Goal: Contribute content: Contribute content

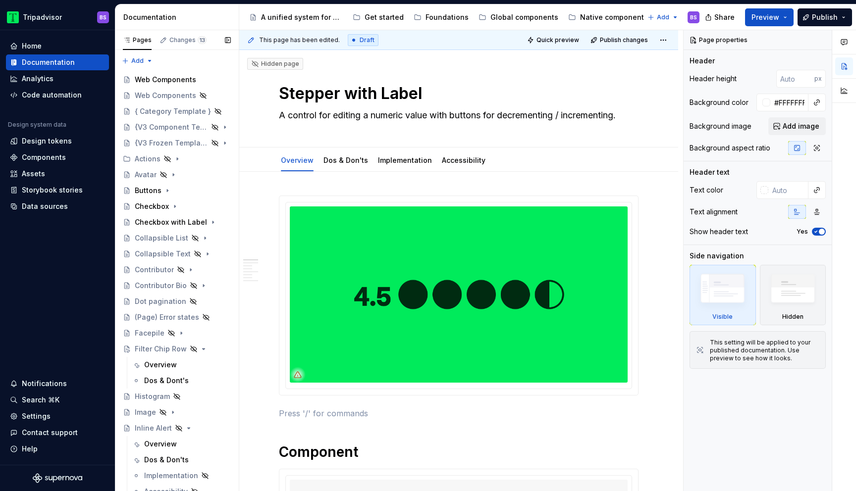
scroll to position [18, 0]
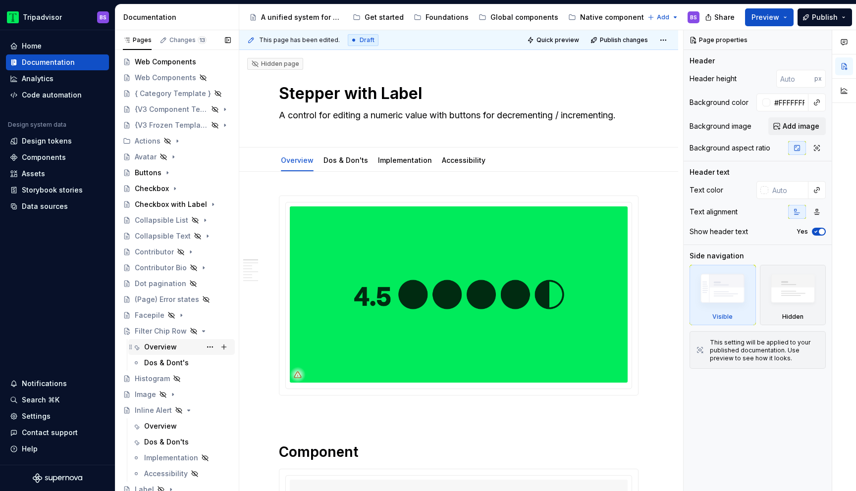
click at [170, 349] on div "Overview" at bounding box center [160, 347] width 33 height 10
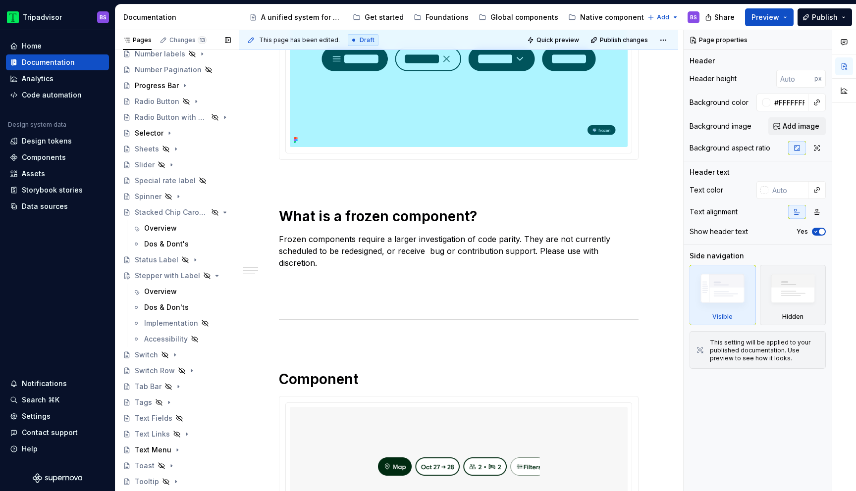
scroll to position [561, 0]
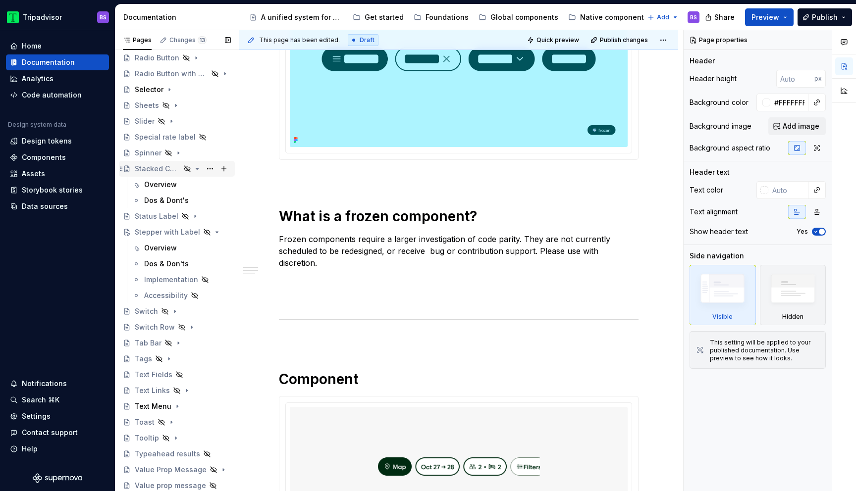
click at [179, 170] on div "Stacked Chip Carousel" at bounding box center [158, 169] width 46 height 10
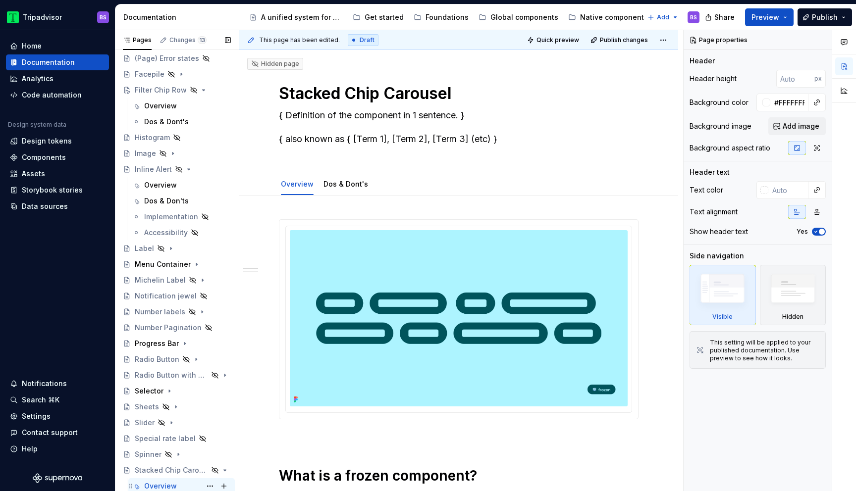
scroll to position [196, 0]
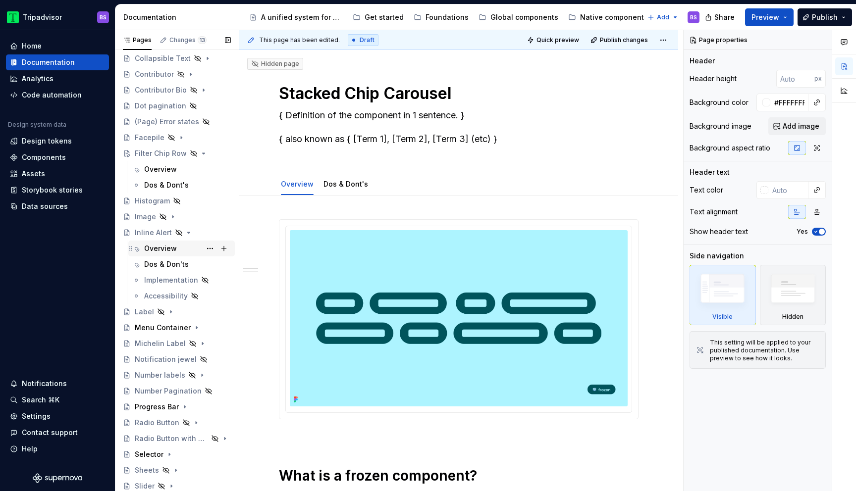
click at [177, 248] on div "Overview" at bounding box center [187, 249] width 87 height 14
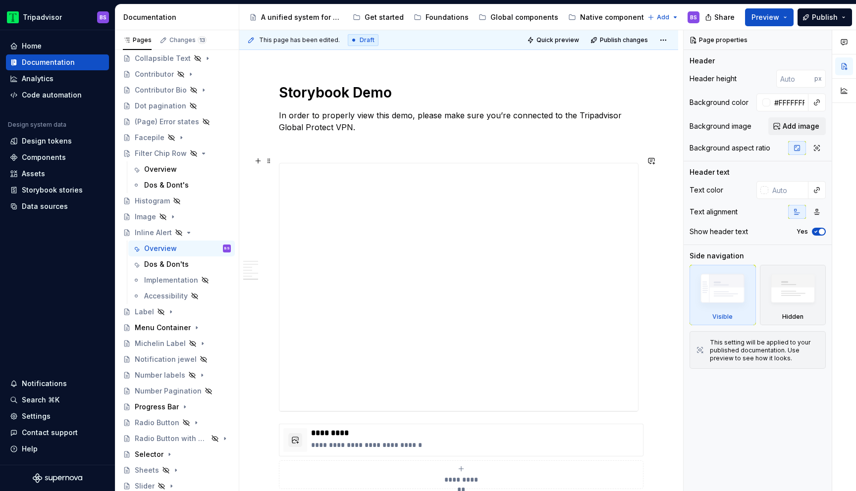
scroll to position [1241, 0]
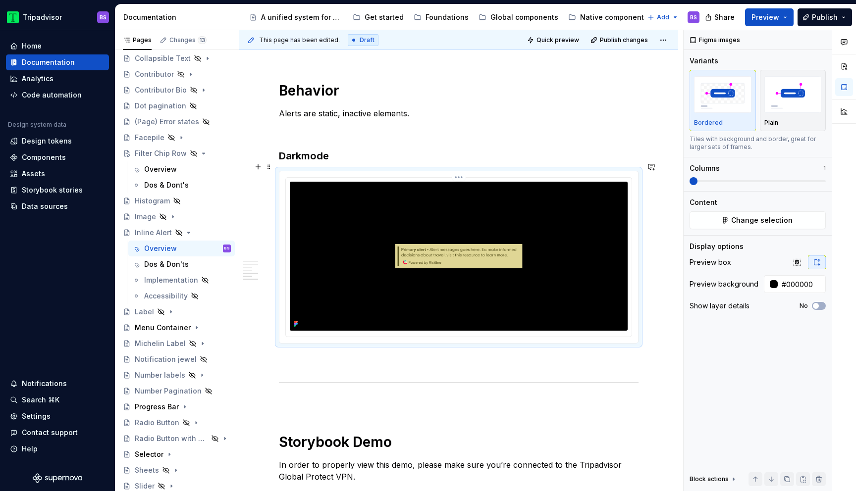
click at [528, 218] on img at bounding box center [459, 256] width 338 height 149
click at [590, 238] on img at bounding box center [459, 256] width 338 height 149
click at [464, 169] on html "Tripadvisor BS Home Documentation Analytics Code automation Design system data …" at bounding box center [428, 245] width 856 height 491
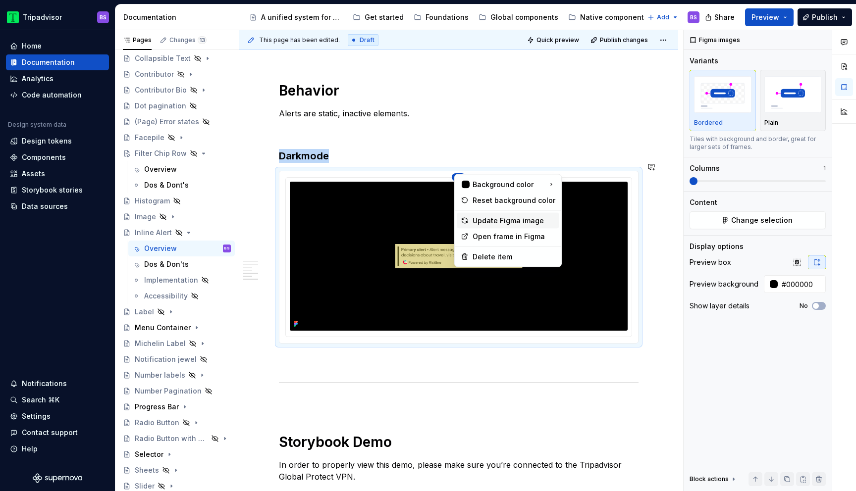
click at [494, 221] on div "Update Figma image" at bounding box center [514, 221] width 83 height 10
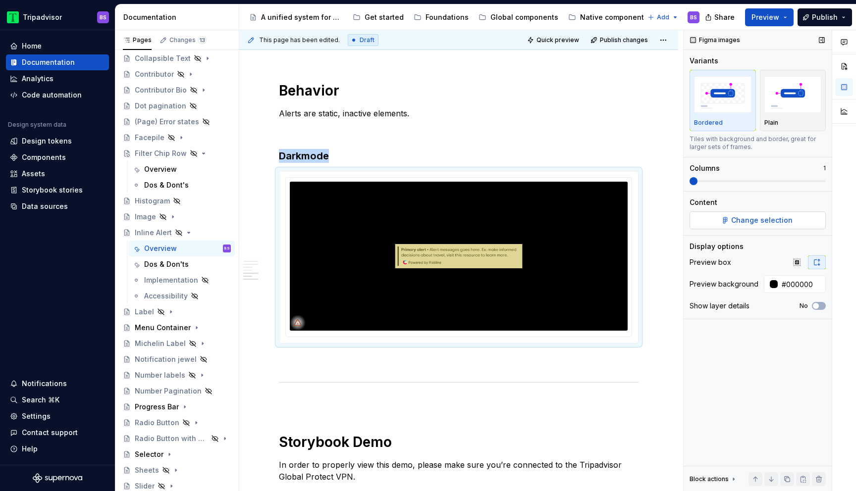
click at [738, 222] on span "Change selection" at bounding box center [761, 220] width 61 height 10
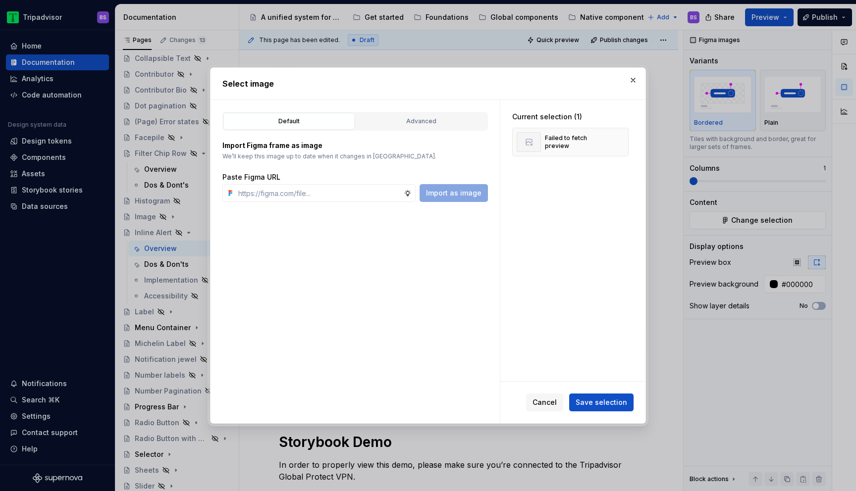
type textarea "*"
type input "https://www.figma.com/design/Rk3eGC5124Z7punn8EFUkb/Atlas-Web-Documentation?nod…"
click at [459, 201] on button "Import as image" at bounding box center [454, 193] width 68 height 18
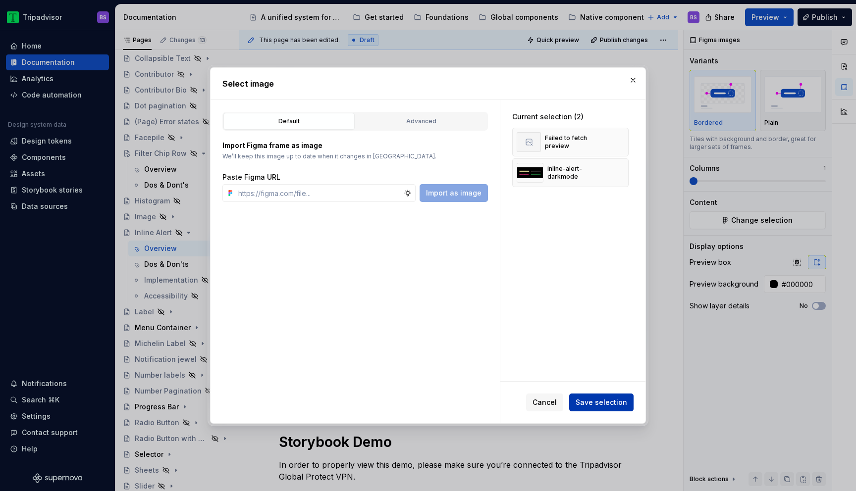
click at [593, 403] on span "Save selection" at bounding box center [602, 403] width 52 height 10
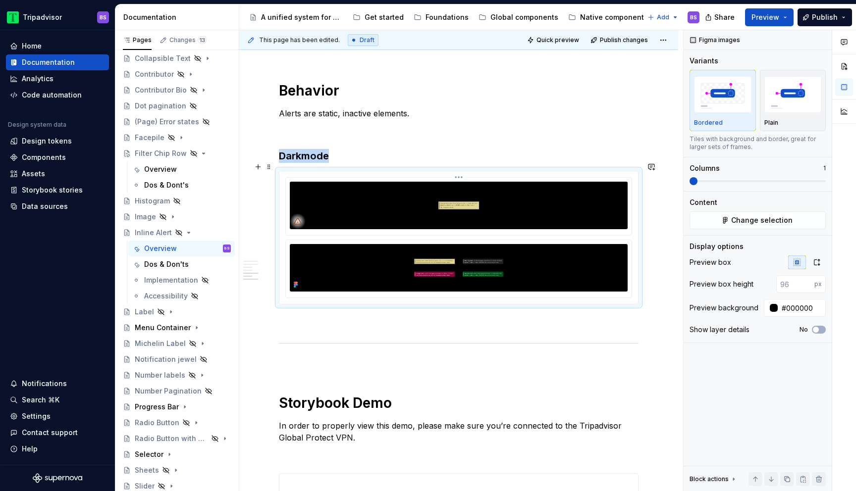
click at [478, 197] on img at bounding box center [459, 206] width 338 height 48
click at [460, 171] on div at bounding box center [458, 237] width 359 height 133
click at [465, 168] on html "Tripadvisor BS Home Documentation Analytics Code automation Design system data …" at bounding box center [428, 245] width 856 height 491
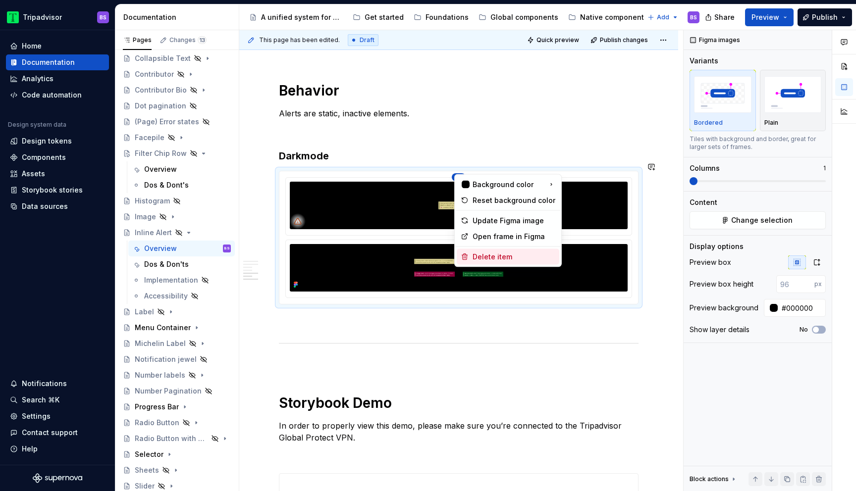
click at [478, 252] on div "Delete item" at bounding box center [514, 257] width 83 height 10
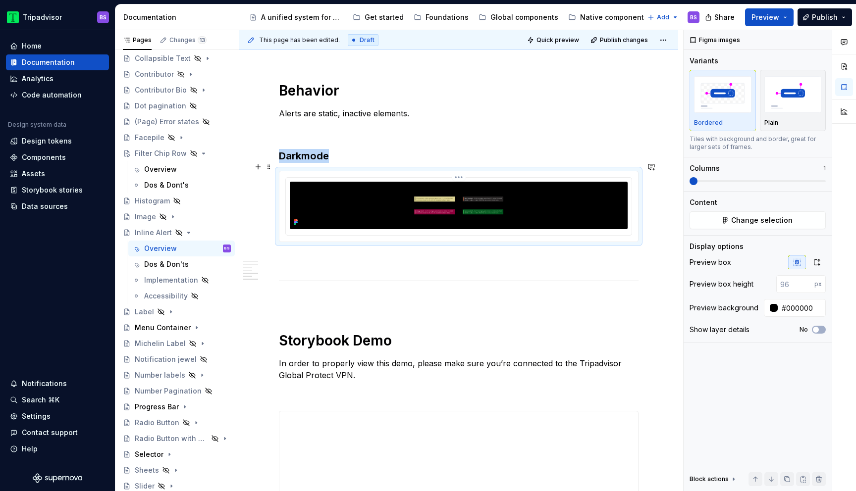
click at [516, 195] on img at bounding box center [459, 206] width 338 height 48
click at [819, 265] on icon "button" at bounding box center [817, 263] width 8 height 8
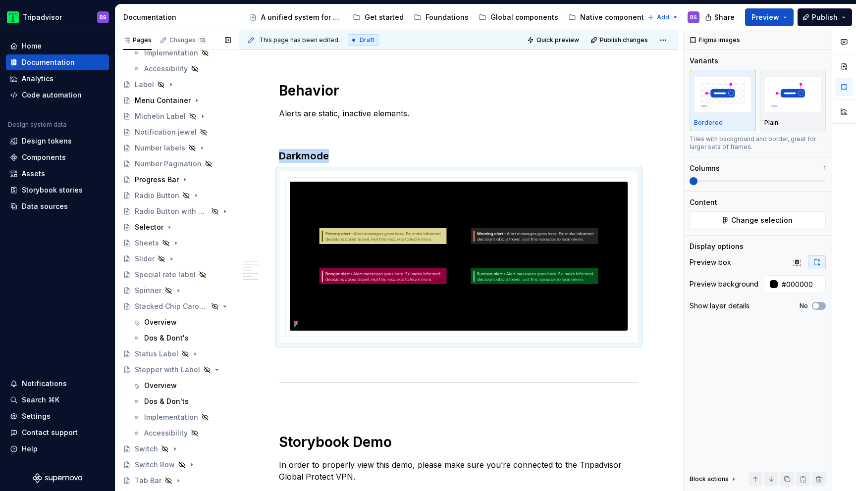
scroll to position [484, 0]
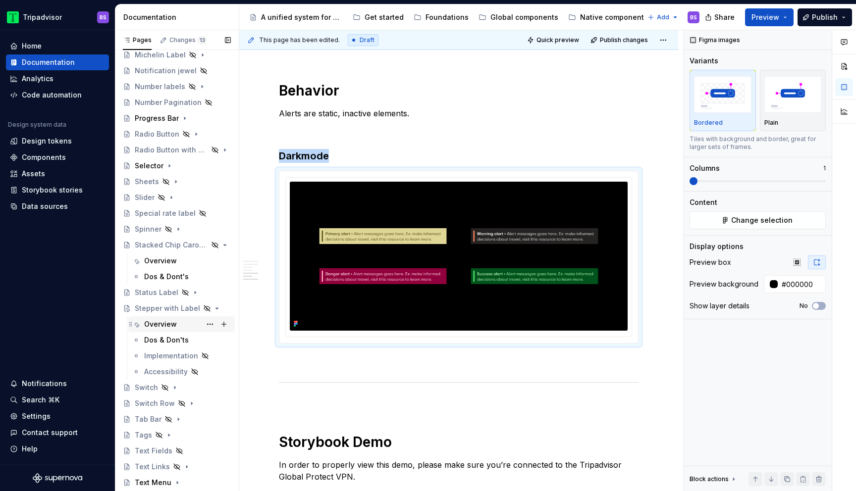
click at [164, 324] on div "Overview" at bounding box center [160, 325] width 33 height 10
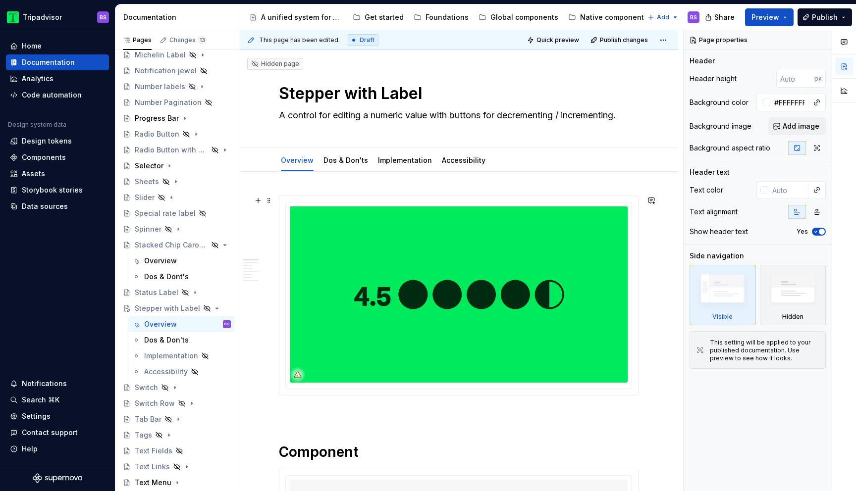
click at [542, 252] on img at bounding box center [459, 295] width 338 height 176
type textarea "*"
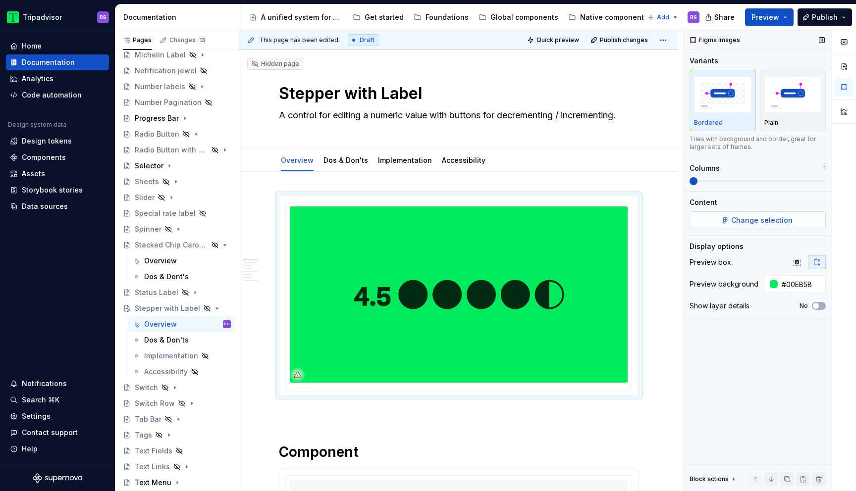
click at [747, 217] on span "Change selection" at bounding box center [761, 220] width 61 height 10
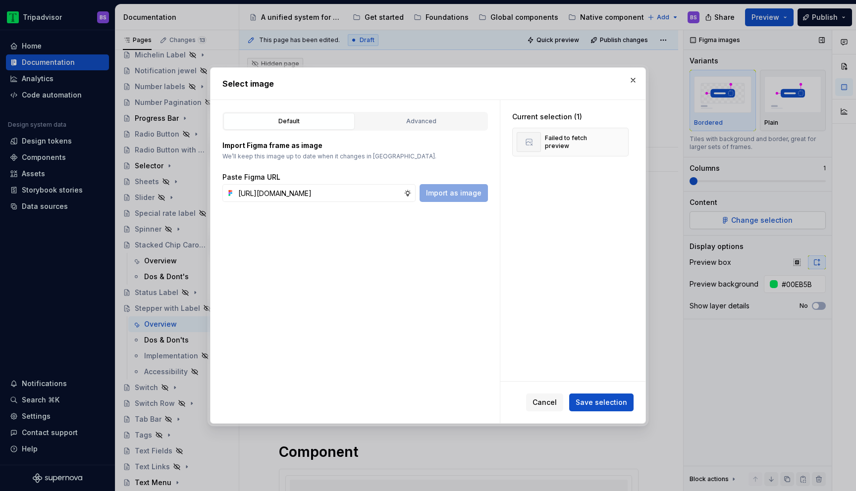
scroll to position [0, 218]
type input "https://www.figma.com/design/Pf2iI0b2MrDQdeSVFgp3P5/Draft-Master?node-id=5540-1…"
click at [552, 403] on span "Cancel" at bounding box center [545, 403] width 24 height 10
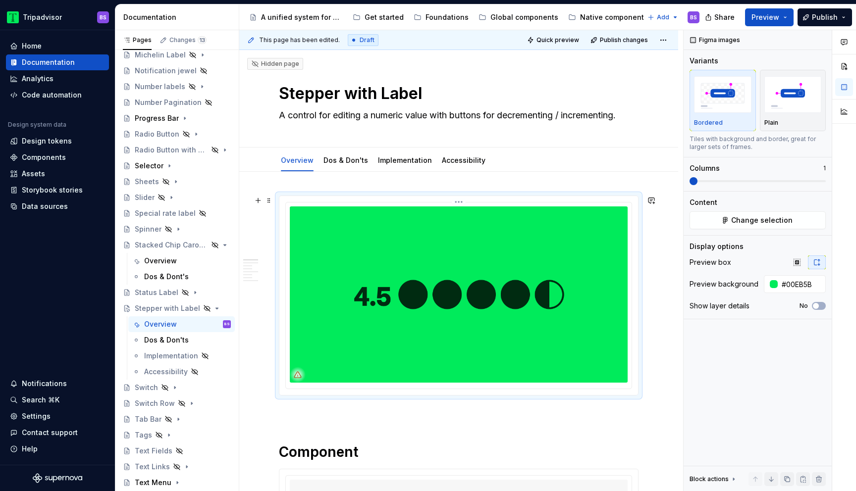
click at [466, 237] on img at bounding box center [459, 295] width 338 height 176
click at [492, 238] on img at bounding box center [459, 295] width 338 height 176
click at [718, 219] on button "Change selection" at bounding box center [758, 221] width 136 height 18
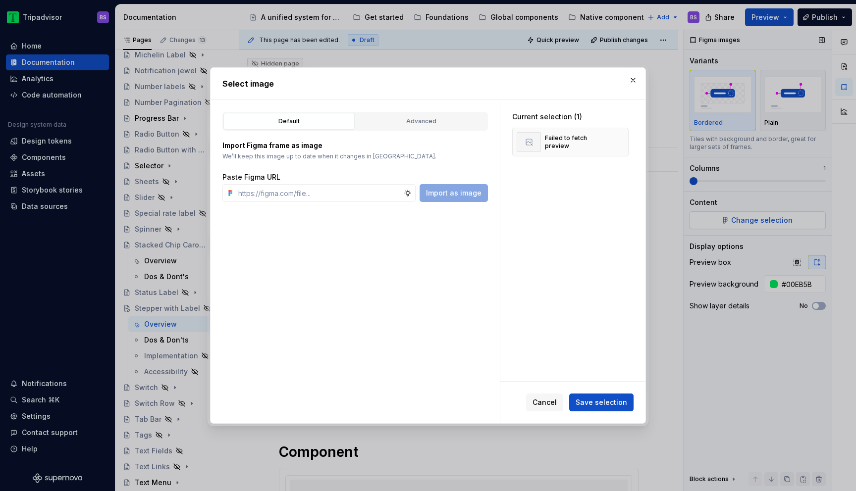
type textarea "*"
type input "https://www.figma.com/design/Rk3eGC5124Z7punn8EFUkb/Atlas-Web-Documentation?nod…"
type textarea "*"
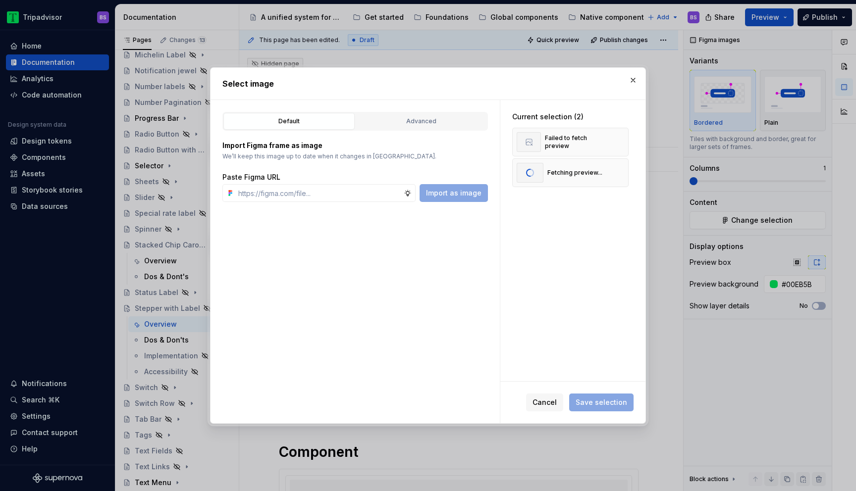
type textarea "*"
click at [599, 407] on span "Save selection" at bounding box center [602, 403] width 52 height 10
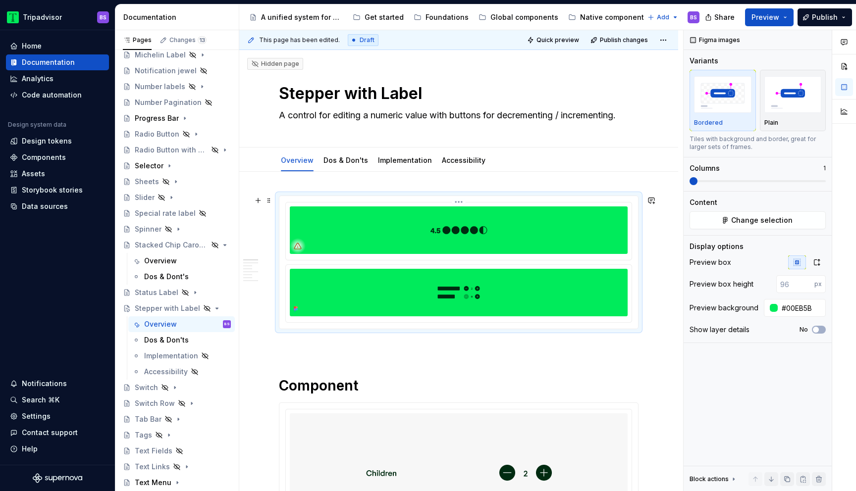
click at [480, 224] on img at bounding box center [459, 231] width 338 height 48
click at [455, 200] on html "Tripadvisor BS Home Documentation Analytics Code automation Design system data …" at bounding box center [428, 245] width 856 height 491
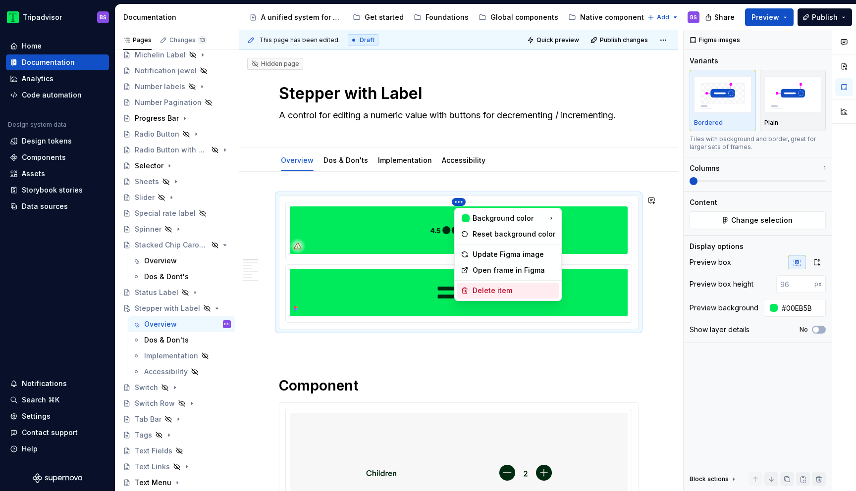
click at [482, 291] on div "Delete item" at bounding box center [514, 291] width 83 height 10
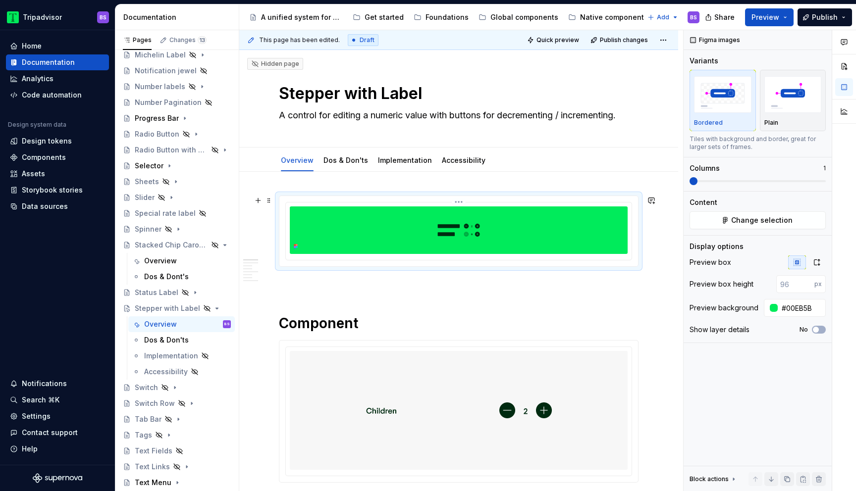
click at [478, 215] on img at bounding box center [459, 231] width 338 height 48
click at [818, 261] on icon "button" at bounding box center [816, 263] width 5 height 6
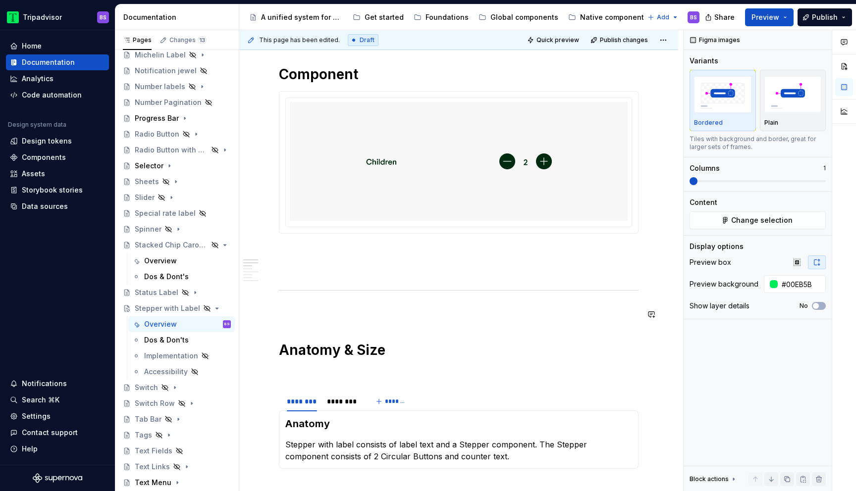
scroll to position [393, 0]
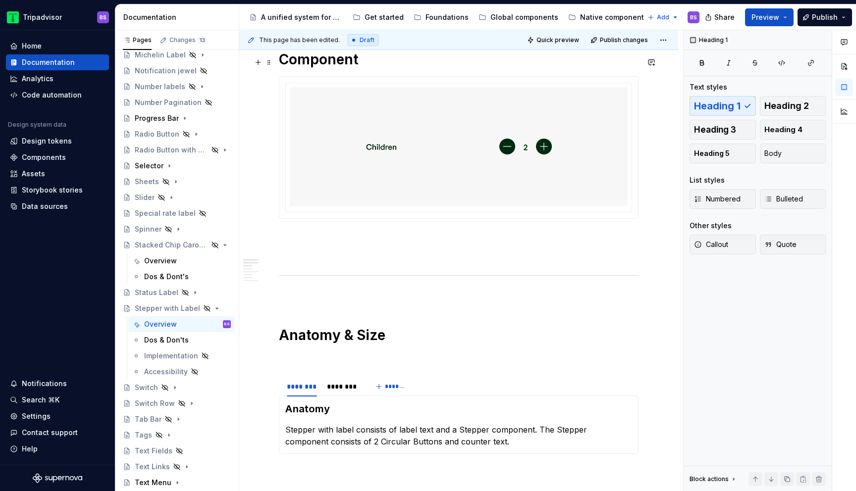
click at [335, 62] on h1 "Component" at bounding box center [459, 60] width 360 height 18
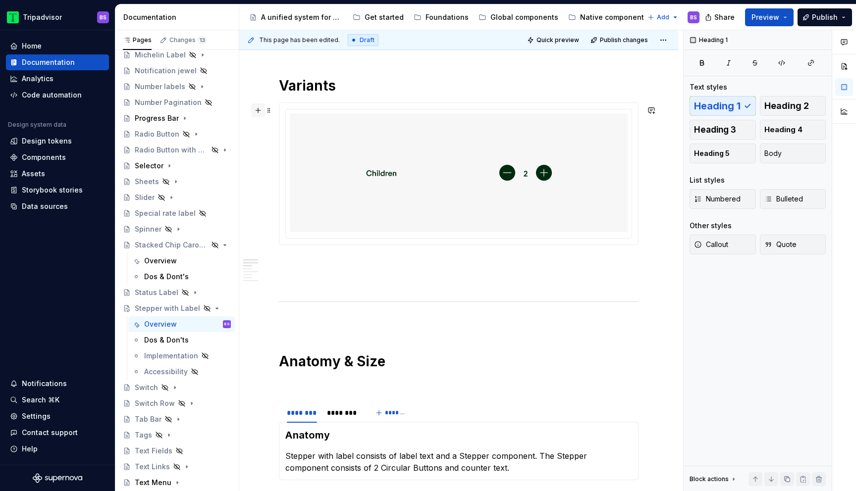
click at [260, 113] on button "button" at bounding box center [258, 111] width 14 height 14
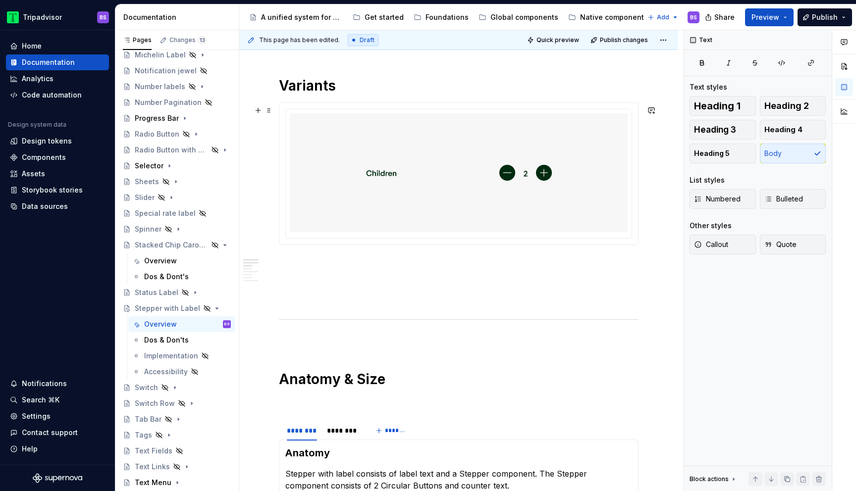
click at [298, 266] on p at bounding box center [459, 263] width 360 height 12
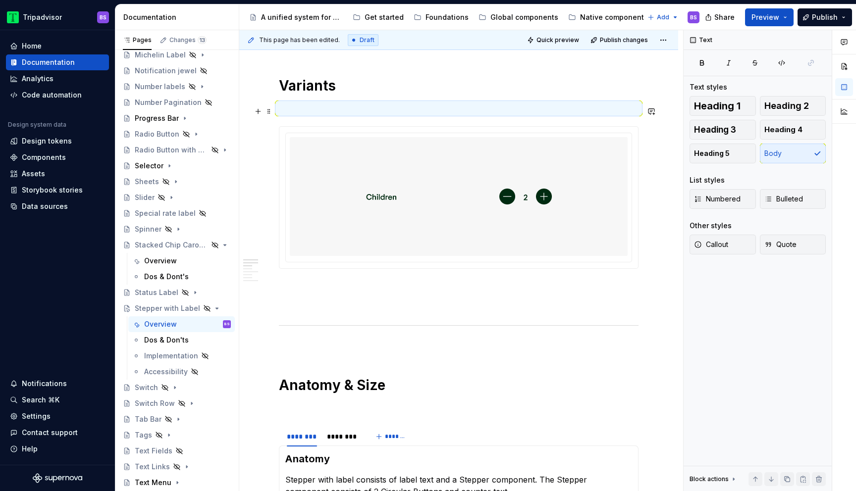
click at [309, 114] on p at bounding box center [459, 109] width 360 height 12
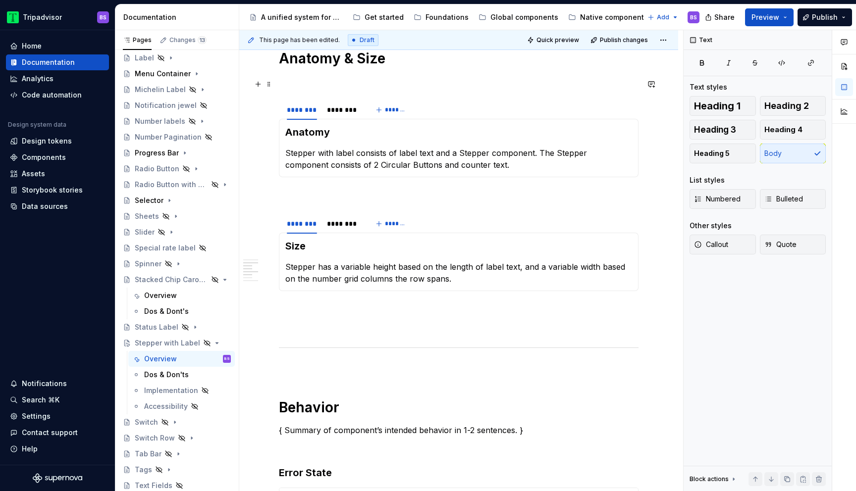
scroll to position [690, 0]
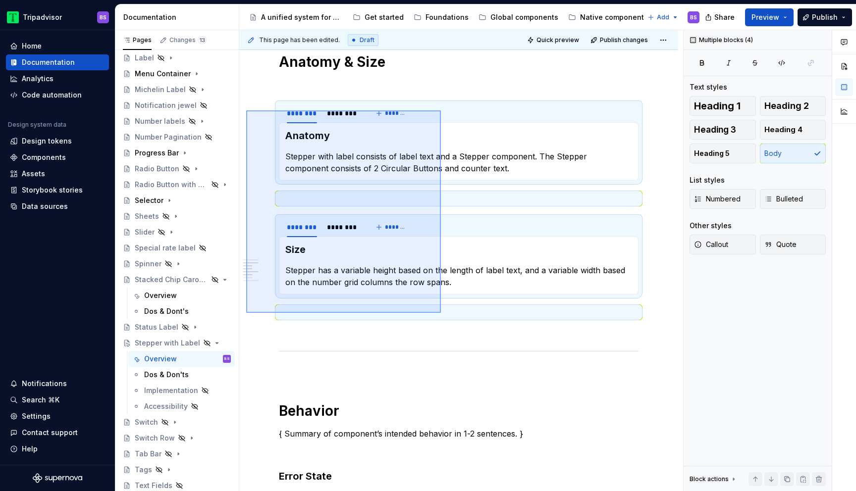
drag, startPoint x: 246, startPoint y: 110, endPoint x: 441, endPoint y: 313, distance: 281.0
click at [441, 313] on div "**********" at bounding box center [461, 261] width 444 height 462
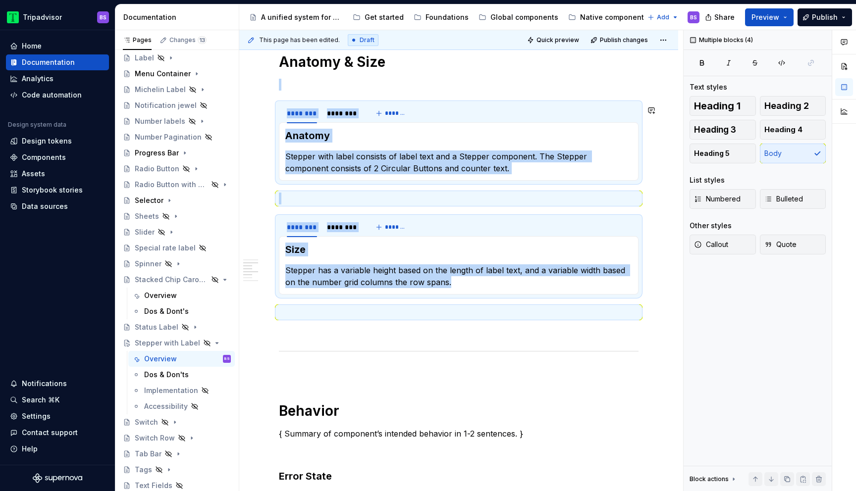
copy div "******** ******** ******* Anatomy Stepper with label consists of label text and…"
click at [408, 318] on p at bounding box center [459, 313] width 360 height 12
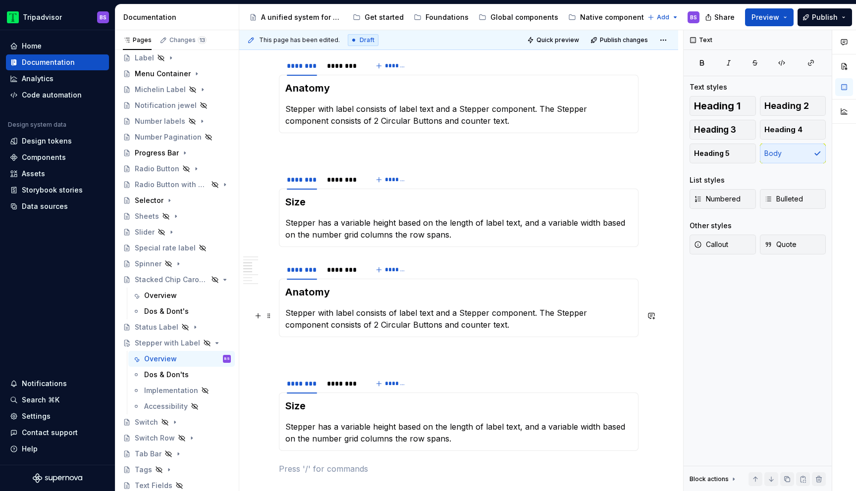
scroll to position [738, 0]
click at [311, 256] on div "**********" at bounding box center [459, 475] width 360 height 2035
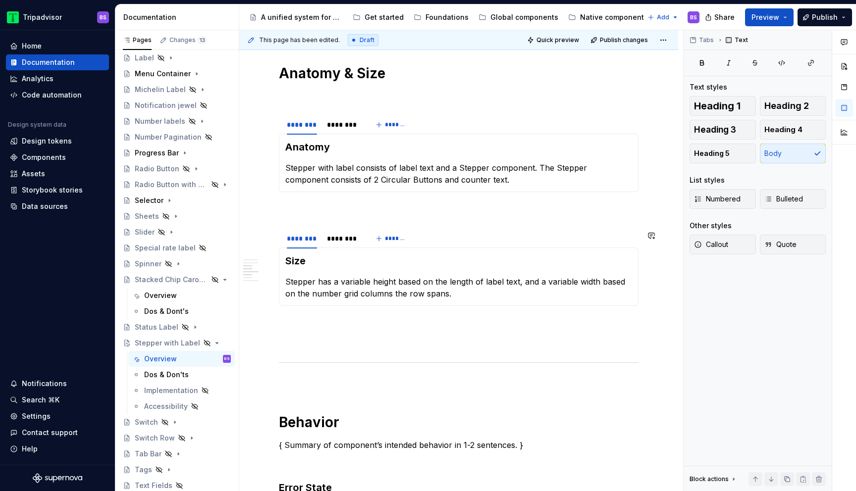
scroll to position [671, 0]
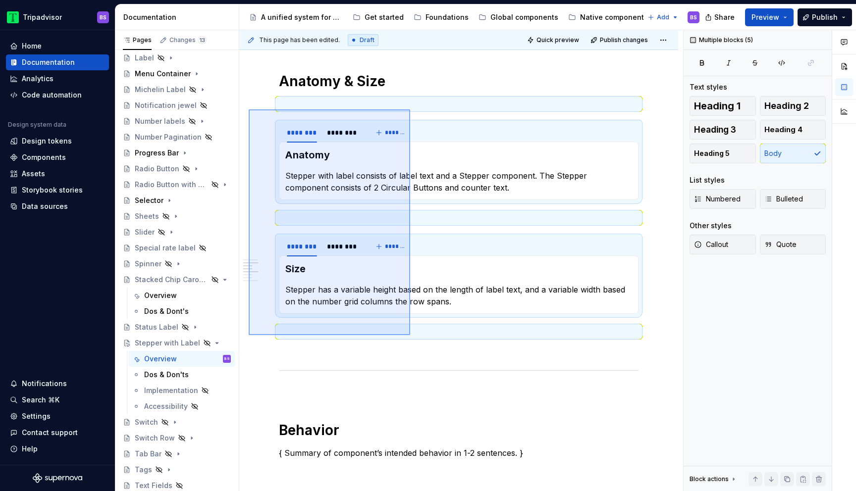
drag, startPoint x: 249, startPoint y: 109, endPoint x: 410, endPoint y: 335, distance: 277.3
click at [410, 335] on div "**********" at bounding box center [461, 261] width 444 height 462
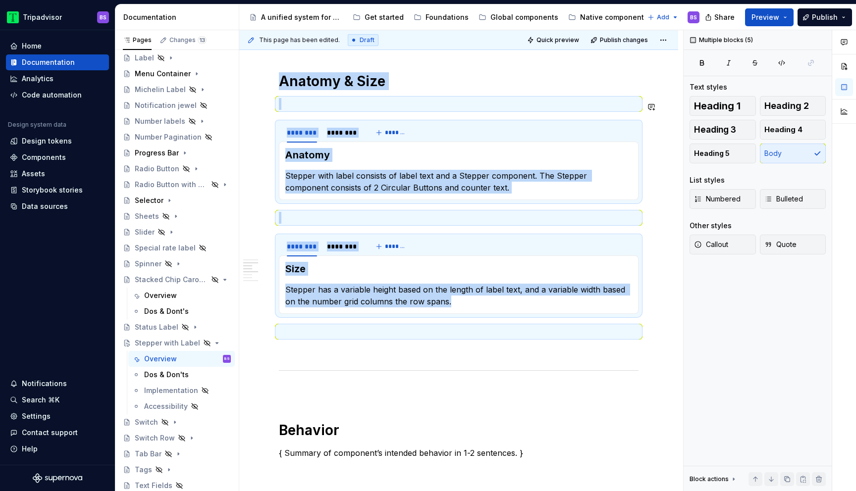
copy div "Anatomy & Size ******** ******** ******* Anatomy Stepper with label consists of…"
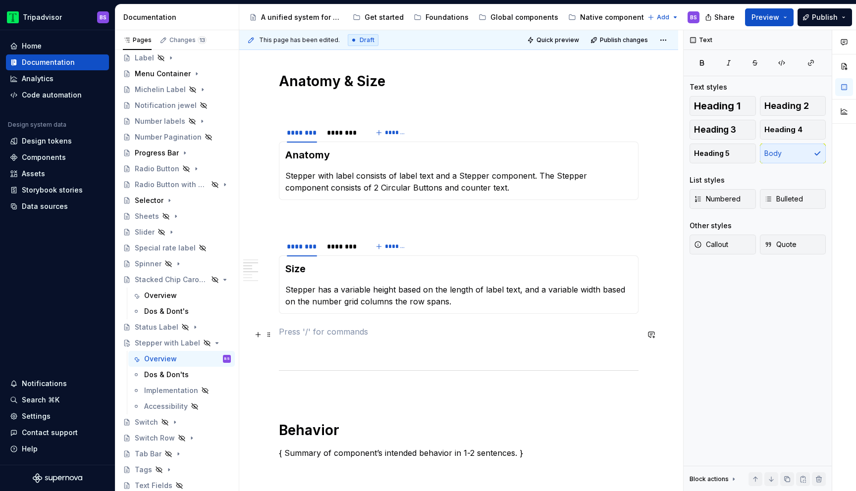
click at [379, 332] on p at bounding box center [459, 332] width 360 height 12
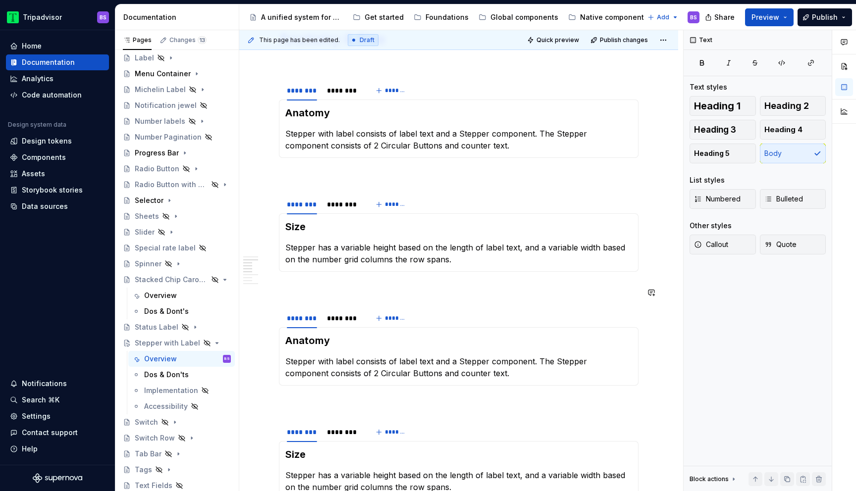
scroll to position [728, 0]
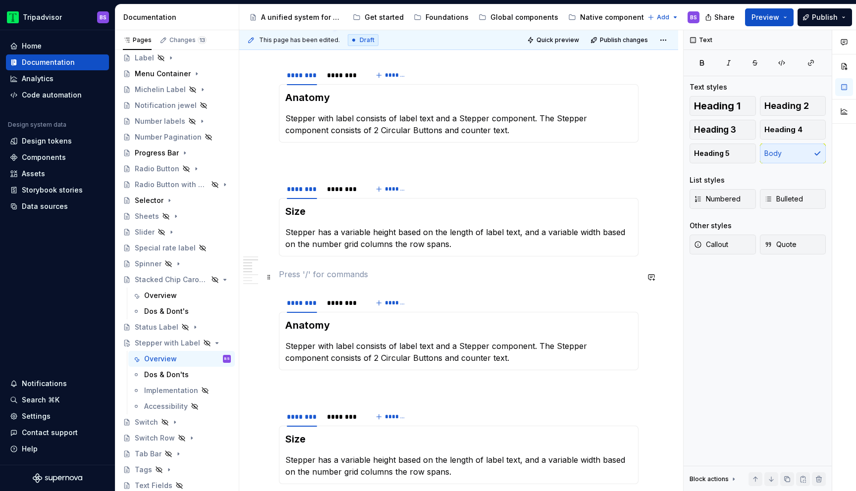
click at [335, 277] on p at bounding box center [459, 275] width 360 height 12
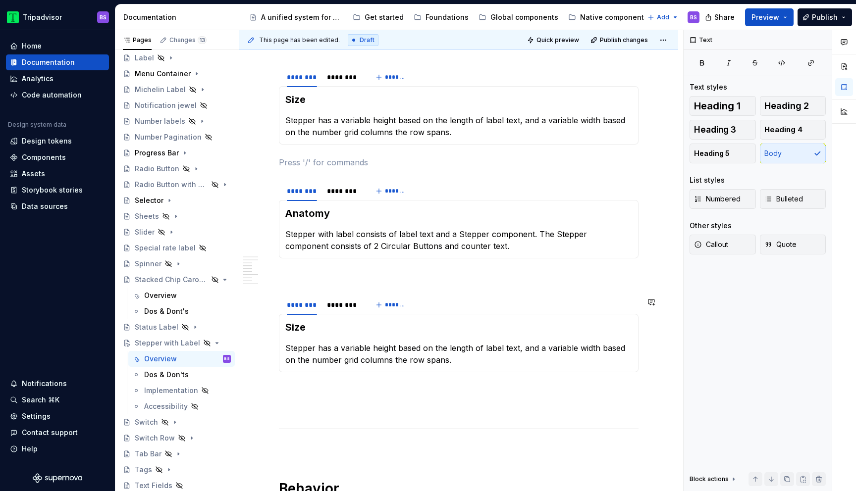
scroll to position [828, 0]
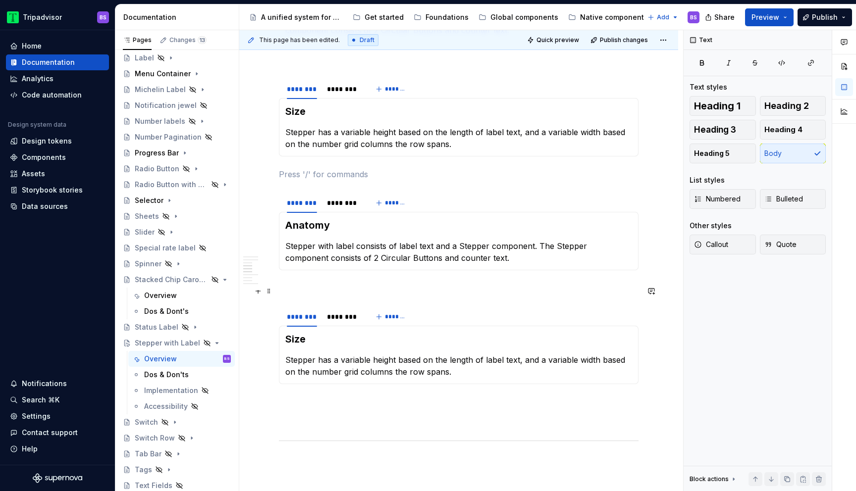
click at [317, 293] on p at bounding box center [459, 288] width 360 height 12
click at [308, 401] on p at bounding box center [459, 402] width 360 height 12
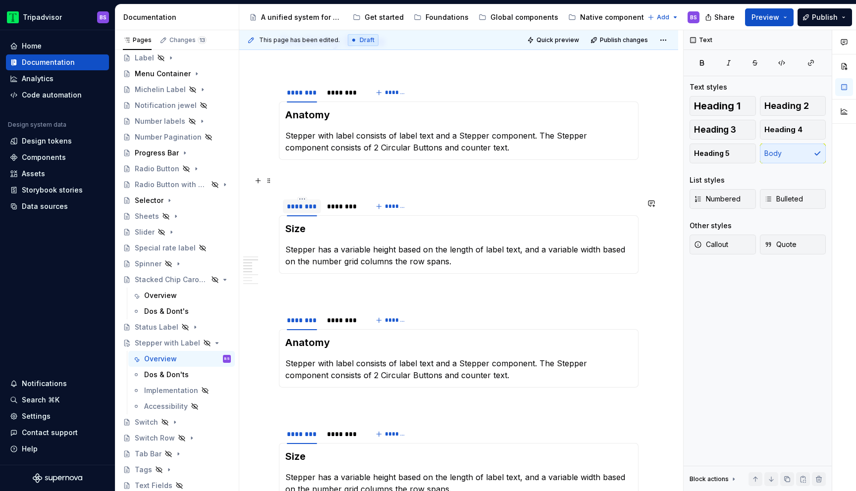
scroll to position [688, 0]
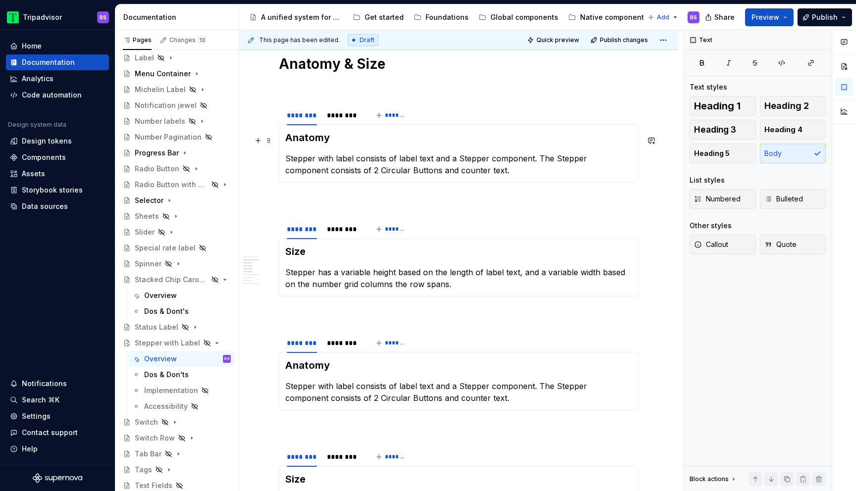
click at [319, 139] on h3 "Anatomy" at bounding box center [458, 138] width 347 height 14
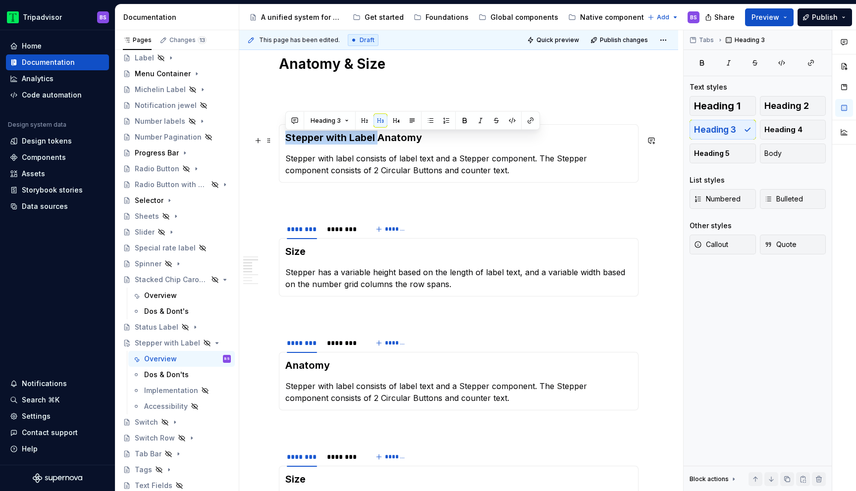
drag, startPoint x: 377, startPoint y: 142, endPoint x: 288, endPoint y: 141, distance: 89.7
click at [288, 141] on h3 "Stepper with Label Anatomy" at bounding box center [458, 138] width 347 height 14
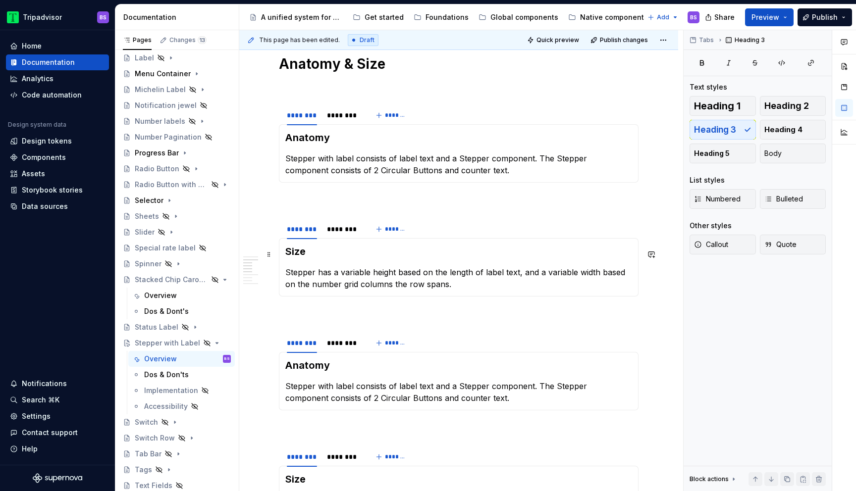
click at [303, 256] on h3 "Size" at bounding box center [458, 252] width 347 height 14
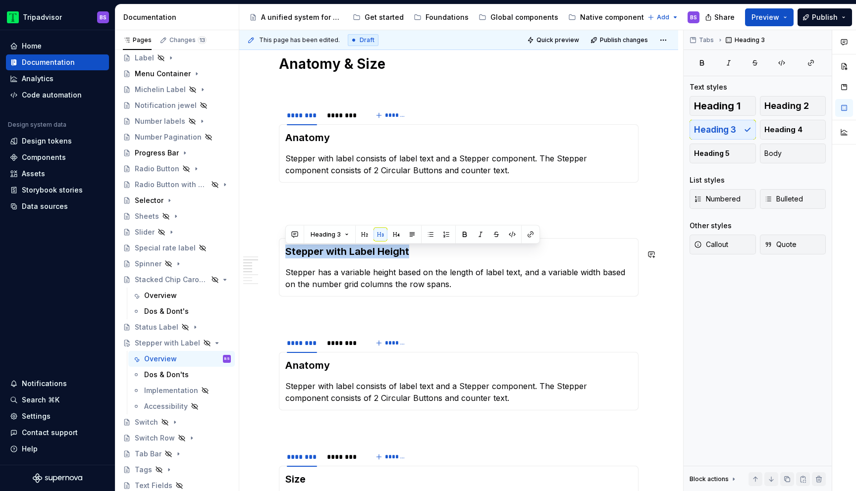
copy h3 "Stepper with Label Height"
click at [320, 371] on h3 "Anatomy" at bounding box center [458, 366] width 347 height 14
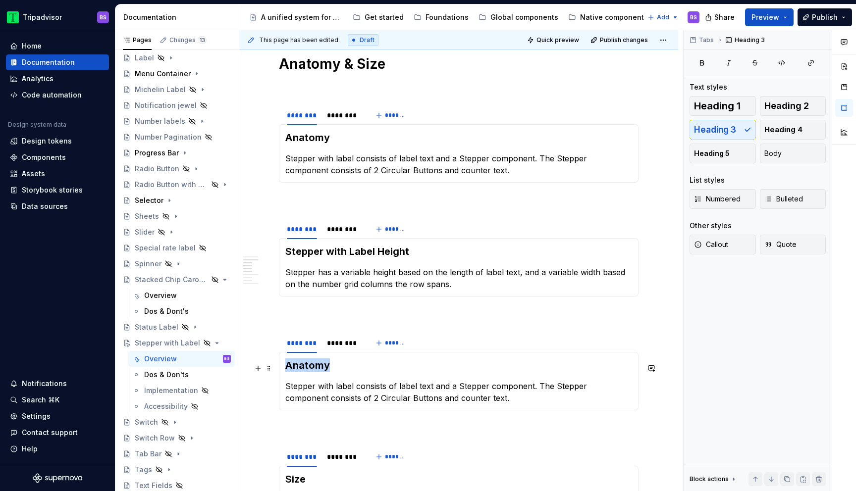
click at [320, 371] on h3 "Anatomy" at bounding box center [458, 366] width 347 height 14
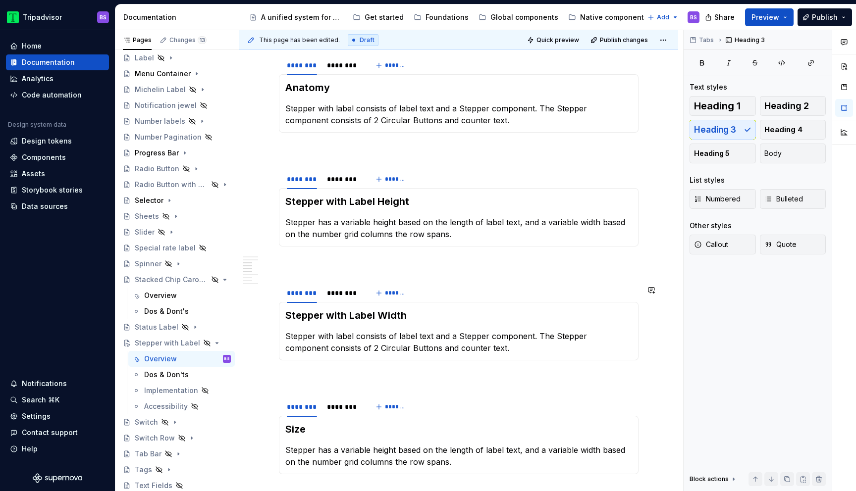
scroll to position [763, 0]
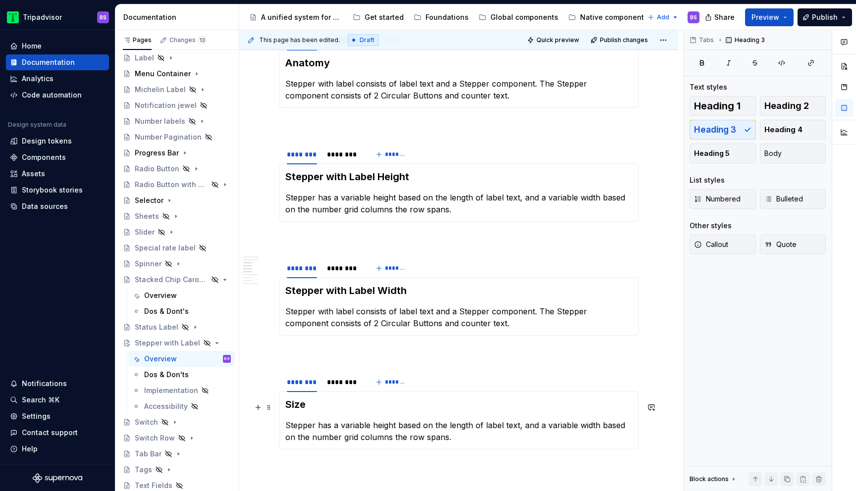
click at [303, 409] on h3 "Size" at bounding box center [458, 405] width 347 height 14
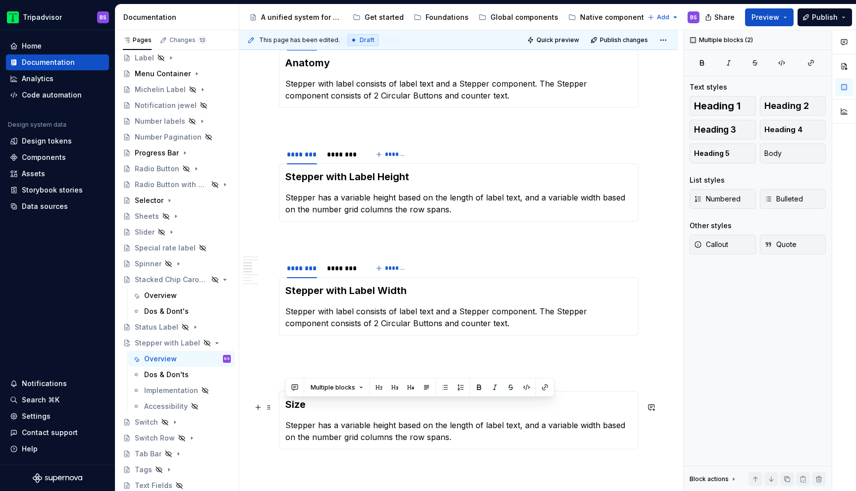
click at [303, 409] on h3 "Size" at bounding box center [458, 405] width 347 height 14
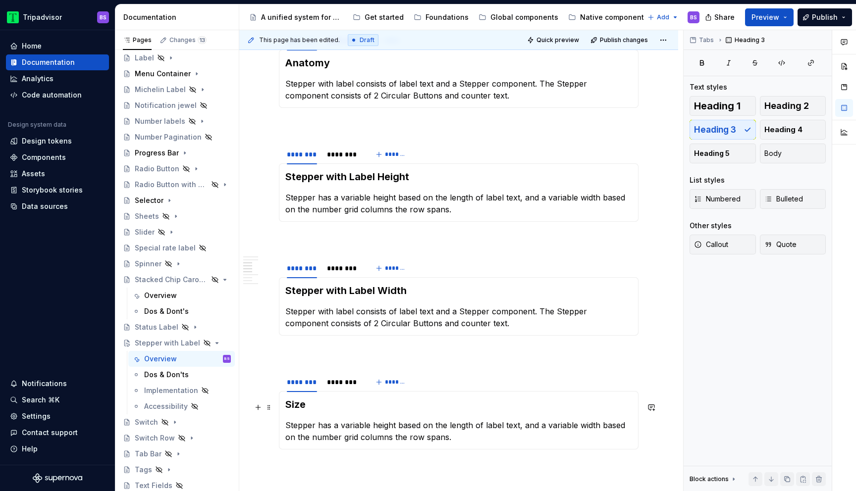
click at [302, 405] on h3 "Size" at bounding box center [458, 405] width 347 height 14
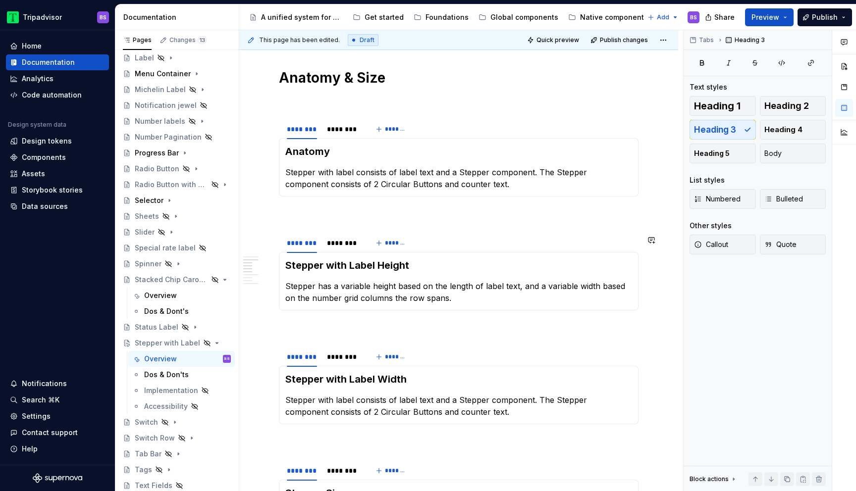
scroll to position [664, 0]
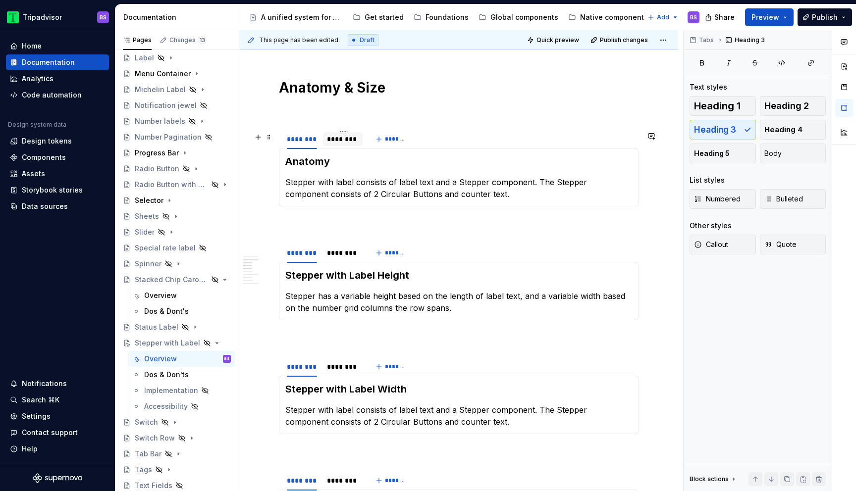
click at [346, 144] on div "********" at bounding box center [343, 139] width 32 height 10
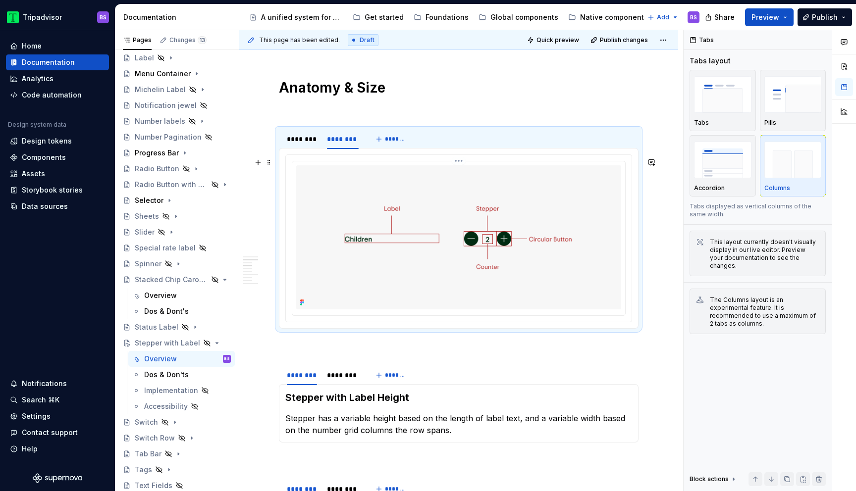
click at [412, 177] on img at bounding box center [458, 237] width 325 height 144
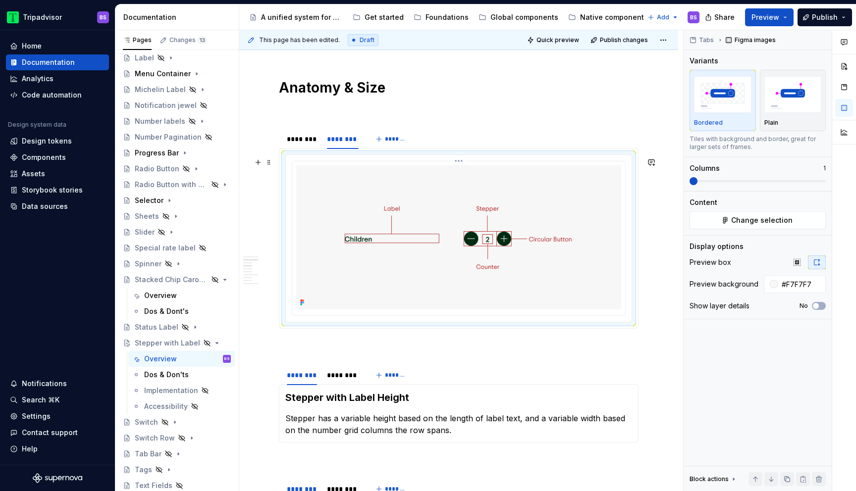
click at [462, 165] on html "Tripadvisor BS Home Documentation Analytics Code automation Design system data …" at bounding box center [428, 245] width 856 height 491
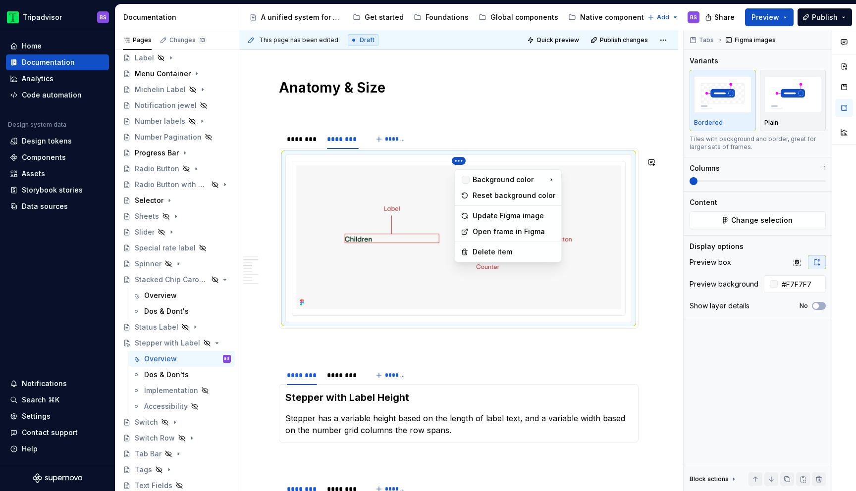
click at [578, 194] on html "Tripadvisor BS Home Documentation Analytics Code automation Design system data …" at bounding box center [428, 245] width 856 height 491
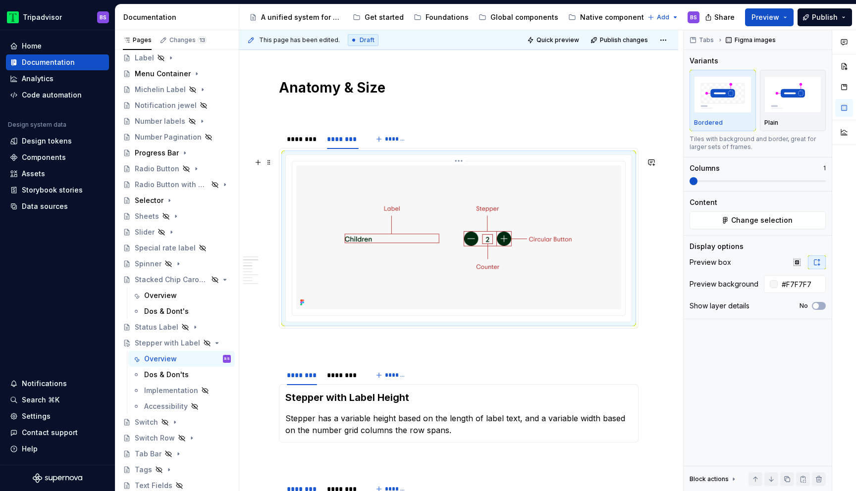
click at [534, 219] on img at bounding box center [458, 237] width 325 height 144
click at [762, 219] on span "Change selection" at bounding box center [761, 220] width 61 height 10
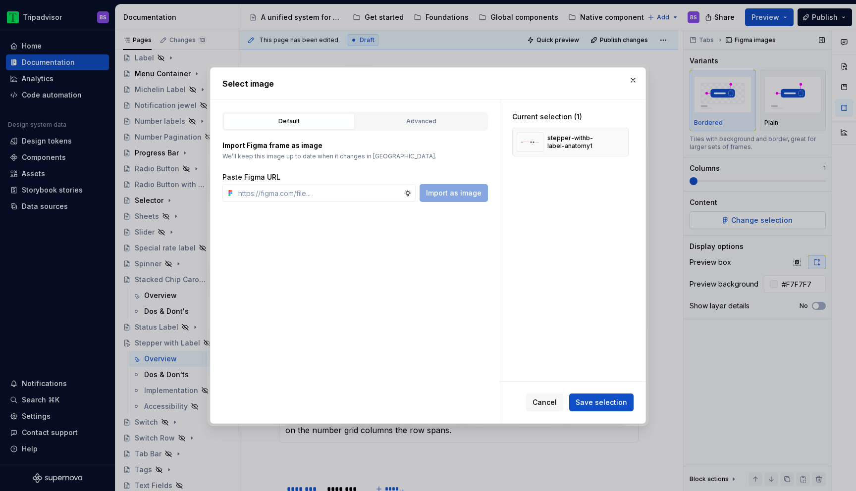
type textarea "*"
type input "https://www.figma.com/design/Rk3eGC5124Z7punn8EFUkb/Atlas-Web-Documentation?nod…"
type textarea "*"
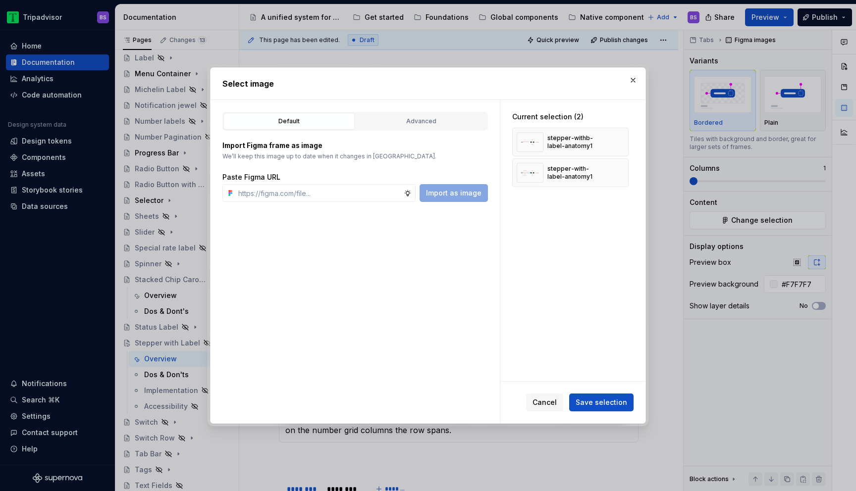
click at [599, 403] on span "Save selection" at bounding box center [602, 403] width 52 height 10
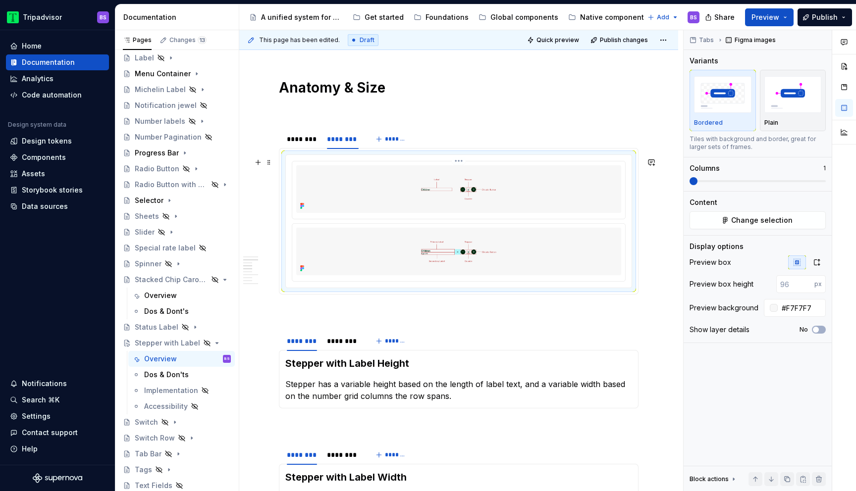
click at [478, 185] on img at bounding box center [458, 189] width 325 height 48
click at [461, 159] on div at bounding box center [459, 221] width 346 height 133
click at [461, 164] on html "Tripadvisor BS Home Documentation Analytics Code automation Design system data …" at bounding box center [428, 245] width 856 height 491
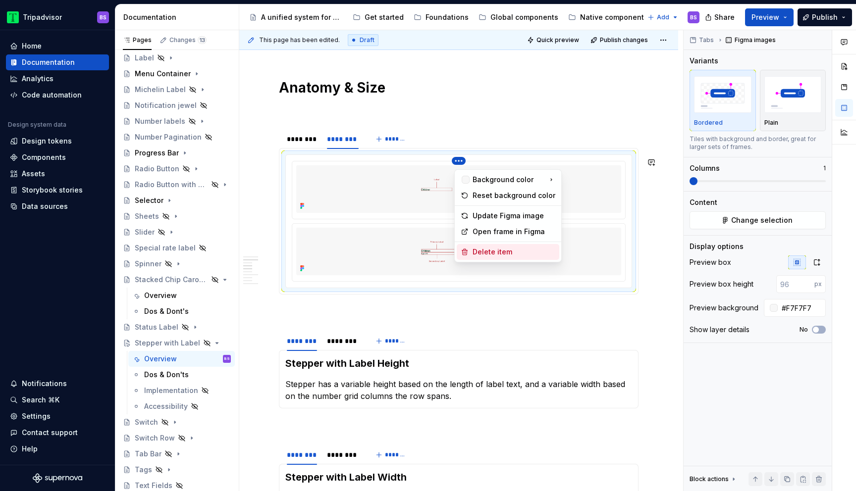
click at [491, 255] on div "Delete item" at bounding box center [514, 252] width 83 height 10
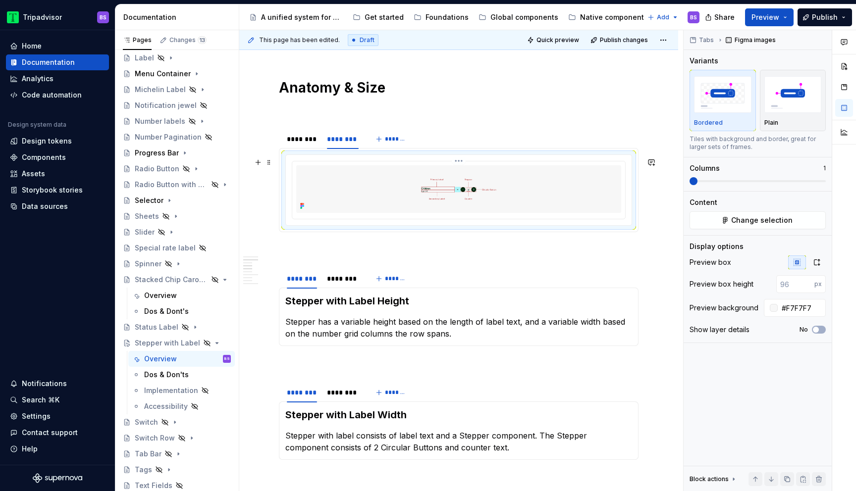
click at [529, 200] on img at bounding box center [458, 189] width 325 height 48
click at [817, 265] on icon "button" at bounding box center [817, 263] width 8 height 8
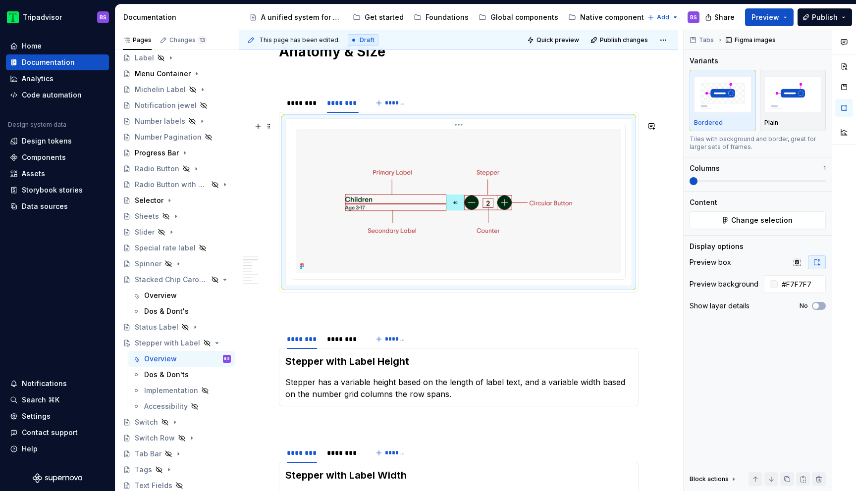
scroll to position [723, 0]
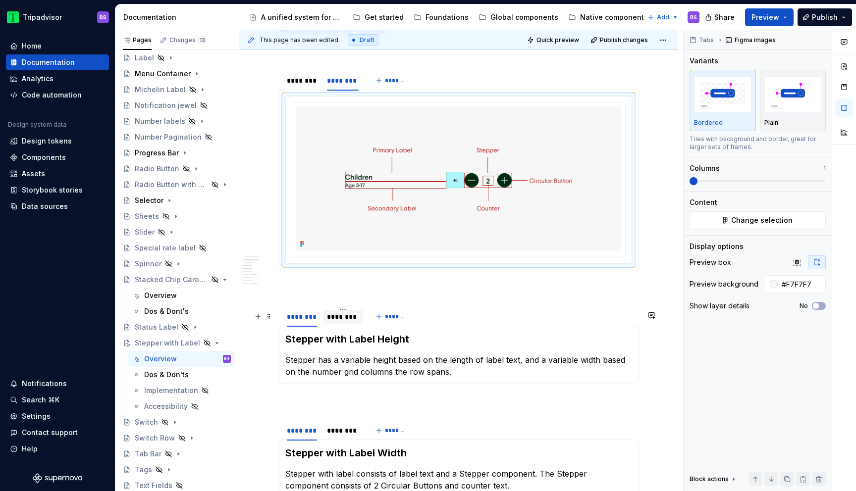
click at [341, 324] on div "********" at bounding box center [343, 317] width 40 height 14
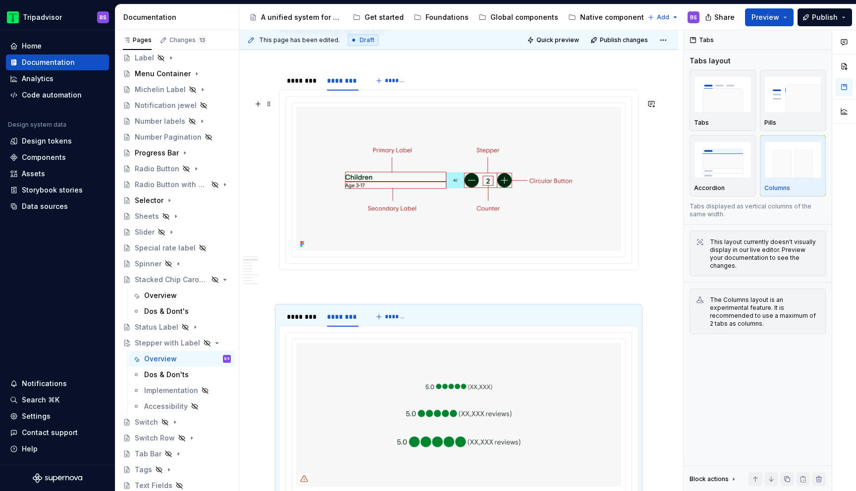
type textarea "*"
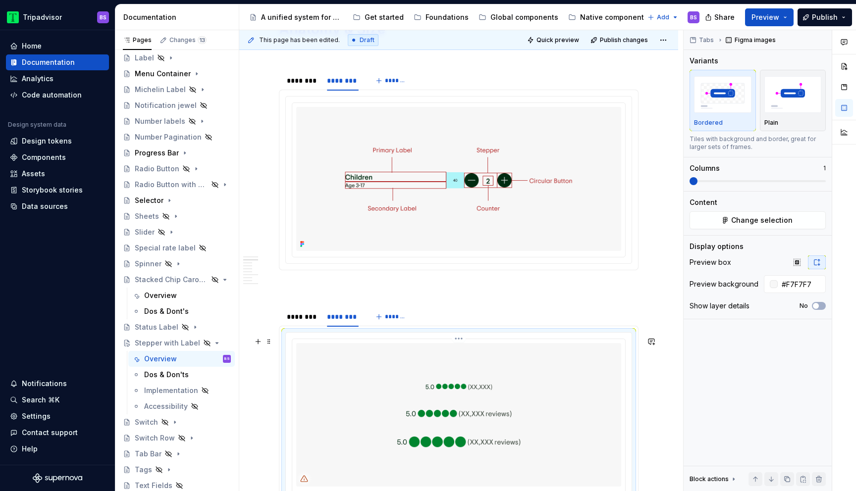
click at [566, 373] on img at bounding box center [458, 415] width 325 height 144
click at [759, 225] on button "Change selection" at bounding box center [758, 221] width 136 height 18
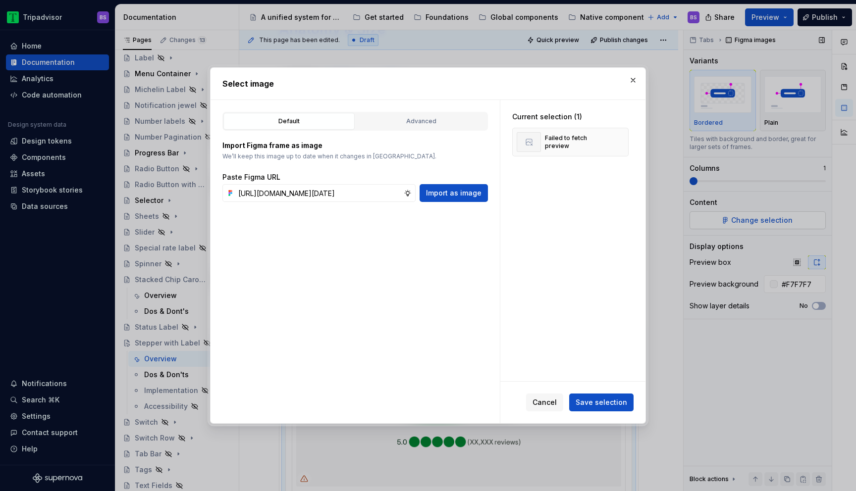
scroll to position [0, 278]
type input "https://www.figma.com/design/Rk3eGC5124Z7punn8EFUkb/Atlas-Web-Documentation?nod…"
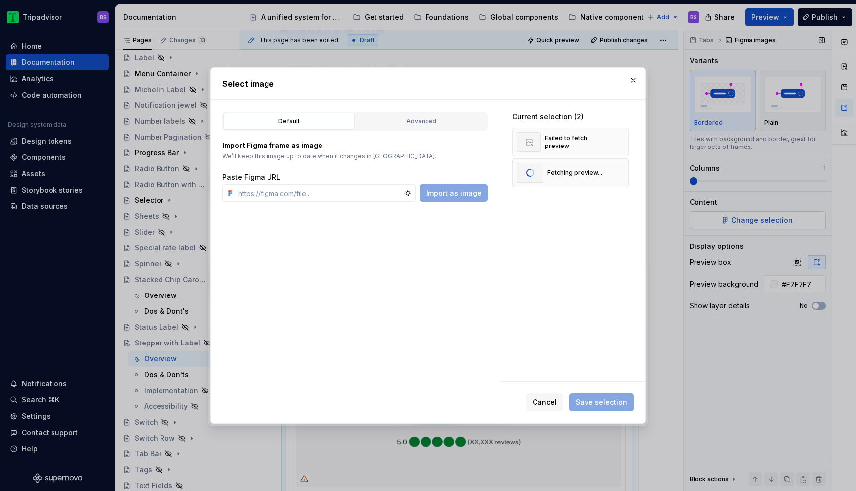
type textarea "*"
click at [598, 408] on button "Save selection" at bounding box center [601, 403] width 64 height 18
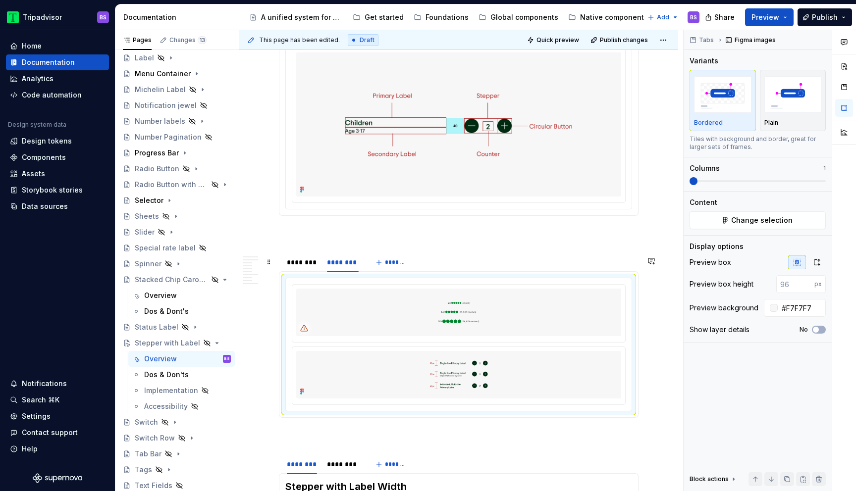
scroll to position [785, 0]
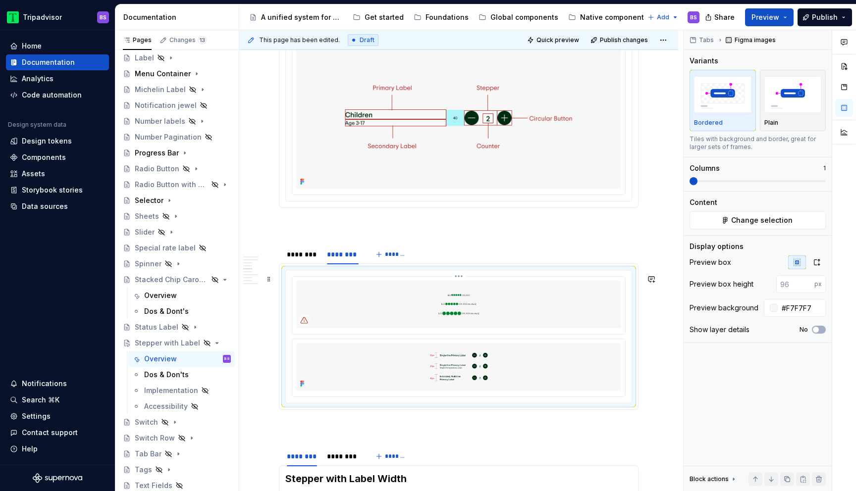
click at [486, 305] on img at bounding box center [458, 305] width 325 height 48
click at [461, 282] on html "Tripadvisor BS Home Documentation Analytics Code automation Design system data …" at bounding box center [428, 245] width 856 height 491
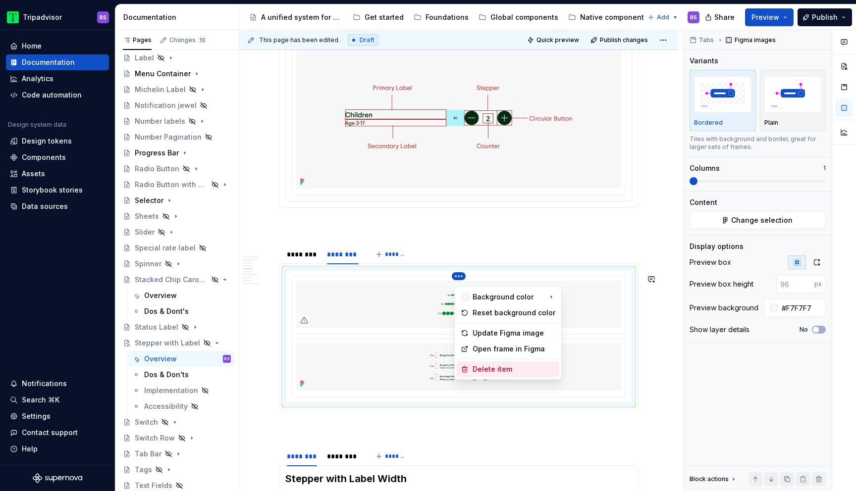
click at [490, 370] on div "Delete item" at bounding box center [514, 370] width 83 height 10
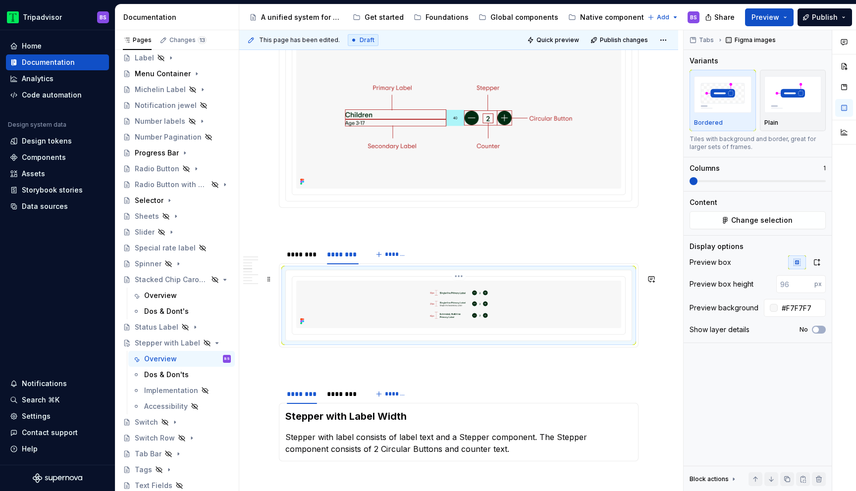
click at [572, 304] on img at bounding box center [458, 305] width 325 height 48
click at [817, 260] on icon "button" at bounding box center [816, 263] width 5 height 6
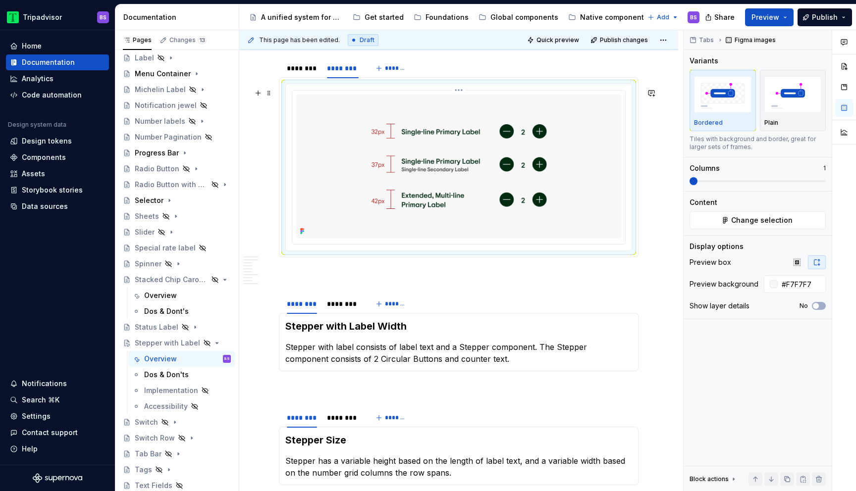
scroll to position [1002, 0]
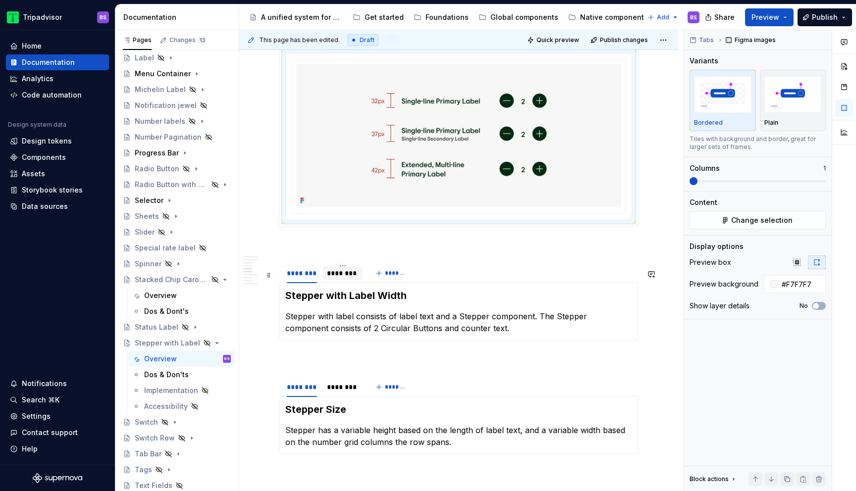
click at [338, 278] on div "********" at bounding box center [343, 274] width 32 height 10
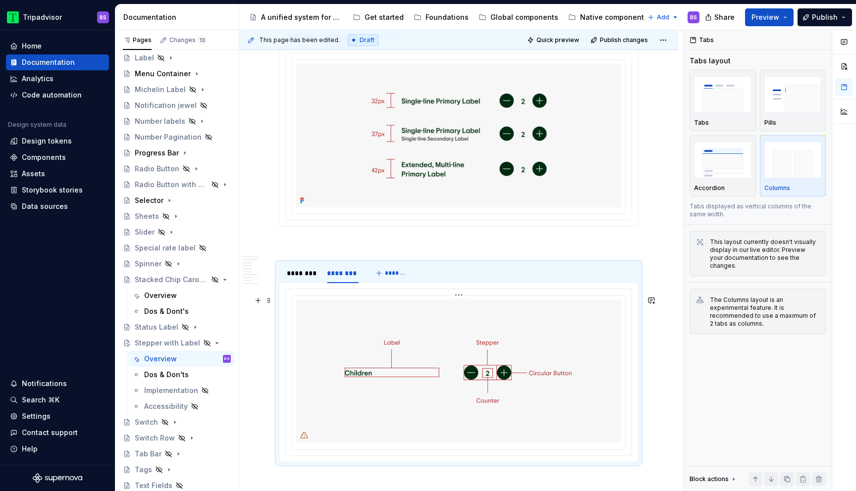
click at [407, 369] on img at bounding box center [458, 372] width 325 height 144
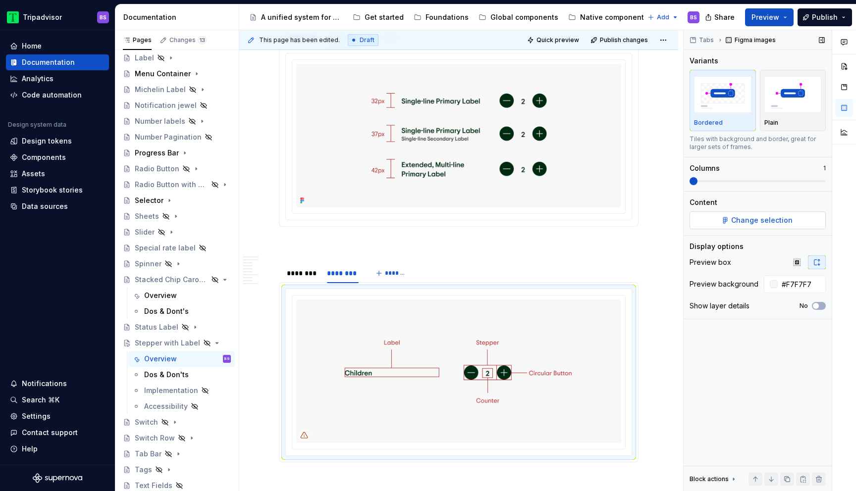
click at [734, 223] on span "Change selection" at bounding box center [761, 220] width 61 height 10
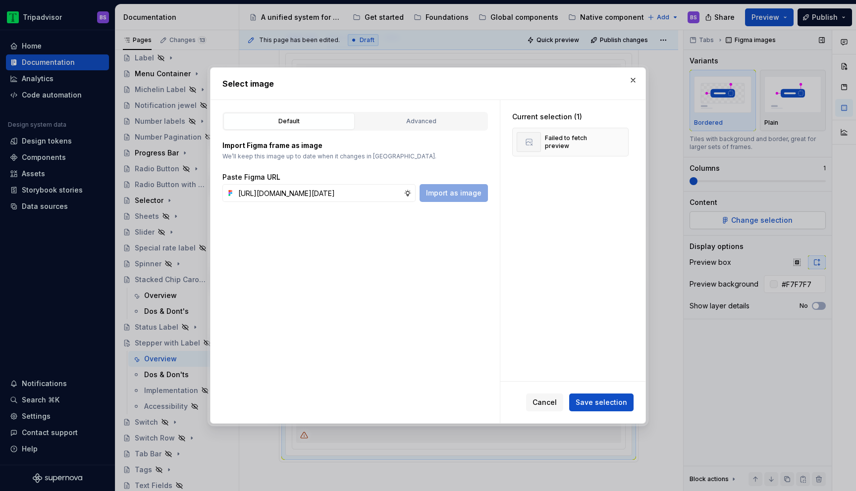
scroll to position [0, 276]
type input "https://www.figma.com/design/Rk3eGC5124Z7punn8EFUkb/Atlas-Web-Documentation?nod…"
click at [608, 394] on button "Save selection" at bounding box center [601, 403] width 64 height 18
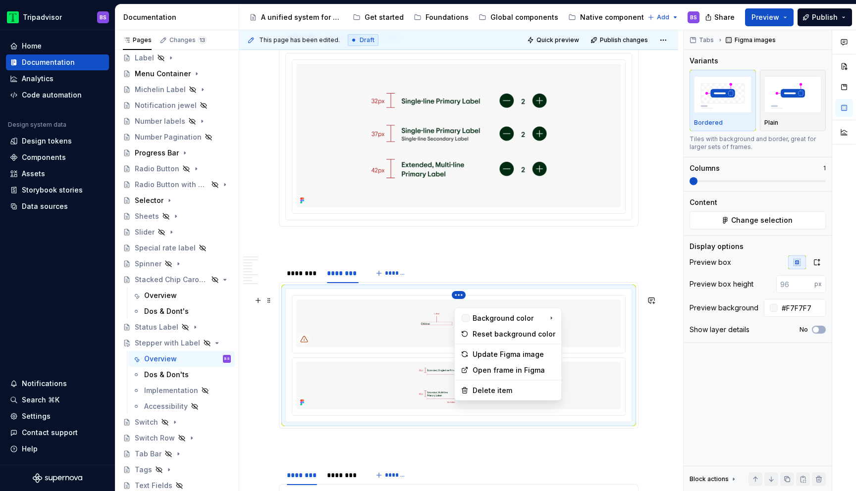
click at [463, 302] on html "Tripadvisor BS Home Documentation Analytics Code automation Design system data …" at bounding box center [428, 245] width 856 height 491
click at [489, 392] on div "Delete item" at bounding box center [514, 391] width 83 height 10
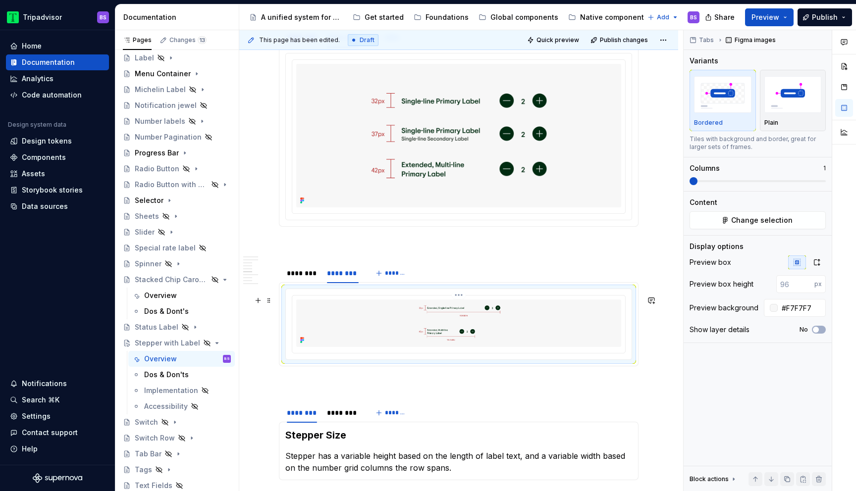
click at [534, 333] on img at bounding box center [458, 324] width 325 height 48
click at [820, 261] on icon "button" at bounding box center [816, 263] width 5 height 6
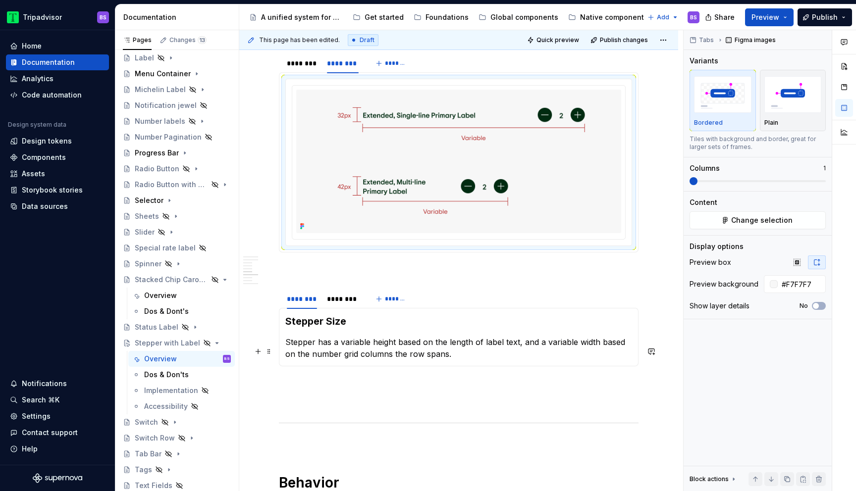
scroll to position [1217, 0]
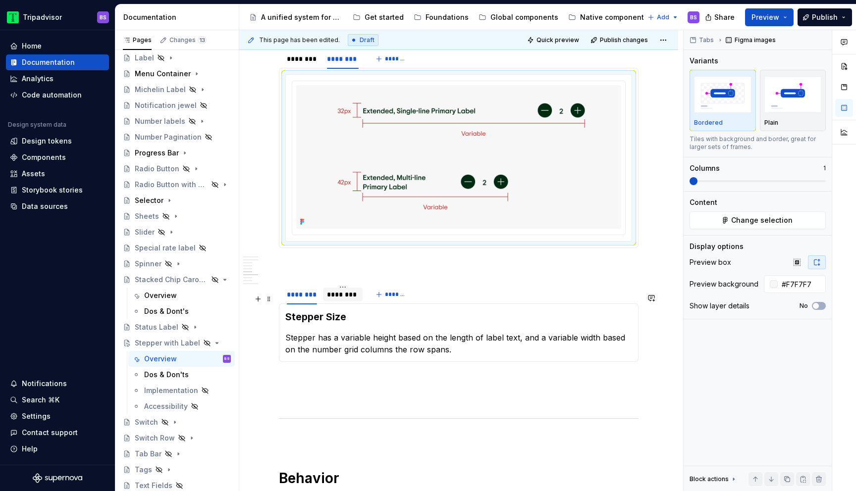
click at [346, 300] on div "********" at bounding box center [343, 295] width 32 height 10
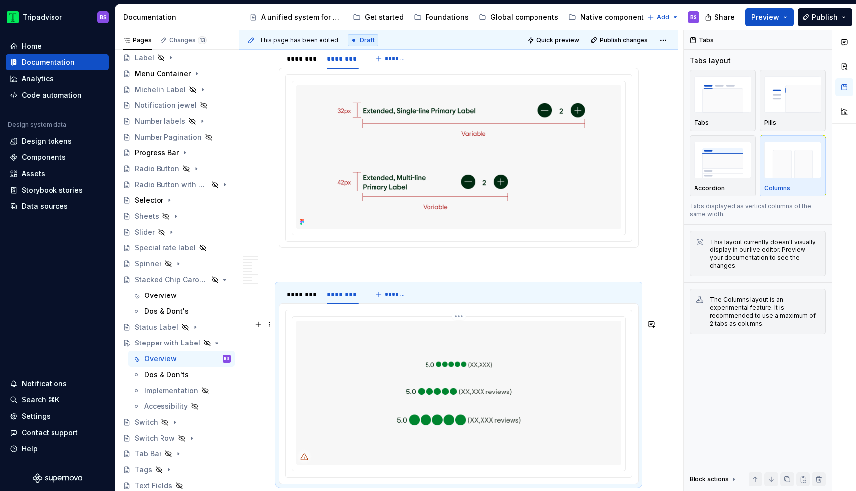
click at [397, 376] on img at bounding box center [458, 393] width 325 height 144
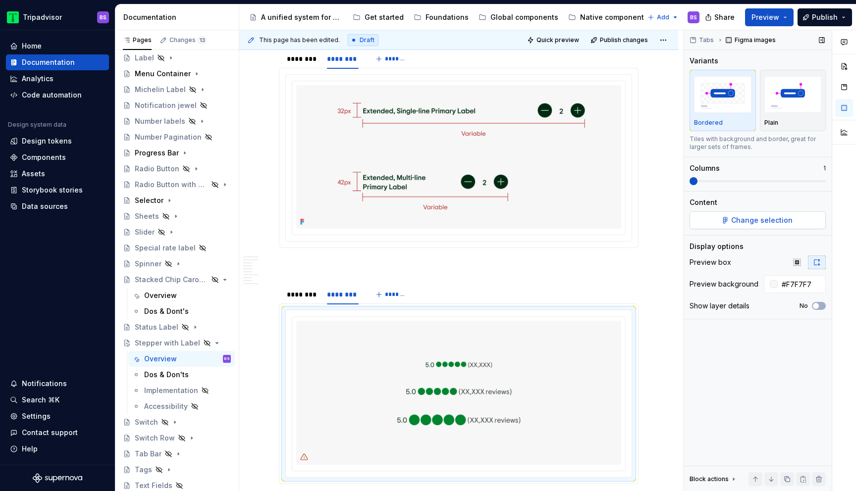
click at [755, 220] on span "Change selection" at bounding box center [761, 220] width 61 height 10
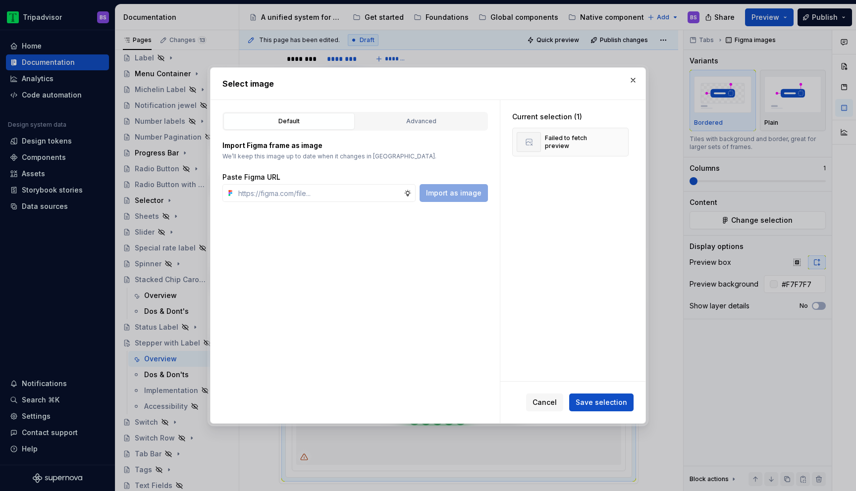
type textarea "*"
type input "https://www.figma.com/design/Rk3eGC5124Z7punn8EFUkb/Atlas-Web-Documentation?nod…"
type textarea "*"
type input "https://www.figma.com/design/Rk3eGC5124Z7punn8EFUkb/Atlas-Web-Documentation?nod…"
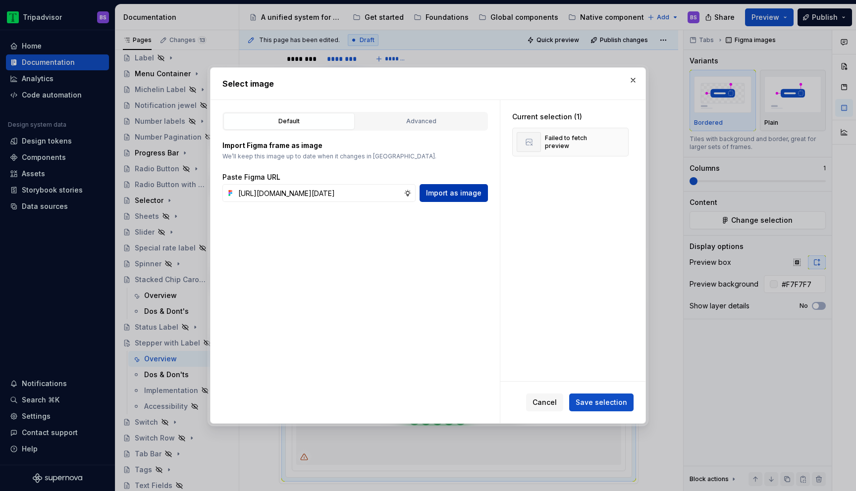
click at [455, 190] on span "Import as image" at bounding box center [453, 193] width 55 height 10
type textarea "*"
click at [617, 405] on span "Save selection" at bounding box center [602, 403] width 52 height 10
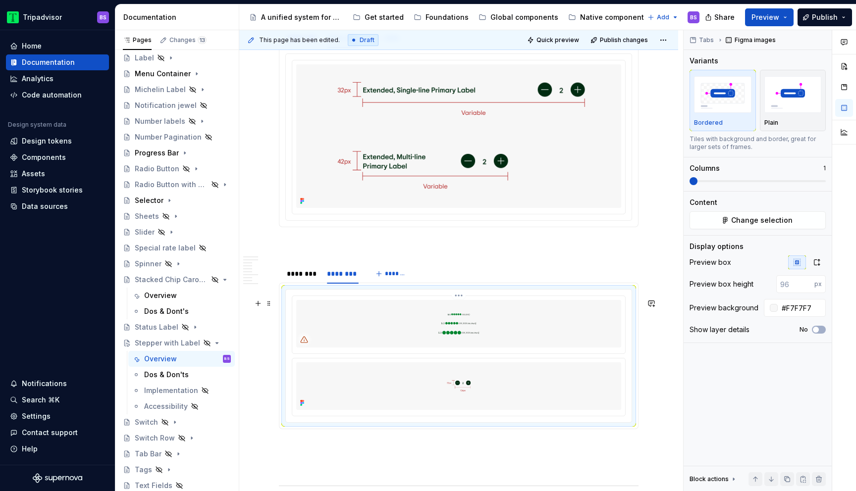
scroll to position [1269, 0]
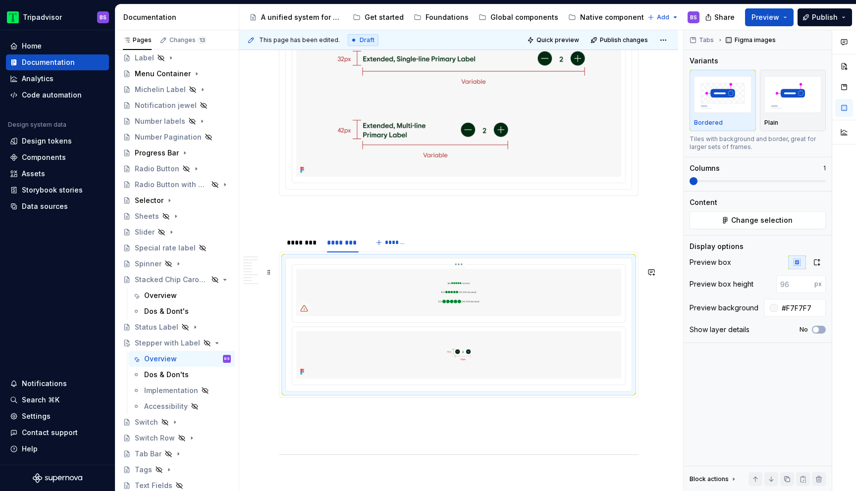
click at [501, 306] on img at bounding box center [458, 293] width 325 height 48
click at [459, 272] on div at bounding box center [459, 325] width 346 height 133
click at [462, 274] on html "Tripadvisor BS Home Documentation Analytics Code automation Design system data …" at bounding box center [428, 245] width 856 height 491
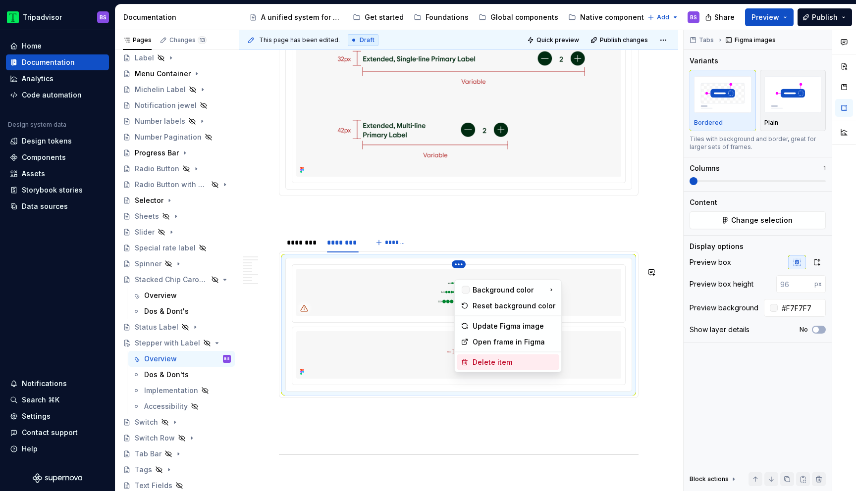
click at [482, 368] on div "Delete item" at bounding box center [508, 363] width 103 height 16
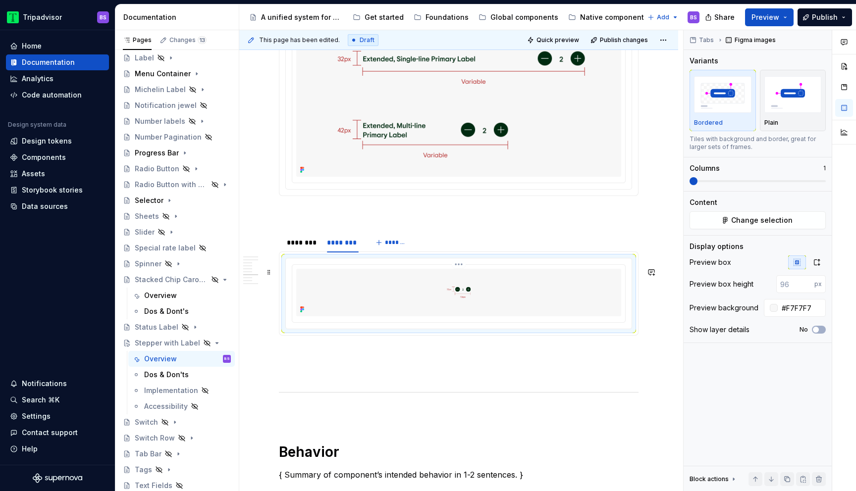
click at [511, 314] on img at bounding box center [458, 293] width 325 height 48
click at [814, 257] on button "button" at bounding box center [817, 263] width 18 height 14
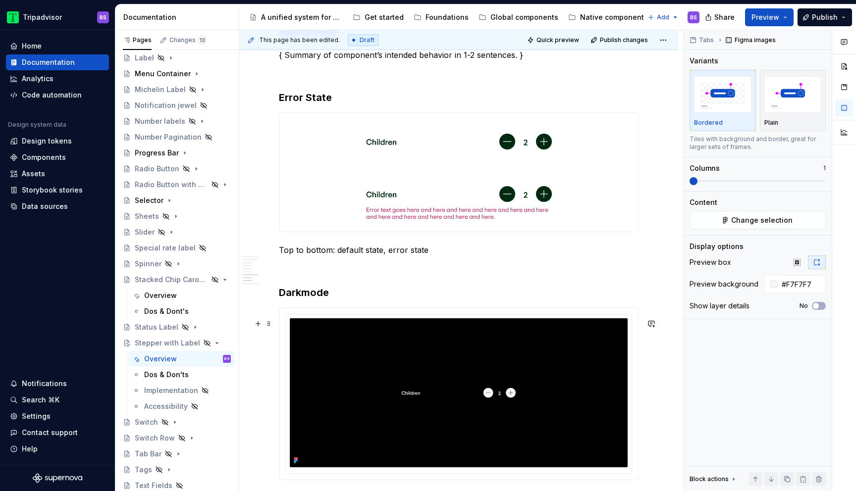
scroll to position [1837, 0]
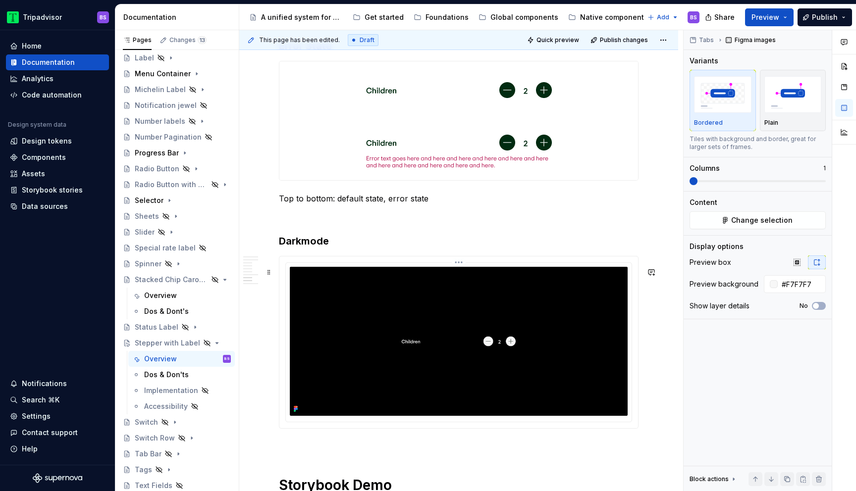
type input "#000000"
click at [402, 333] on img at bounding box center [459, 341] width 338 height 149
click at [742, 227] on button "Change selection" at bounding box center [758, 221] width 136 height 18
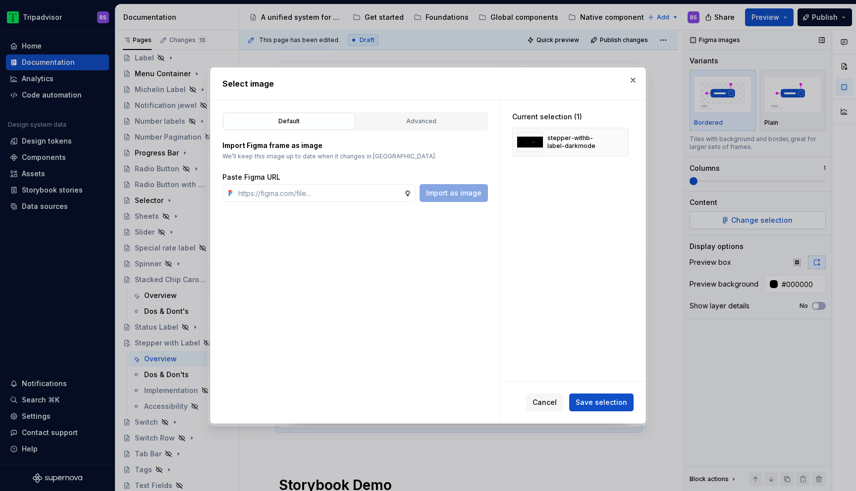
type textarea "*"
type input "https://www.figma.com/design/Rk3eGC5124Z7punn8EFUkb/Atlas-Web-Documentation?nod…"
type textarea "*"
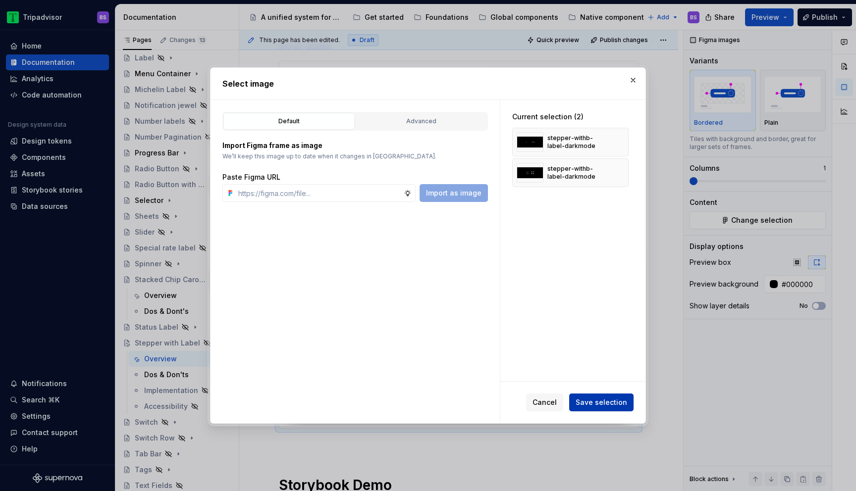
click at [609, 398] on span "Save selection" at bounding box center [602, 403] width 52 height 10
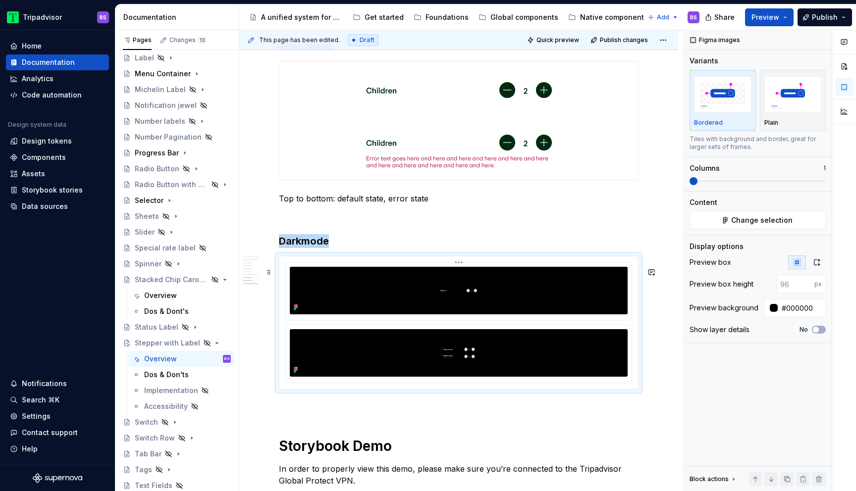
click at [513, 295] on img at bounding box center [459, 291] width 338 height 48
click at [464, 275] on html "Tripadvisor BS Home Documentation Analytics Code automation Design system data …" at bounding box center [428, 245] width 856 height 491
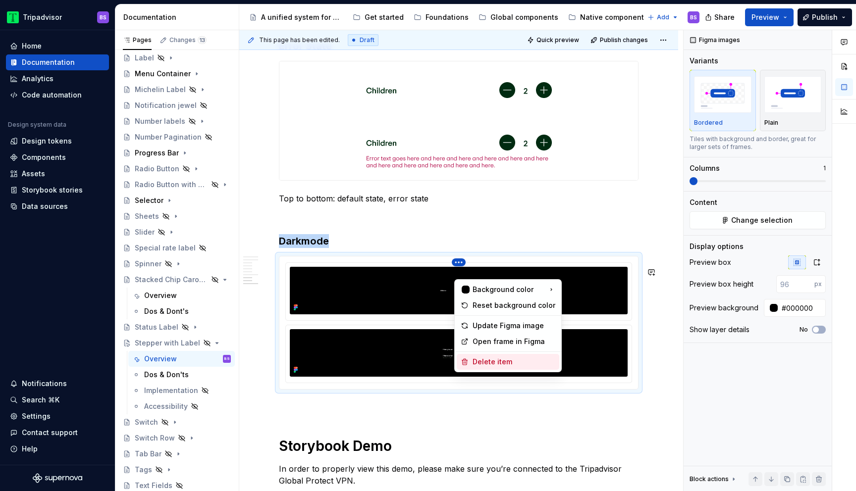
click at [494, 357] on div "Delete item" at bounding box center [514, 362] width 83 height 10
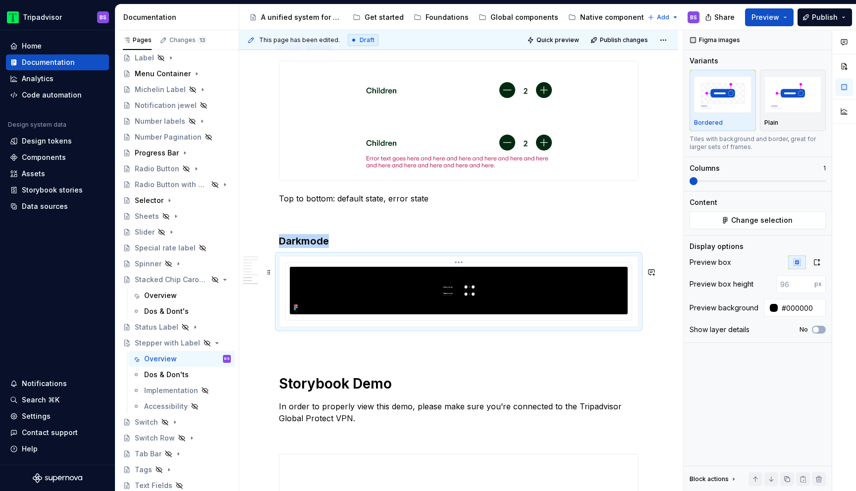
click at [559, 297] on img at bounding box center [459, 291] width 338 height 48
click at [822, 266] on button "button" at bounding box center [817, 263] width 18 height 14
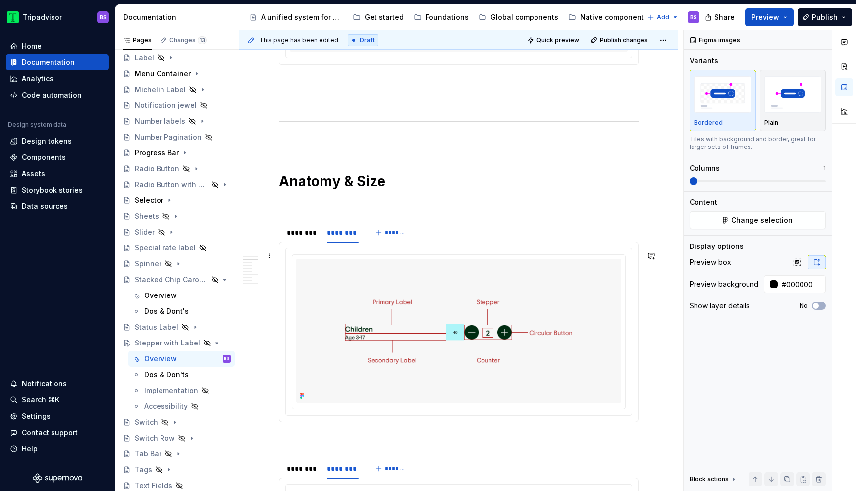
scroll to position [536, 0]
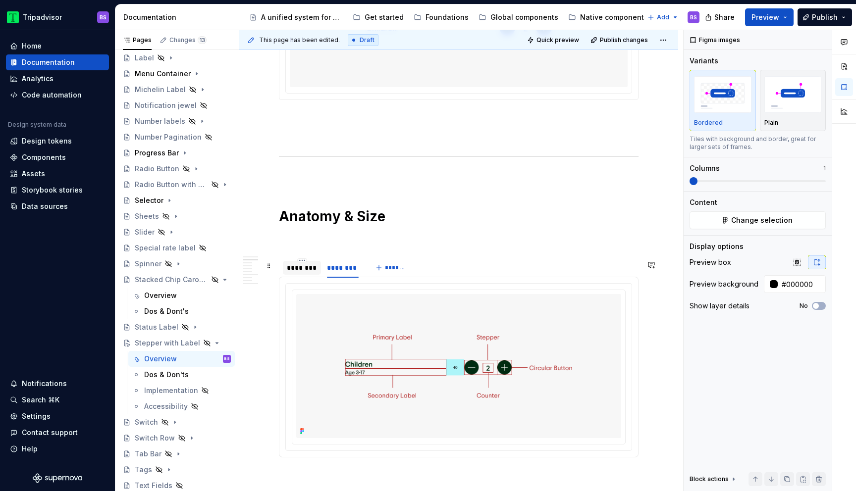
click at [305, 275] on div "********" at bounding box center [302, 268] width 38 height 14
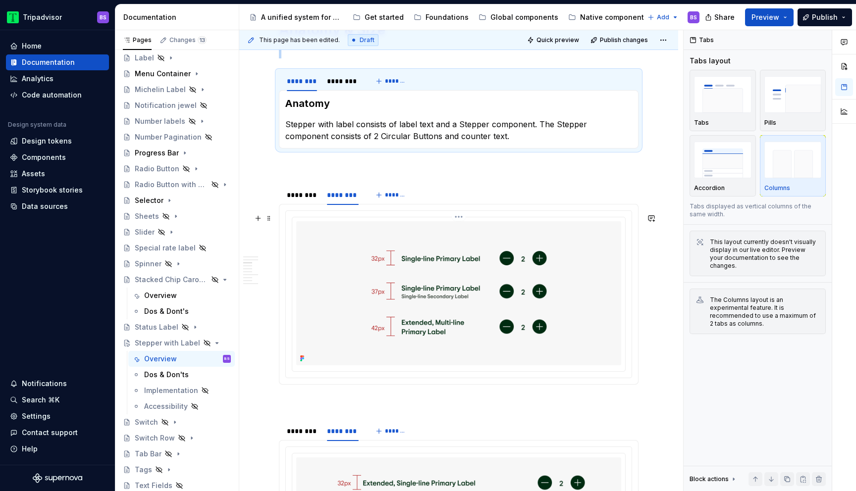
scroll to position [721, 0]
click at [338, 128] on p "Stepper with label consists of label text and a Stepper component. The Stepper …" at bounding box center [458, 132] width 347 height 24
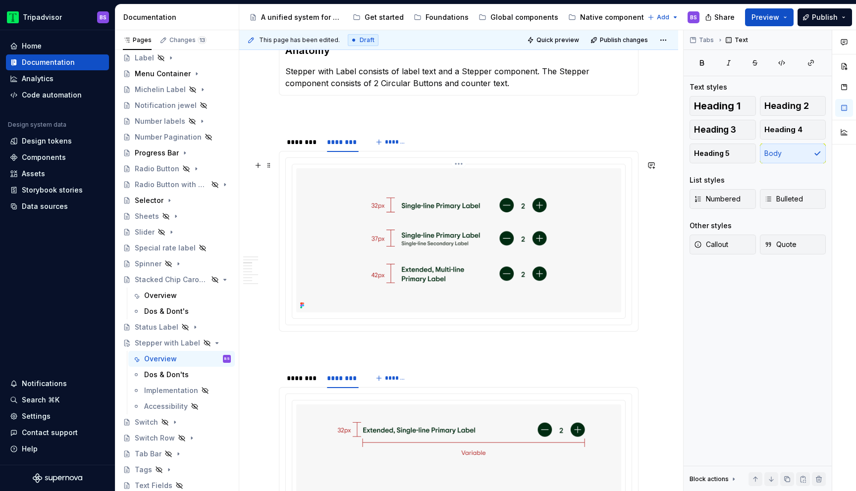
scroll to position [779, 0]
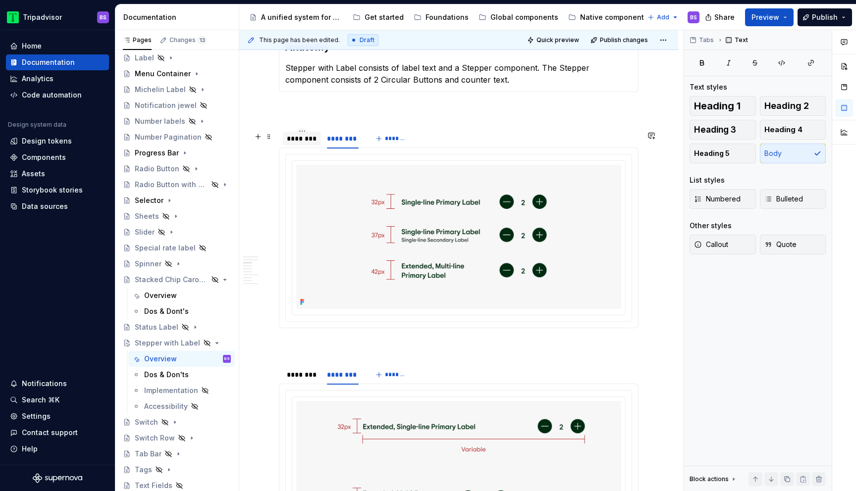
click at [296, 144] on div "********" at bounding box center [302, 139] width 30 height 10
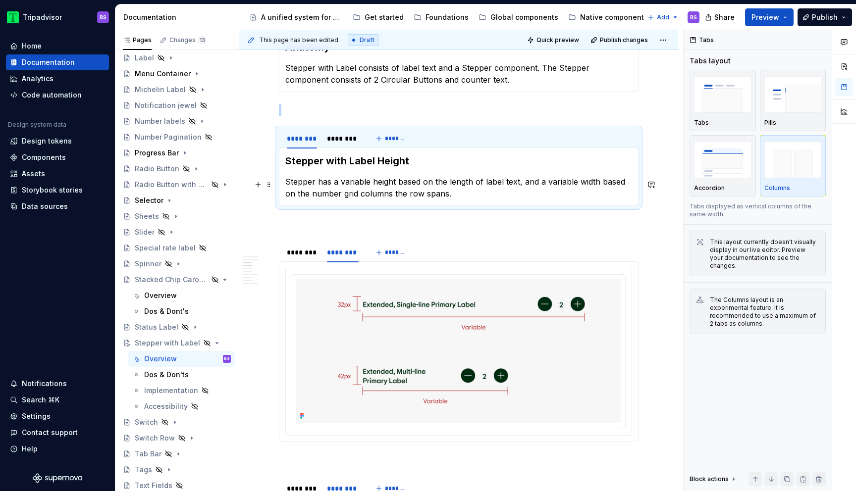
click at [373, 193] on p "Stepper has a variable height based on the length of label text, and a variable…" at bounding box center [458, 188] width 347 height 24
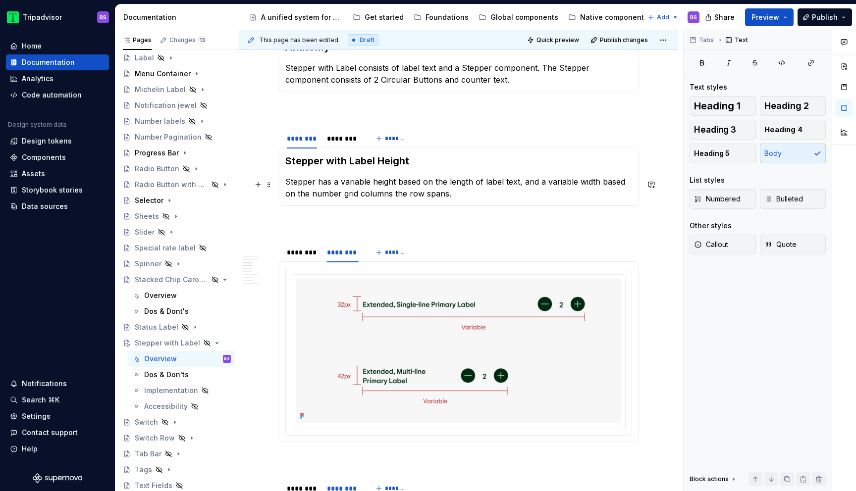
click at [480, 183] on p "Stepper has a variable height based on the length of label text, and a variable…" at bounding box center [458, 188] width 347 height 24
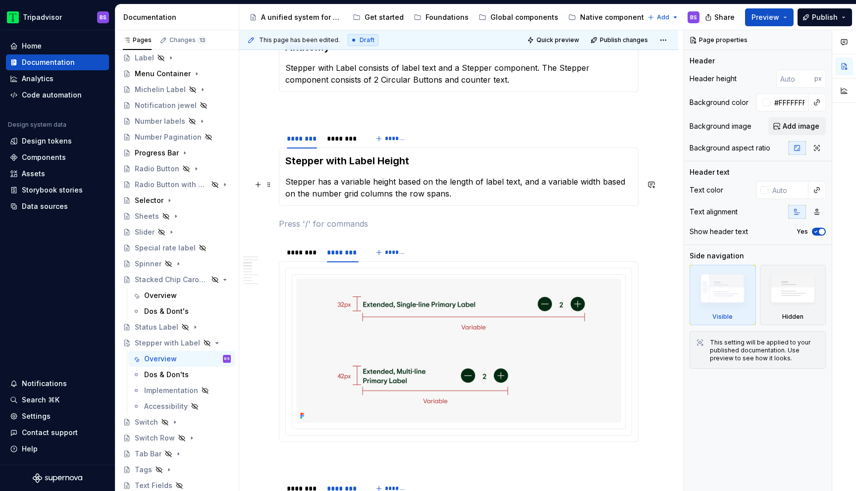
click at [446, 182] on p "Stepper has a variable height based on the length of label text, and a variable…" at bounding box center [458, 188] width 347 height 24
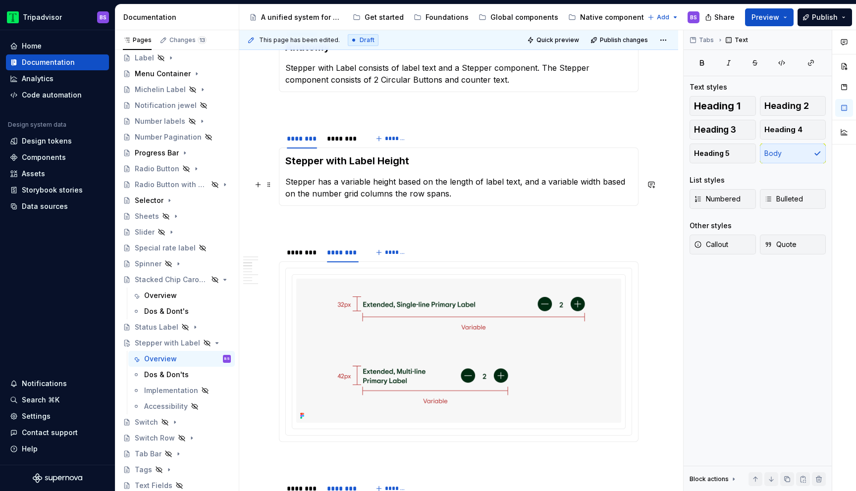
click at [432, 183] on p "Stepper has a variable height based on the length of label text, and a variable…" at bounding box center [458, 188] width 347 height 24
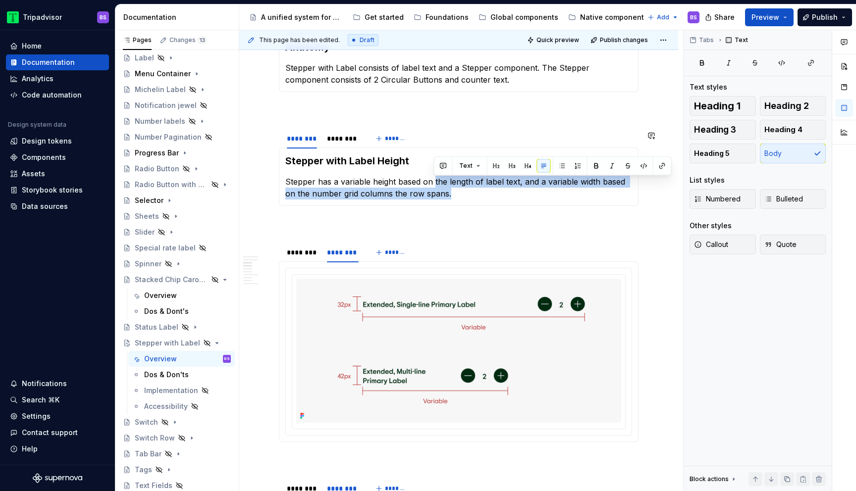
drag, startPoint x: 434, startPoint y: 183, endPoint x: 444, endPoint y: 204, distance: 23.7
click at [444, 204] on div "Stepper with Label Height Stepper has a variable height based on the length of …" at bounding box center [459, 177] width 360 height 58
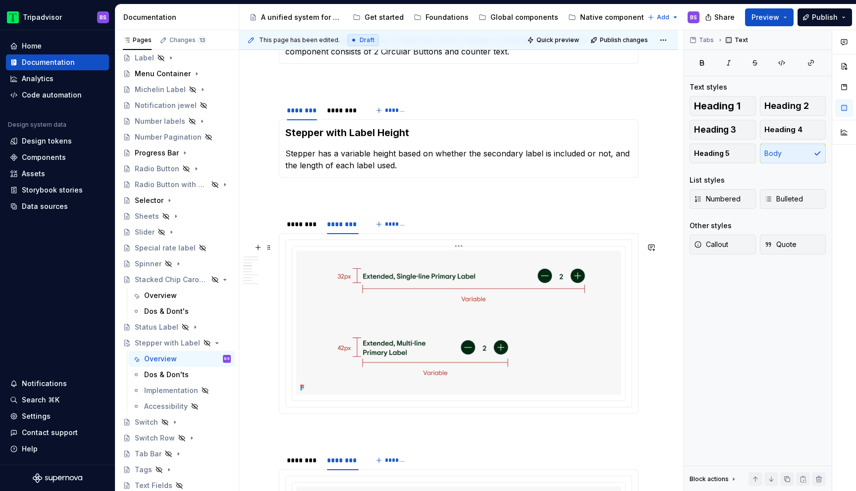
scroll to position [805, 0]
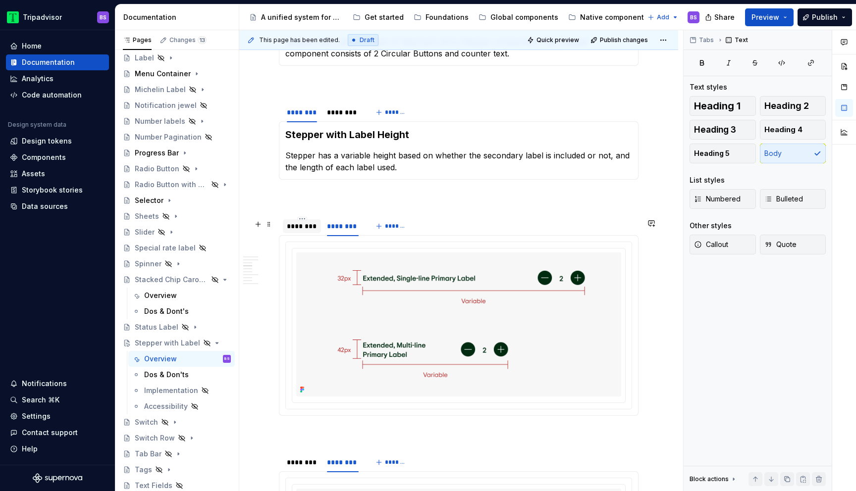
click at [297, 229] on div "********" at bounding box center [302, 226] width 30 height 10
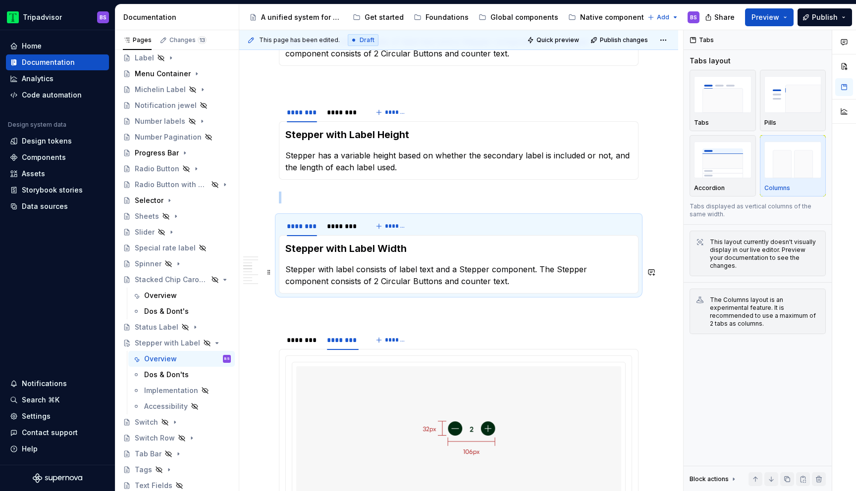
click at [326, 275] on p "Stepper with label consists of label text and a Stepper component. The Stepper …" at bounding box center [458, 276] width 347 height 24
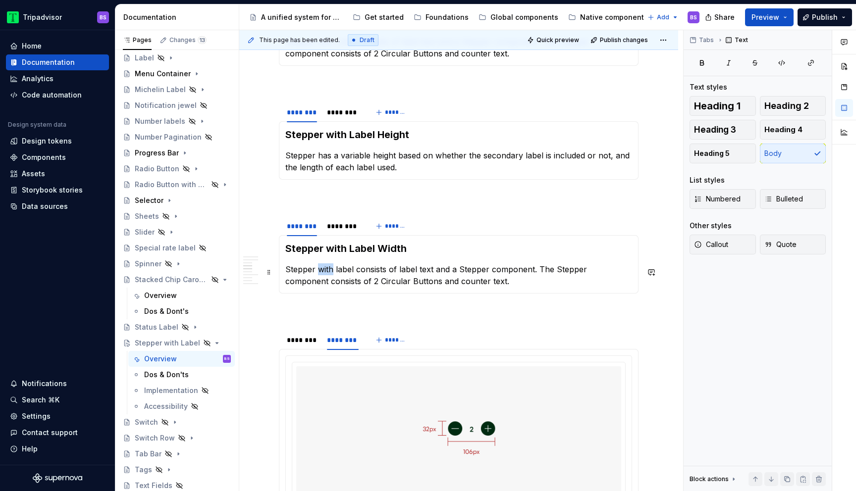
click at [326, 275] on p "Stepper with label consists of label text and a Stepper component. The Stepper …" at bounding box center [458, 276] width 347 height 24
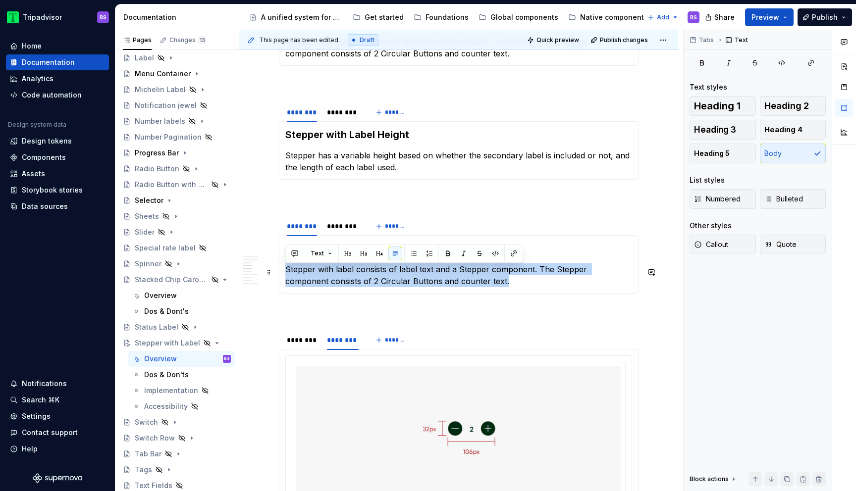
click at [326, 275] on p "Stepper with label consists of label text and a Stepper component. The Stepper …" at bounding box center [458, 276] width 347 height 24
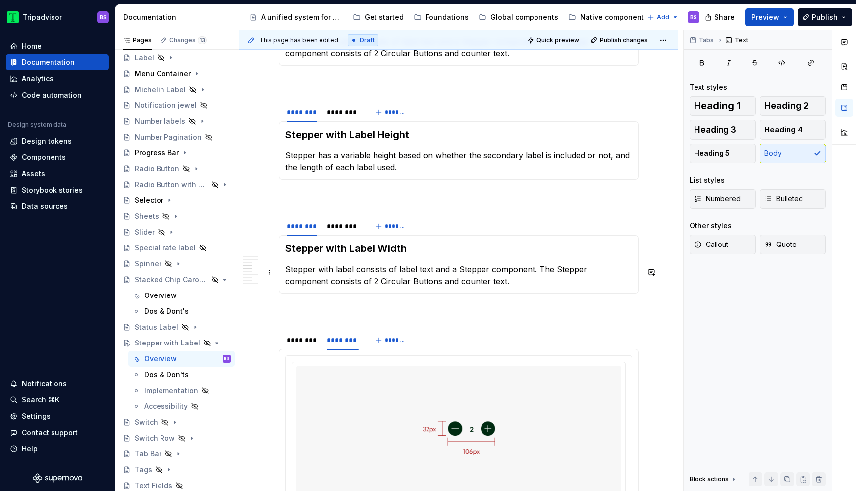
click at [339, 272] on p "Stepper with label consists of label text and a Stepper component. The Stepper …" at bounding box center [458, 276] width 347 height 24
click at [319, 159] on p "Stepper has a variable height based on whether the secondary label is included …" at bounding box center [458, 162] width 347 height 24
click at [364, 270] on p "Stepper with Lababel consists of label text and a Stepper component. The Steppe…" at bounding box center [458, 276] width 347 height 24
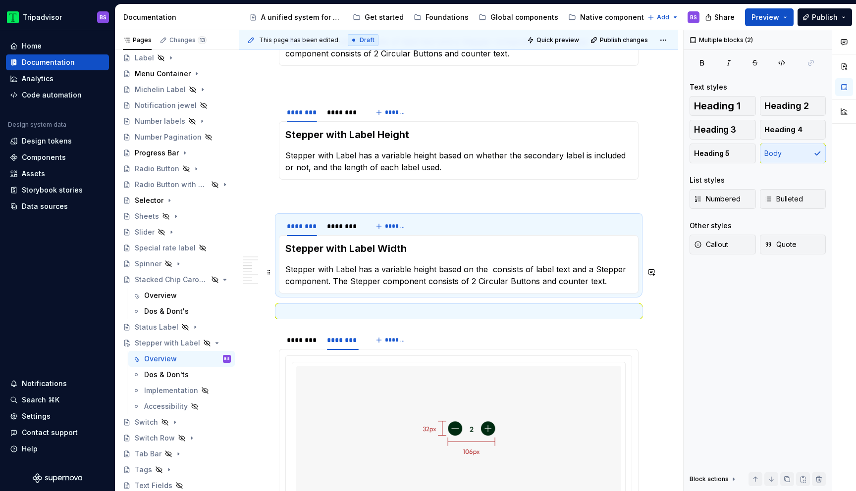
click at [487, 268] on p "Stepper with Label has a variable height based on the consists of label text an…" at bounding box center [458, 276] width 347 height 24
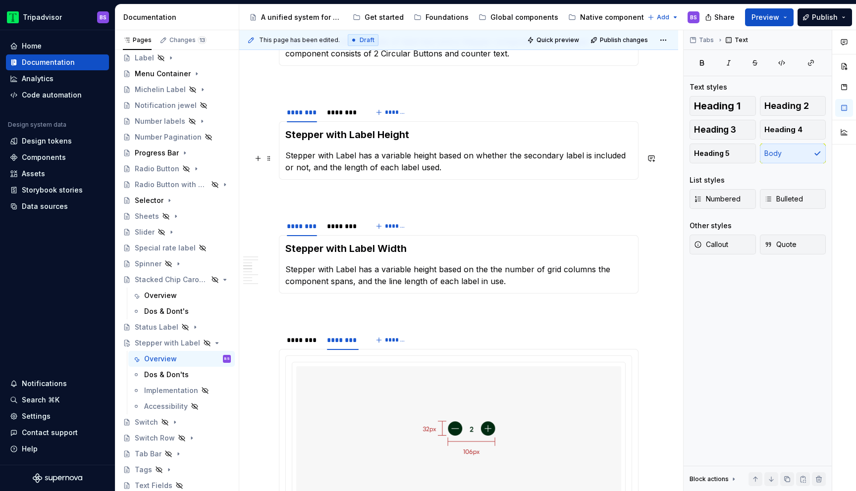
click at [427, 169] on p "Stepper with Label has a variable height based on whether the secondary label i…" at bounding box center [458, 162] width 347 height 24
click at [354, 287] on p "Stepper with Label has a variable height based on the the number of grid column…" at bounding box center [458, 276] width 347 height 24
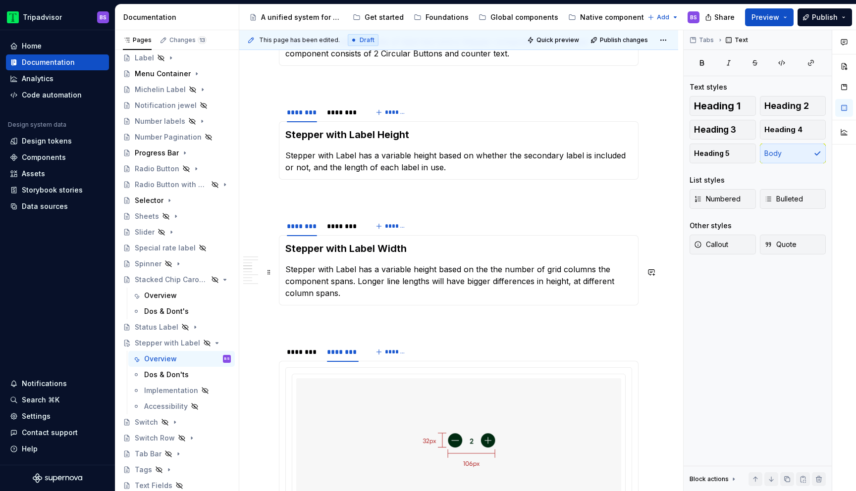
click at [472, 297] on p "Stepper with Label has a variable height based on the the number of grid column…" at bounding box center [458, 282] width 347 height 36
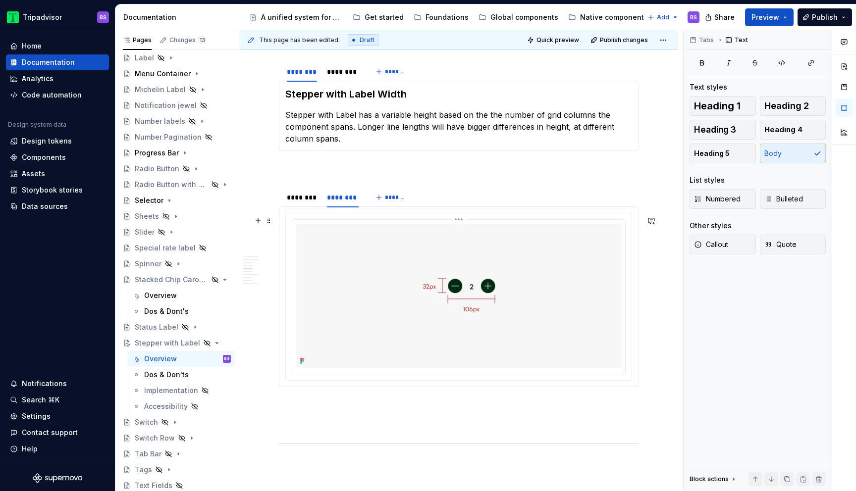
scroll to position [973, 0]
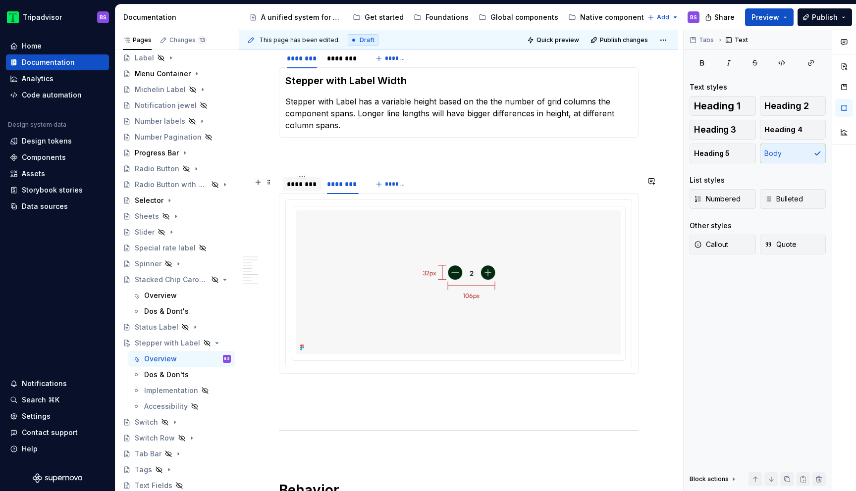
click at [300, 189] on div "********" at bounding box center [302, 184] width 30 height 10
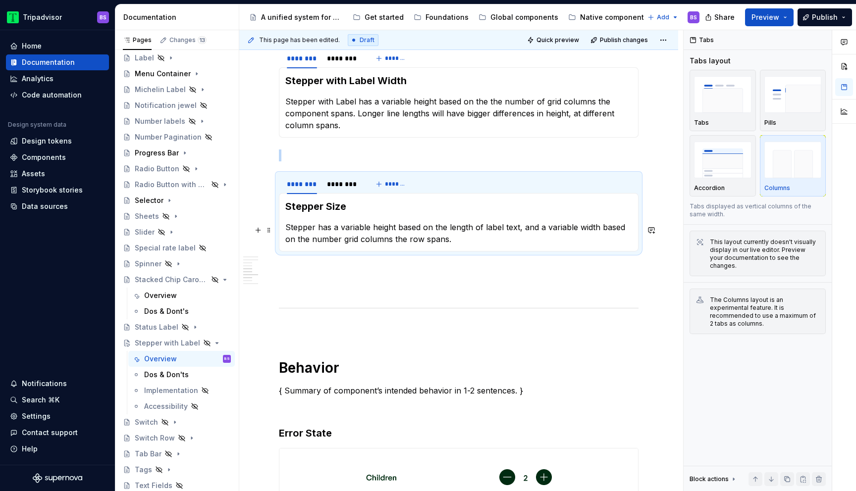
click at [321, 233] on p "Stepper has a variable height based on the length of label text, and a variable…" at bounding box center [458, 233] width 347 height 24
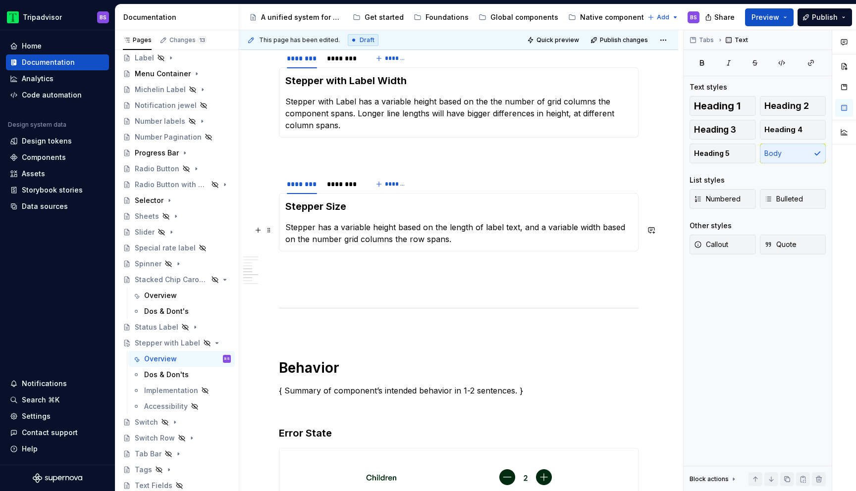
click at [313, 230] on p "Stepper has a variable height based on the length of label text, and a variable…" at bounding box center [458, 233] width 347 height 24
click at [322, 231] on p "Steppers has a variable height based on the length of label text, and a variabl…" at bounding box center [458, 233] width 347 height 24
click at [321, 229] on p "Steppers has a variable height based on the length of label text, and a variabl…" at bounding box center [458, 233] width 347 height 24
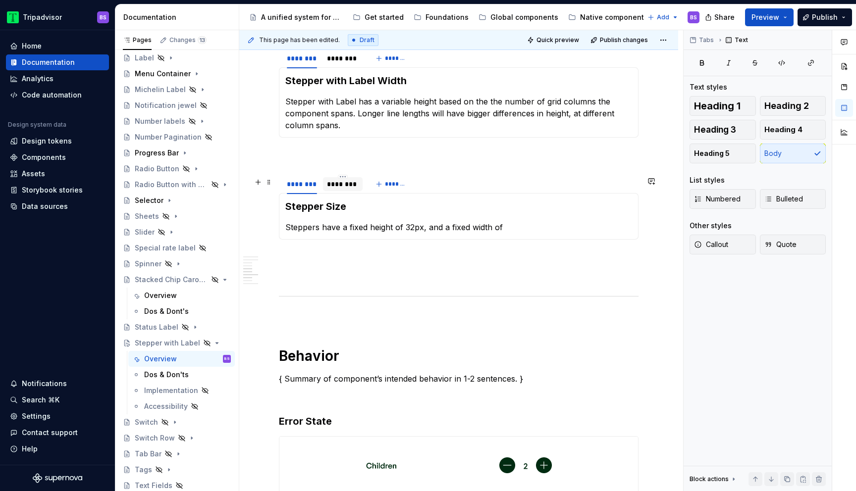
click at [338, 191] on div "********" at bounding box center [343, 184] width 40 height 14
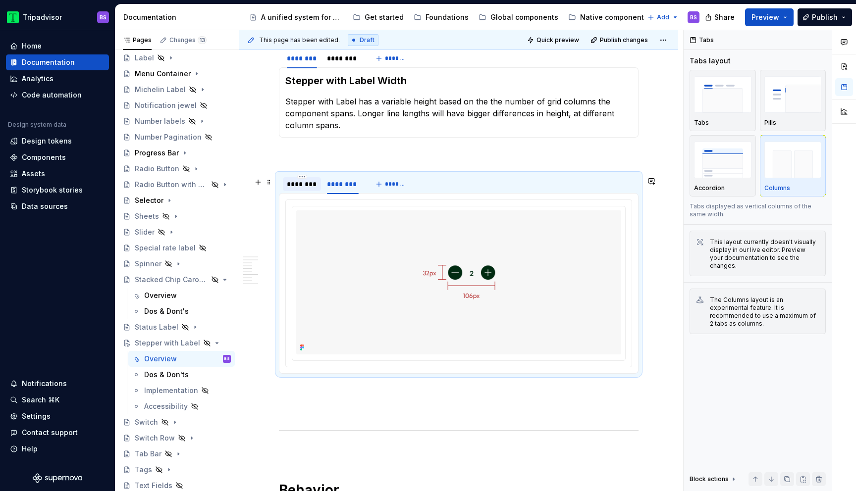
click at [303, 189] on div "********" at bounding box center [302, 184] width 30 height 10
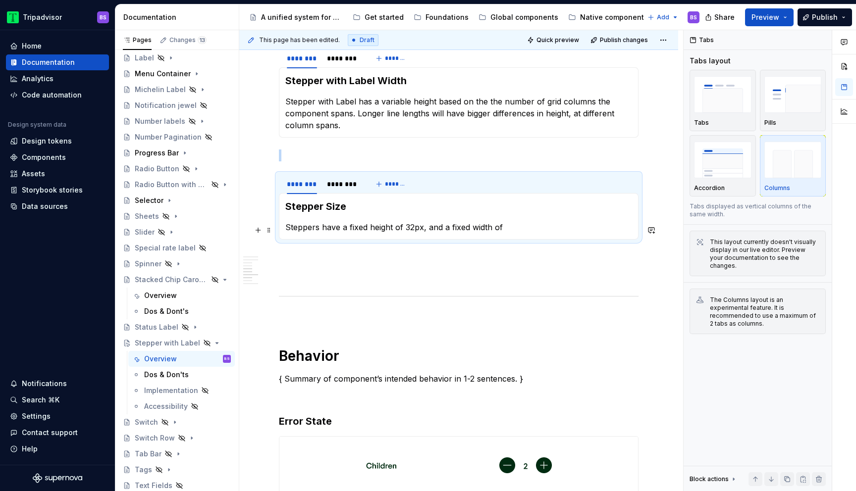
click at [523, 228] on p "Steppers have a fixed height of 32px, and a fixed width of" at bounding box center [458, 227] width 347 height 12
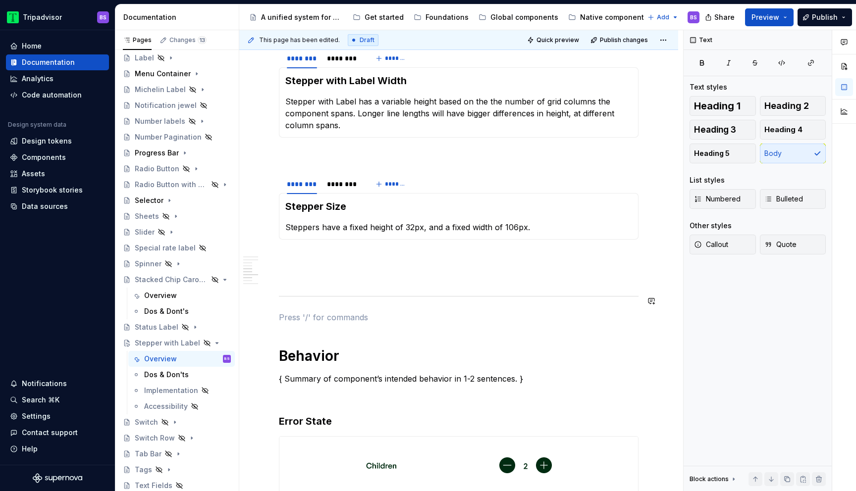
click at [562, 289] on div "**********" at bounding box center [459, 252] width 360 height 2059
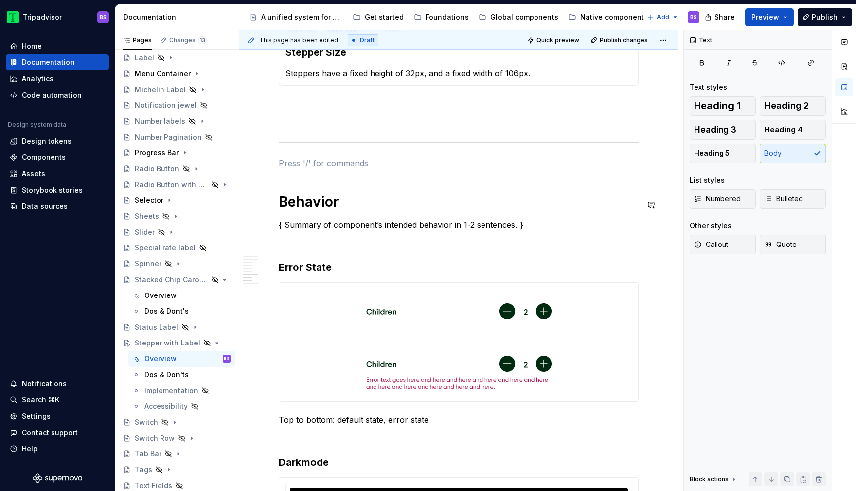
scroll to position [1163, 0]
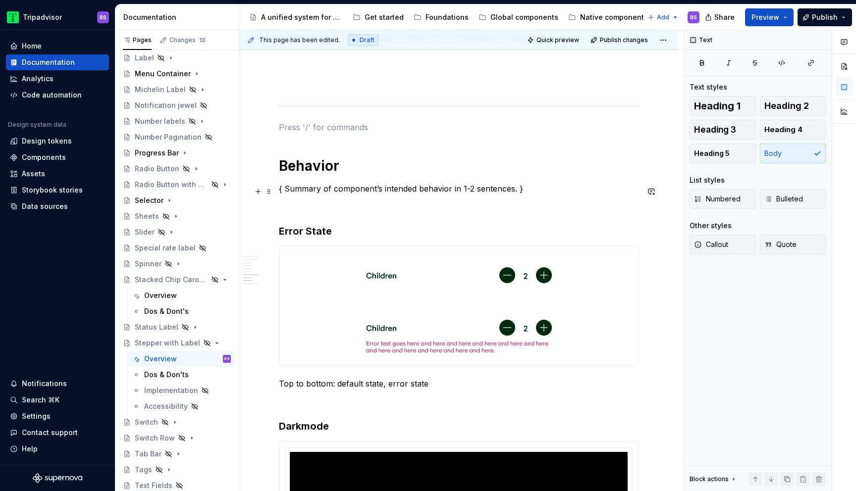
click at [528, 193] on p "{ Summary of component’s intended behavior in 1-2 sentences. }" at bounding box center [459, 189] width 360 height 12
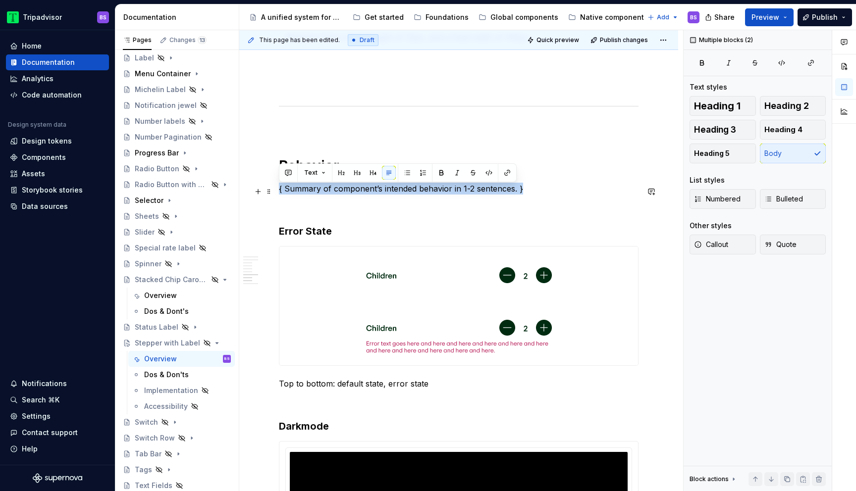
click at [528, 193] on p "{ Summary of component’s intended behavior in 1-2 sentences. }" at bounding box center [459, 189] width 360 height 12
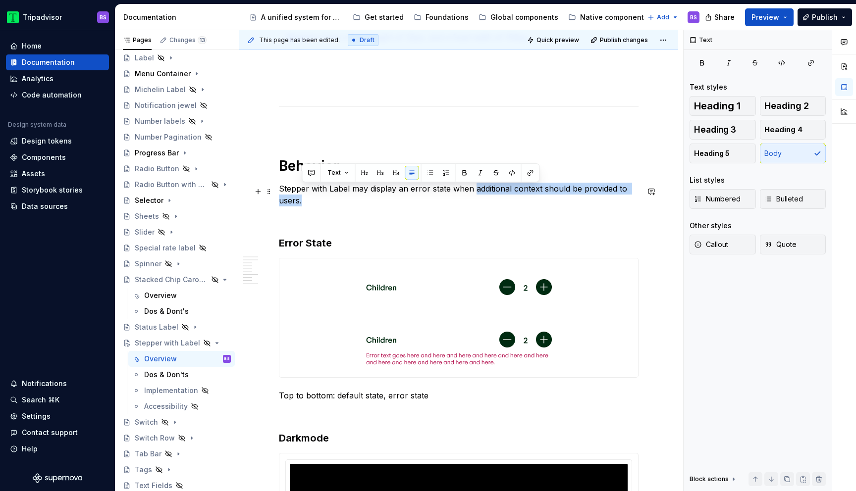
drag, startPoint x: 473, startPoint y: 193, endPoint x: 475, endPoint y: 200, distance: 7.8
click at [475, 200] on p "Stepper with Label may display an error state when additional context should be…" at bounding box center [459, 195] width 360 height 24
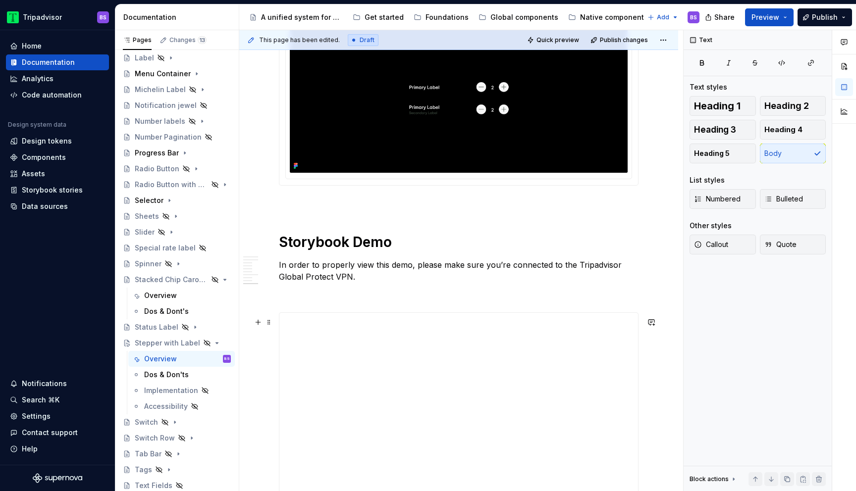
scroll to position [1594, 0]
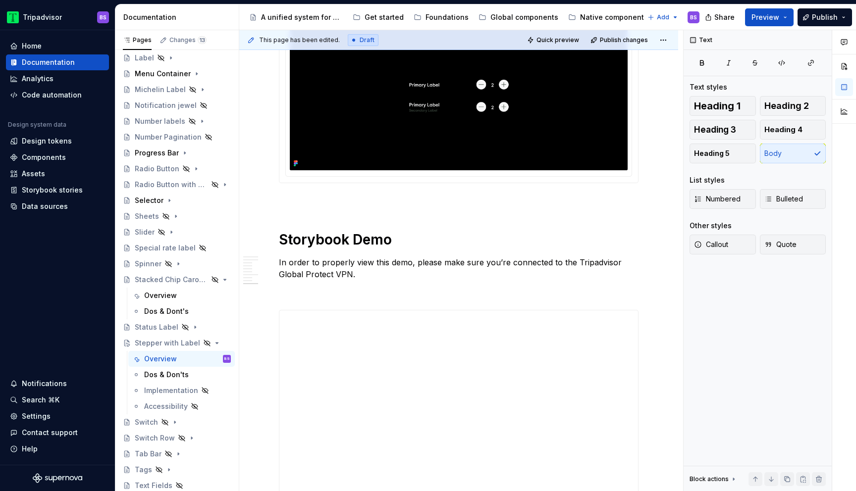
click at [480, 157] on img at bounding box center [459, 95] width 338 height 149
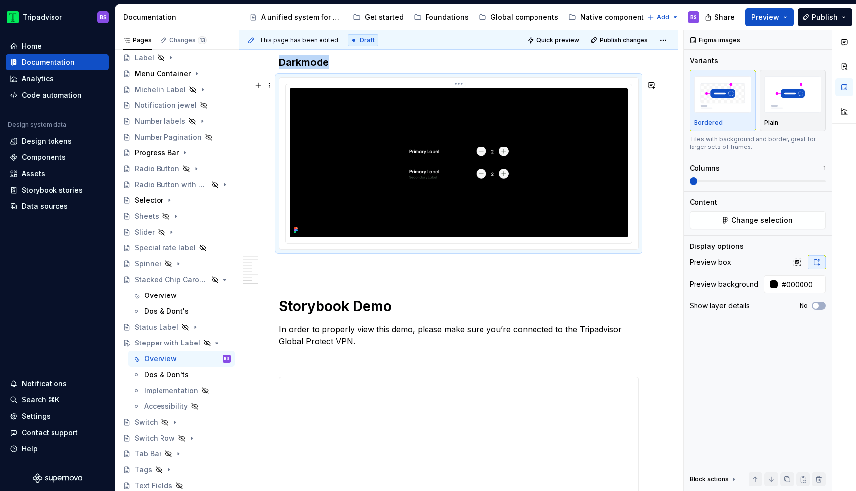
scroll to position [1520, 0]
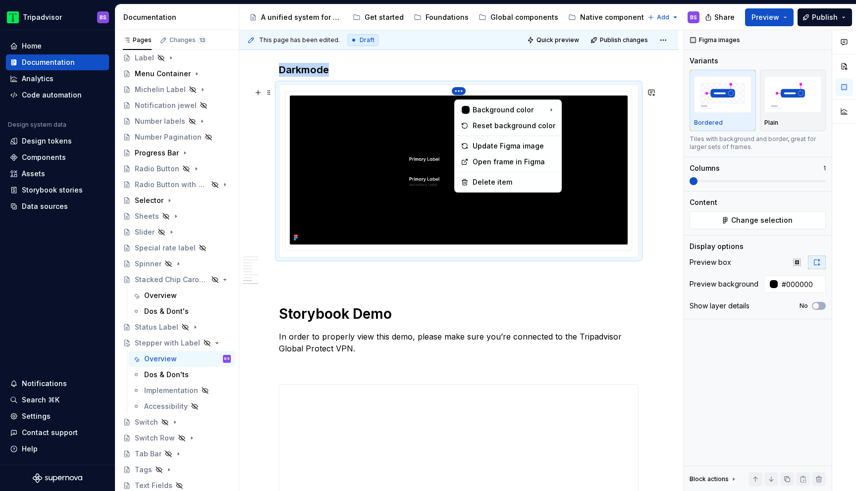
click at [463, 95] on html "Tripadvisor BS Home Documentation Analytics Code automation Design system data …" at bounding box center [428, 245] width 856 height 491
click at [494, 147] on div "Update Figma image" at bounding box center [514, 146] width 83 height 10
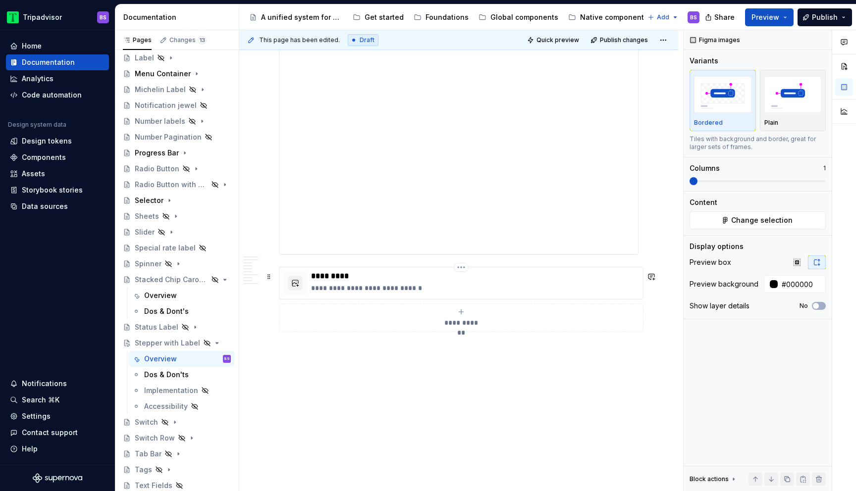
scroll to position [1927, 0]
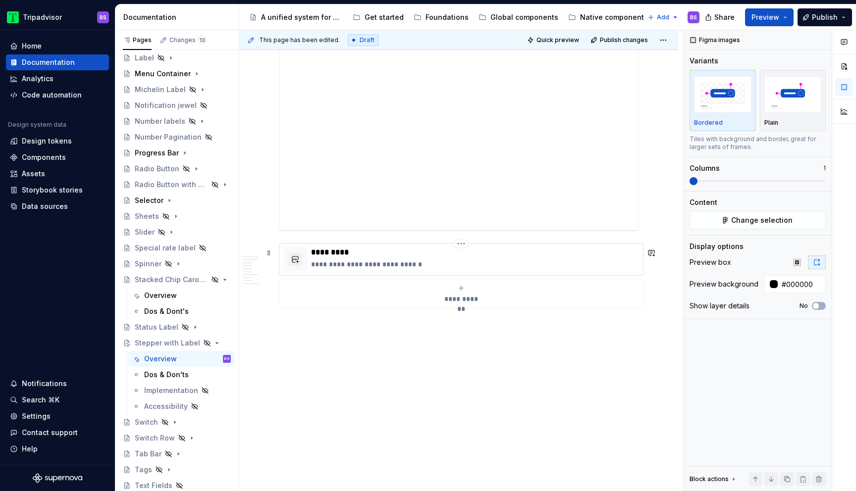
click at [469, 259] on div "**********" at bounding box center [475, 260] width 328 height 24
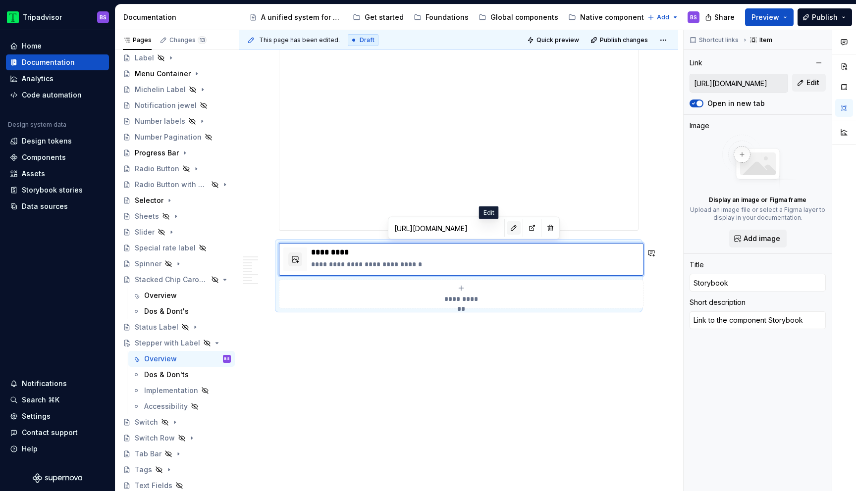
click at [507, 232] on button "button" at bounding box center [514, 228] width 14 height 14
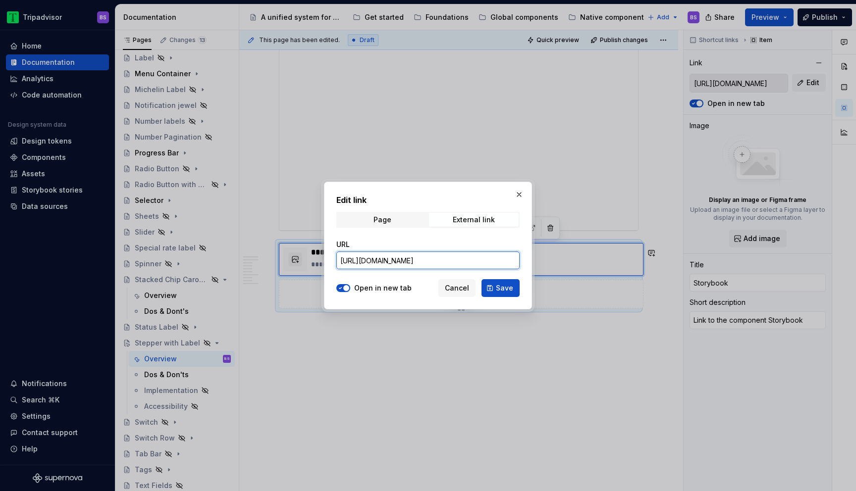
click at [462, 262] on input "https://webml.dev.tripadvisor.com/Storybook#@ta-design-system.stepper_packages_…" at bounding box center [427, 261] width 183 height 18
click at [500, 292] on span "Save" at bounding box center [504, 288] width 17 height 10
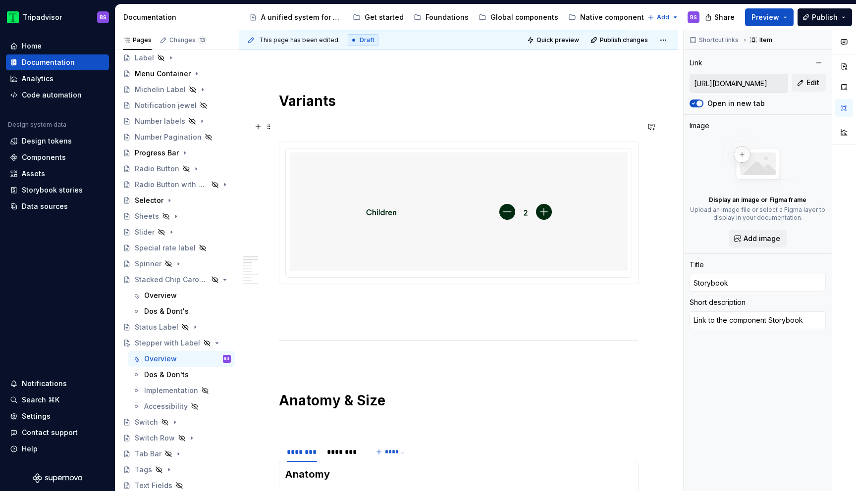
scroll to position [318, 0]
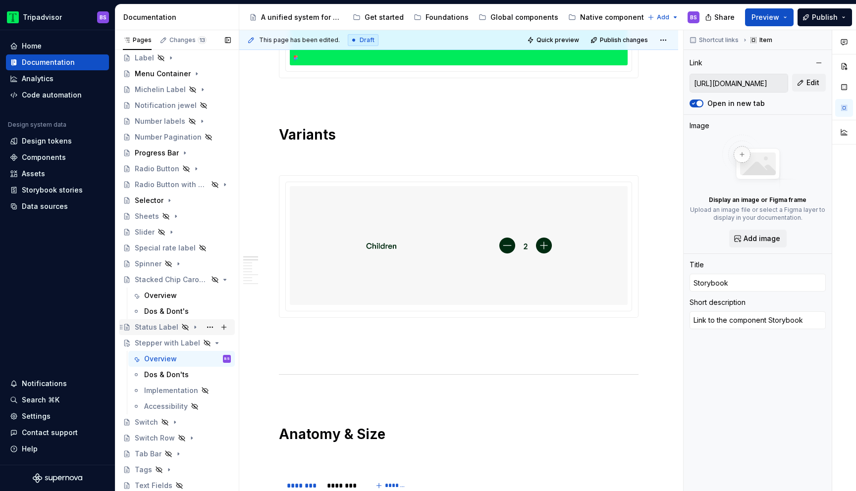
click at [191, 329] on icon "Page tree" at bounding box center [195, 327] width 8 height 8
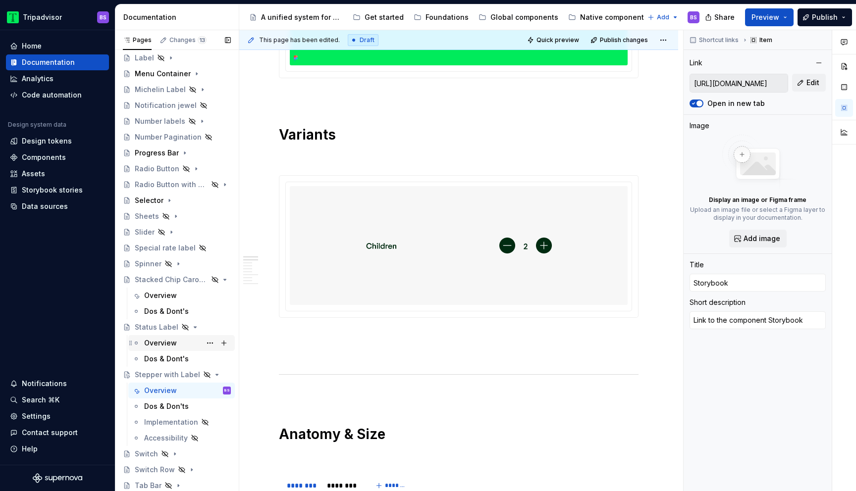
click at [175, 349] on div "Overview" at bounding box center [187, 343] width 87 height 14
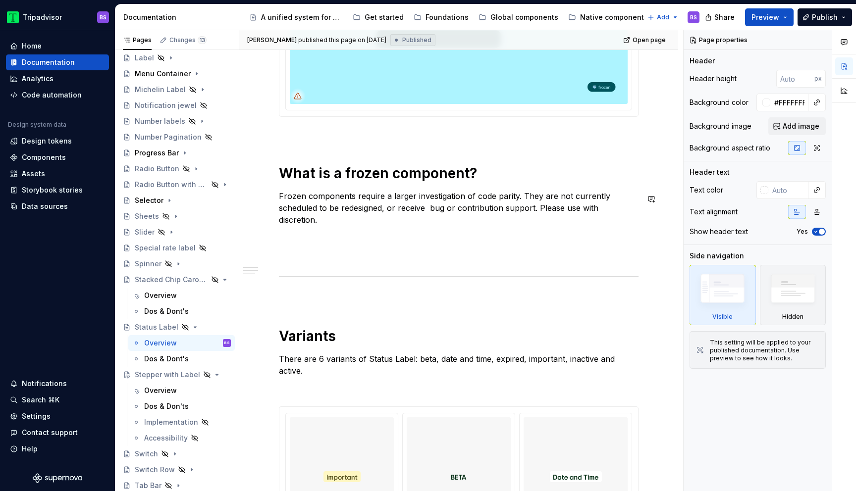
scroll to position [317, 0]
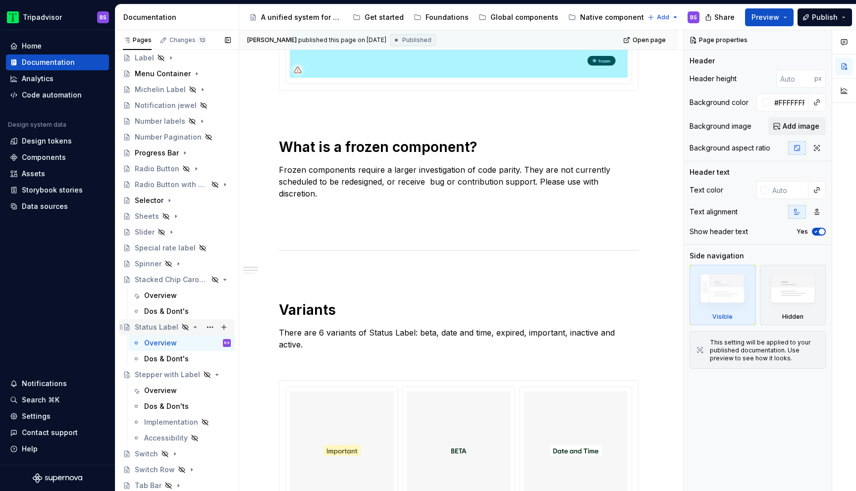
click at [194, 327] on icon "Page tree" at bounding box center [195, 327] width 2 height 1
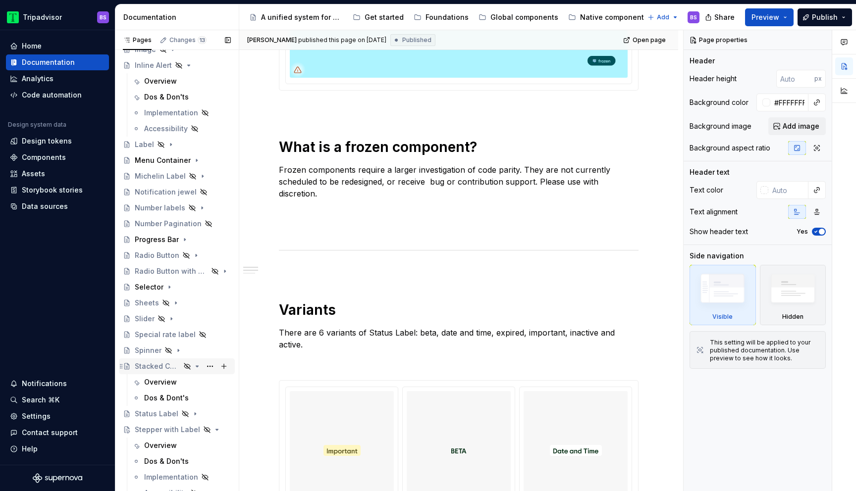
scroll to position [362, 0]
click at [173, 288] on div "Selector" at bounding box center [183, 288] width 96 height 14
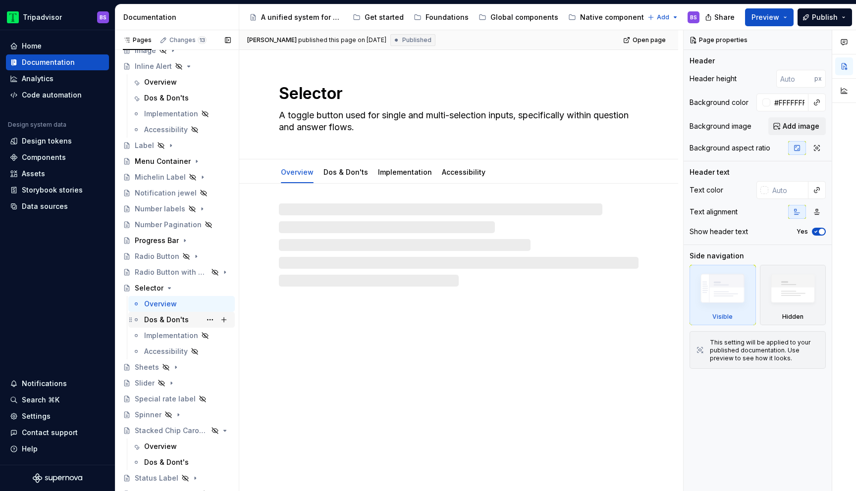
click at [169, 312] on div "Dos & Don'ts" at bounding box center [181, 320] width 107 height 16
click at [169, 303] on div "Overview" at bounding box center [160, 304] width 33 height 10
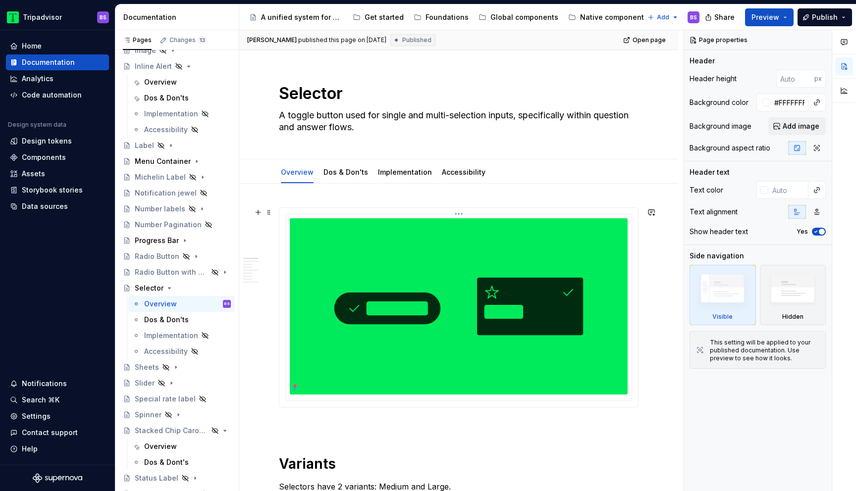
scroll to position [95, 0]
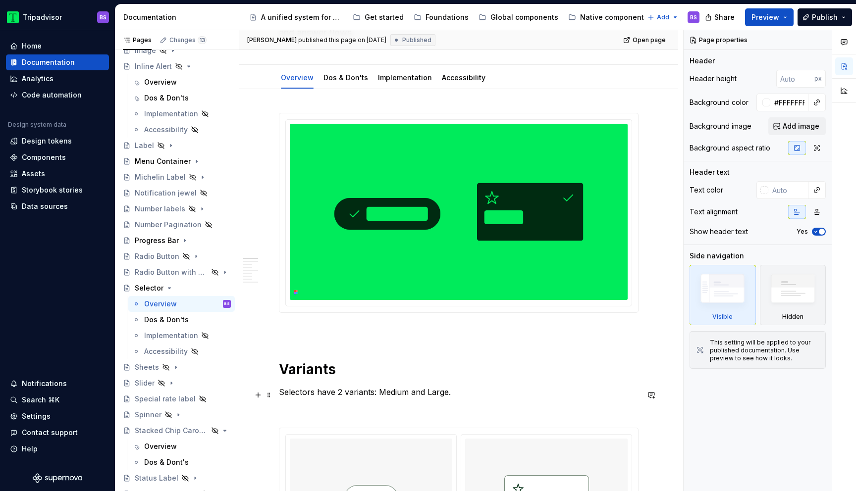
click at [295, 395] on p "Selectors have 2 variants: Medium and Large." at bounding box center [459, 392] width 360 height 12
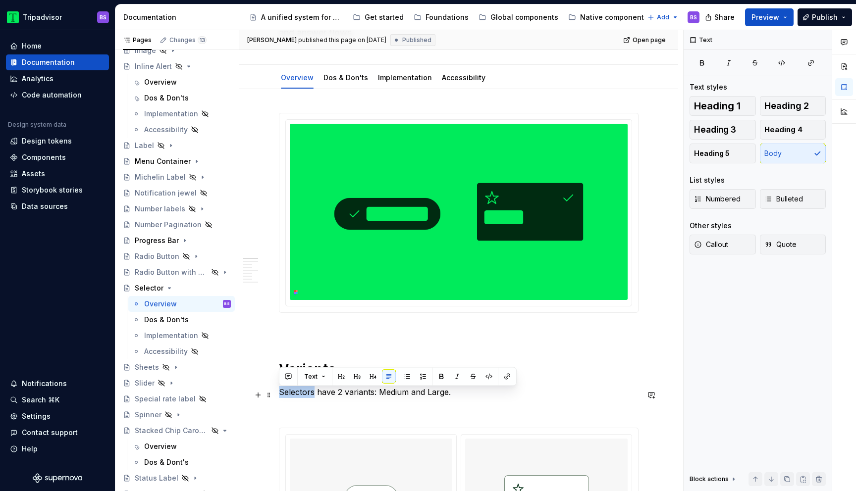
click at [295, 395] on p "Selectors have 2 variants: Medium and Large." at bounding box center [459, 392] width 360 height 12
copy p "Selectors have 2 variants: Medium and Large."
click at [169, 289] on icon "Page tree" at bounding box center [169, 288] width 8 height 8
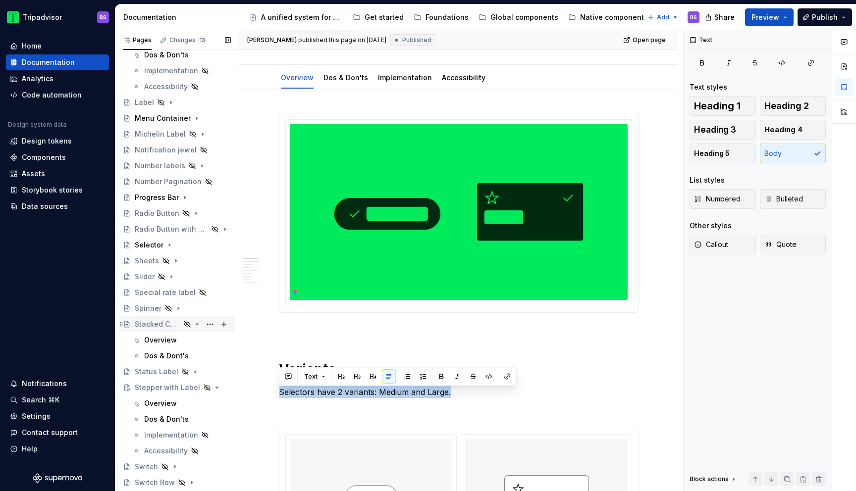
scroll to position [423, 0]
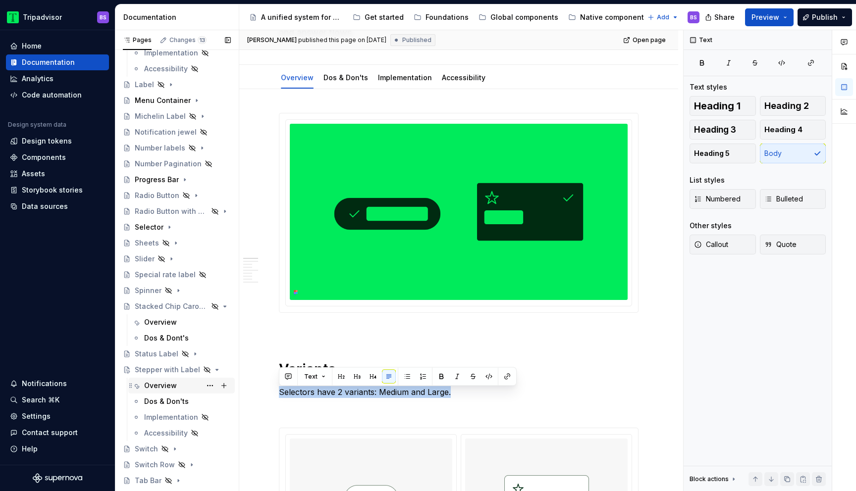
click at [185, 389] on div "Overview" at bounding box center [187, 386] width 87 height 14
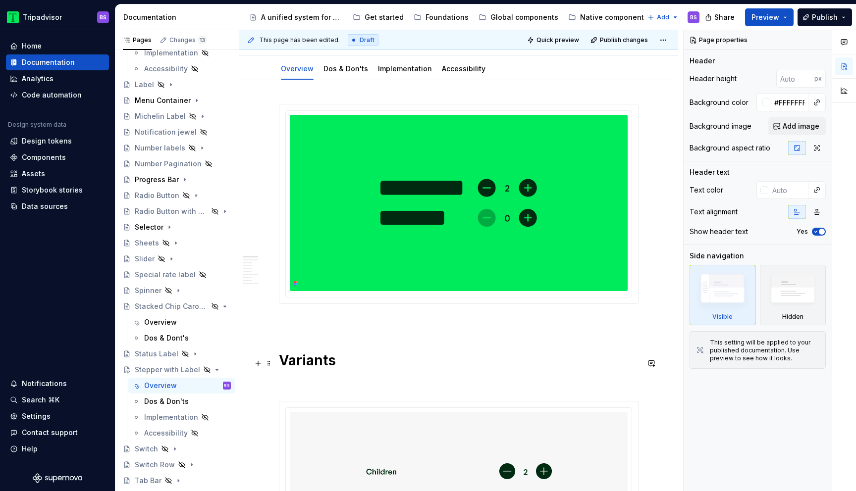
scroll to position [111, 0]
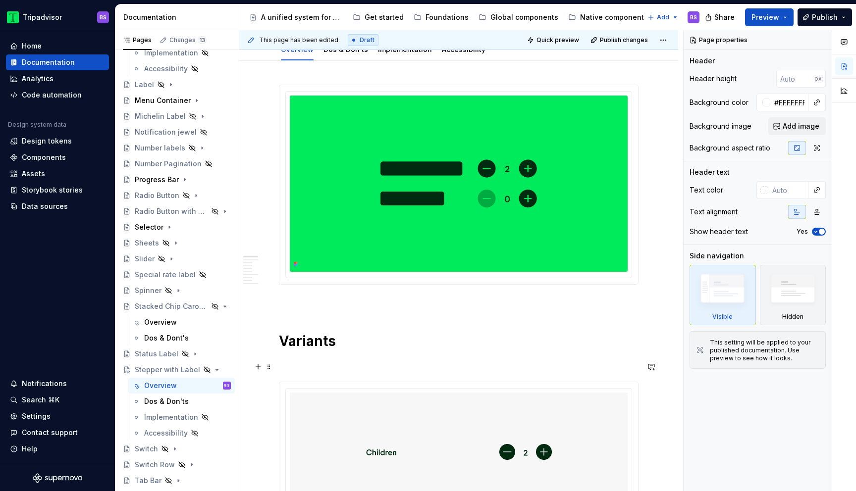
type textarea "*"
click at [328, 367] on p at bounding box center [459, 364] width 360 height 12
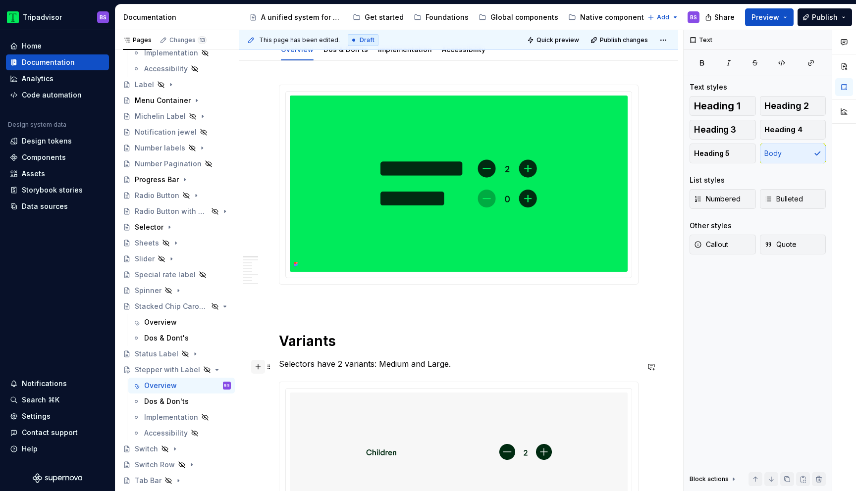
click at [258, 367] on button "button" at bounding box center [258, 367] width 14 height 14
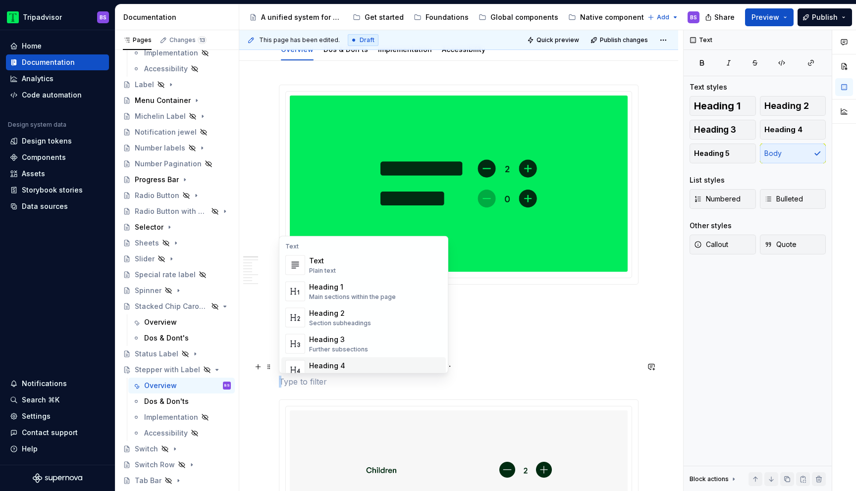
click at [331, 411] on div at bounding box center [459, 471] width 346 height 129
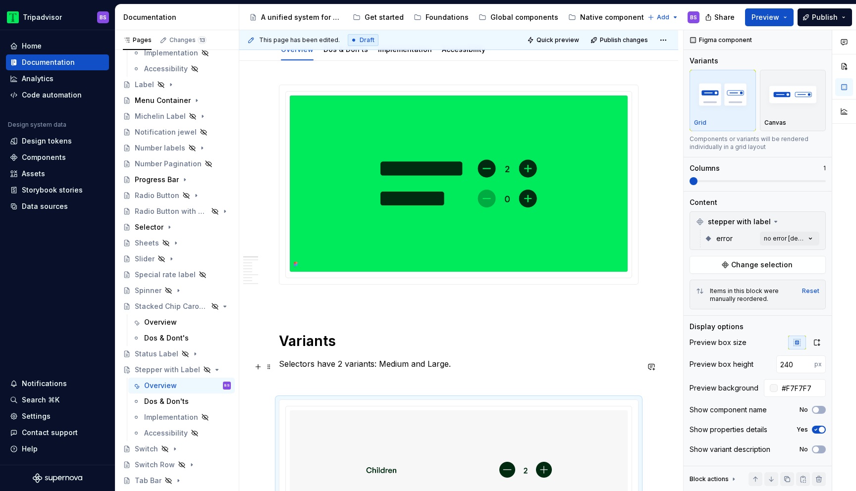
click at [322, 369] on p "Selectors have 2 variants: Medium and Large." at bounding box center [459, 364] width 360 height 12
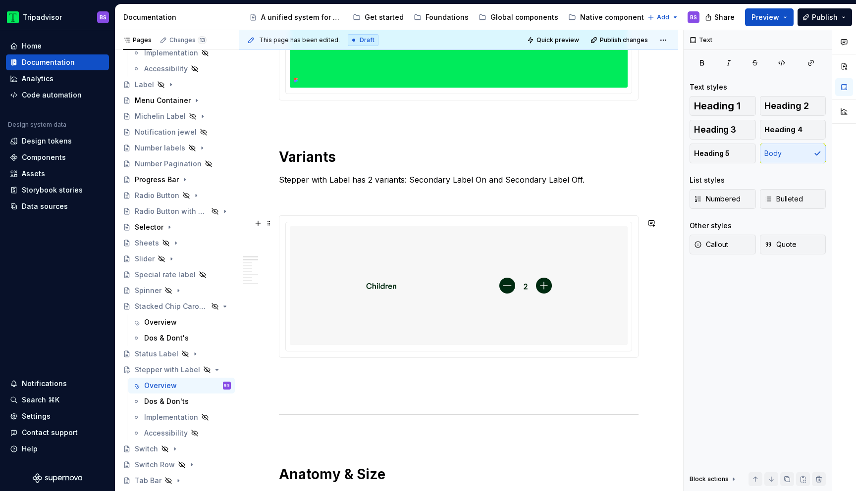
click at [410, 293] on img at bounding box center [459, 285] width 186 height 111
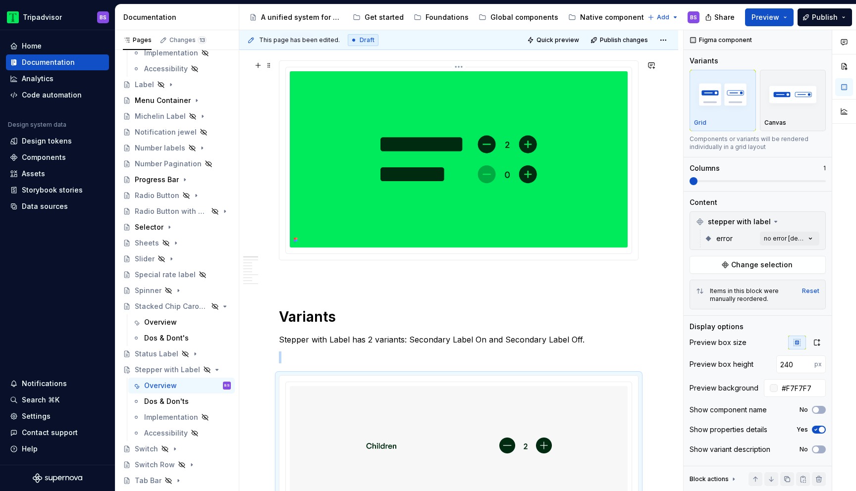
scroll to position [327, 0]
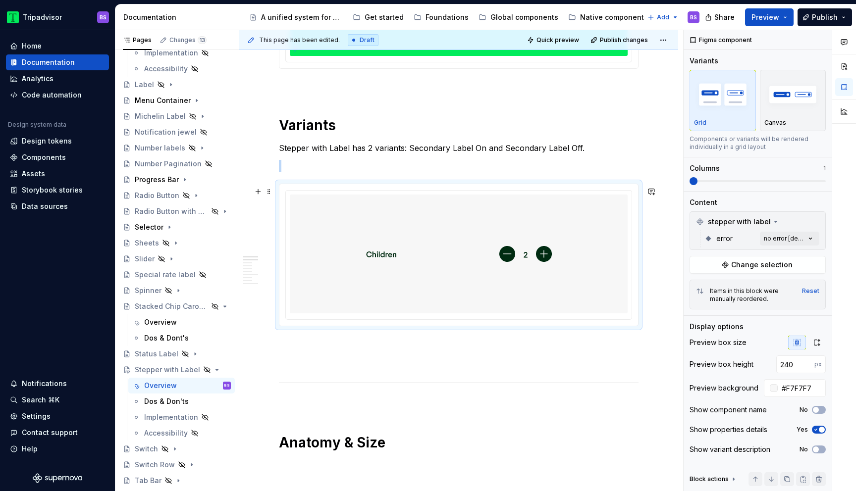
click at [468, 236] on img at bounding box center [459, 254] width 186 height 111
click at [720, 271] on button "Change selection" at bounding box center [758, 265] width 136 height 18
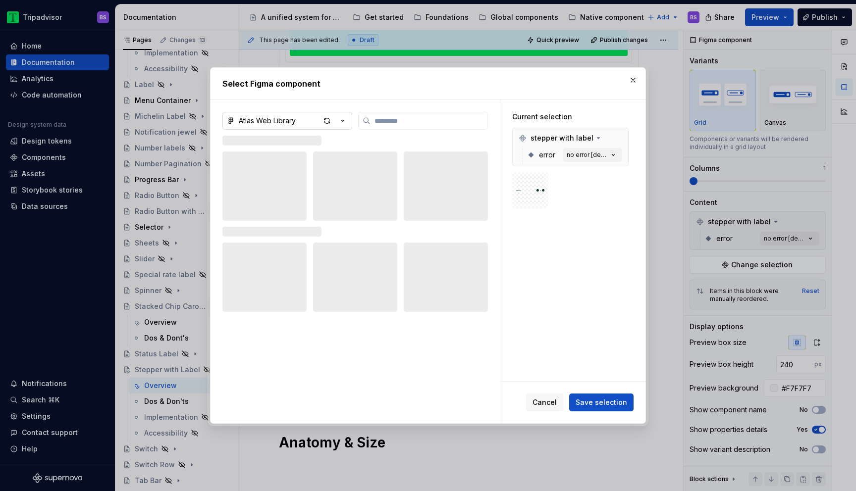
click at [340, 120] on icon "button" at bounding box center [343, 121] width 10 height 10
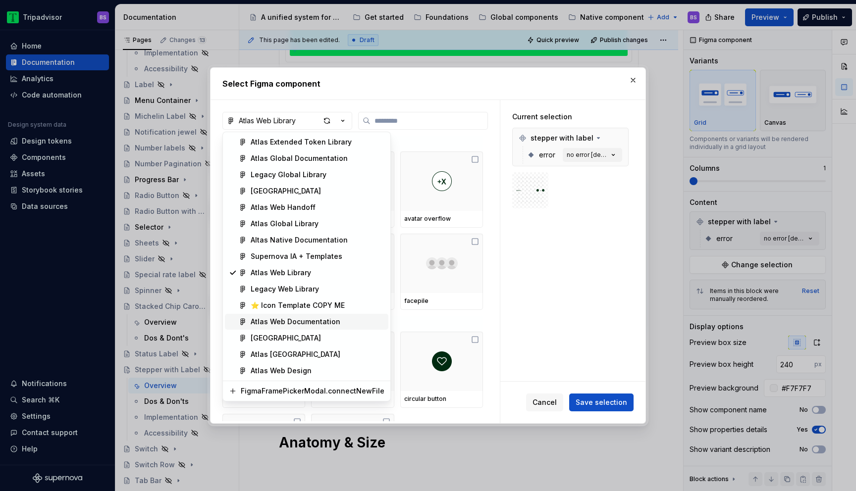
click at [320, 323] on div "Atlas Web Documentation" at bounding box center [296, 322] width 90 height 10
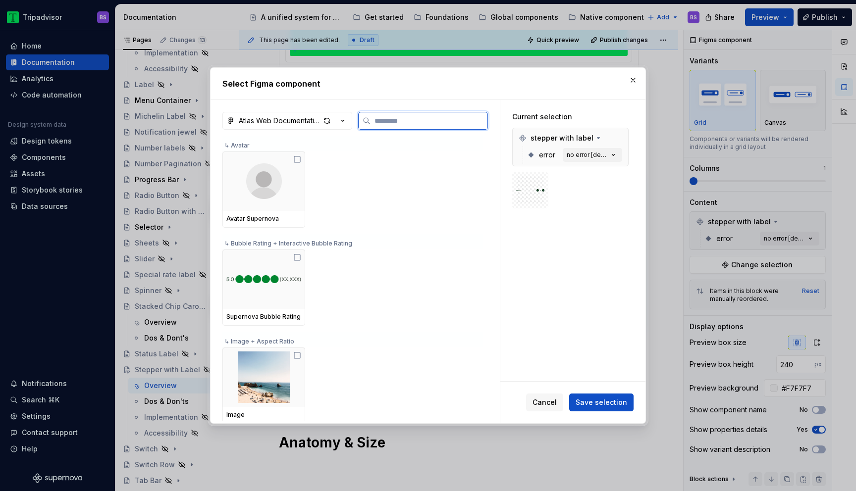
click at [384, 122] on input "search" at bounding box center [429, 121] width 117 height 10
type textarea "*"
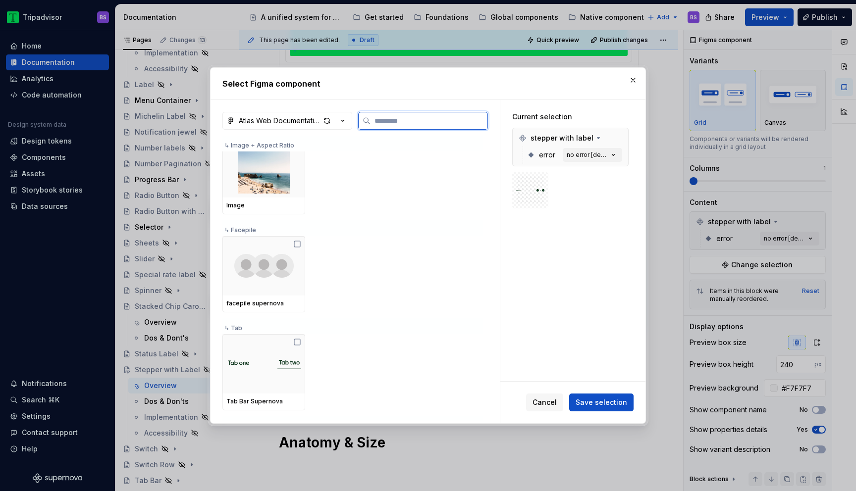
scroll to position [0, 0]
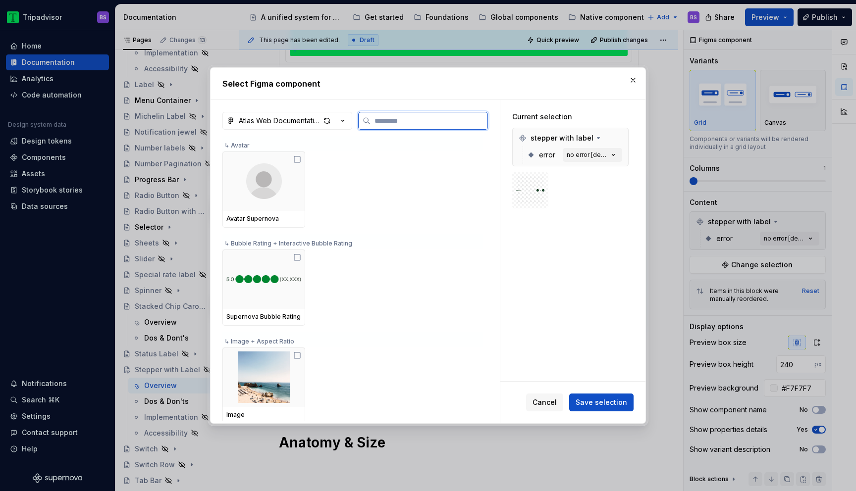
click at [391, 122] on input "search" at bounding box center [429, 121] width 117 height 10
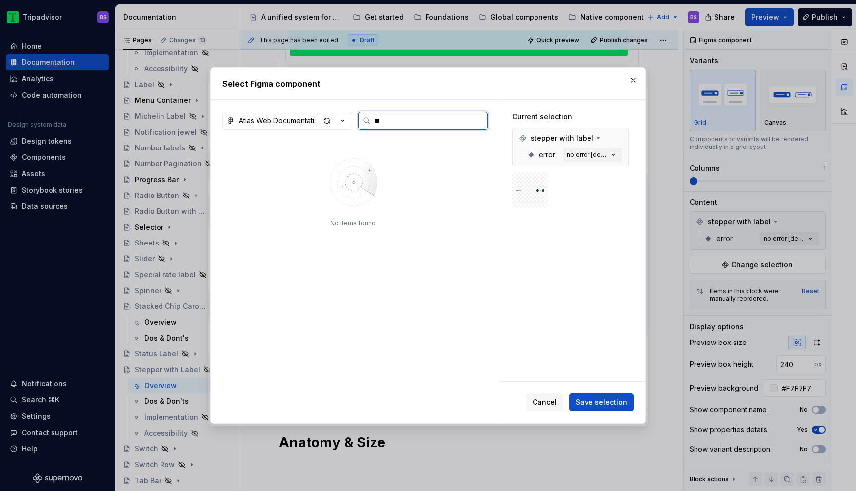
type input "*"
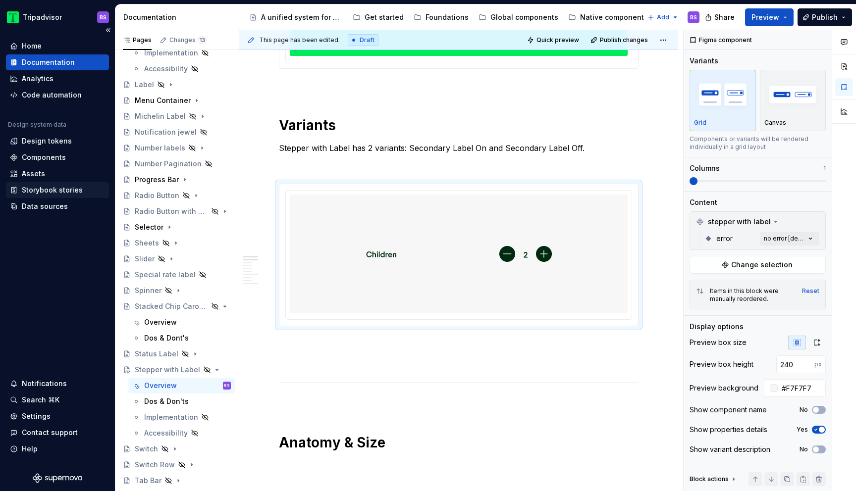
click at [49, 188] on div "Storybook stories" at bounding box center [52, 190] width 61 height 10
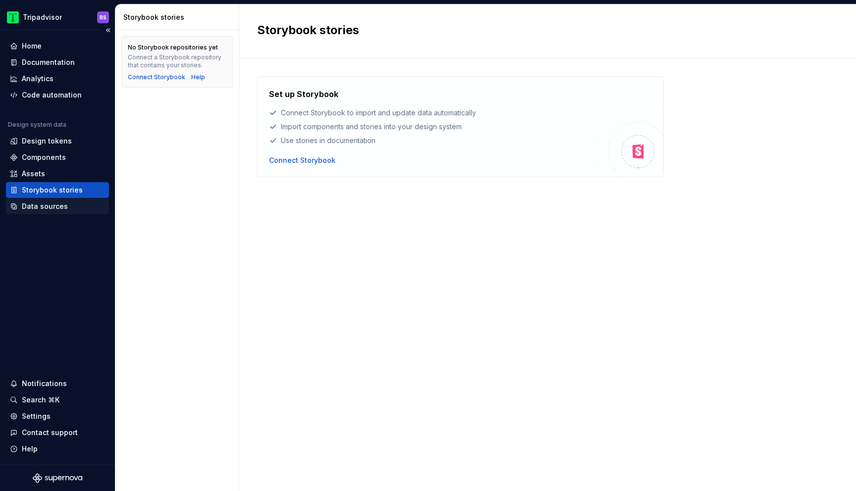
click at [47, 206] on div "Data sources" at bounding box center [45, 207] width 46 height 10
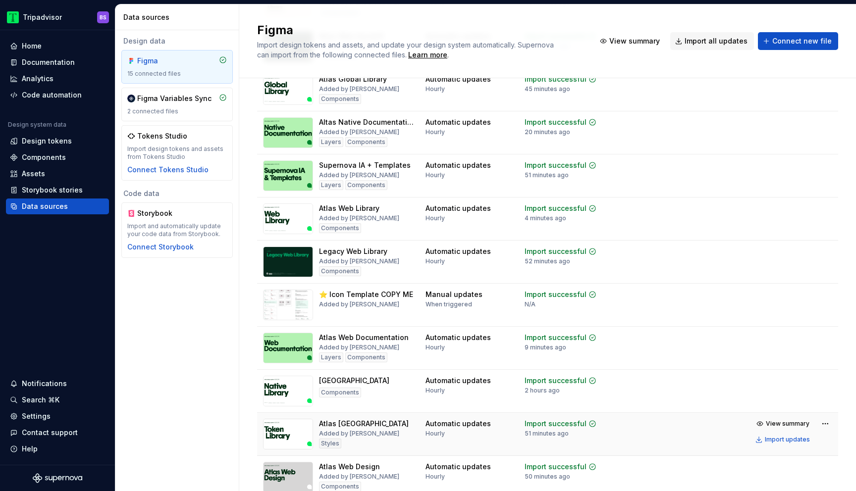
scroll to position [257, 0]
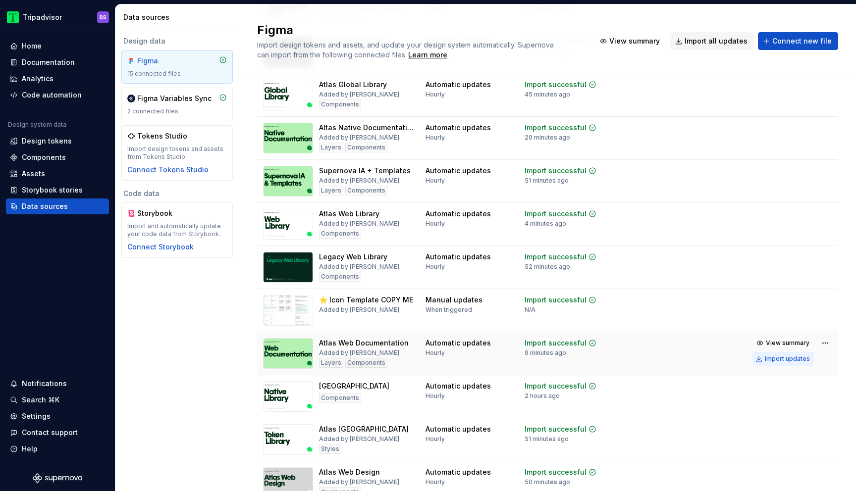
click at [784, 361] on div "Import updates" at bounding box center [787, 359] width 45 height 8
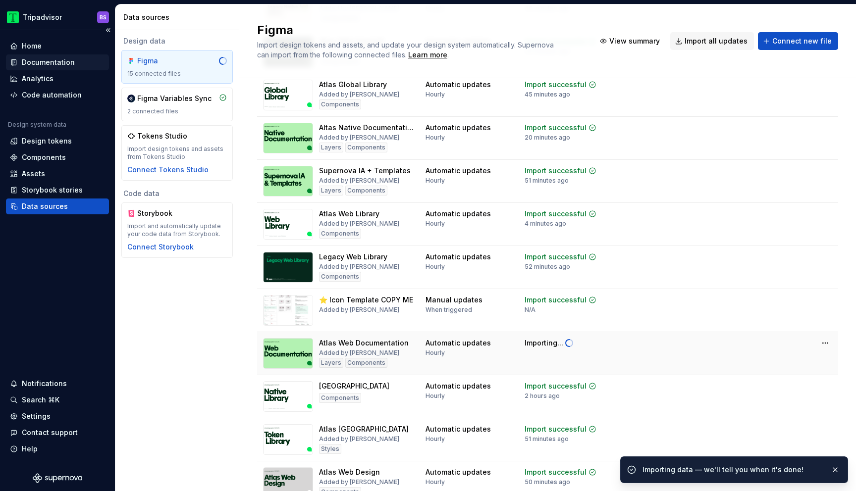
click at [45, 60] on div "Documentation" at bounding box center [48, 62] width 53 height 10
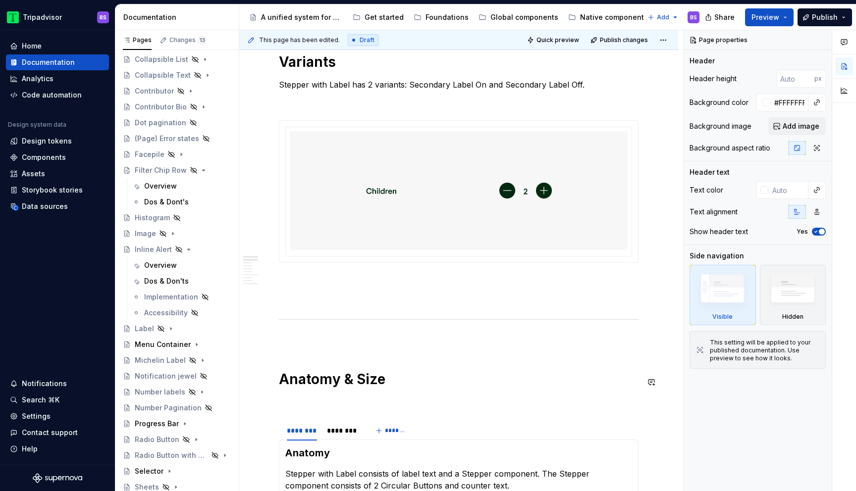
scroll to position [376, 0]
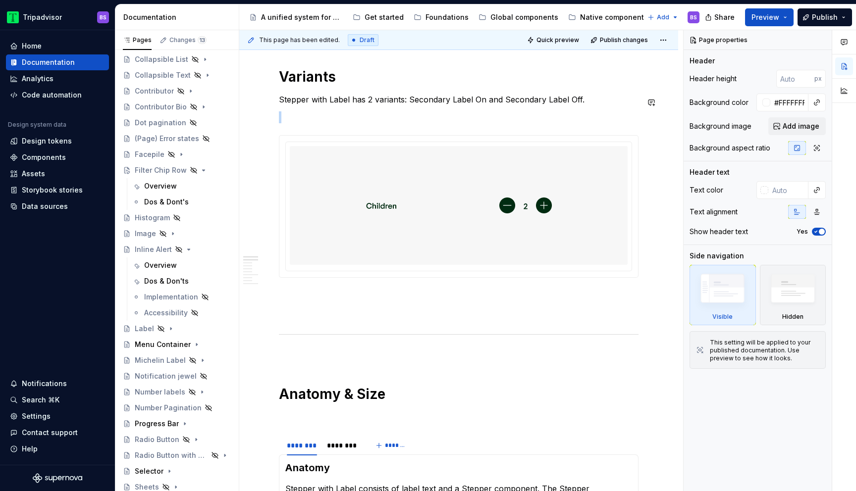
click at [531, 193] on img at bounding box center [459, 205] width 186 height 111
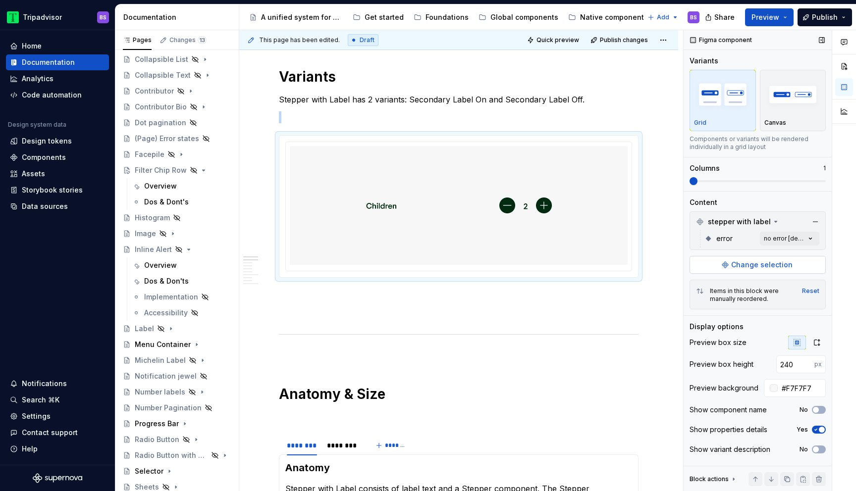
click at [745, 266] on span "Change selection" at bounding box center [761, 265] width 61 height 10
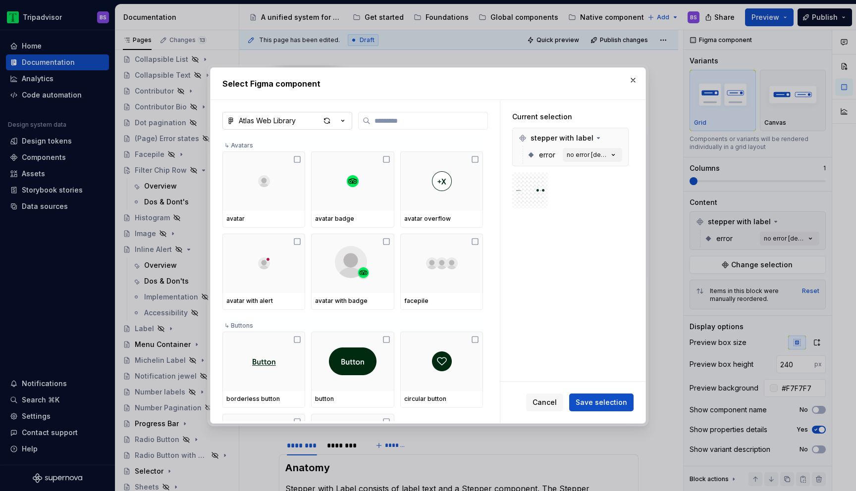
click at [347, 122] on icon "button" at bounding box center [343, 121] width 10 height 10
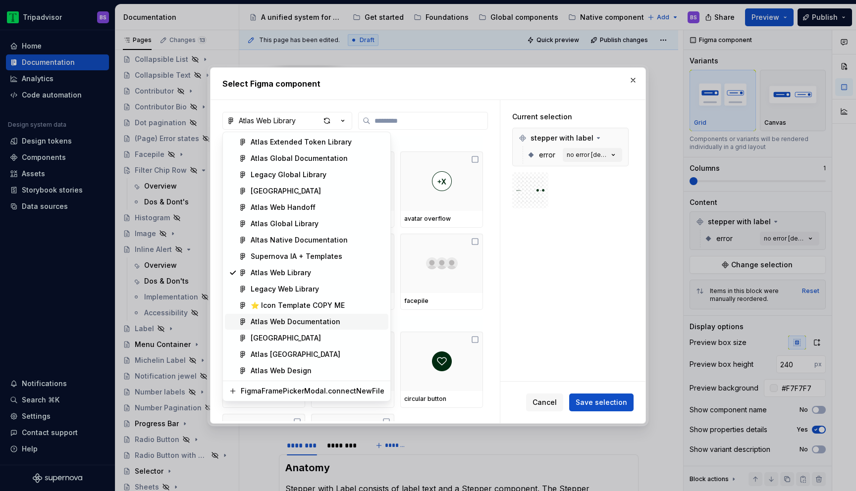
click at [333, 318] on div "Atlas Web Documentation" at bounding box center [296, 322] width 90 height 10
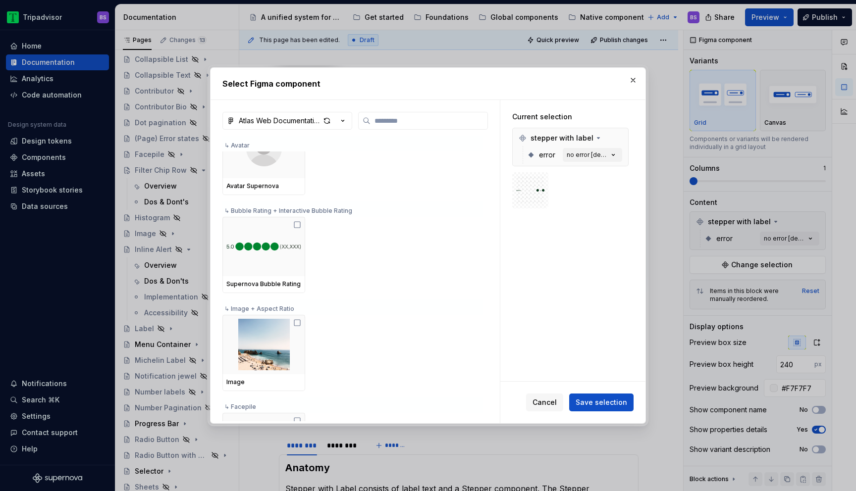
scroll to position [0, 0]
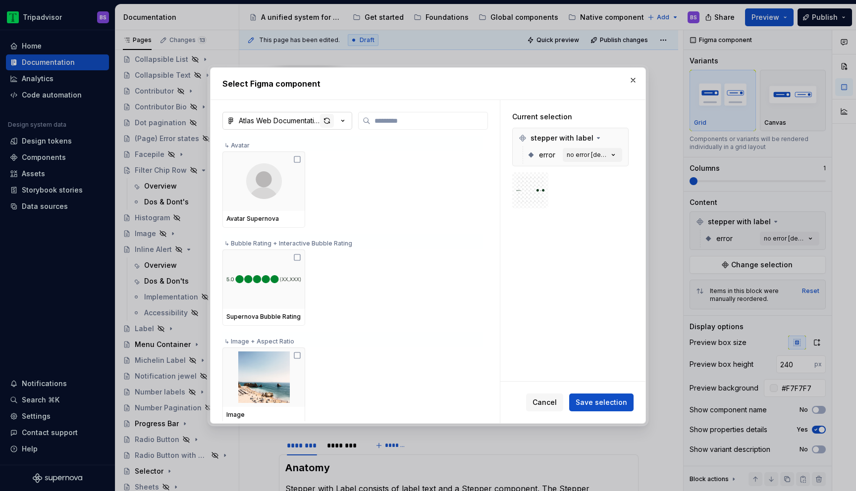
click at [328, 120] on div "button" at bounding box center [327, 121] width 14 height 14
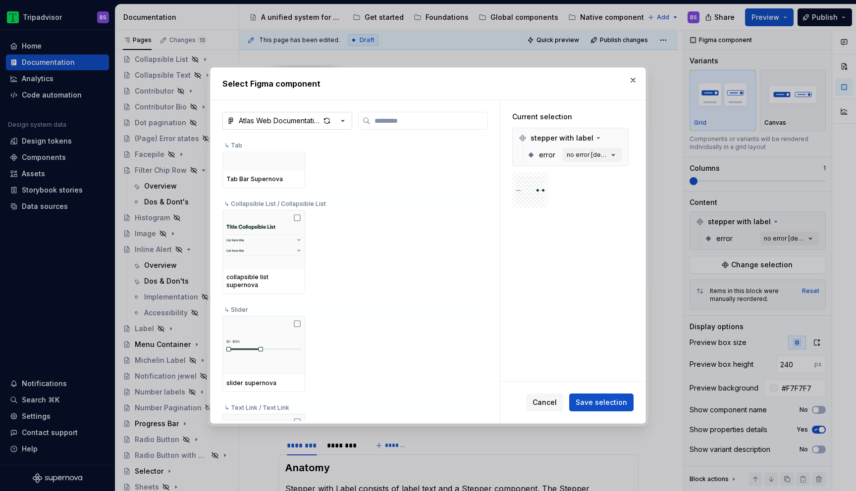
scroll to position [463, 0]
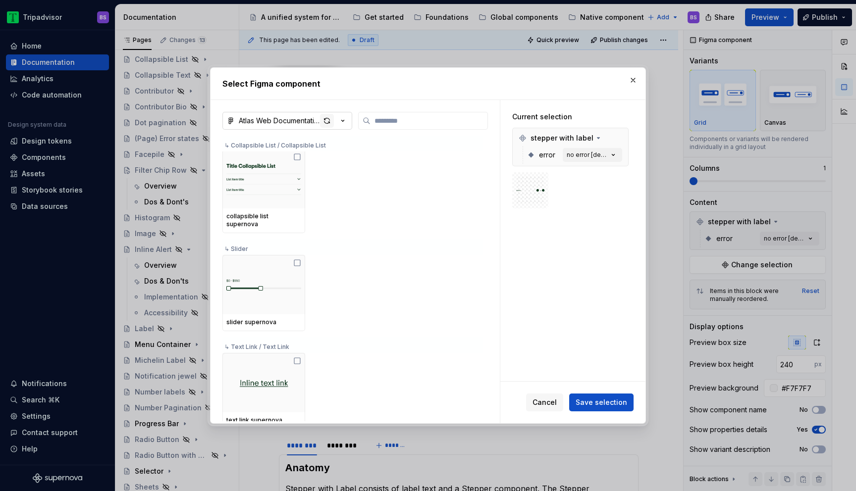
click at [327, 125] on div "button" at bounding box center [327, 121] width 14 height 14
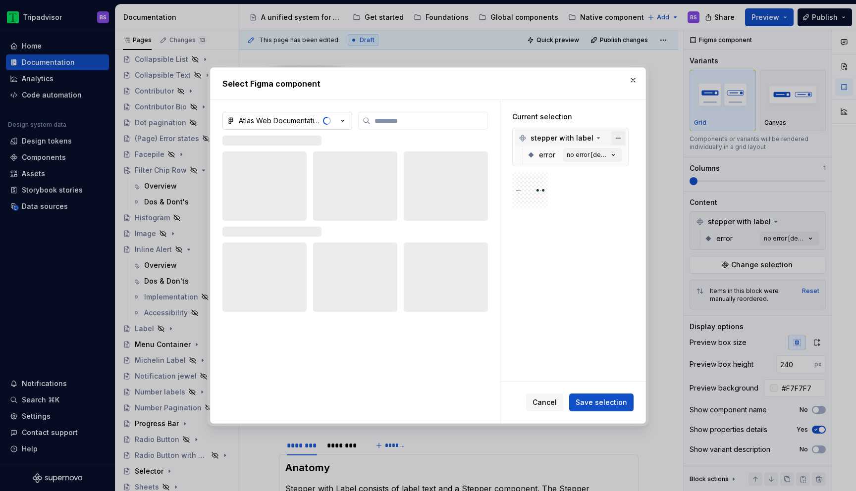
click at [623, 138] on button "button" at bounding box center [618, 138] width 14 height 14
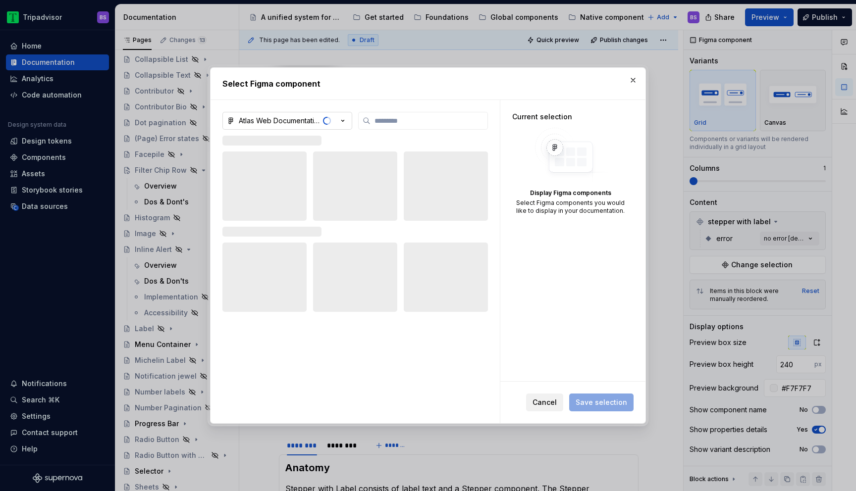
click at [550, 408] on button "Cancel" at bounding box center [544, 403] width 37 height 18
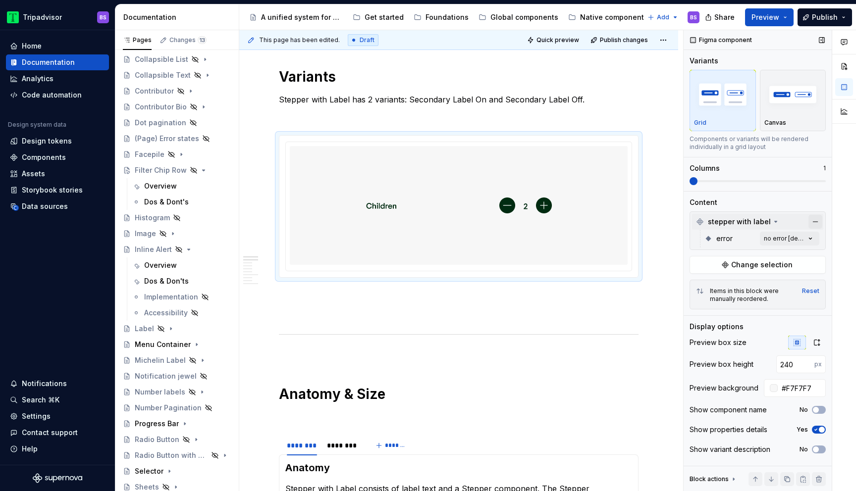
click at [814, 221] on button "button" at bounding box center [815, 222] width 14 height 14
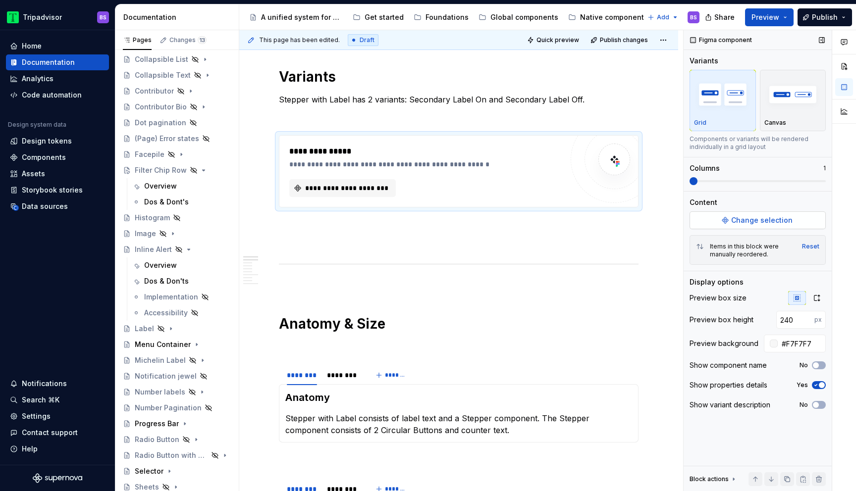
click at [739, 221] on span "Change selection" at bounding box center [761, 220] width 61 height 10
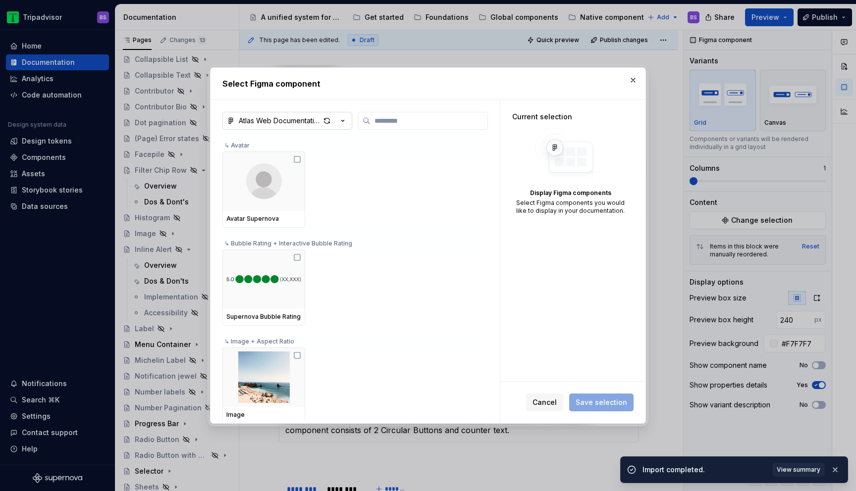
click at [344, 121] on icon "button" at bounding box center [343, 121] width 10 height 10
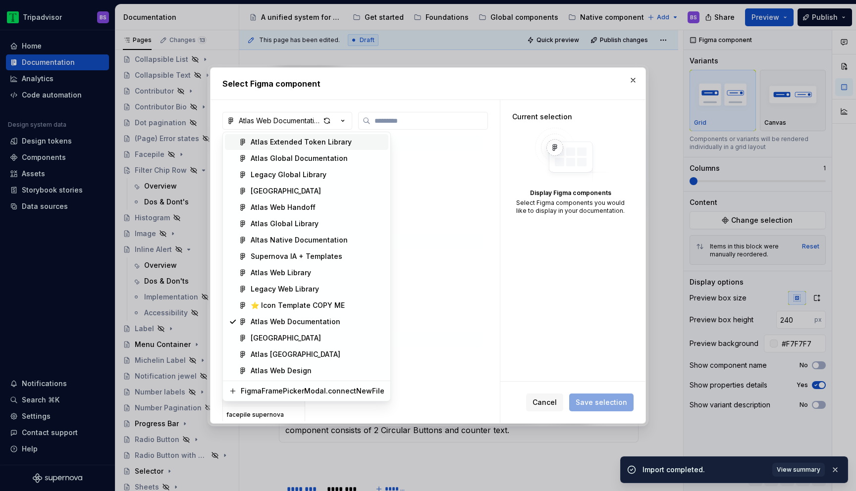
click at [344, 108] on div "Select Figma component Atlas Web Documentation ↳ Avatar / Avatar Avatar Superno…" at bounding box center [428, 245] width 856 height 491
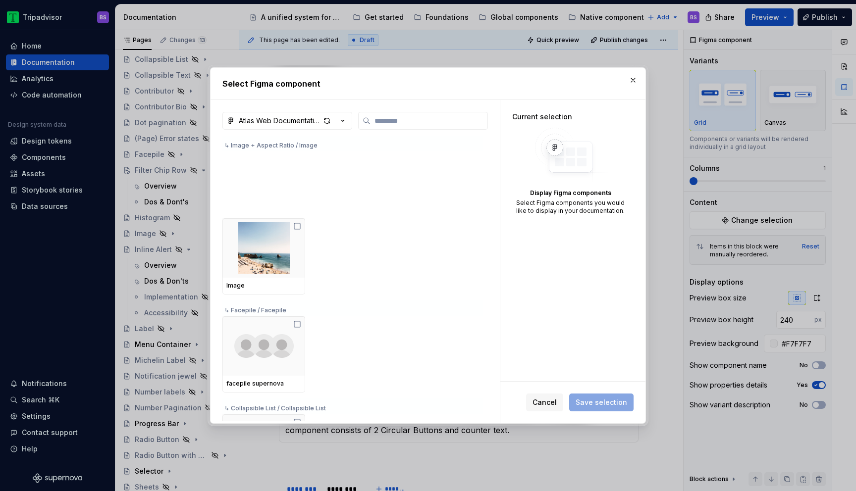
scroll to position [0, 0]
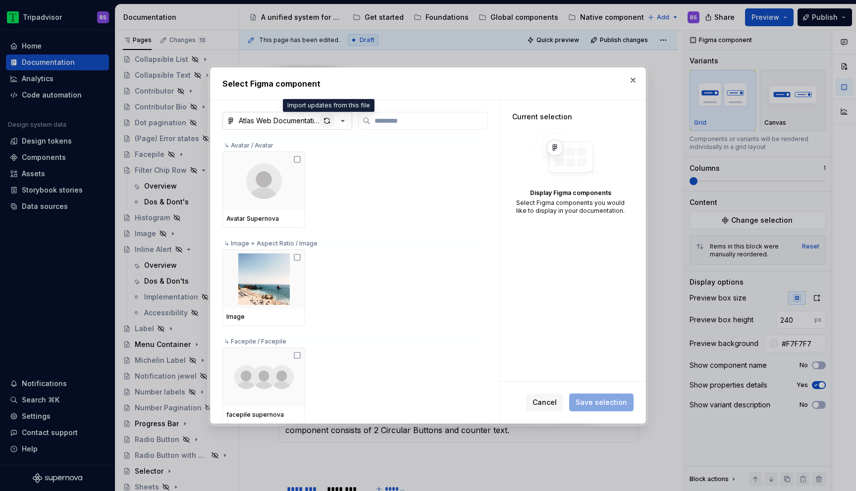
click at [327, 123] on div "button" at bounding box center [327, 121] width 14 height 14
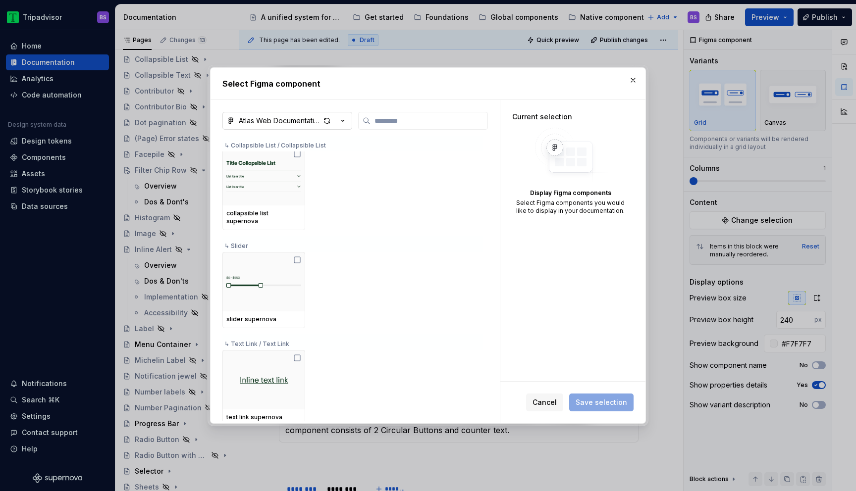
type textarea "*"
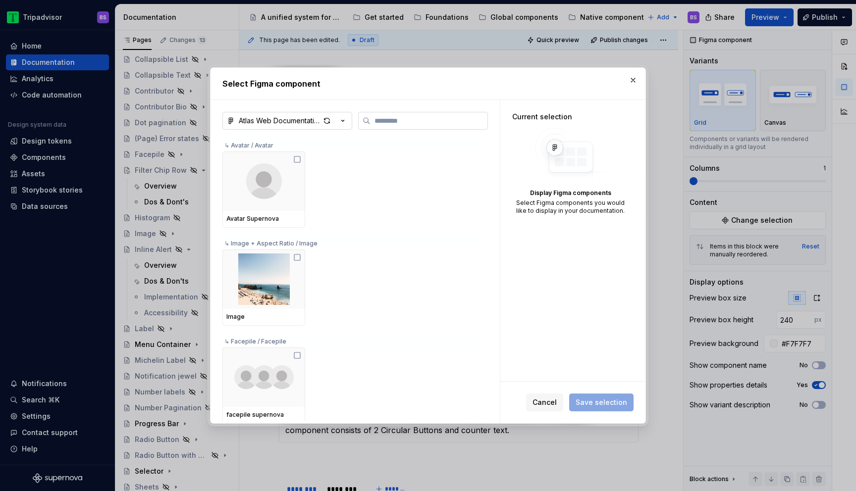
click at [393, 126] on label at bounding box center [423, 121] width 130 height 18
click at [393, 126] on input "search" at bounding box center [429, 121] width 117 height 10
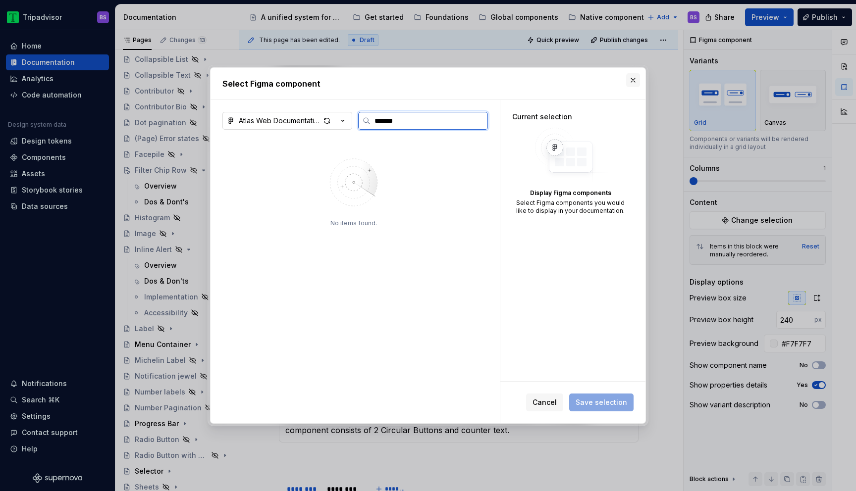
type input "*******"
click at [627, 75] on button "button" at bounding box center [633, 80] width 14 height 14
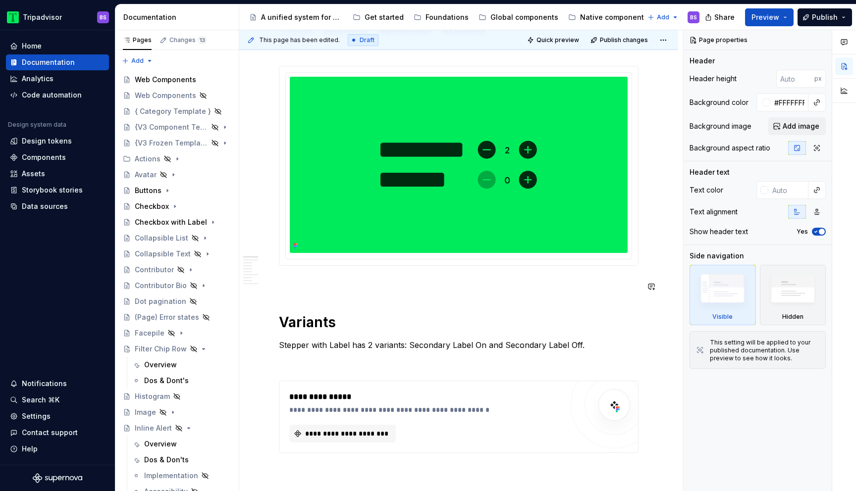
scroll to position [210, 0]
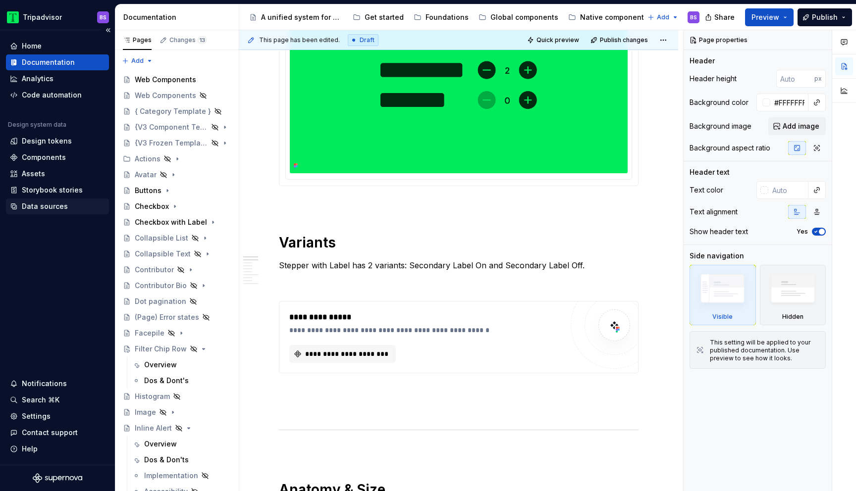
click at [48, 208] on div "Data sources" at bounding box center [45, 207] width 46 height 10
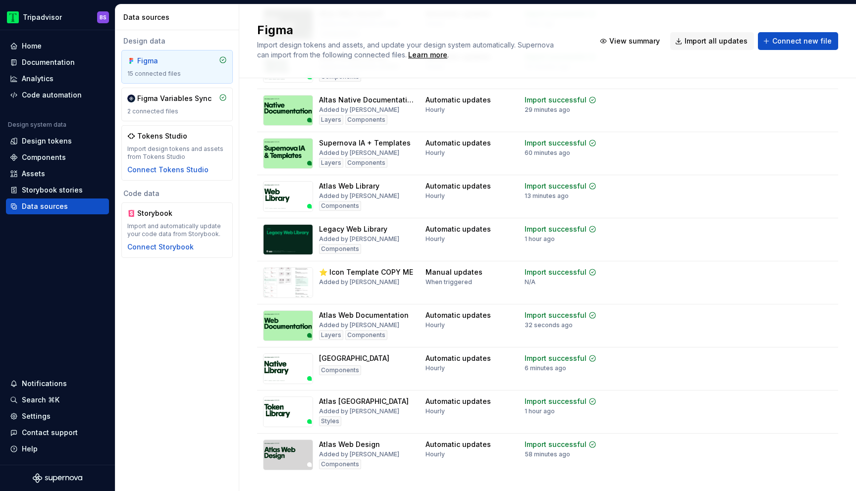
scroll to position [287, 0]
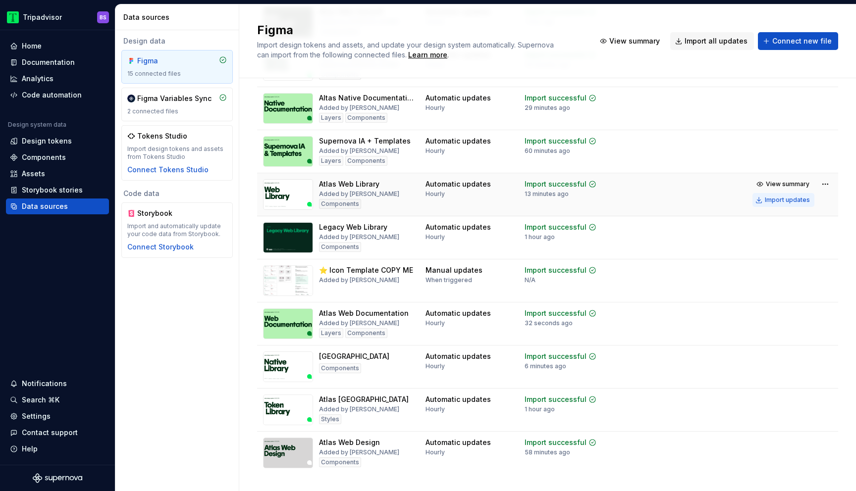
click at [788, 199] on div "Import updates" at bounding box center [787, 200] width 45 height 8
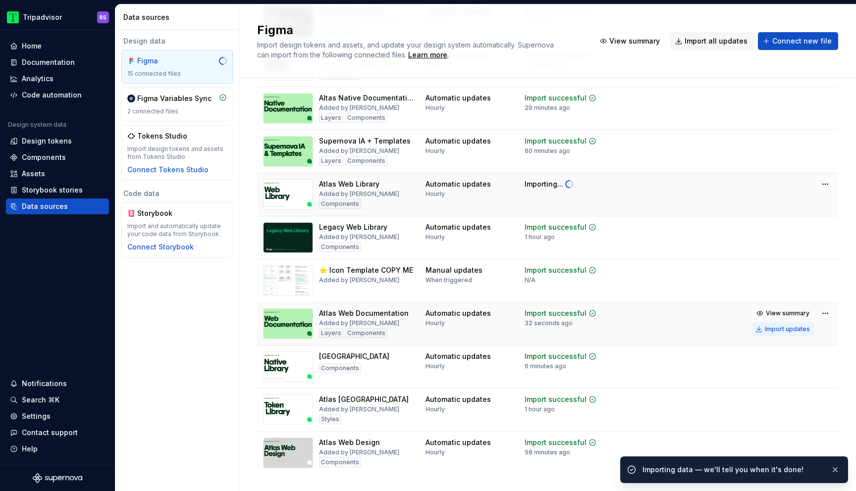
click at [777, 329] on div "Import updates" at bounding box center [787, 329] width 45 height 8
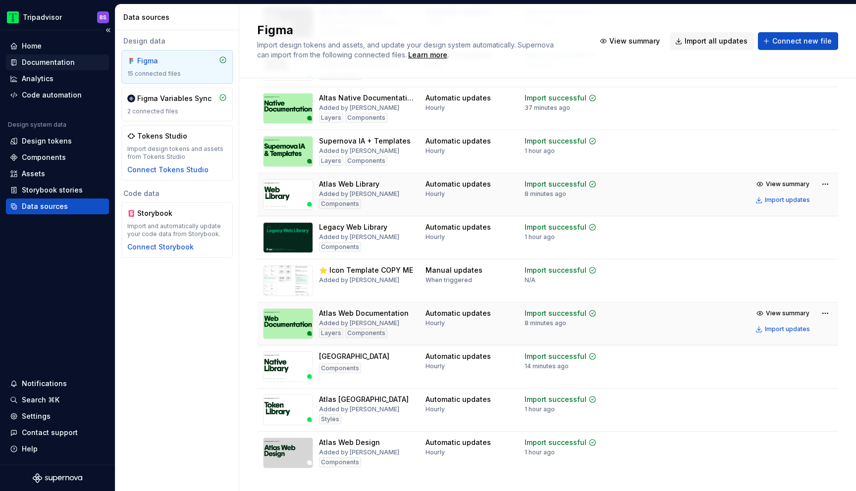
click at [54, 57] on div "Documentation" at bounding box center [57, 62] width 103 height 16
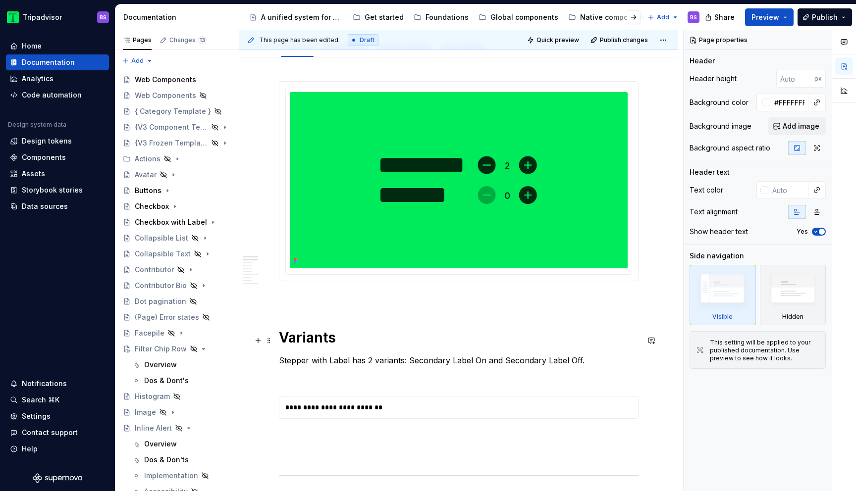
scroll to position [220, 0]
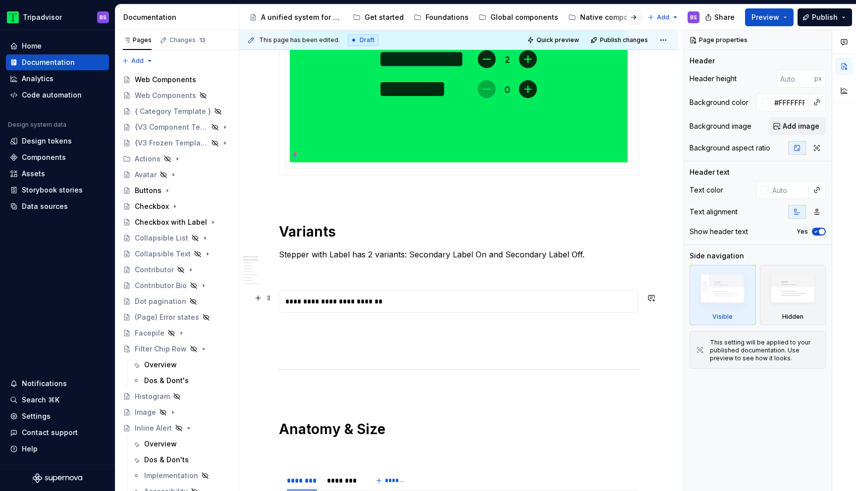
click at [441, 307] on div "**********" at bounding box center [461, 302] width 364 height 22
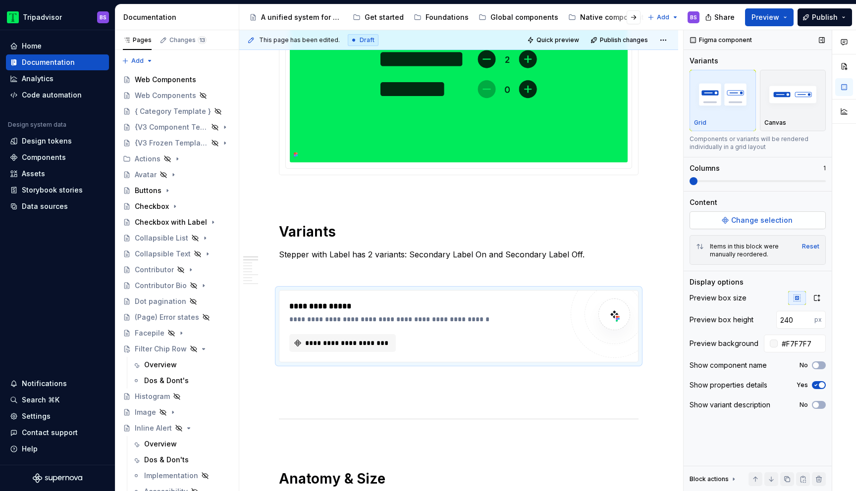
click at [770, 215] on span "Change selection" at bounding box center [761, 220] width 61 height 10
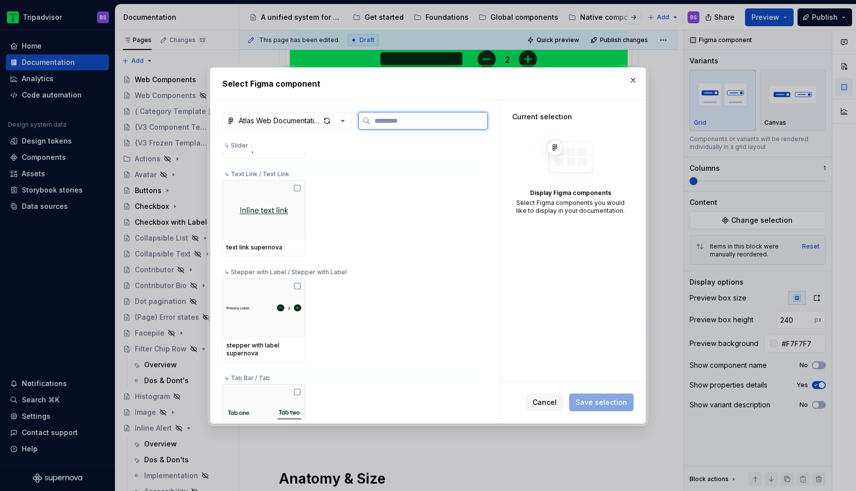
scroll to position [623, 0]
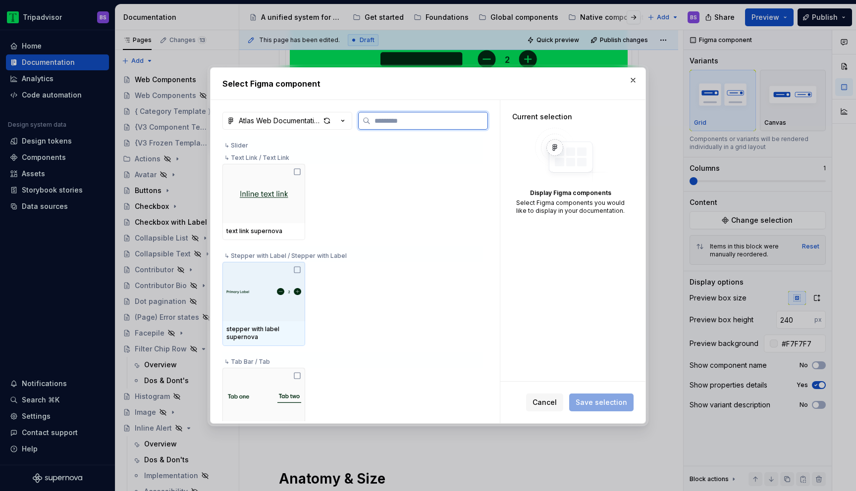
click at [299, 270] on icon at bounding box center [297, 270] width 8 height 8
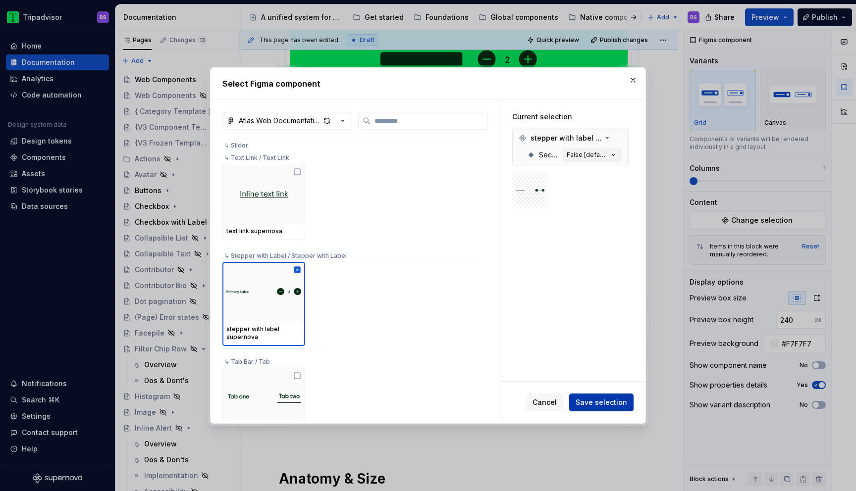
click at [597, 402] on span "Save selection" at bounding box center [602, 403] width 52 height 10
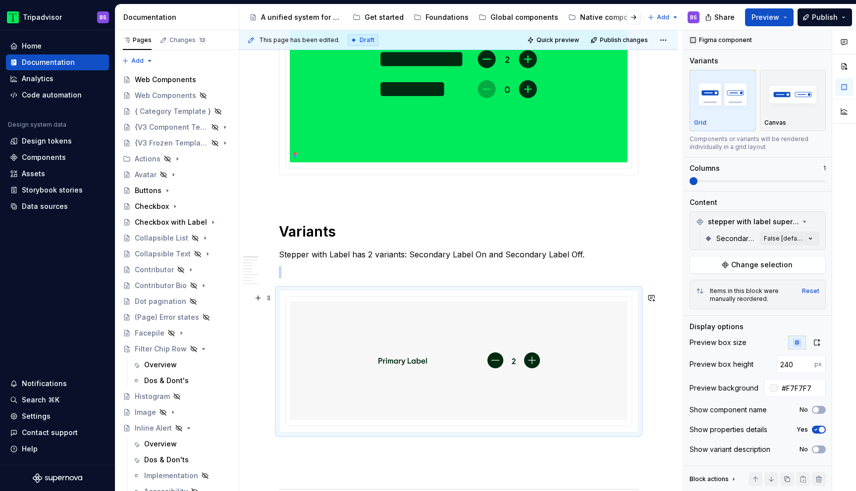
click at [525, 378] on img at bounding box center [459, 360] width 162 height 111
click at [768, 237] on div "Comments Open comments No comments yet Select ‘Comment’ from the block context …" at bounding box center [770, 261] width 172 height 462
click at [701, 285] on div "False" at bounding box center [707, 286] width 31 height 10
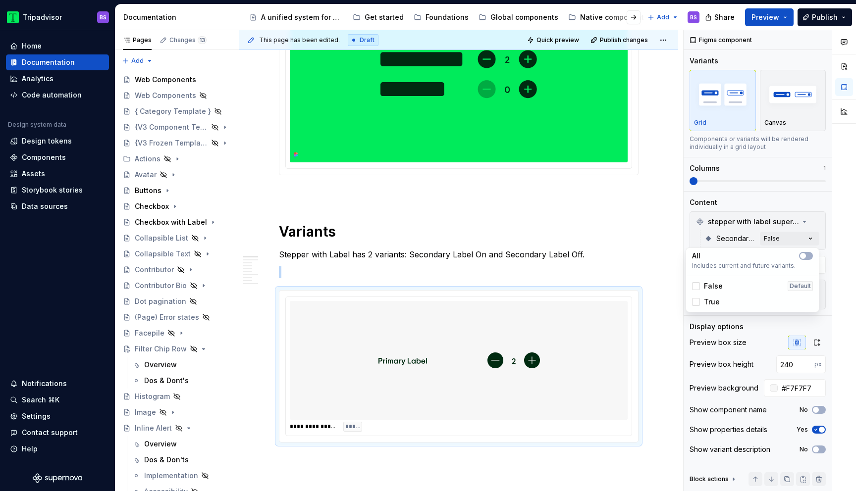
click at [701, 299] on div "True" at bounding box center [706, 302] width 28 height 10
click at [602, 335] on html "Tripadvisor BS Home Documentation Analytics Code automation Design system data …" at bounding box center [428, 245] width 856 height 491
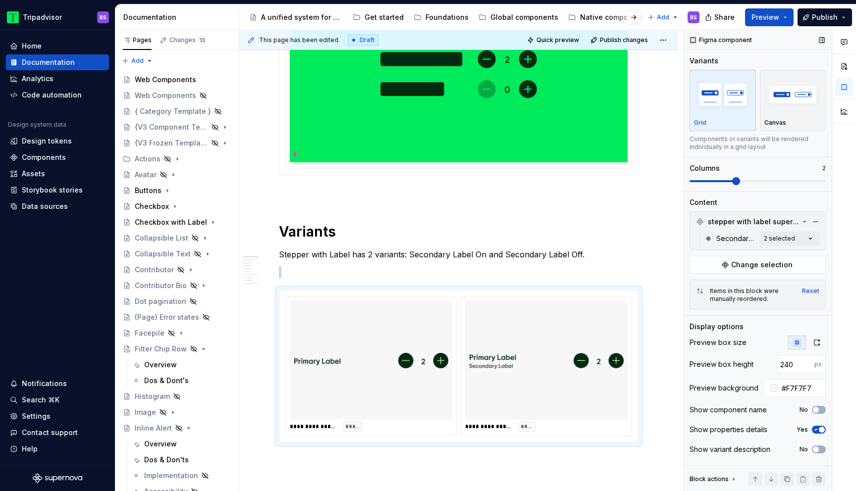
click at [732, 182] on span at bounding box center [736, 181] width 8 height 8
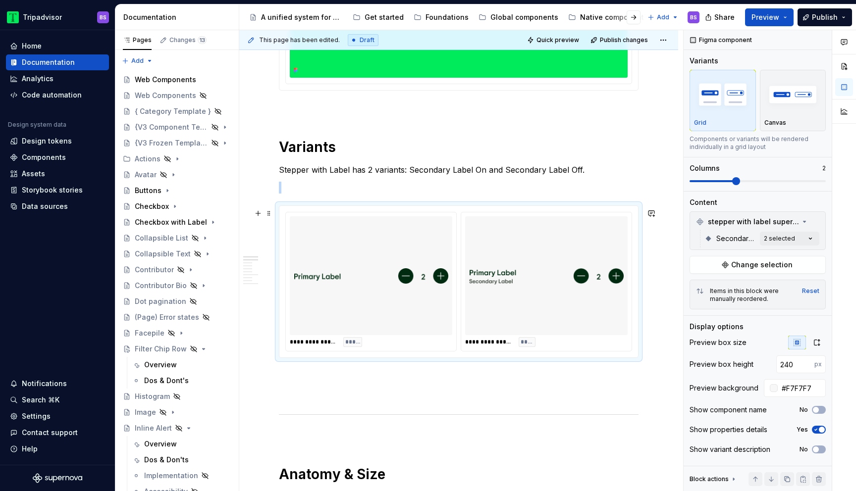
scroll to position [307, 0]
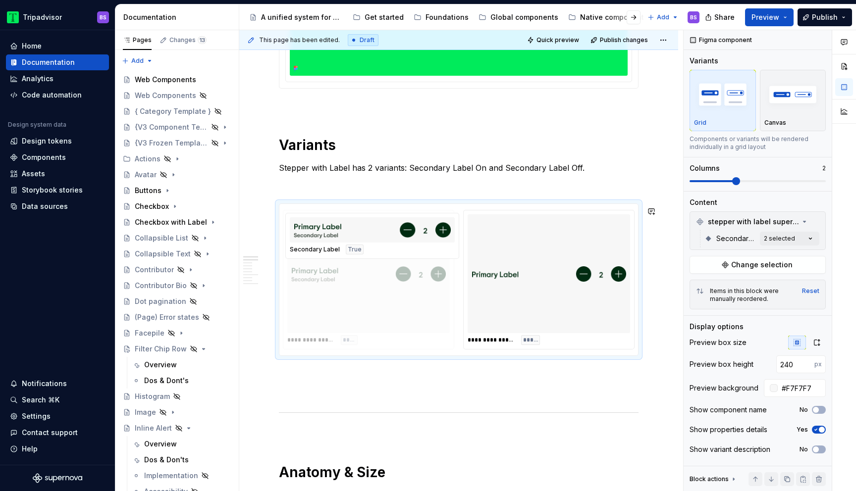
drag, startPoint x: 517, startPoint y: 282, endPoint x: 395, endPoint y: 284, distance: 121.4
click at [395, 284] on body "Tripadvisor BS Home Documentation Analytics Code automation Design system data …" at bounding box center [428, 245] width 856 height 491
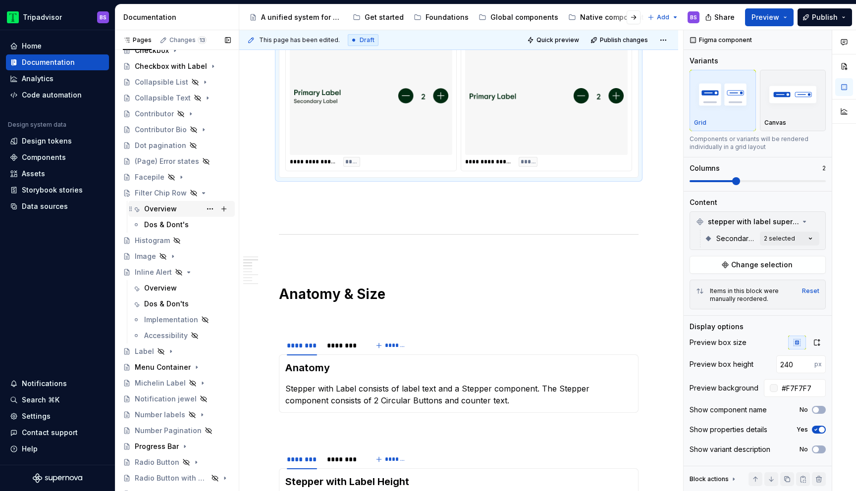
scroll to position [162, 0]
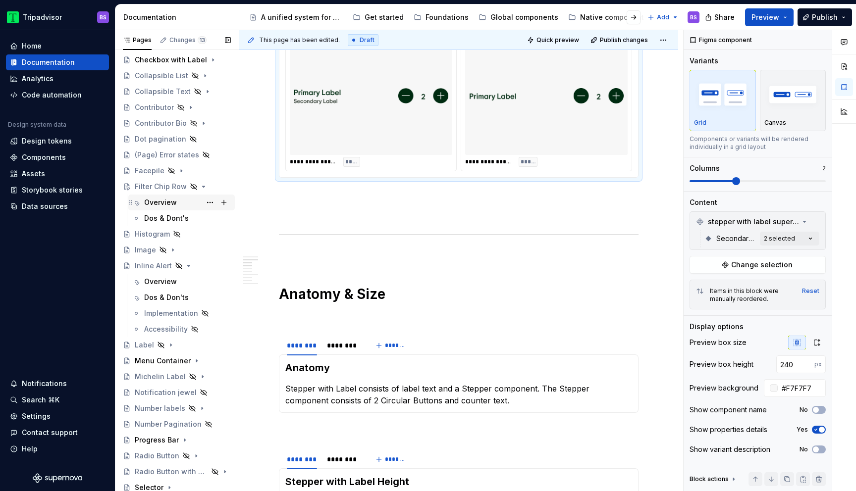
click at [160, 204] on div "Overview" at bounding box center [160, 203] width 33 height 10
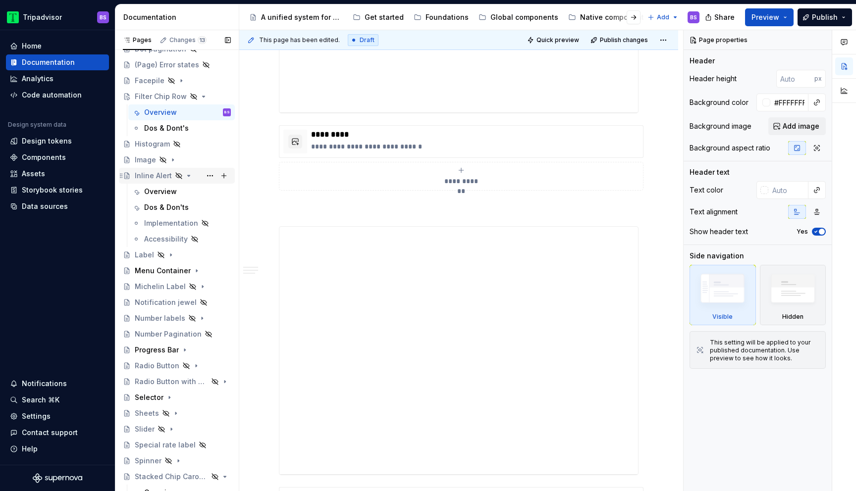
scroll to position [320, 0]
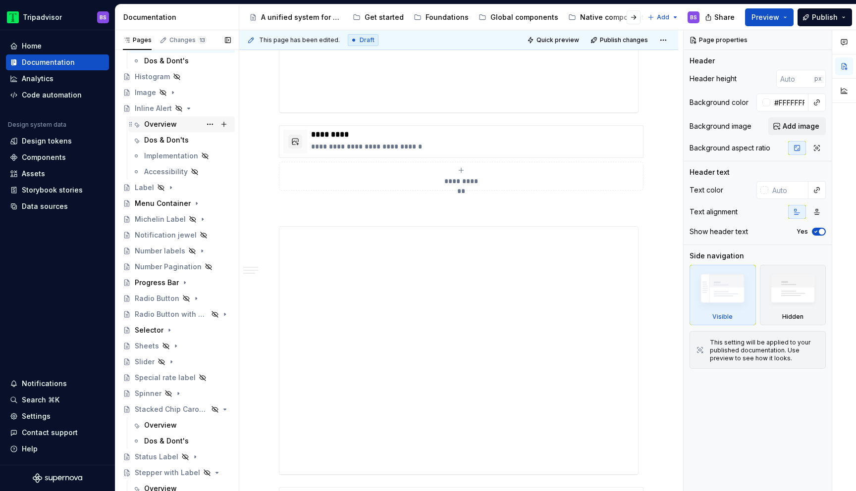
click at [171, 127] on div "Overview" at bounding box center [160, 124] width 33 height 10
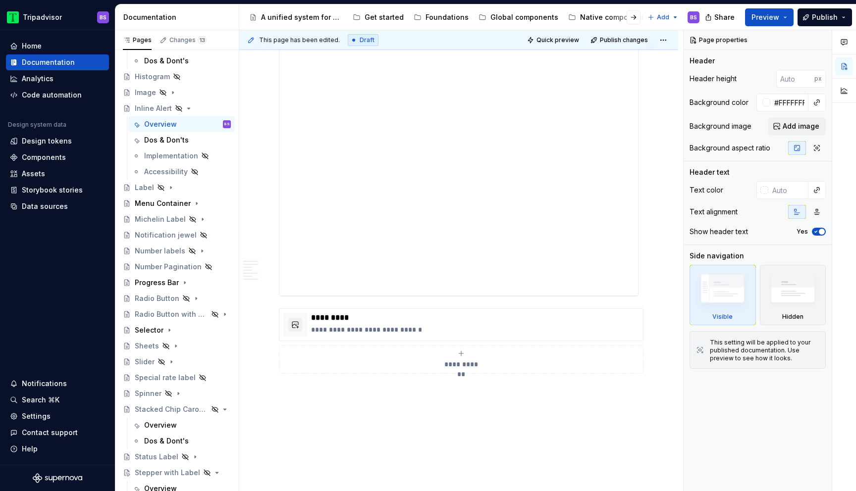
scroll to position [1765, 0]
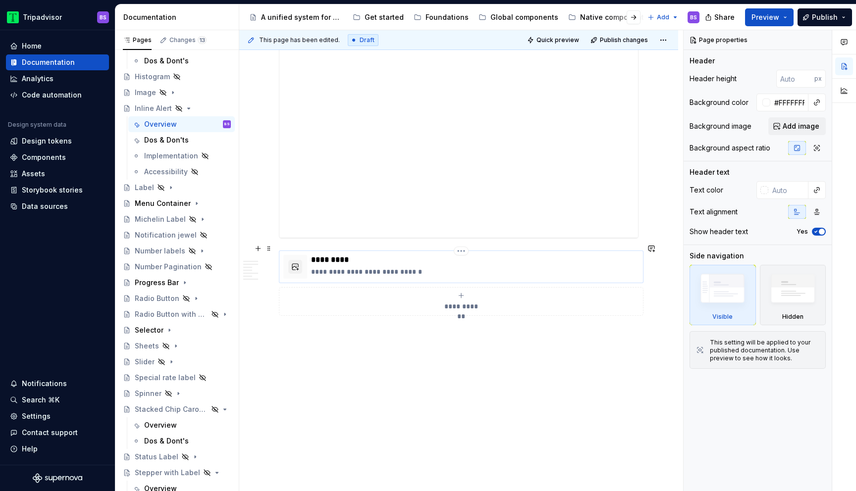
click at [409, 267] on p "**********" at bounding box center [475, 272] width 328 height 10
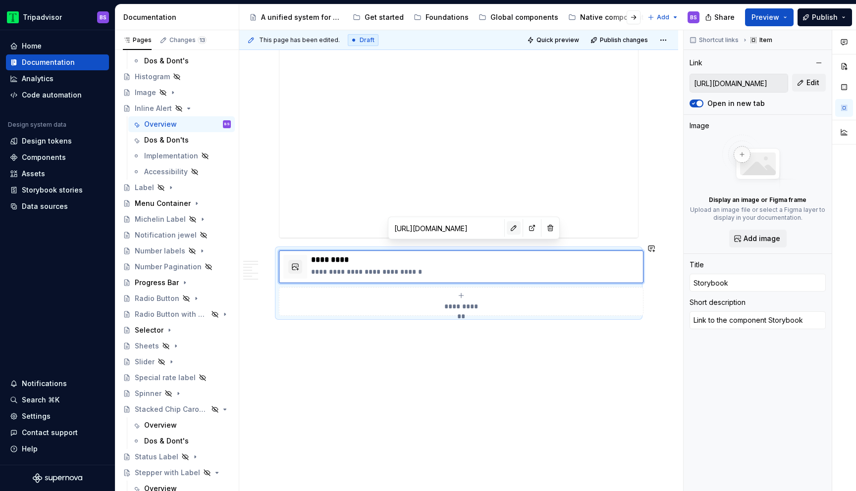
click at [507, 229] on button "button" at bounding box center [514, 228] width 14 height 14
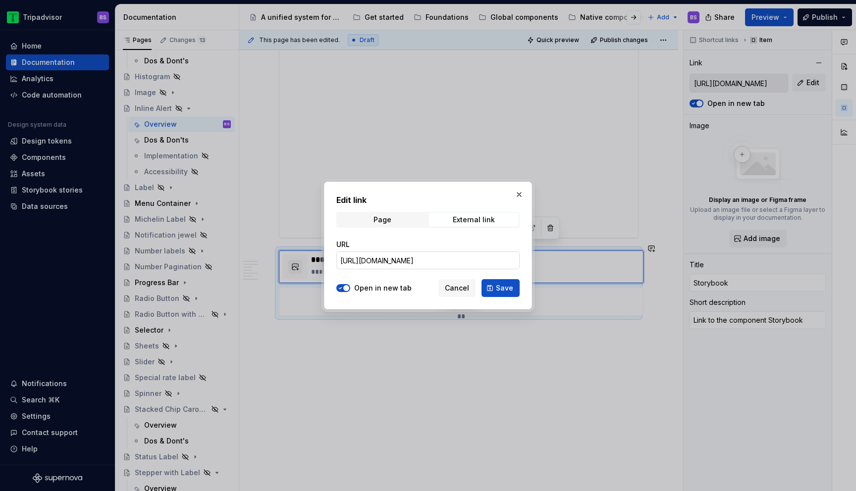
click at [487, 260] on input "[URL][DOMAIN_NAME]" at bounding box center [427, 261] width 183 height 18
click at [507, 293] on span "Save" at bounding box center [504, 288] width 17 height 10
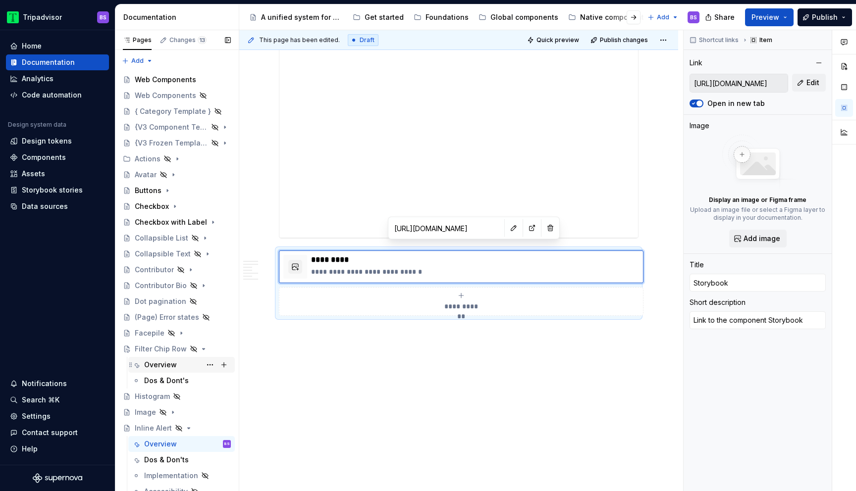
click at [160, 363] on div "Overview" at bounding box center [160, 365] width 33 height 10
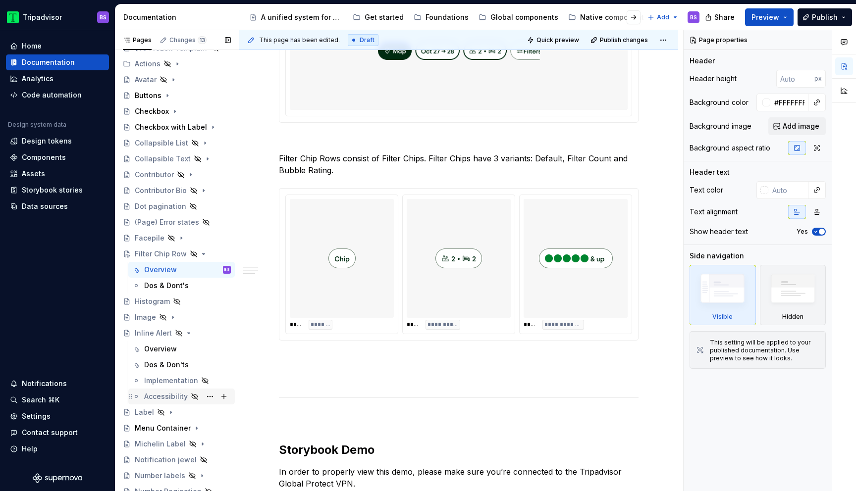
scroll to position [101, 0]
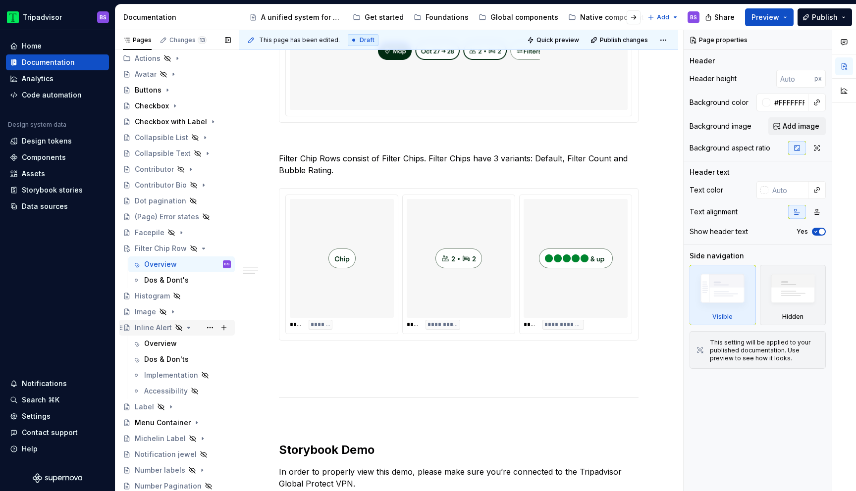
click at [188, 327] on icon "Page tree" at bounding box center [189, 327] width 2 height 1
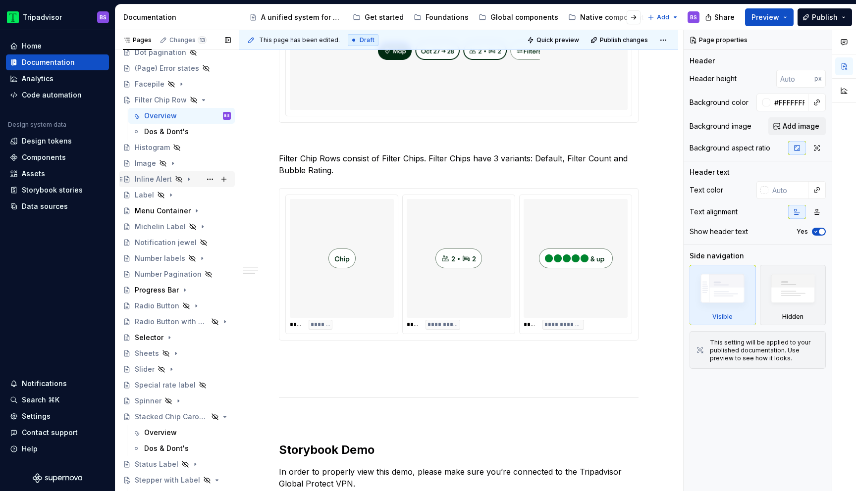
scroll to position [254, 0]
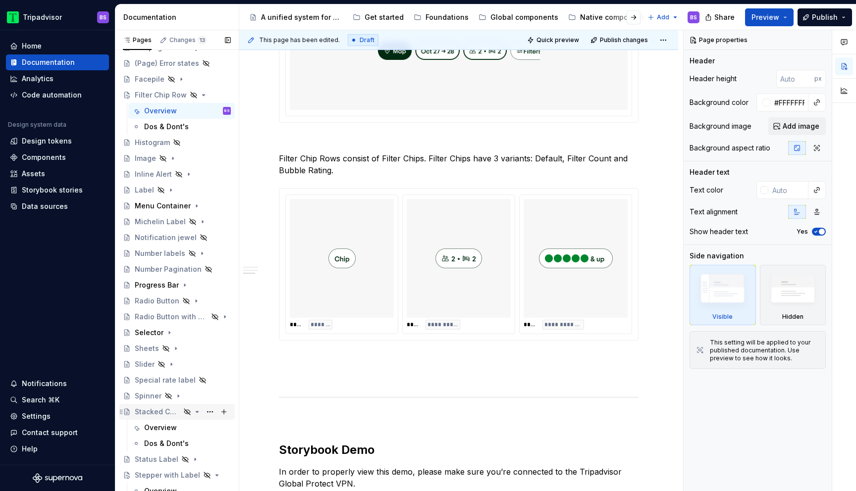
click at [197, 411] on icon "Page tree" at bounding box center [197, 412] width 8 height 8
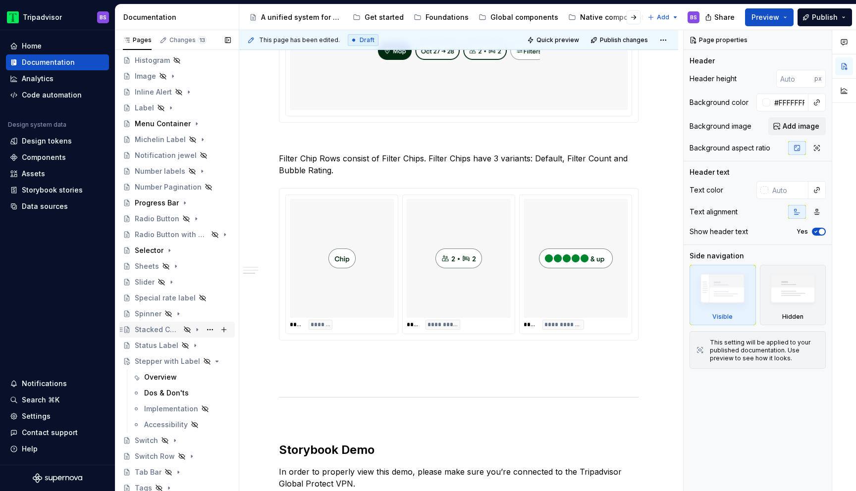
scroll to position [413, 0]
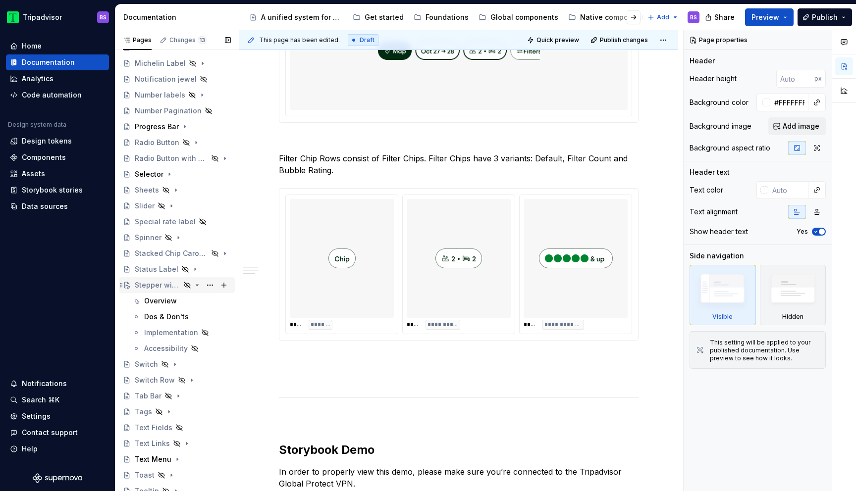
click at [197, 286] on icon "Page tree" at bounding box center [197, 285] width 2 height 1
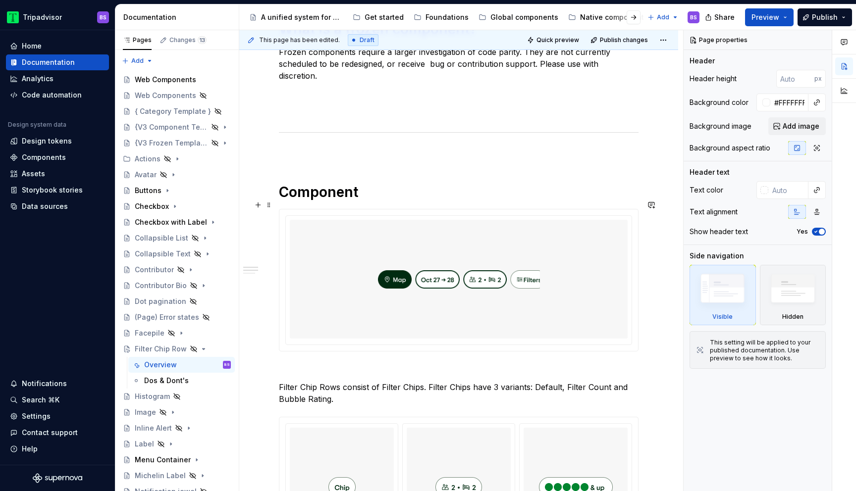
scroll to position [404, 0]
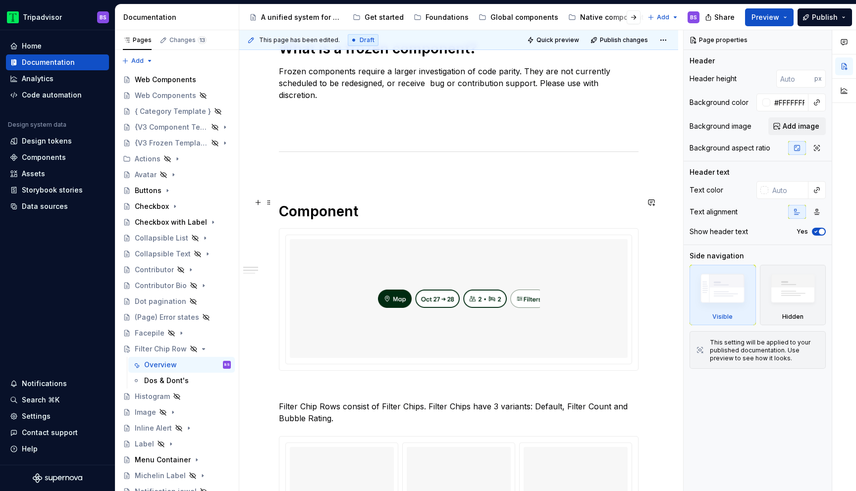
type textarea "*"
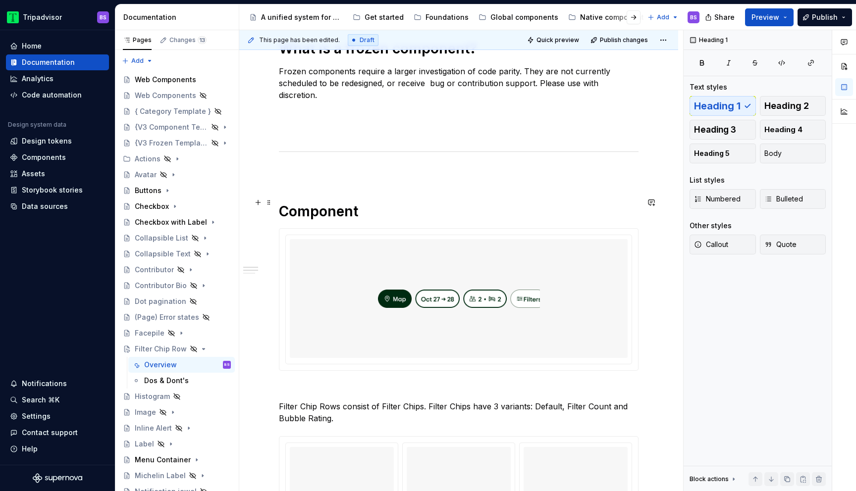
click at [346, 206] on h1 "Component" at bounding box center [459, 212] width 360 height 18
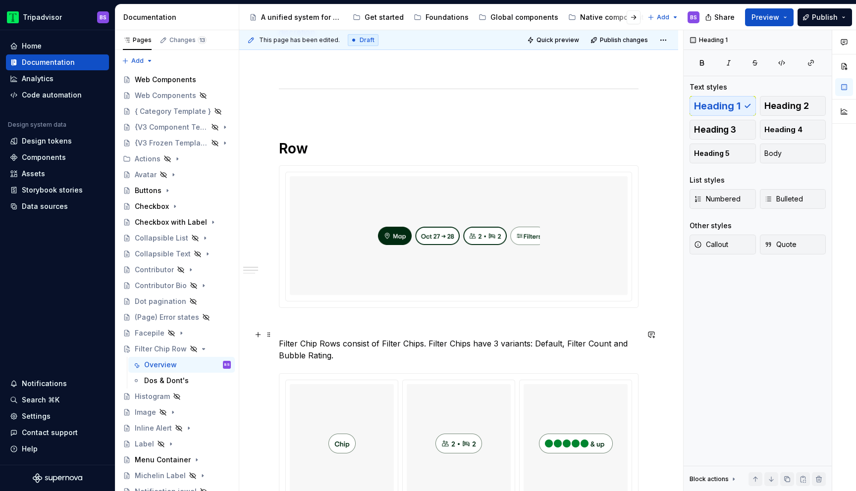
scroll to position [502, 0]
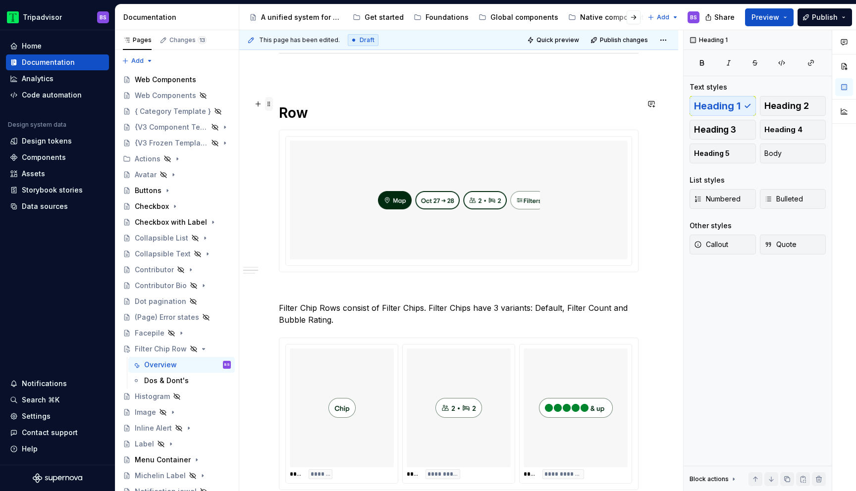
click at [269, 107] on span at bounding box center [269, 104] width 8 height 14
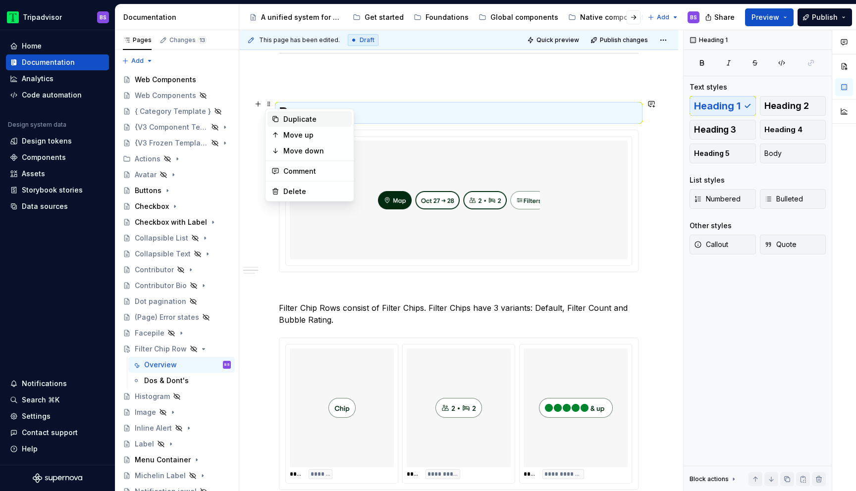
click at [286, 120] on div "Duplicate" at bounding box center [315, 119] width 64 height 10
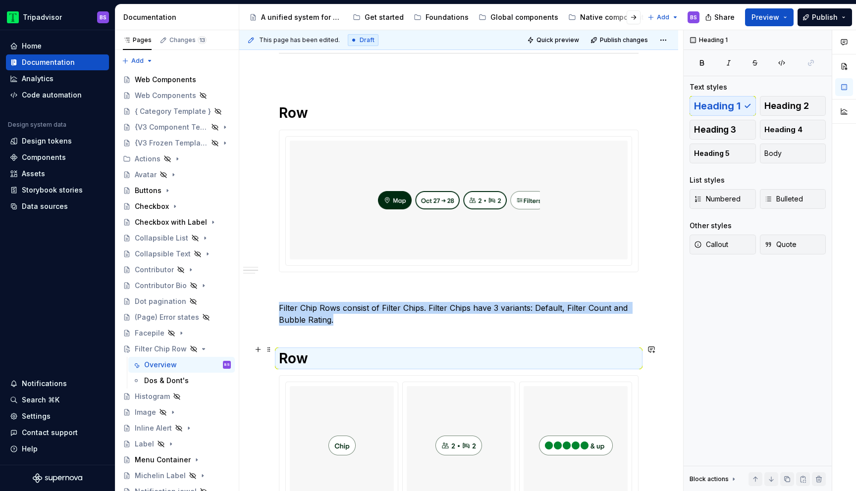
click at [298, 350] on h1 "Row" at bounding box center [459, 359] width 360 height 18
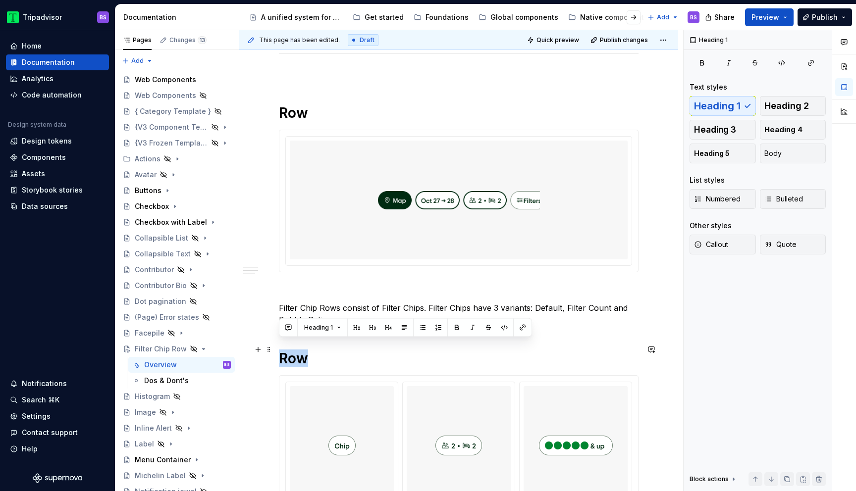
click at [298, 350] on h1 "Row" at bounding box center [459, 359] width 360 height 18
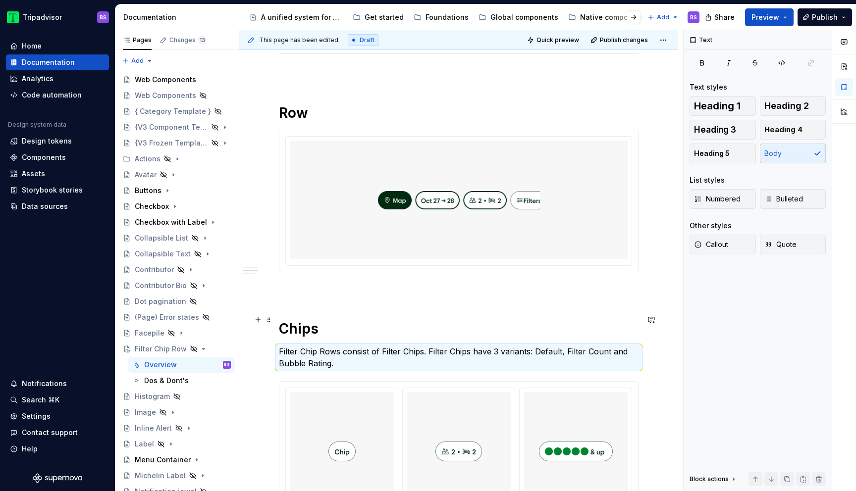
click at [319, 322] on h1 "Chips" at bounding box center [459, 329] width 360 height 18
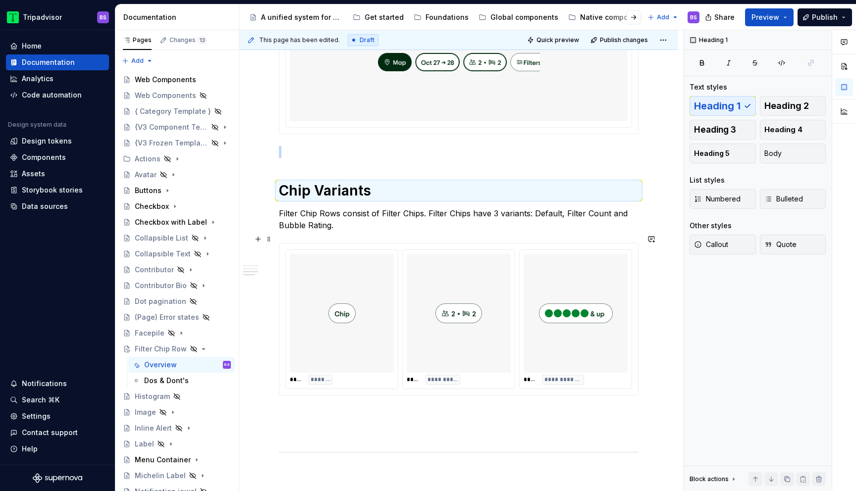
scroll to position [678, 0]
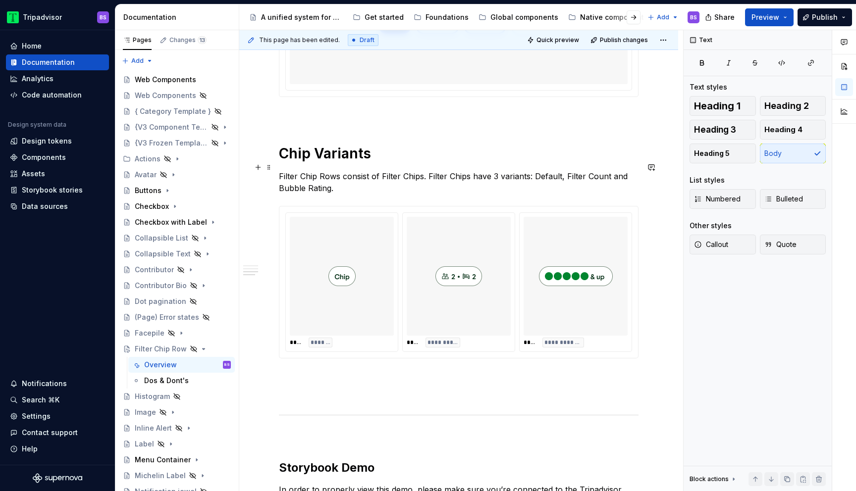
click at [295, 170] on p "Filter Chip Rows consist of Filter Chips. Filter Chips have 3 variants: Default…" at bounding box center [459, 182] width 360 height 24
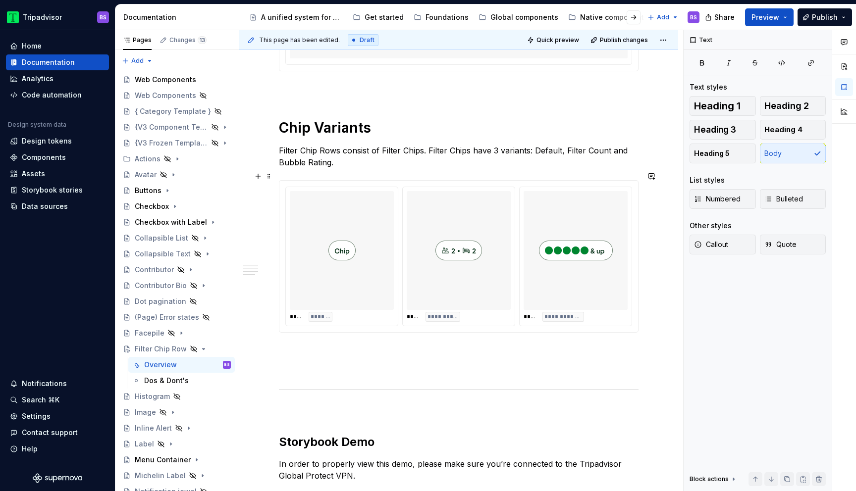
scroll to position [704, 0]
click at [311, 119] on h1 "Chip Variants" at bounding box center [459, 127] width 360 height 18
click at [269, 119] on span at bounding box center [269, 118] width 8 height 14
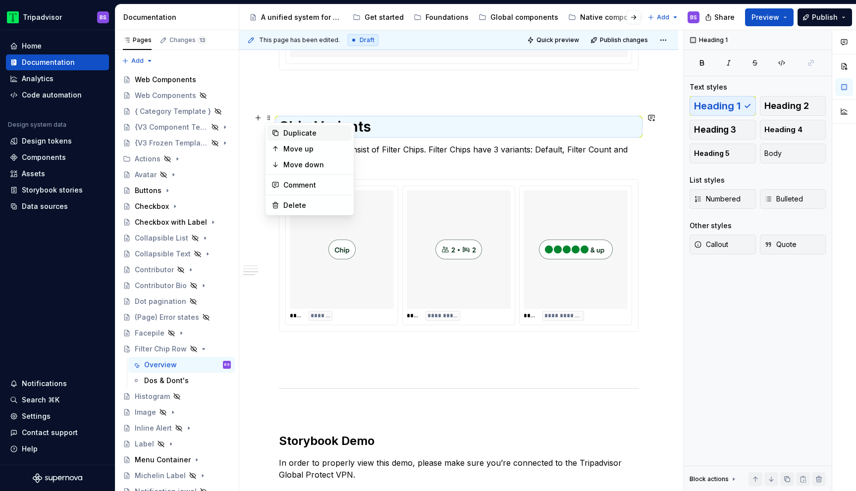
click at [296, 134] on div "Duplicate" at bounding box center [315, 133] width 64 height 10
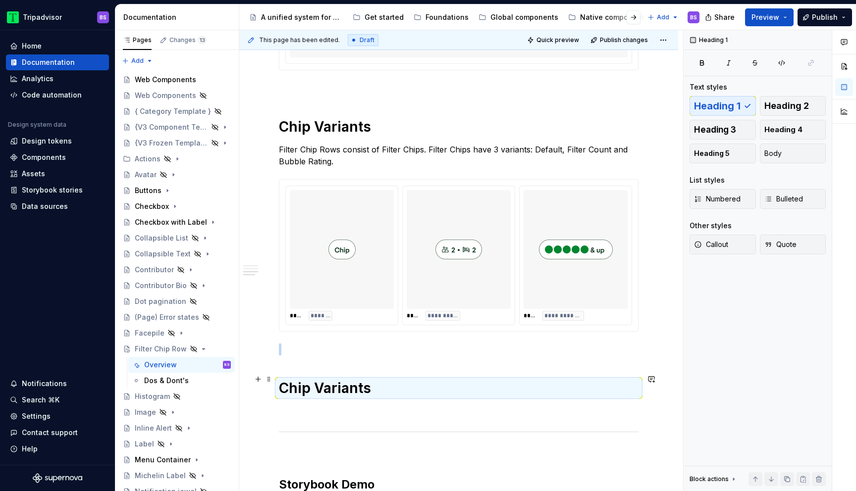
click at [313, 379] on h1 "Chip Variants" at bounding box center [459, 388] width 360 height 18
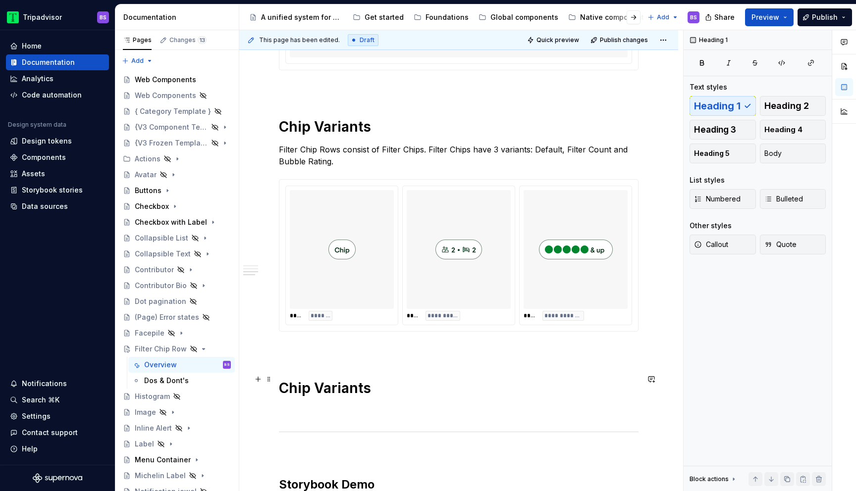
click at [371, 379] on h1 "Chip Variants" at bounding box center [459, 388] width 360 height 18
click at [369, 381] on h1 "Chip Variants" at bounding box center [459, 388] width 360 height 18
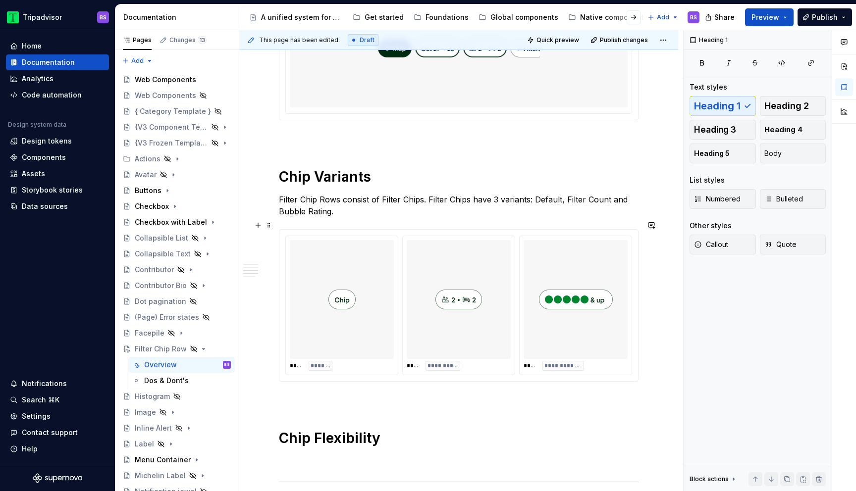
scroll to position [655, 0]
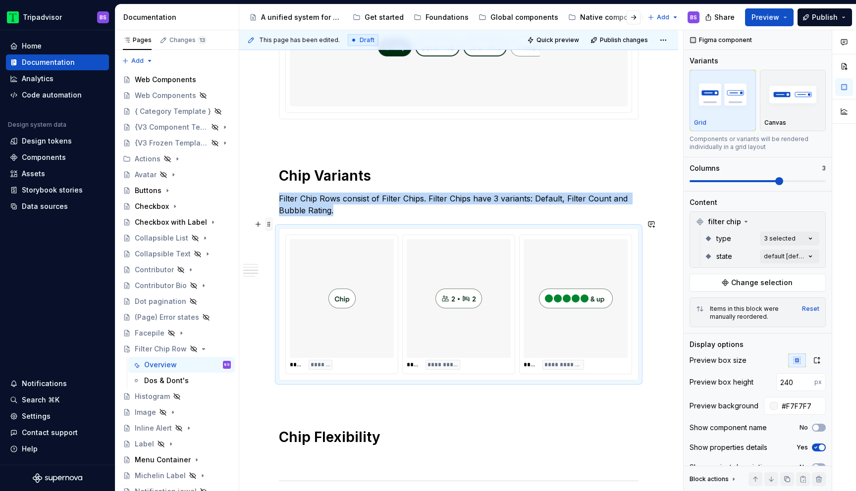
click at [269, 225] on span at bounding box center [269, 224] width 8 height 14
copy p "Filter Chip Rows consist of Filter Chips. Filter Chips have 3 variants: Default…"
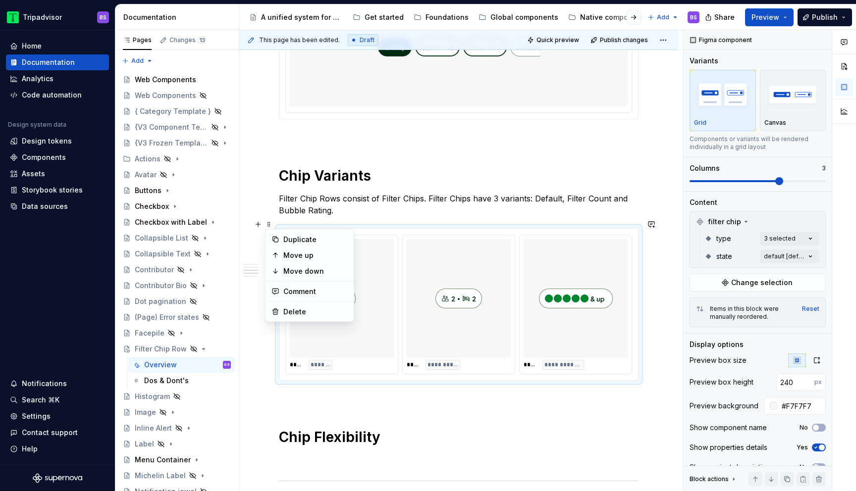
click at [300, 439] on div "**********" at bounding box center [459, 445] width 360 height 1811
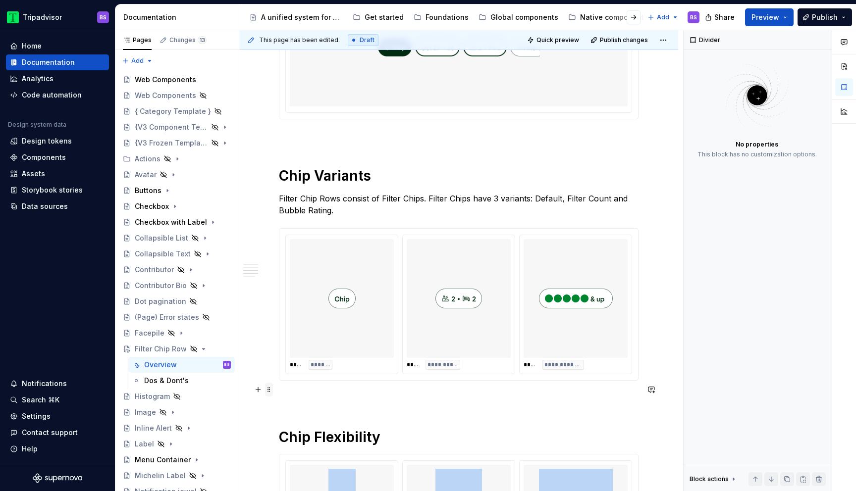
click at [271, 392] on span at bounding box center [269, 390] width 8 height 14
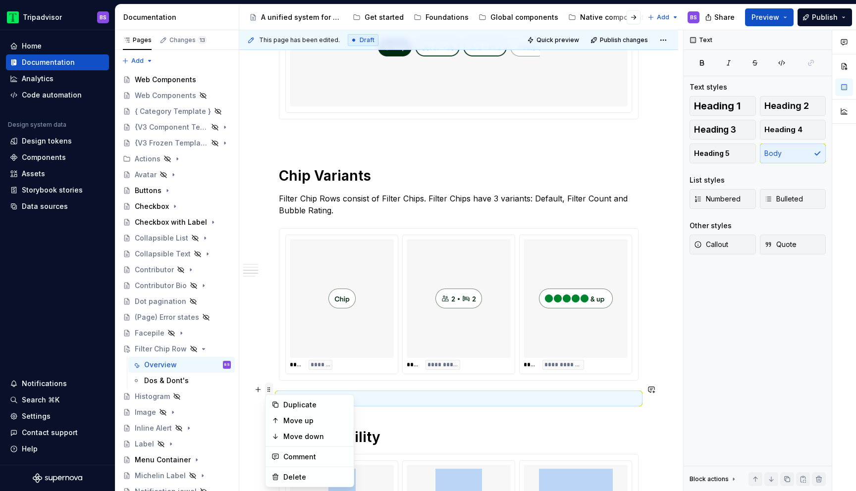
copy div "**********"
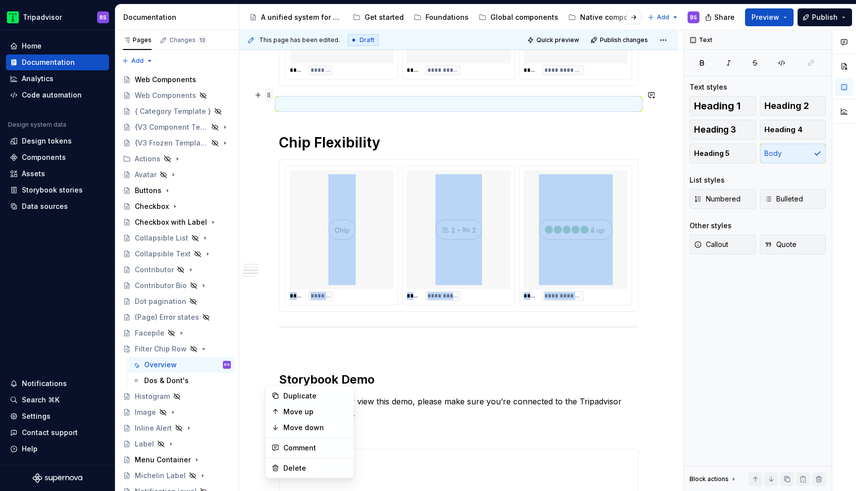
scroll to position [985, 0]
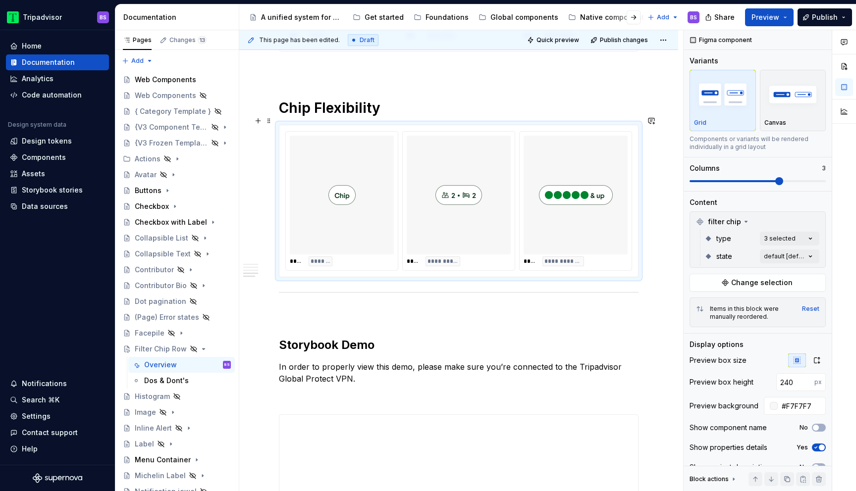
click at [348, 263] on div "**********" at bounding box center [458, 201] width 359 height 152
click at [258, 117] on button "button" at bounding box center [258, 121] width 14 height 14
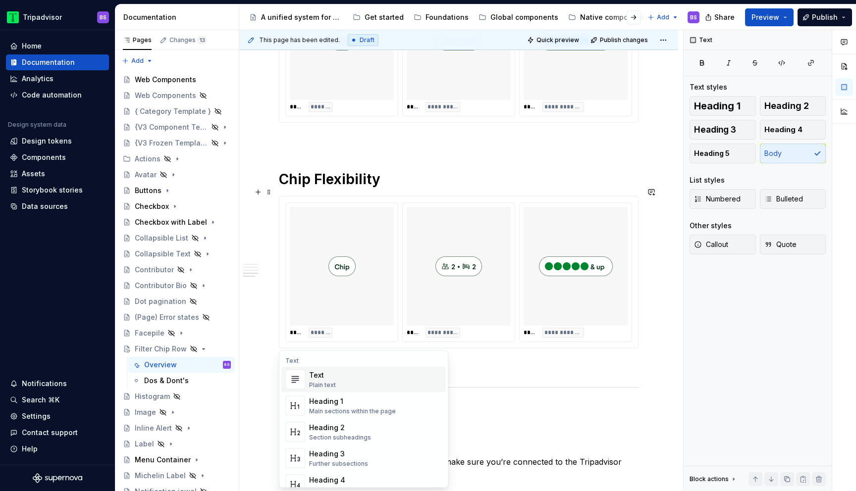
scroll to position [826, 0]
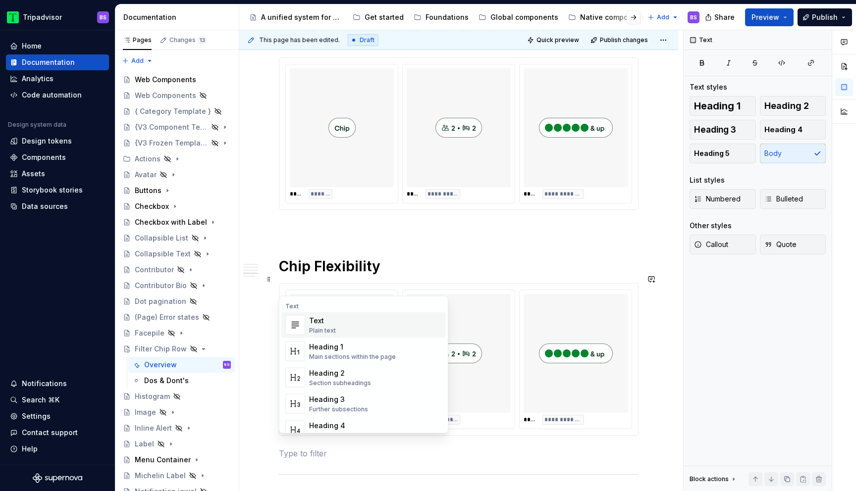
click at [358, 225] on div "**********" at bounding box center [459, 357] width 360 height 1976
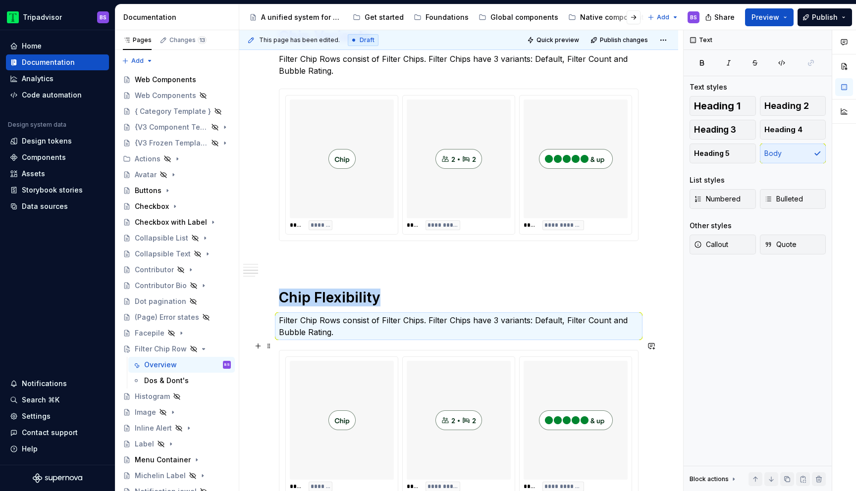
scroll to position [800, 0]
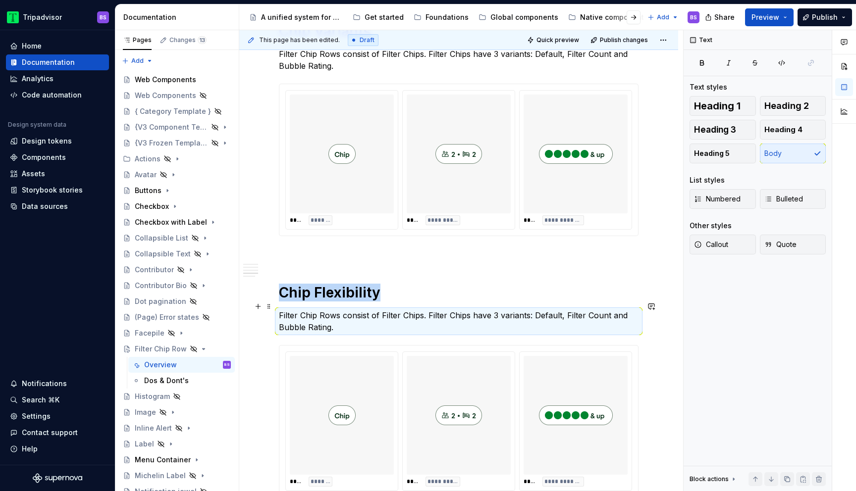
click at [322, 310] on p "Filter Chip Rows consist of Filter Chips. Filter Chips have 3 variants: Default…" at bounding box center [459, 322] width 360 height 24
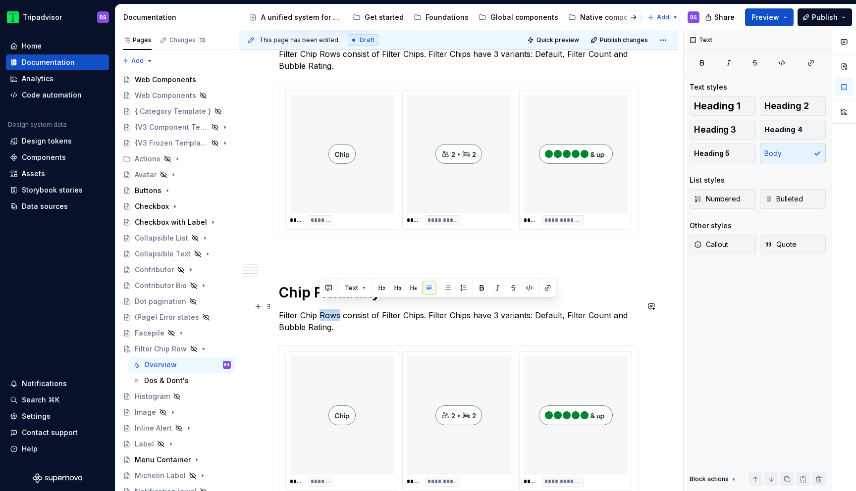
click at [322, 310] on p "Filter Chip Rows consist of Filter Chips. Filter Chips have 3 variants: Default…" at bounding box center [459, 322] width 360 height 24
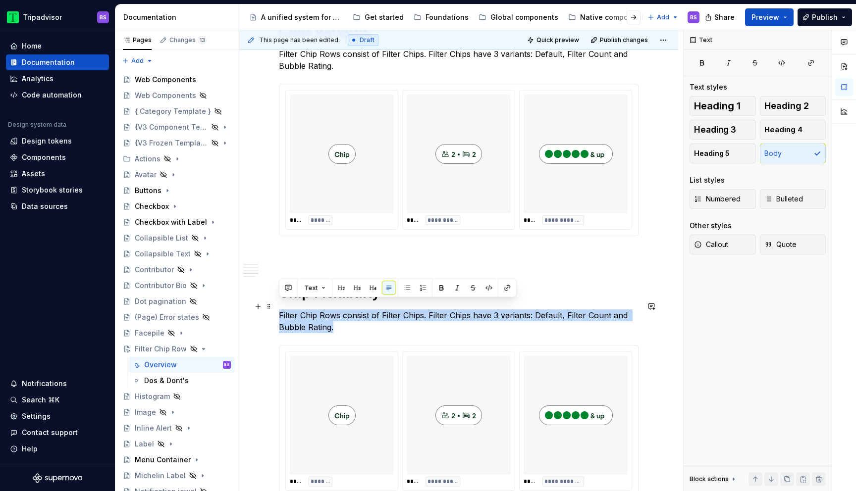
click at [322, 310] on p "Filter Chip Rows consist of Filter Chips. Filter Chips have 3 variants: Default…" at bounding box center [459, 322] width 360 height 24
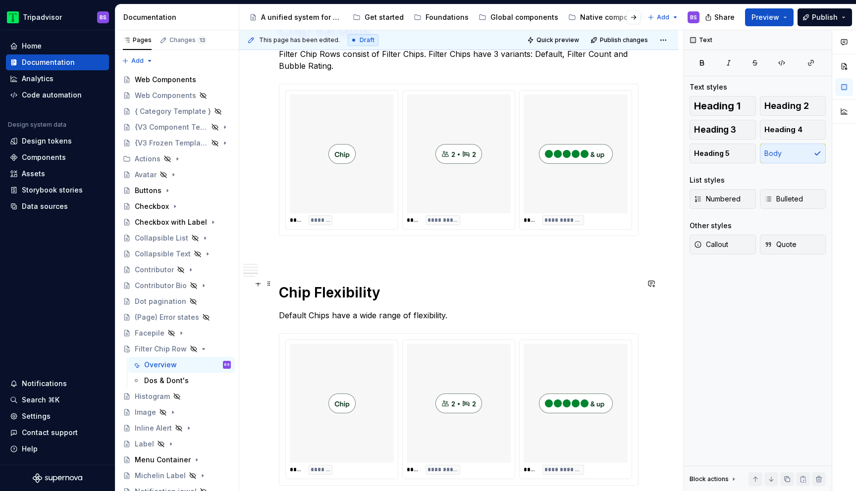
click at [378, 284] on h1 "Chip Flexibility" at bounding box center [459, 293] width 360 height 18
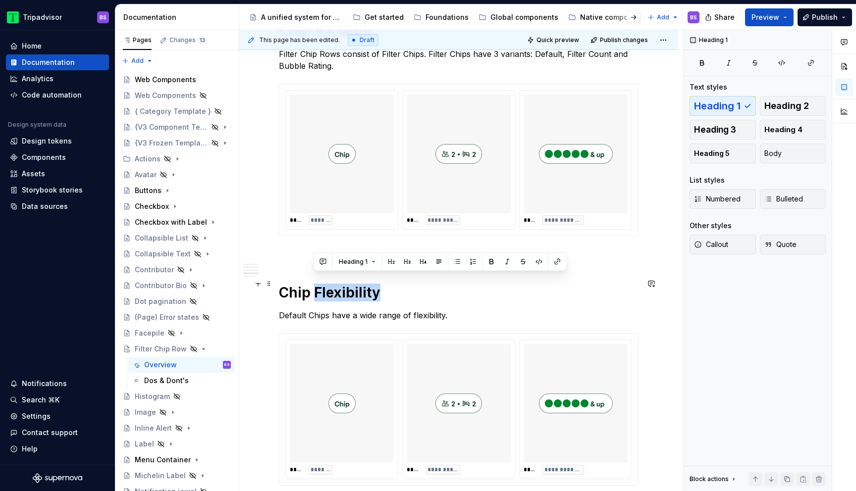
drag, startPoint x: 377, startPoint y: 282, endPoint x: 315, endPoint y: 277, distance: 63.2
click at [315, 284] on h1 "Chip Flexibility" at bounding box center [459, 293] width 360 height 18
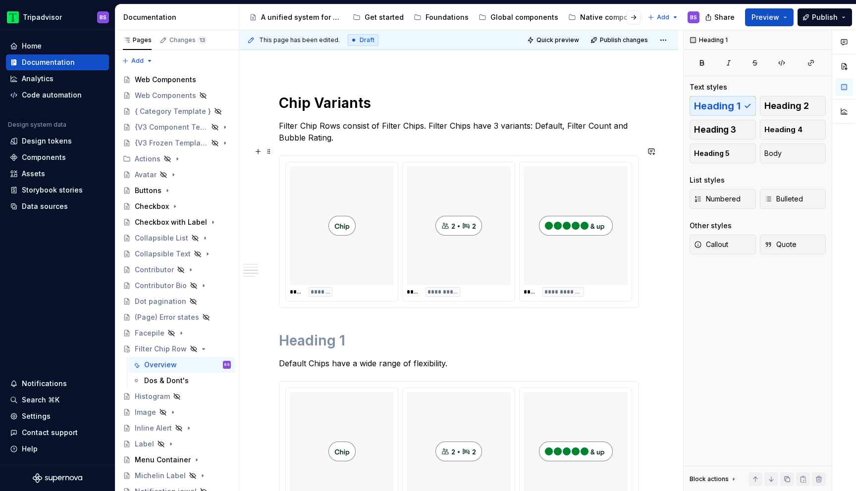
scroll to position [737, 0]
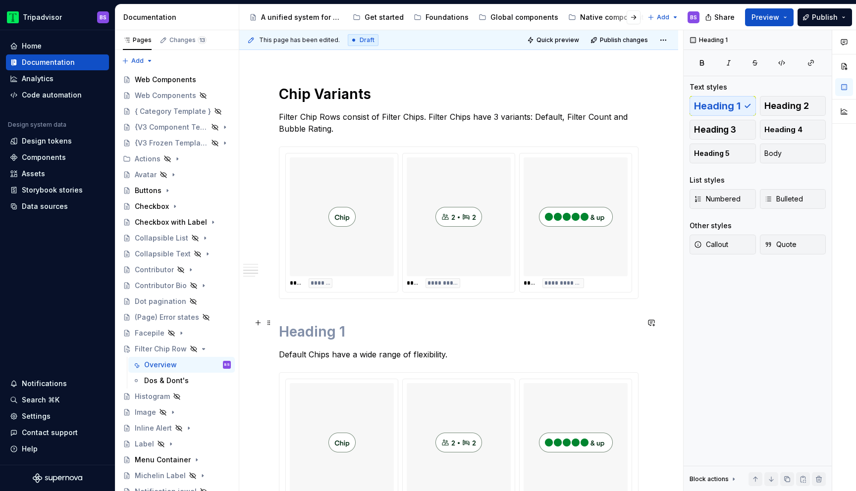
click at [308, 325] on h1 at bounding box center [459, 332] width 360 height 18
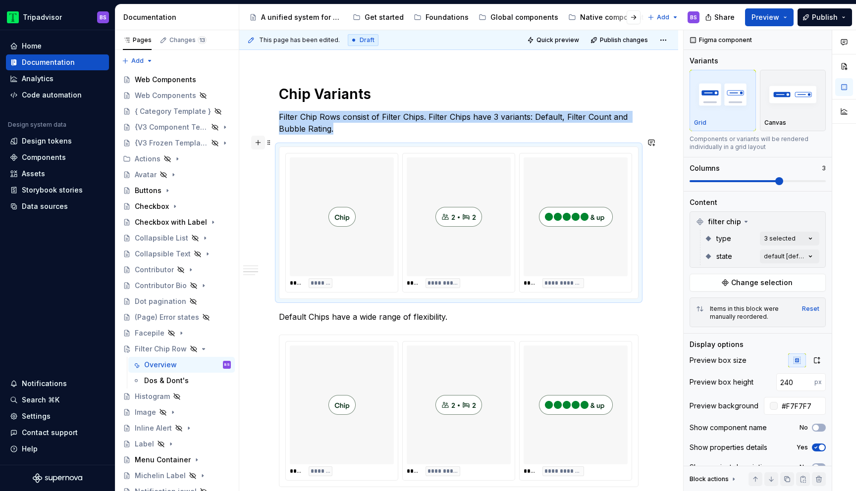
click at [256, 137] on button "button" at bounding box center [258, 143] width 14 height 14
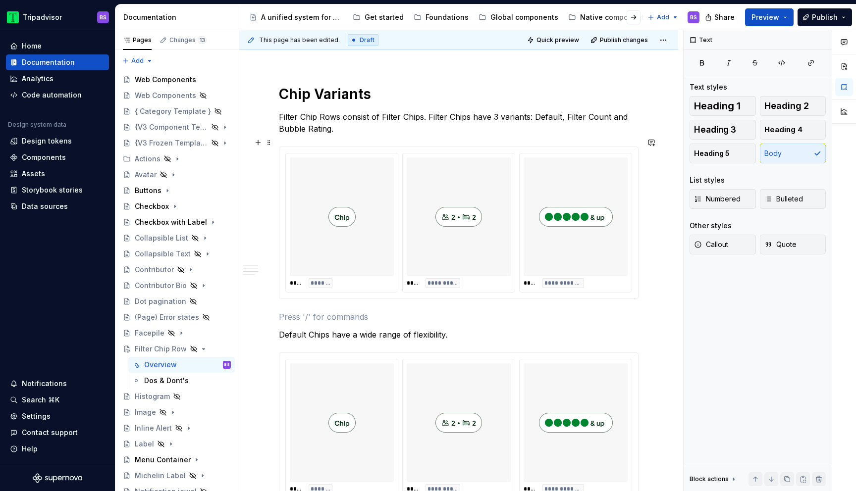
click at [332, 301] on div "**********" at bounding box center [459, 437] width 360 height 1956
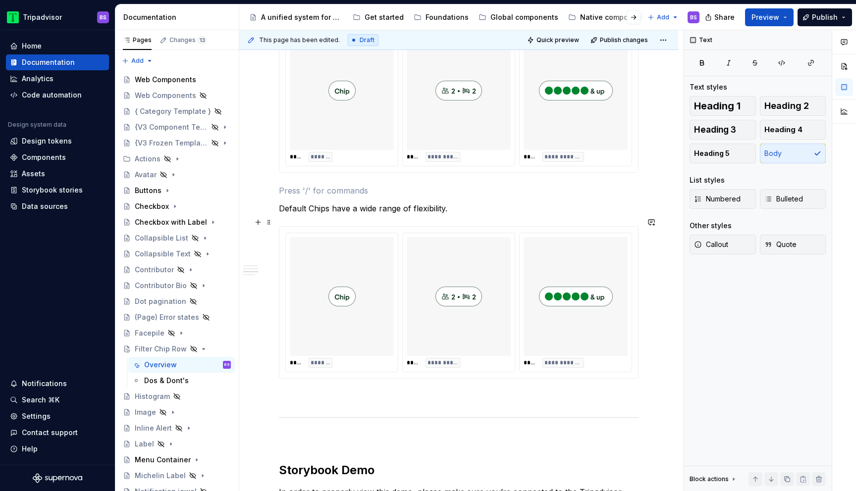
scroll to position [936, 0]
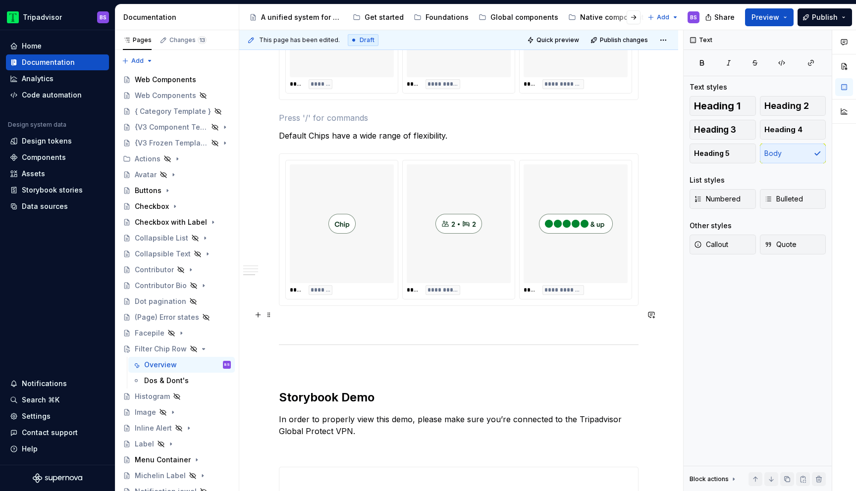
click at [381, 308] on div "**********" at bounding box center [459, 237] width 360 height 1956
click at [255, 315] on button "button" at bounding box center [258, 315] width 14 height 14
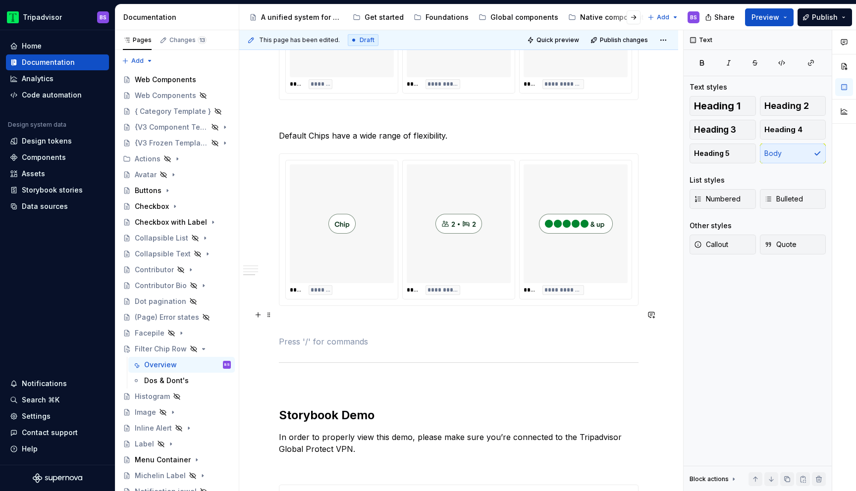
click at [439, 336] on p at bounding box center [459, 342] width 360 height 12
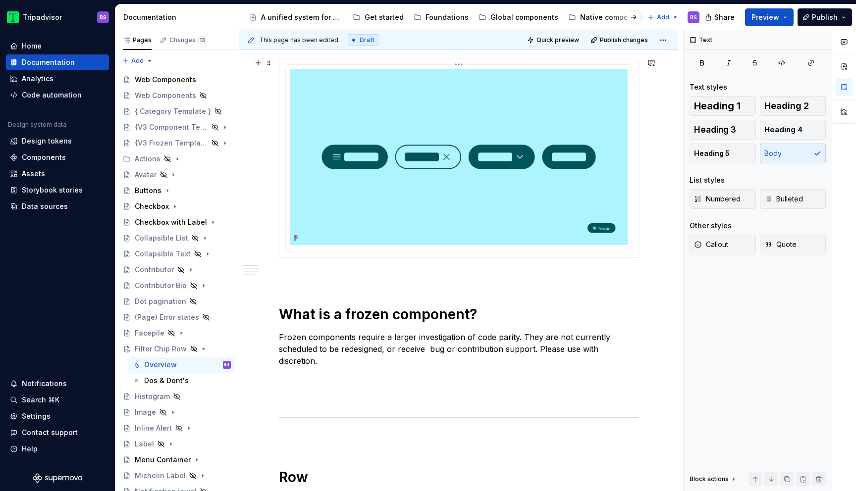
scroll to position [0, 0]
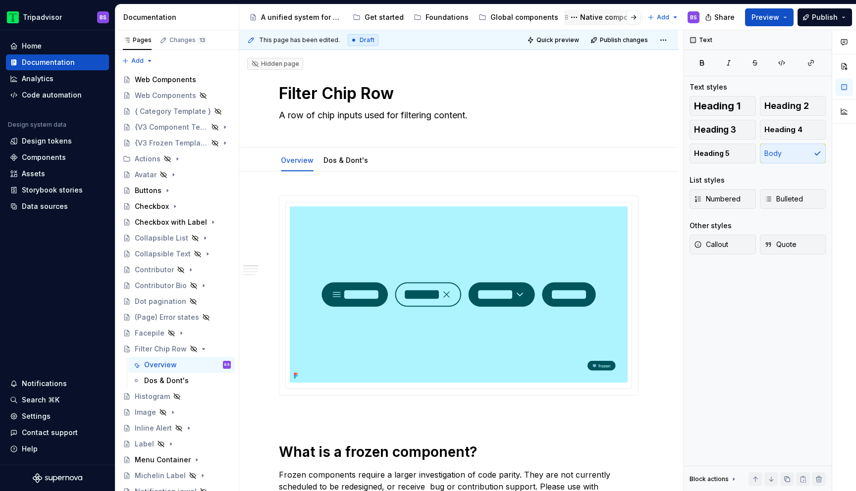
click at [580, 17] on div "Native components" at bounding box center [614, 17] width 68 height 10
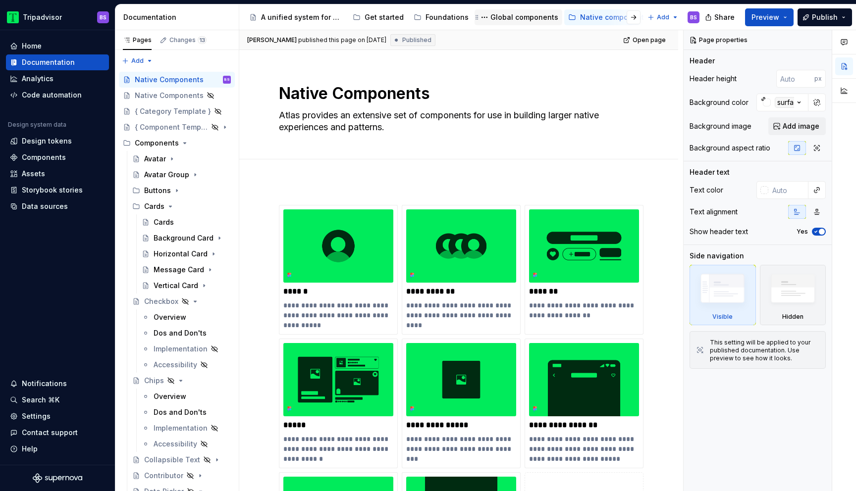
click at [547, 22] on div "Global components" at bounding box center [524, 17] width 68 height 10
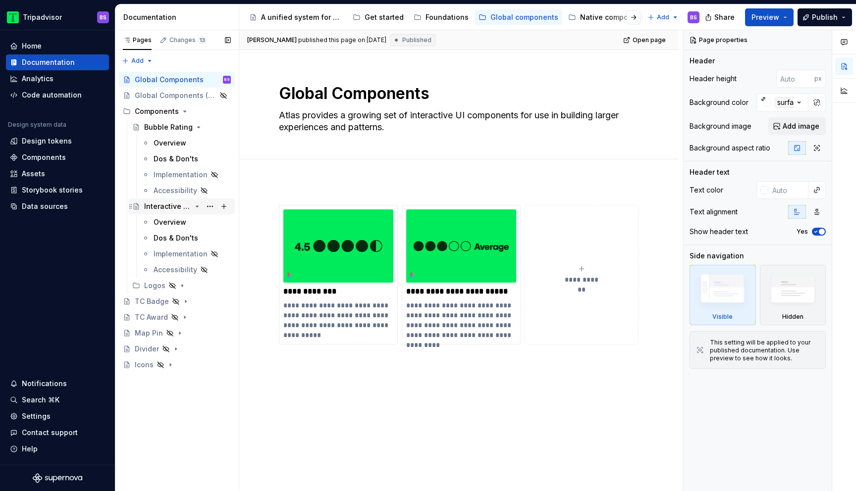
click at [196, 209] on icon "Page tree" at bounding box center [197, 207] width 8 height 8
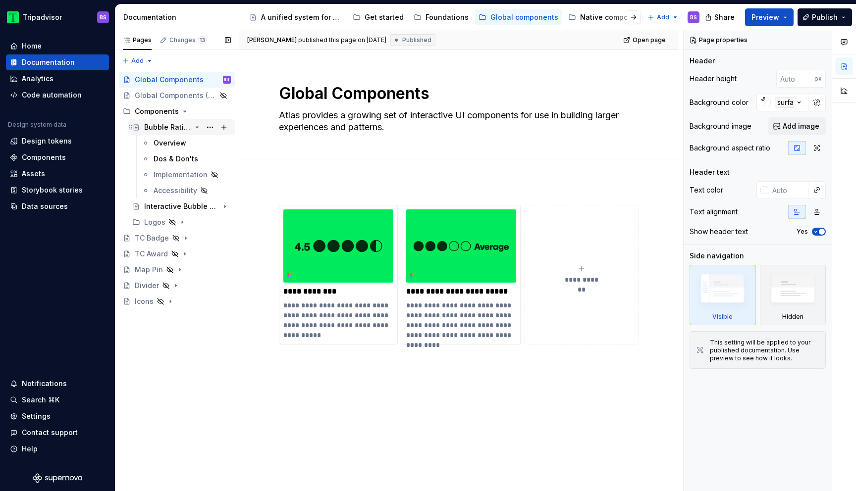
click at [196, 126] on icon "Page tree" at bounding box center [197, 127] width 8 height 8
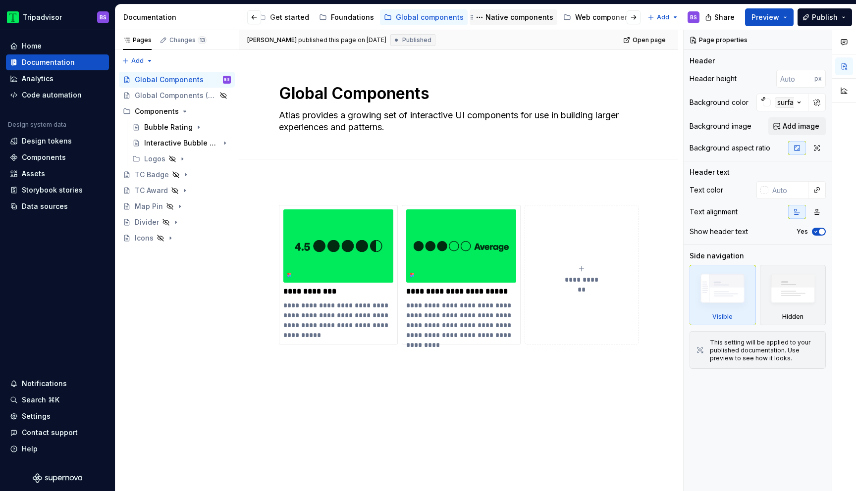
scroll to position [0, 115]
click at [566, 20] on div "Web components" at bounding box center [584, 17] width 60 height 10
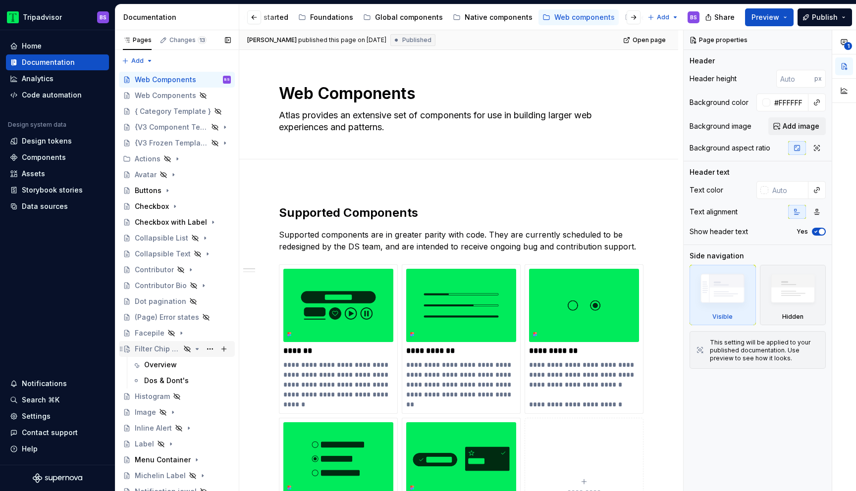
click at [198, 349] on icon "Page tree" at bounding box center [197, 349] width 2 height 1
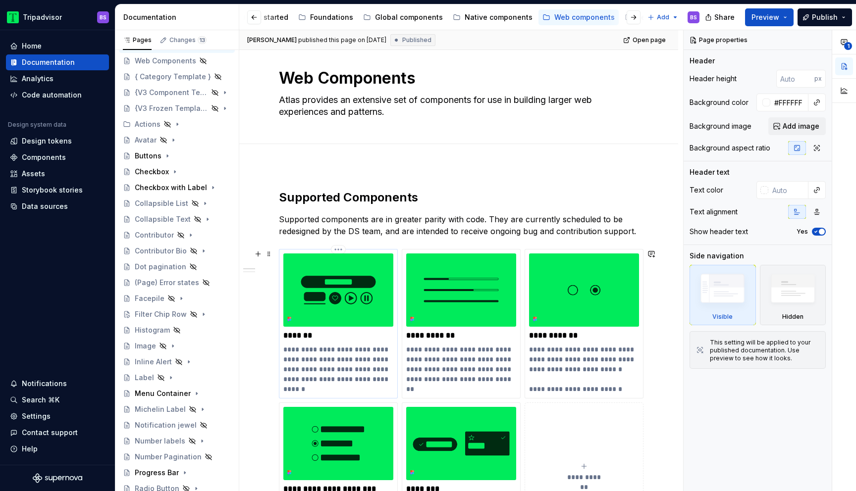
scroll to position [16, 0]
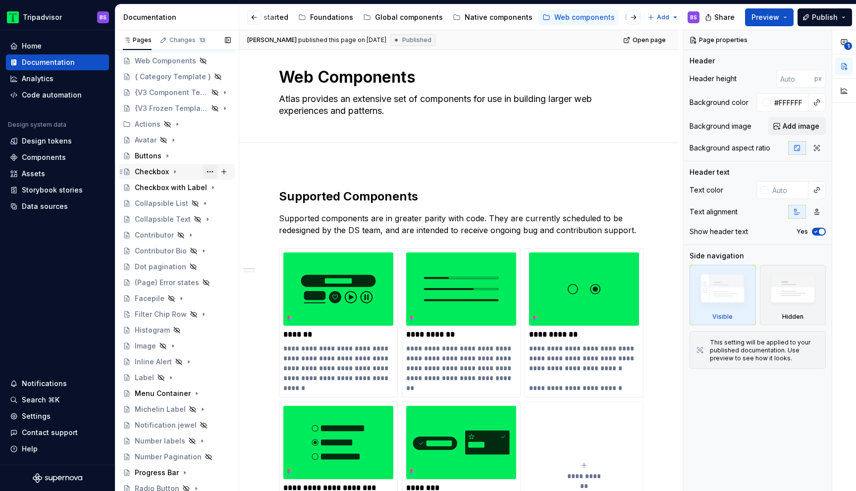
click at [209, 172] on button "Page tree" at bounding box center [210, 172] width 14 height 14
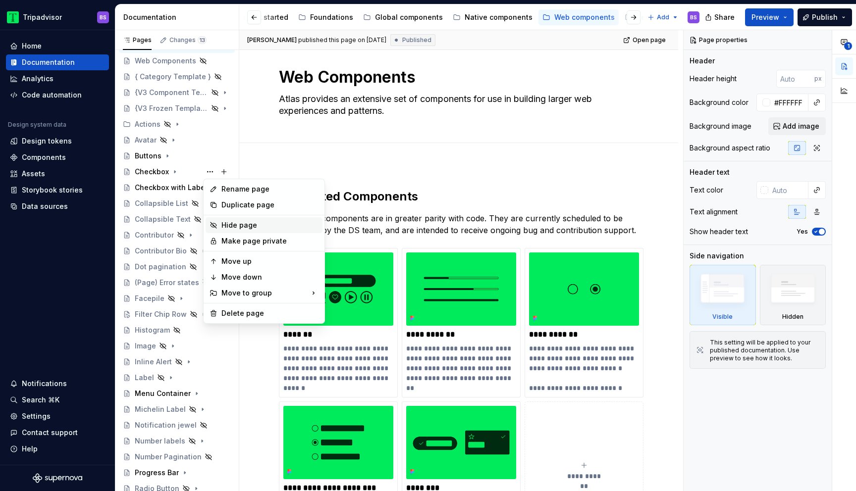
click at [241, 225] on div "Hide page" at bounding box center [269, 225] width 97 height 10
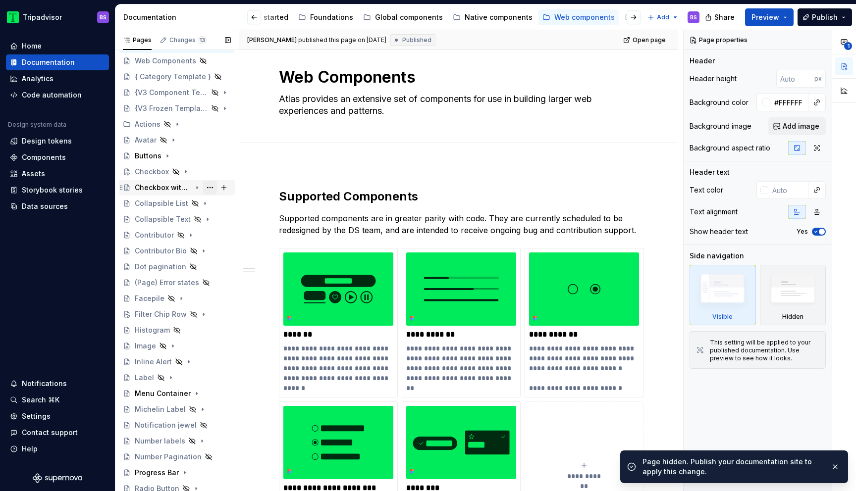
click at [210, 187] on button "Page tree" at bounding box center [210, 188] width 14 height 14
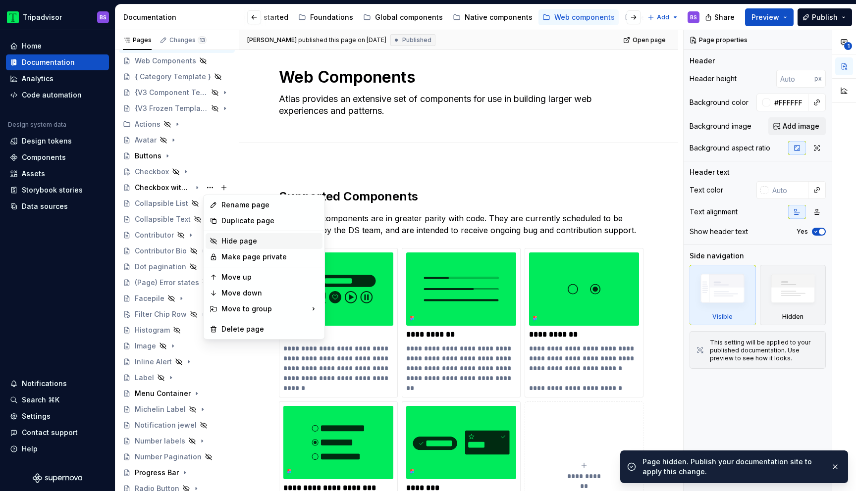
click at [233, 240] on div "Hide page" at bounding box center [269, 241] width 97 height 10
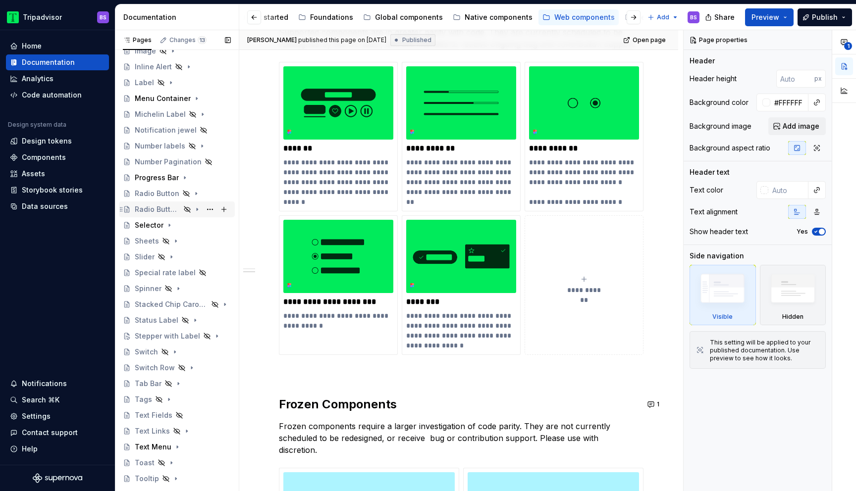
scroll to position [323, 0]
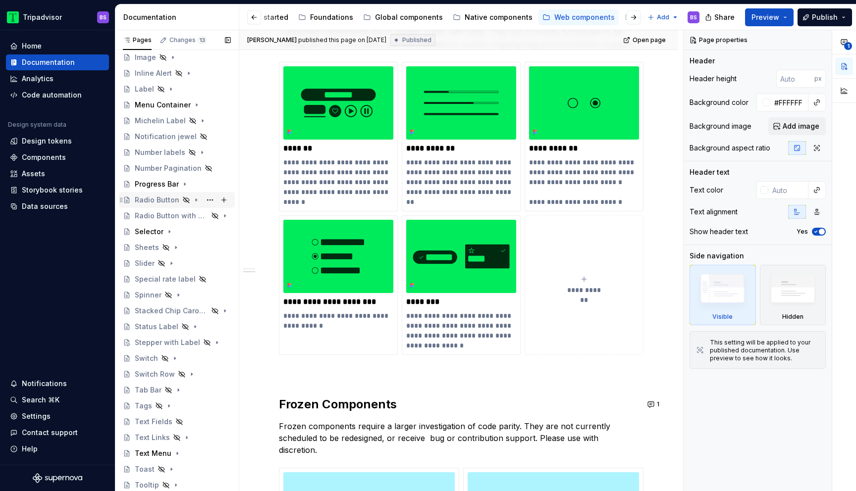
click at [194, 201] on icon "Page tree" at bounding box center [196, 200] width 8 height 8
click at [209, 200] on button "Page tree" at bounding box center [210, 200] width 14 height 14
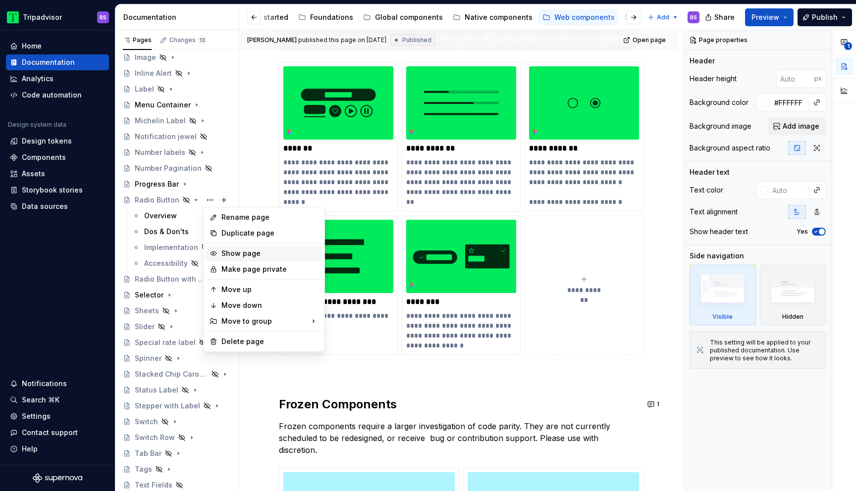
click at [233, 252] on div "Show page" at bounding box center [269, 254] width 97 height 10
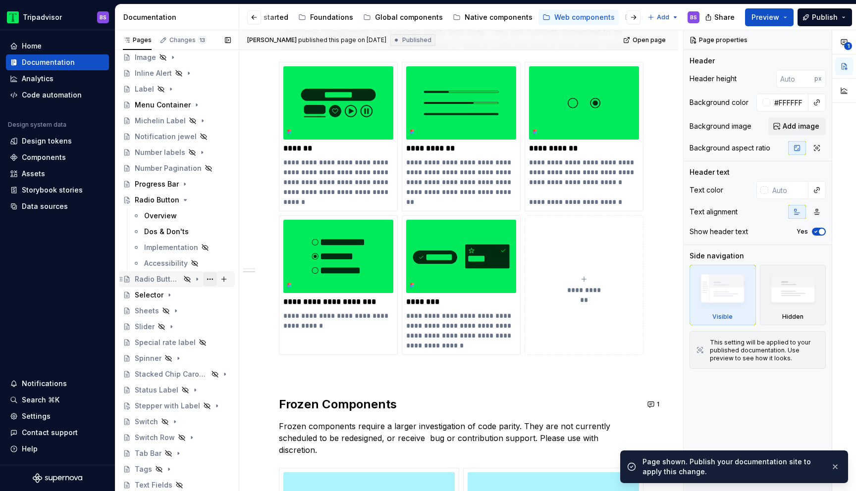
click at [209, 281] on button "Page tree" at bounding box center [210, 279] width 14 height 14
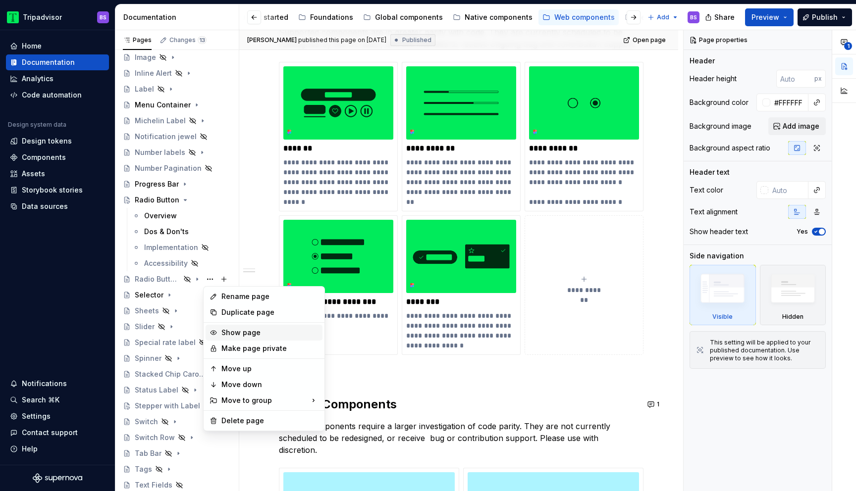
click at [242, 334] on div "Show page" at bounding box center [269, 333] width 97 height 10
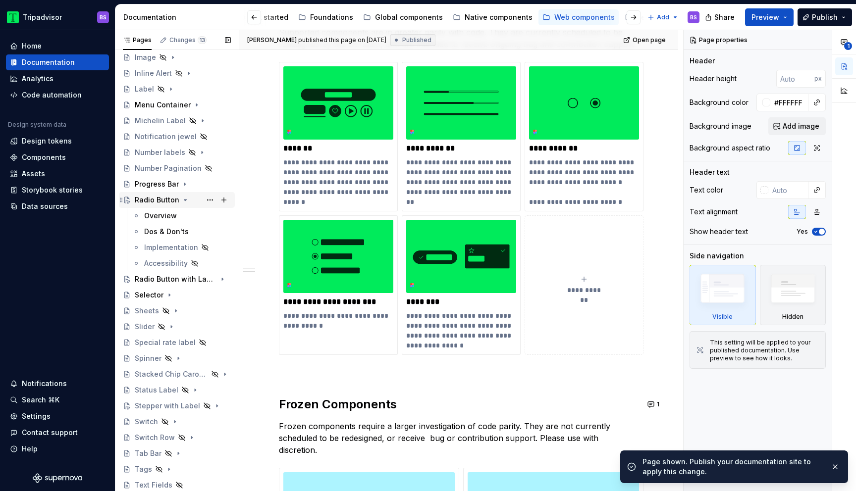
click at [182, 199] on icon "Page tree" at bounding box center [185, 200] width 8 height 8
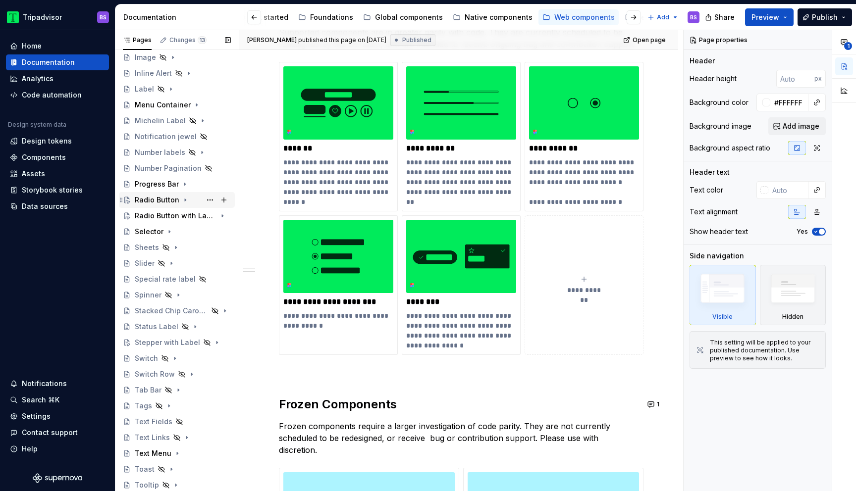
click at [184, 200] on icon "Page tree" at bounding box center [185, 200] width 8 height 8
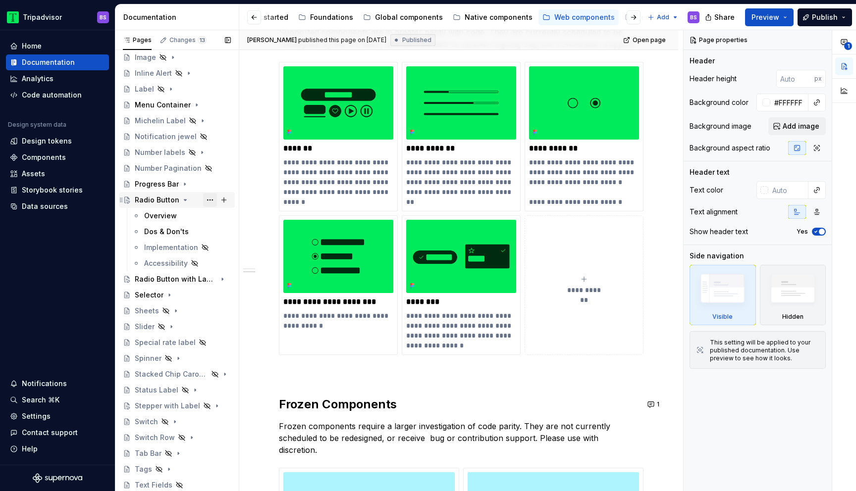
click at [210, 198] on button "Page tree" at bounding box center [210, 200] width 14 height 14
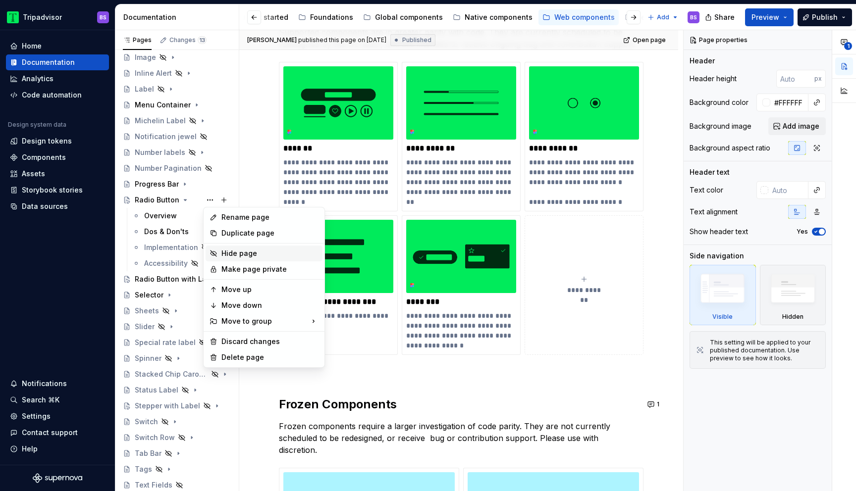
click at [240, 249] on div "Hide page" at bounding box center [269, 254] width 97 height 10
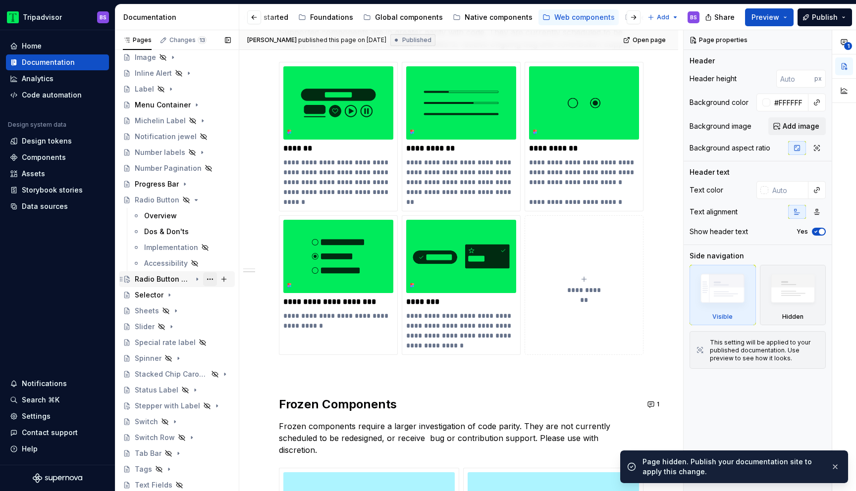
click at [211, 280] on button "Page tree" at bounding box center [210, 279] width 14 height 14
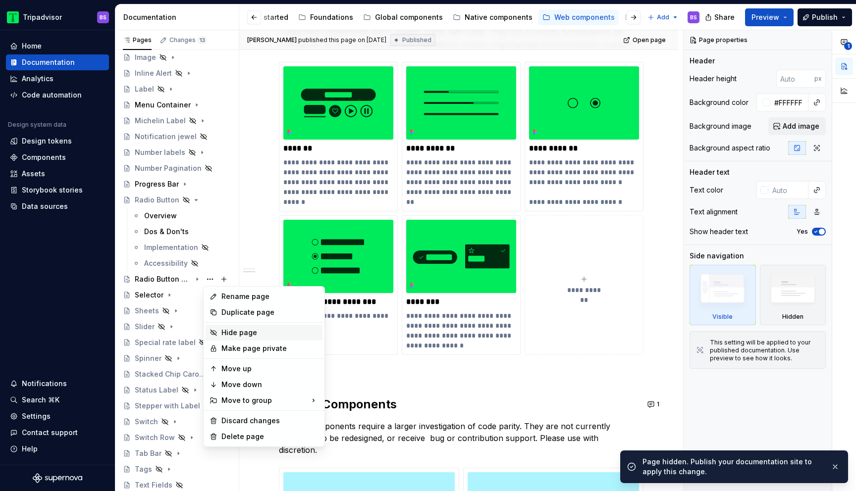
click at [237, 334] on div "Hide page" at bounding box center [269, 333] width 97 height 10
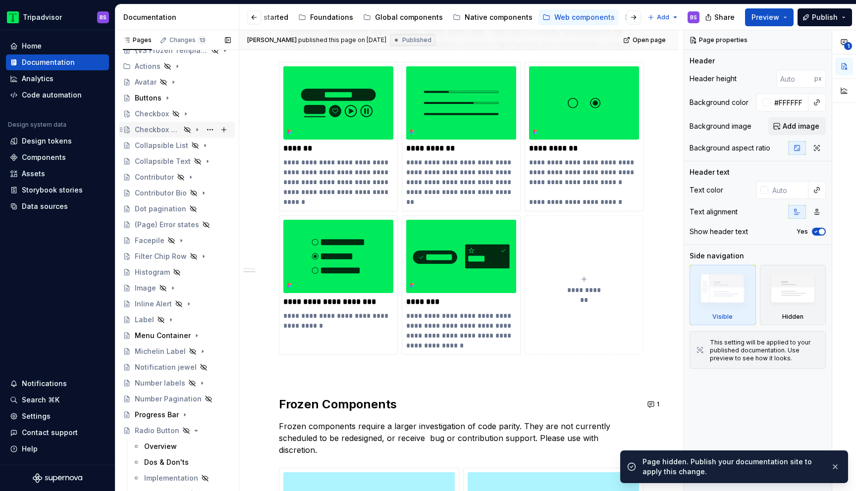
scroll to position [80, 0]
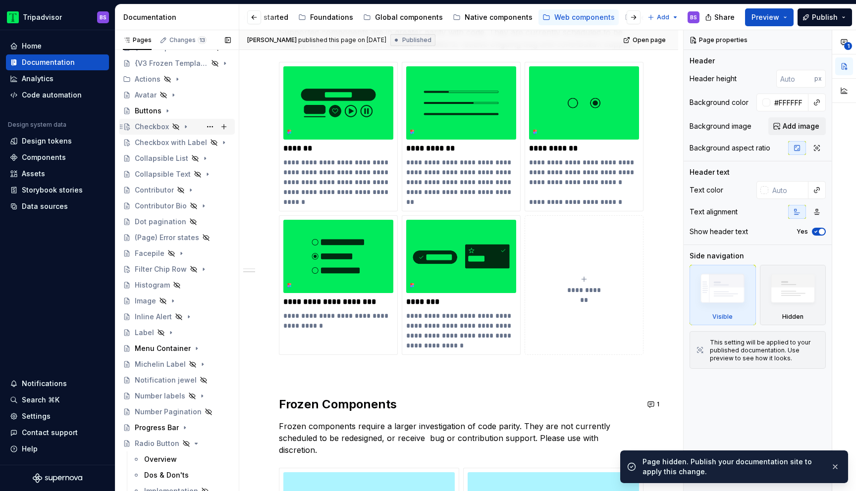
click at [186, 123] on icon "Page tree" at bounding box center [186, 127] width 8 height 8
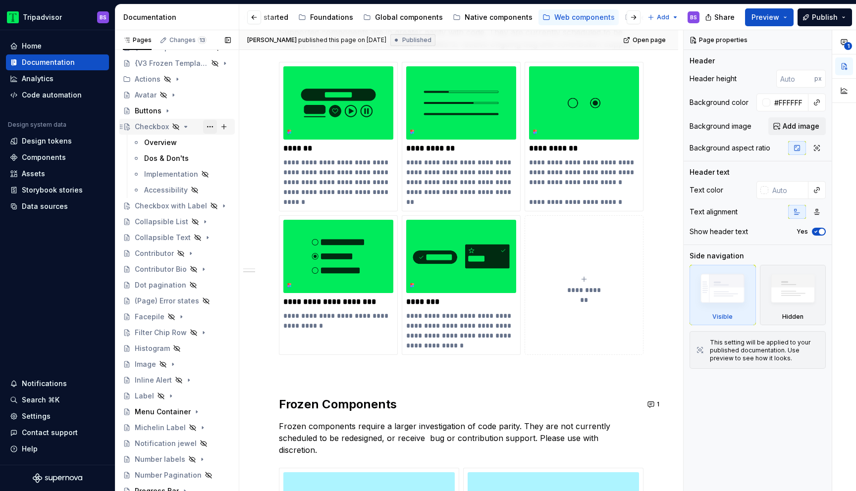
click at [210, 127] on button "Page tree" at bounding box center [210, 127] width 14 height 14
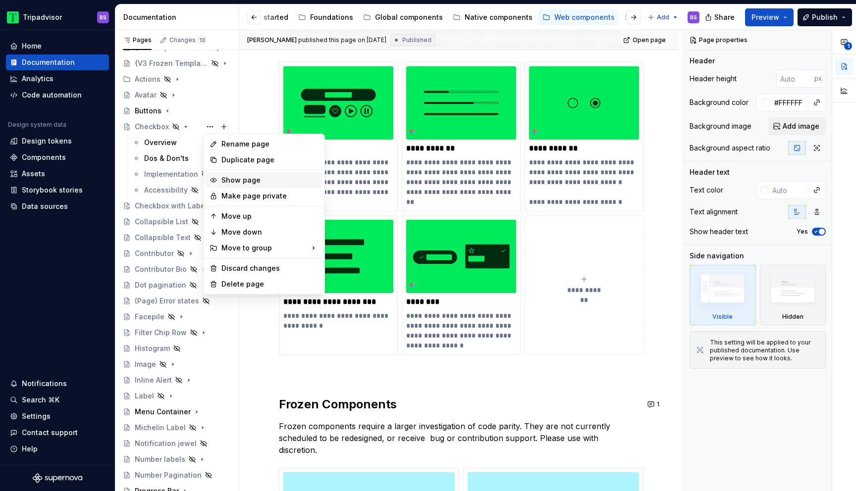
click at [235, 176] on div "Show page" at bounding box center [269, 180] width 97 height 10
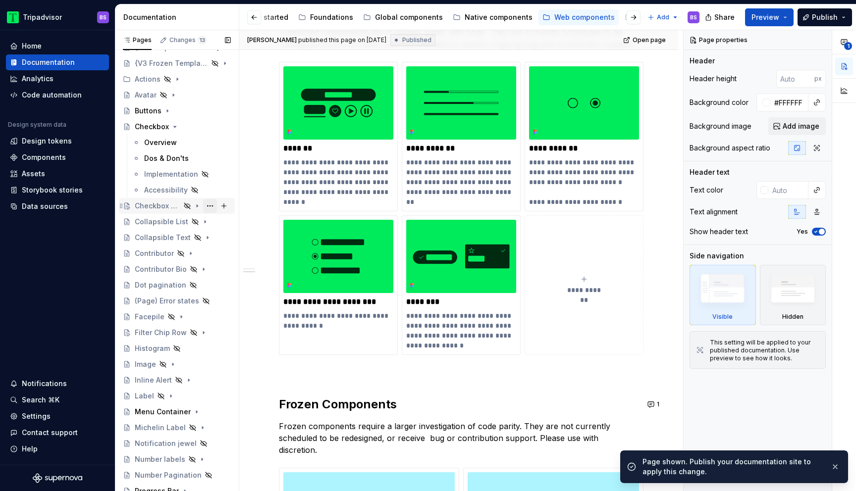
click at [210, 209] on button "Page tree" at bounding box center [210, 206] width 14 height 14
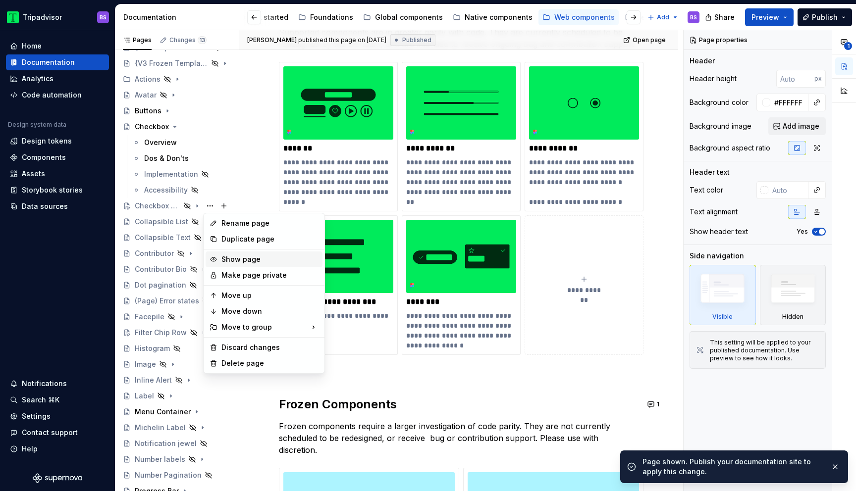
click at [237, 259] on div "Show page" at bounding box center [269, 260] width 97 height 10
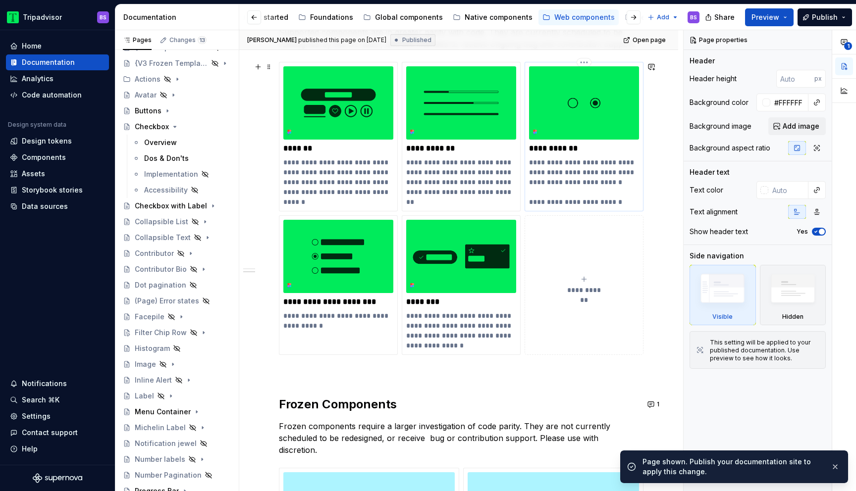
click at [571, 163] on p "**********" at bounding box center [584, 183] width 110 height 50
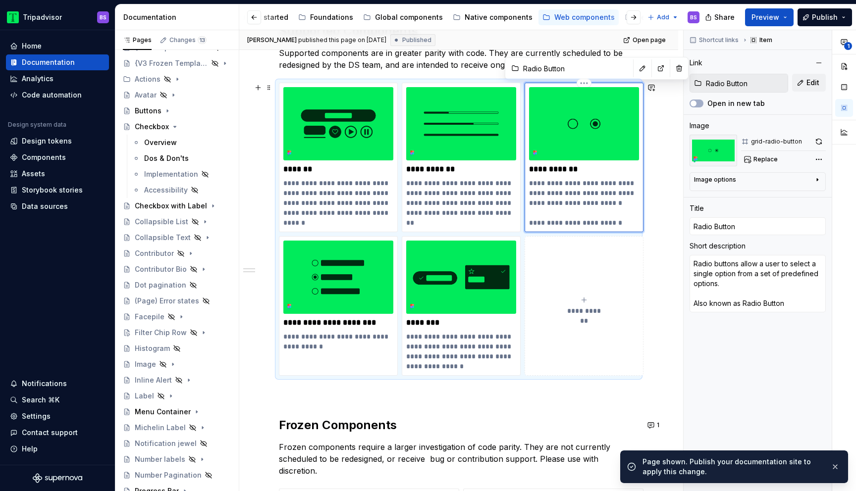
scroll to position [181, 0]
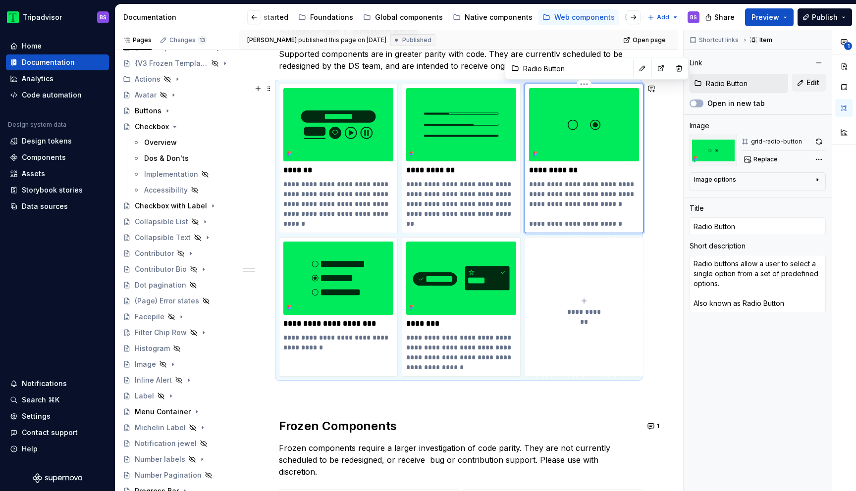
click at [586, 169] on p "**********" at bounding box center [584, 170] width 110 height 10
type textarea "*"
type input "C"
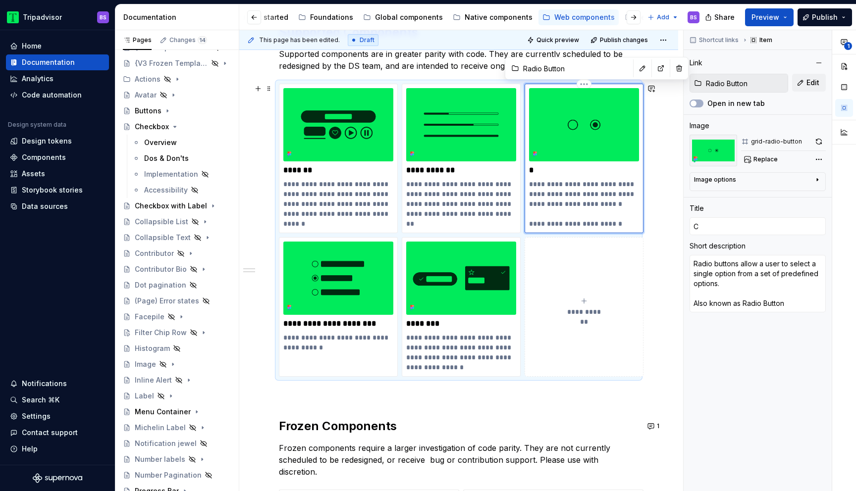
type textarea "*"
type input "Ch"
type textarea "*"
type input "Che"
type textarea "*"
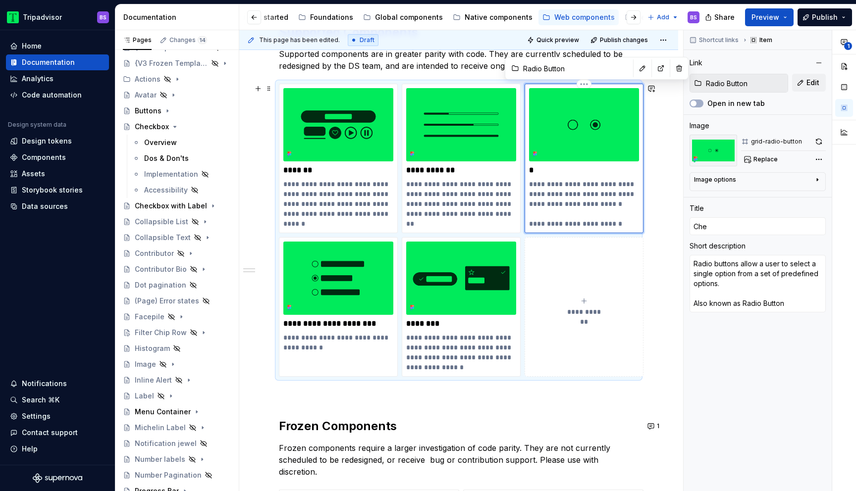
type input "Chec"
type textarea "*"
type input "Check"
type textarea "*"
type input "Checkb"
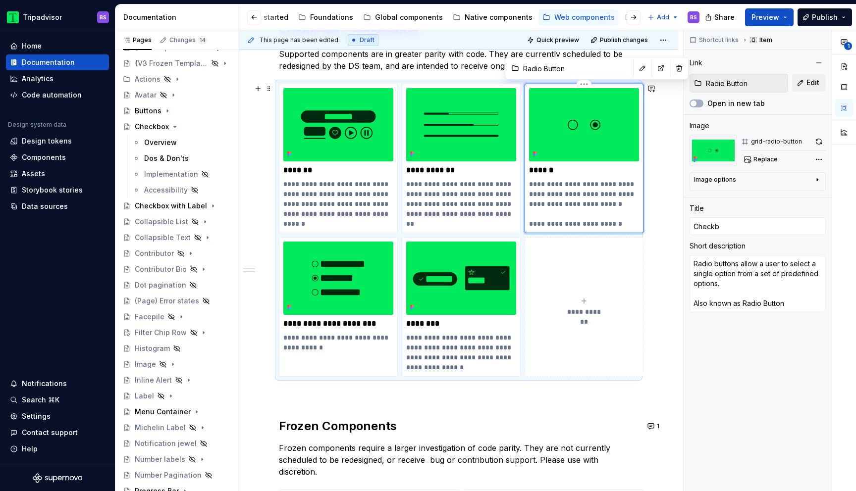
type textarea "*"
type input "Checkbo"
type textarea "*"
type input "Checkbox"
click at [172, 147] on div "Overview" at bounding box center [160, 143] width 33 height 10
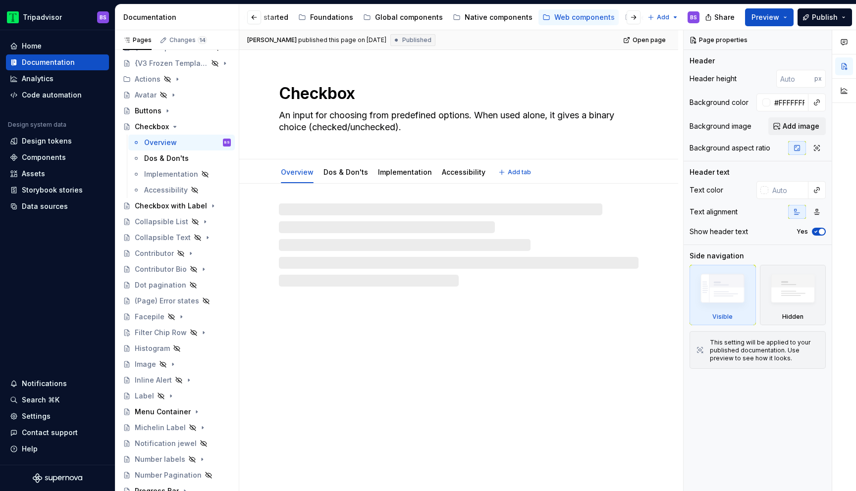
click at [290, 113] on textarea "An input for choosing from predefined options. When used alone, it gives a bina…" at bounding box center [457, 122] width 360 height 28
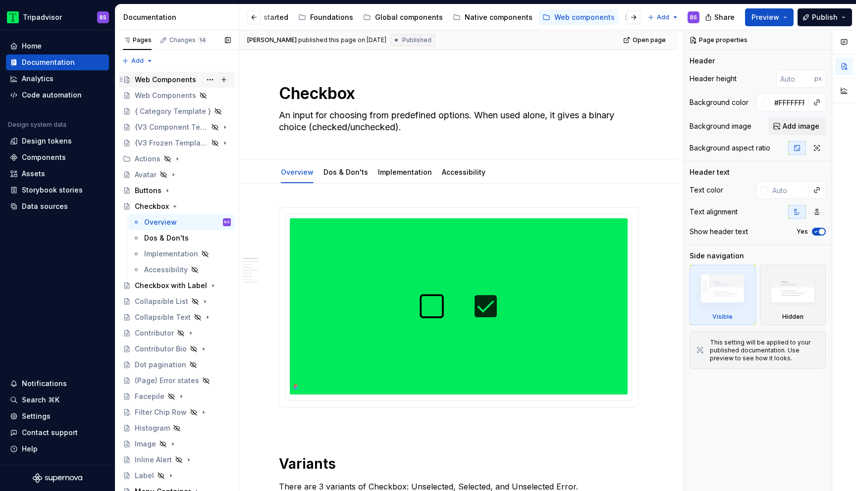
click at [158, 80] on div "Web Components" at bounding box center [165, 80] width 61 height 10
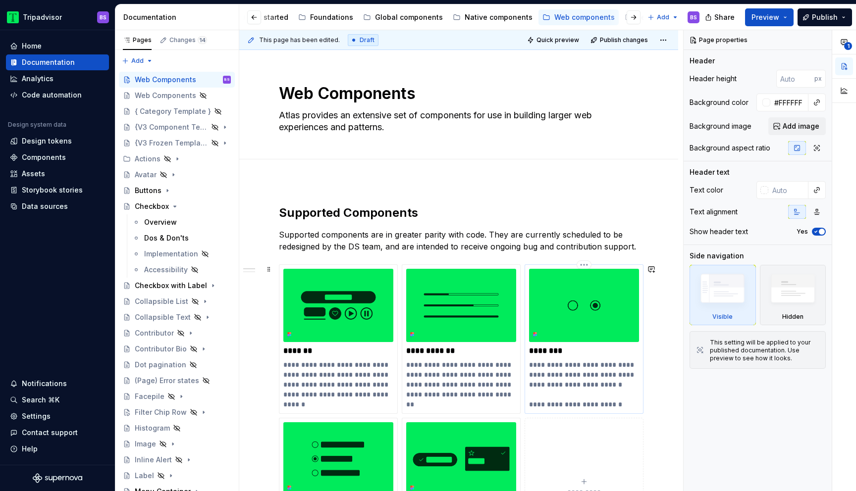
click at [553, 367] on p "**********" at bounding box center [584, 385] width 110 height 50
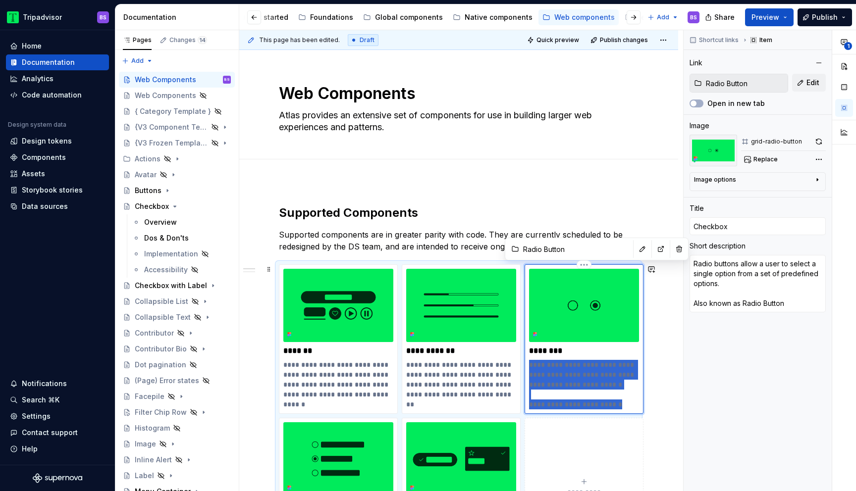
click at [553, 367] on p "**********" at bounding box center [584, 385] width 110 height 50
type textarea "*"
type textarea "An input for choosing from predefined options. When used alone, it gives a bina…"
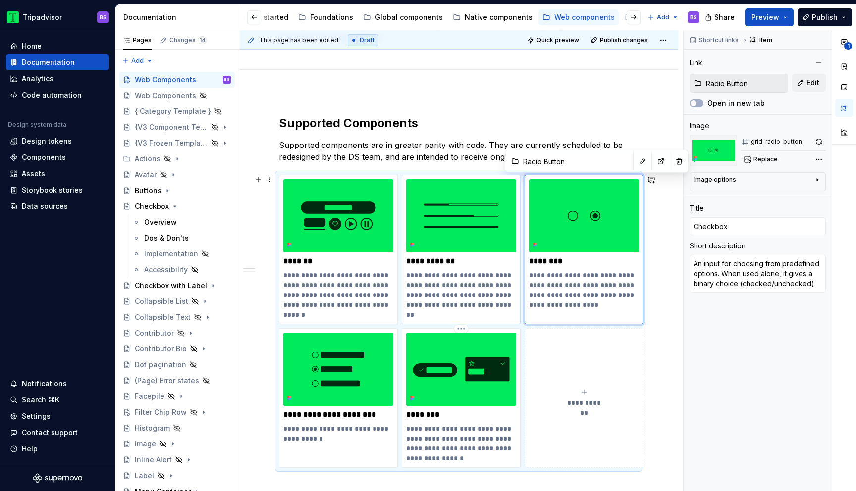
scroll to position [97, 0]
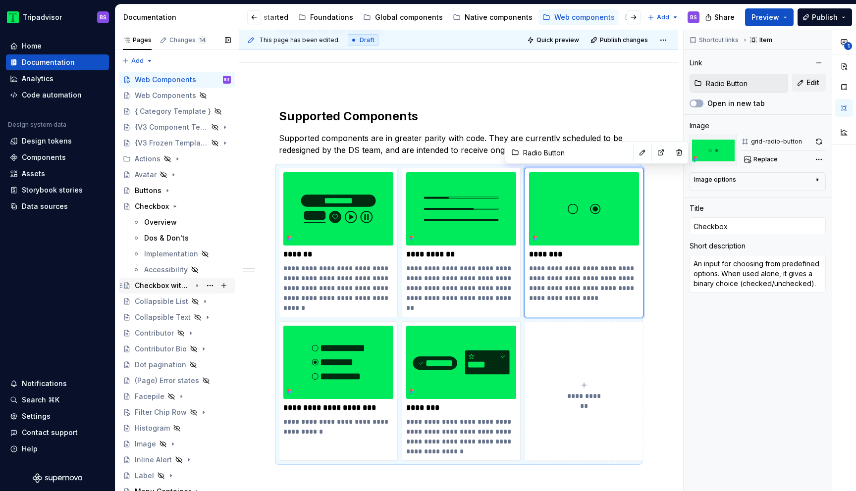
click at [194, 287] on icon "Page tree" at bounding box center [197, 286] width 8 height 8
click at [175, 308] on div "Overview" at bounding box center [187, 302] width 87 height 14
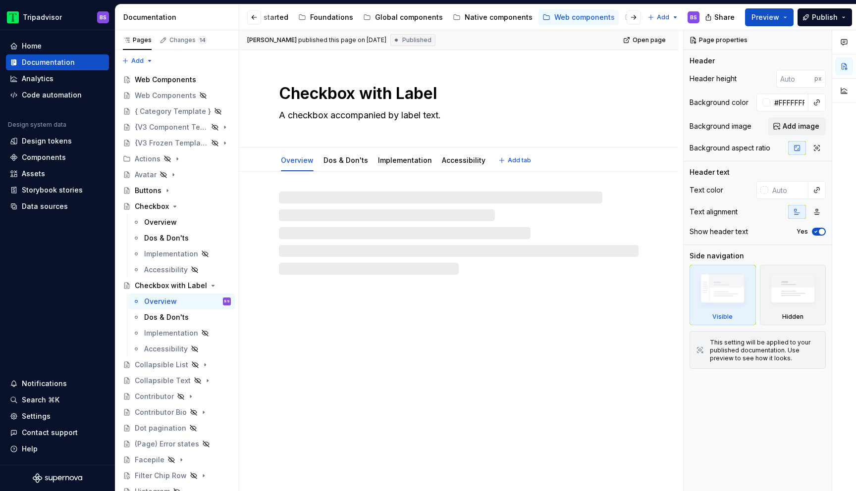
click at [316, 115] on textarea "A checkbox accompanied by label text." at bounding box center [457, 116] width 360 height 16
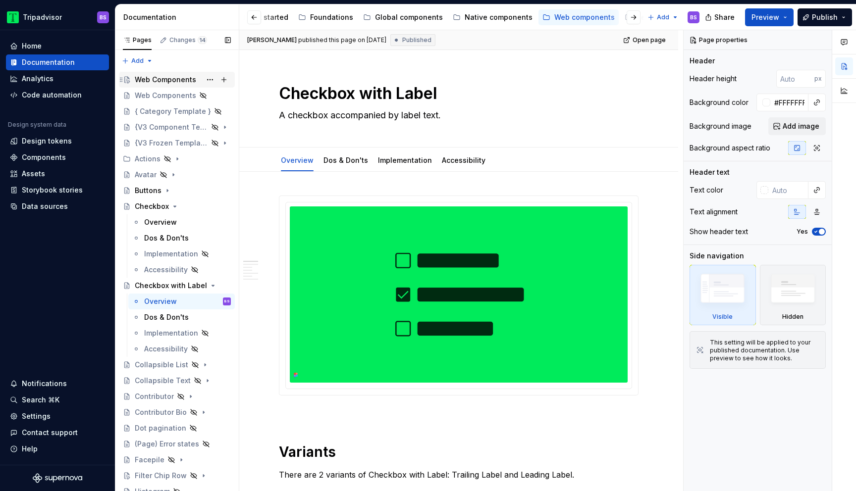
click at [165, 83] on div "Web Components" at bounding box center [165, 80] width 61 height 10
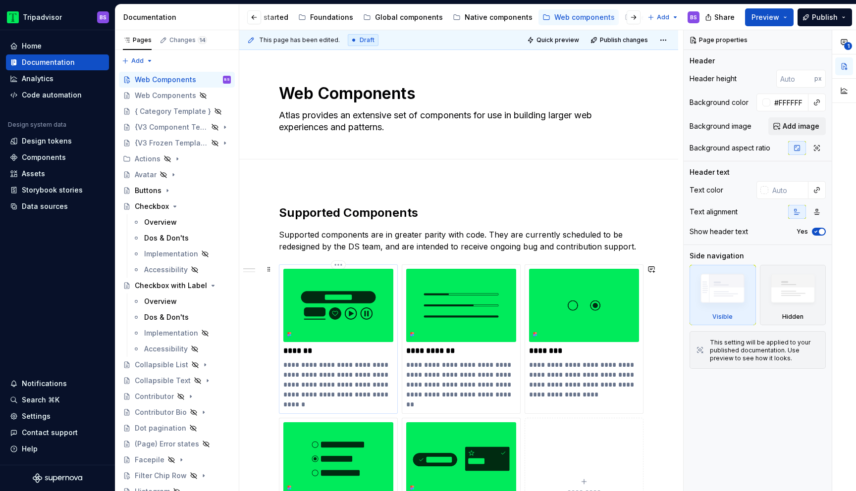
scroll to position [94, 0]
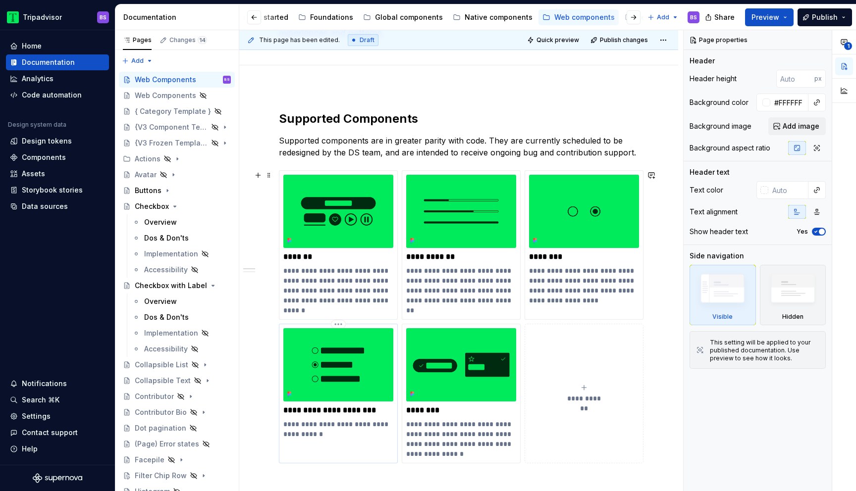
click at [338, 425] on p "**********" at bounding box center [338, 430] width 110 height 20
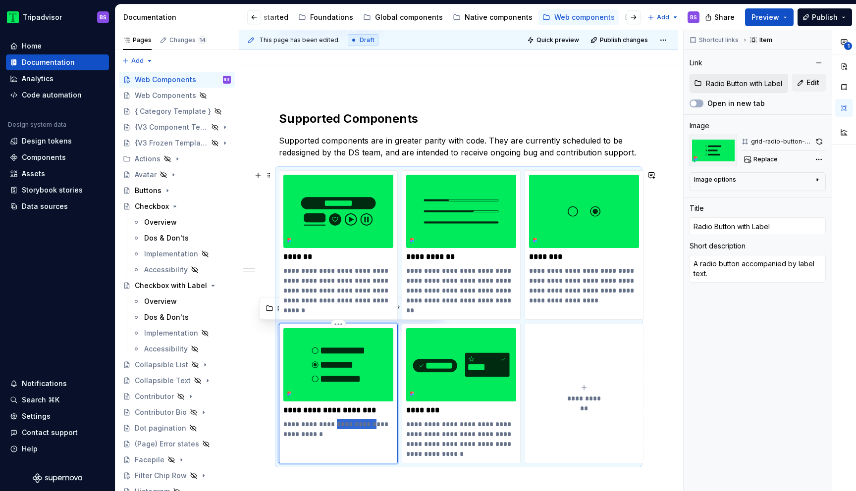
click at [338, 425] on p "**********" at bounding box center [338, 430] width 110 height 20
type textarea "*"
type textarea "A checkbox accompanied by label text."
click at [333, 411] on p "**********" at bounding box center [338, 411] width 110 height 10
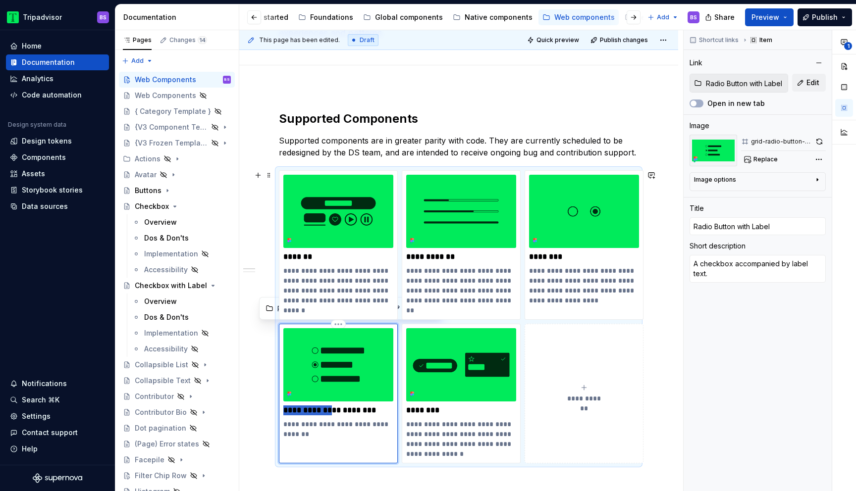
type textarea "*"
type input "c with Label"
type textarea "*"
type input "ch with Label"
type textarea "*"
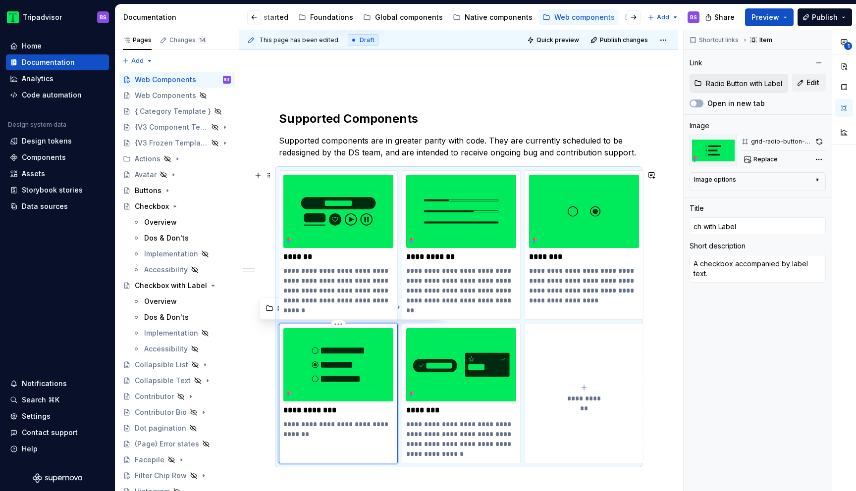
type input "che with Label"
type textarea "*"
type input "chec with Label"
type textarea "*"
type input "check with Label"
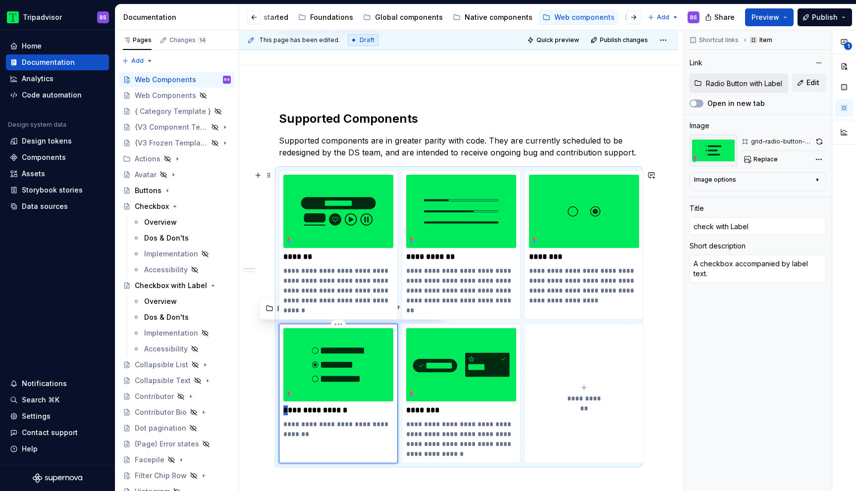
type textarea "*"
type input "Check with Label"
type textarea "*"
type input "Checkb with Label"
type textarea "*"
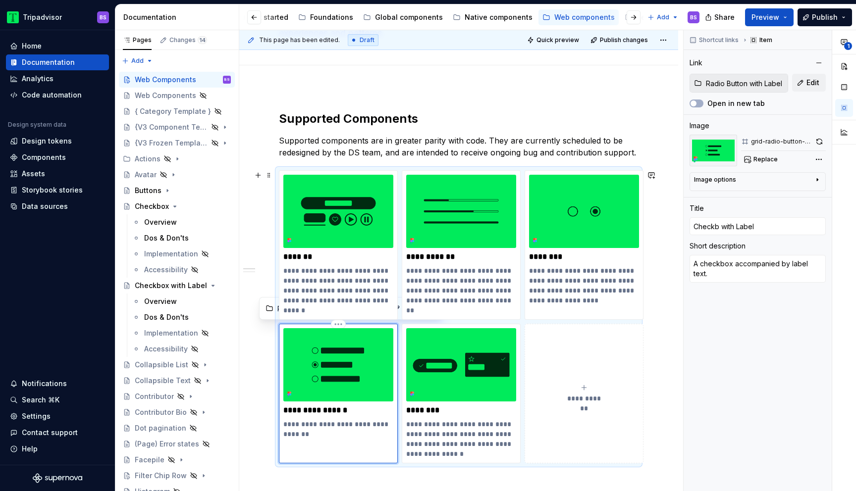
type input "Checkbo with Label"
type textarea "*"
type input "Checkbox with Label"
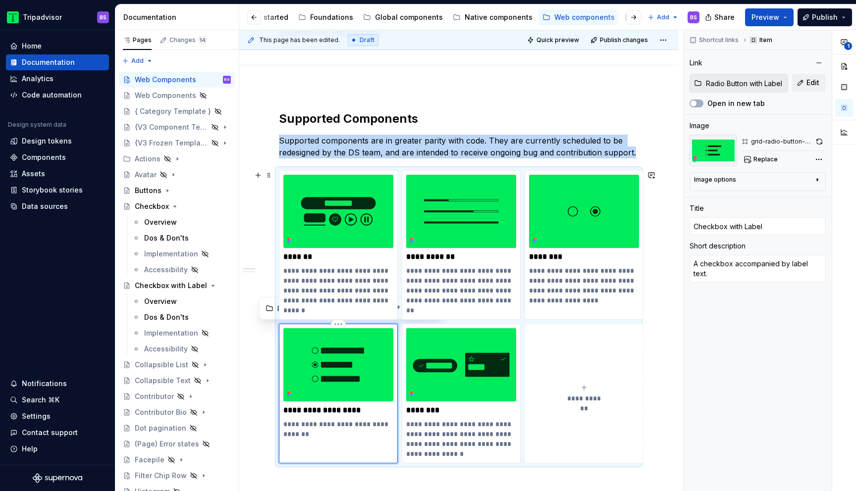
click at [368, 359] on img at bounding box center [338, 364] width 110 height 73
type textarea "*"
type input "Radio Button"
type input "Checkbox"
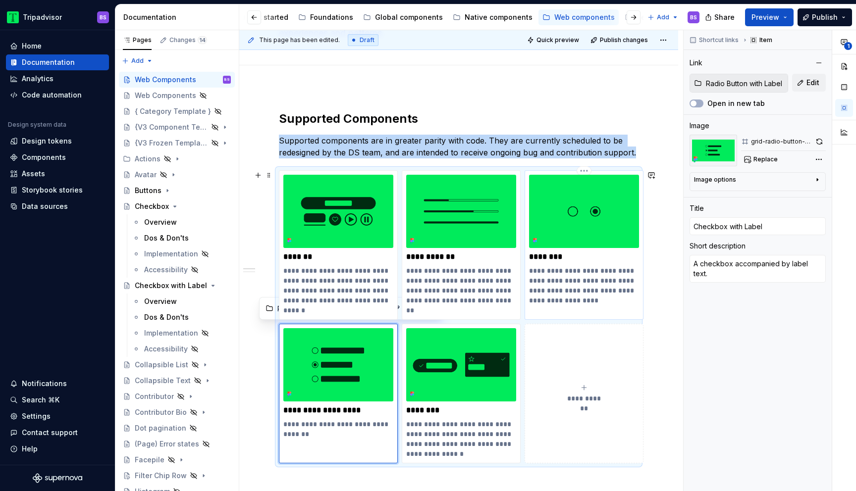
type textarea "An input for choosing from predefined options. When used alone, it gives a bina…"
click at [587, 204] on img at bounding box center [584, 211] width 110 height 73
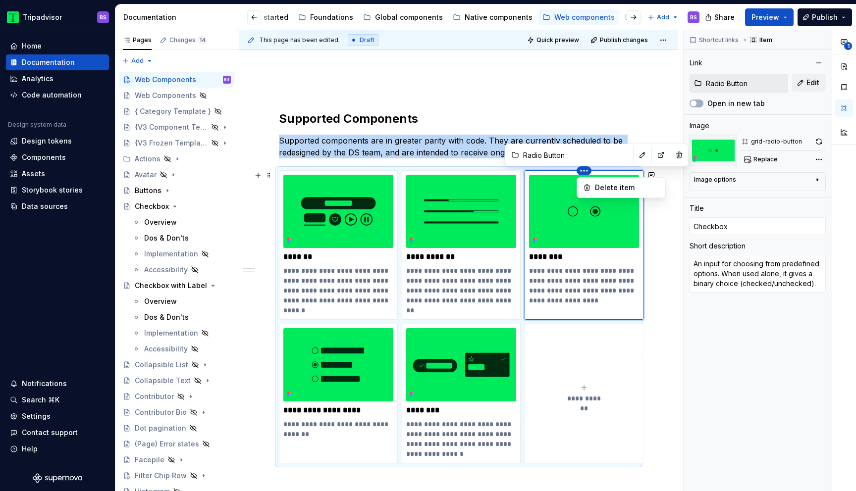
click at [586, 172] on html "Tripadvisor BS Home Documentation Analytics Code automation Design system data …" at bounding box center [428, 245] width 856 height 491
click at [617, 159] on html "Tripadvisor BS Home Documentation Analytics Code automation Design system data …" at bounding box center [428, 245] width 856 height 491
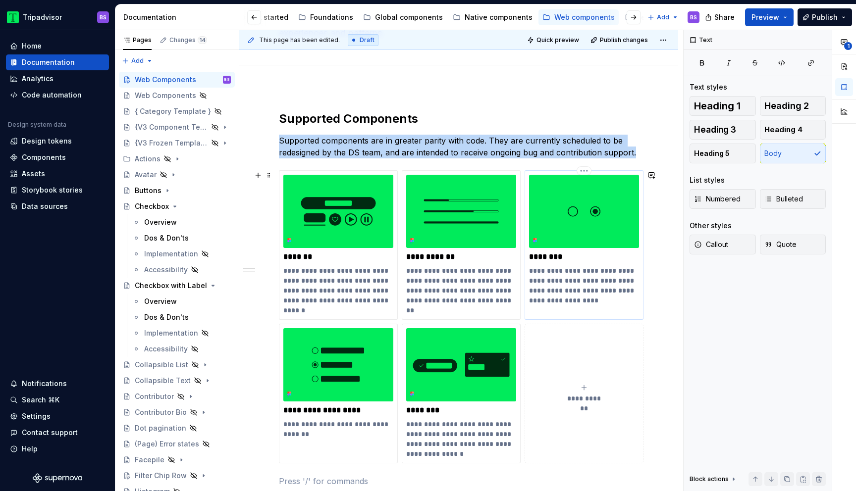
click at [581, 190] on img at bounding box center [584, 211] width 110 height 73
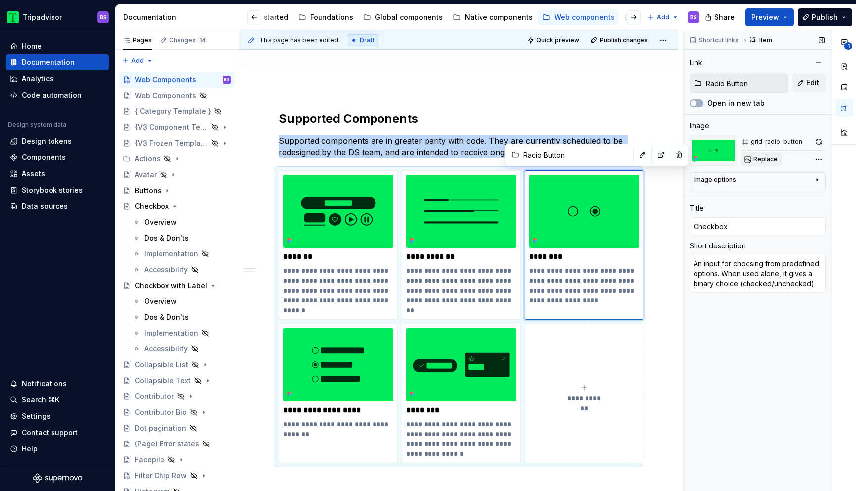
click at [766, 159] on span "Replace" at bounding box center [765, 160] width 24 height 8
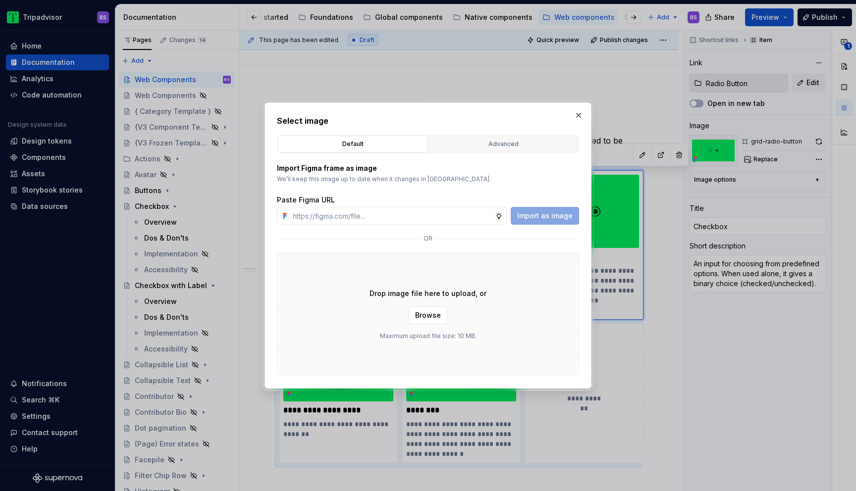
type textarea "*"
type input "[URL][DOMAIN_NAME]"
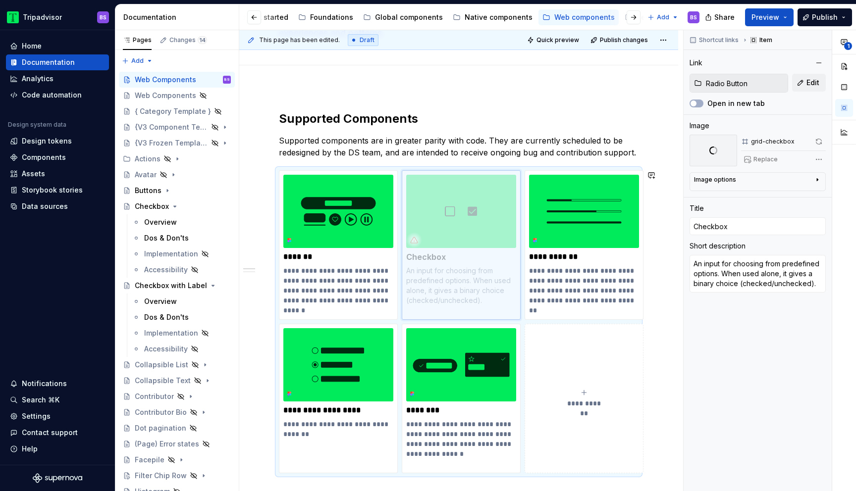
drag, startPoint x: 573, startPoint y: 213, endPoint x: 468, endPoint y: 223, distance: 105.6
click at [468, 223] on body "Tripadvisor BS Home Documentation Analytics Code automation Design system data …" at bounding box center [428, 245] width 856 height 491
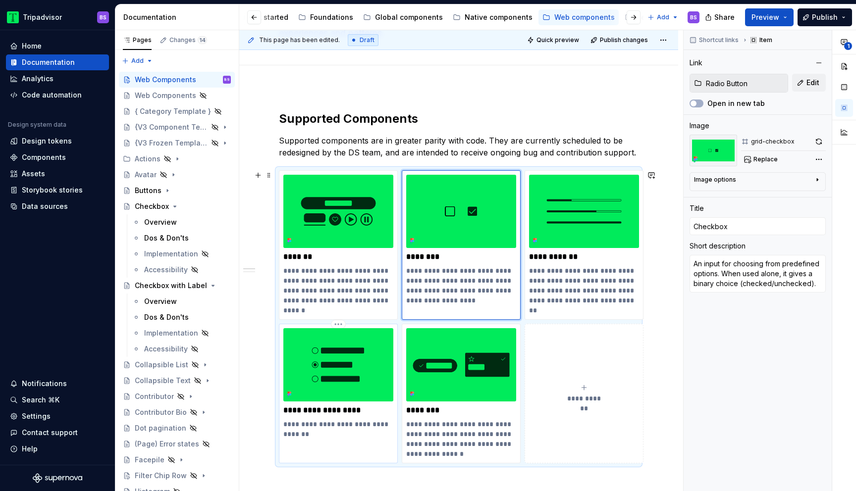
type textarea "*"
type input "Radio Button with Label"
type input "Checkbox with Label"
type textarea "A checkbox accompanied by label text."
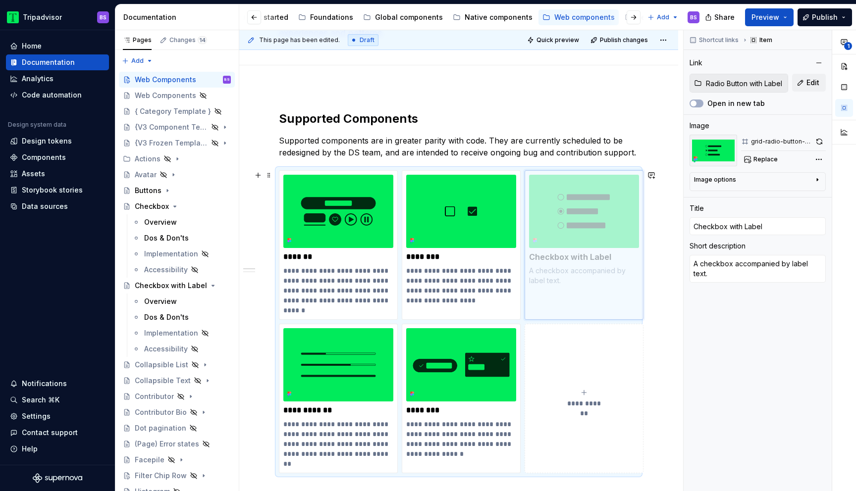
drag, startPoint x: 338, startPoint y: 366, endPoint x: 561, endPoint y: 223, distance: 265.1
click at [561, 223] on body "Tripadvisor BS Home Documentation Analytics Code automation Design system data …" at bounding box center [428, 245] width 856 height 491
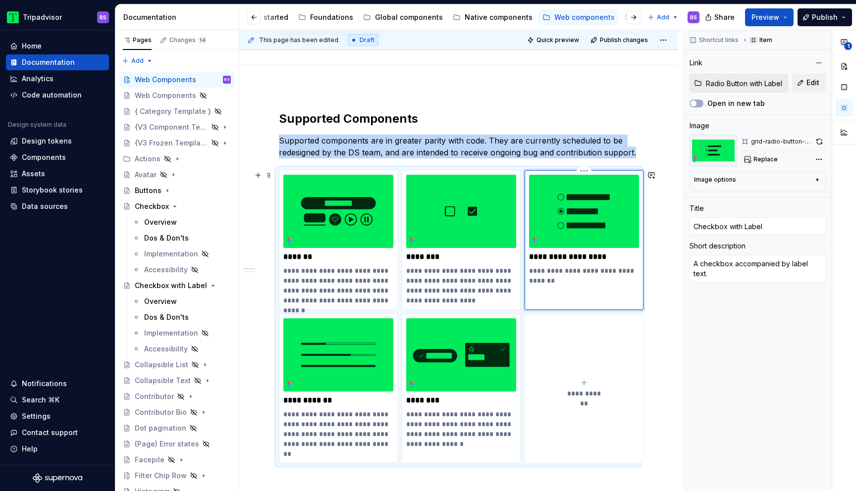
click at [595, 208] on img at bounding box center [584, 211] width 110 height 73
click at [761, 161] on span "Replace" at bounding box center [765, 160] width 24 height 8
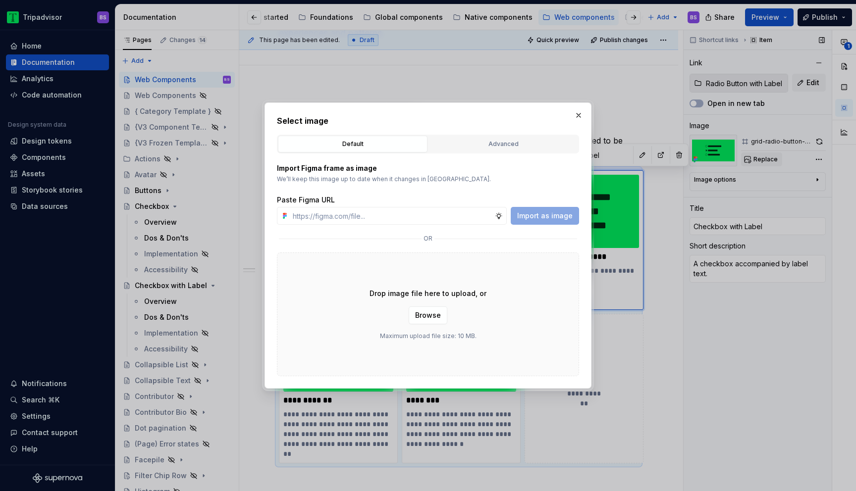
type textarea "*"
click at [408, 213] on input "text" at bounding box center [392, 216] width 206 height 18
paste input "[URL][DOMAIN_NAME]"
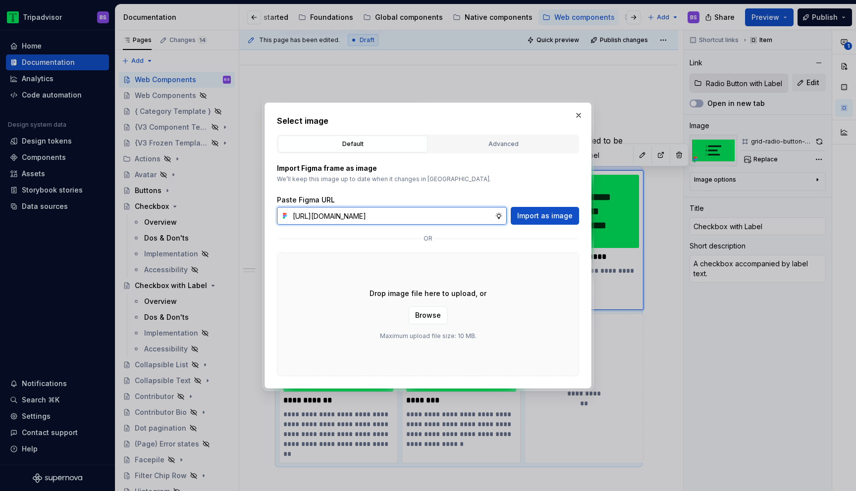
scroll to position [0, 244]
type input "[URL][DOMAIN_NAME]"
click at [540, 217] on span "Import as image" at bounding box center [544, 216] width 55 height 10
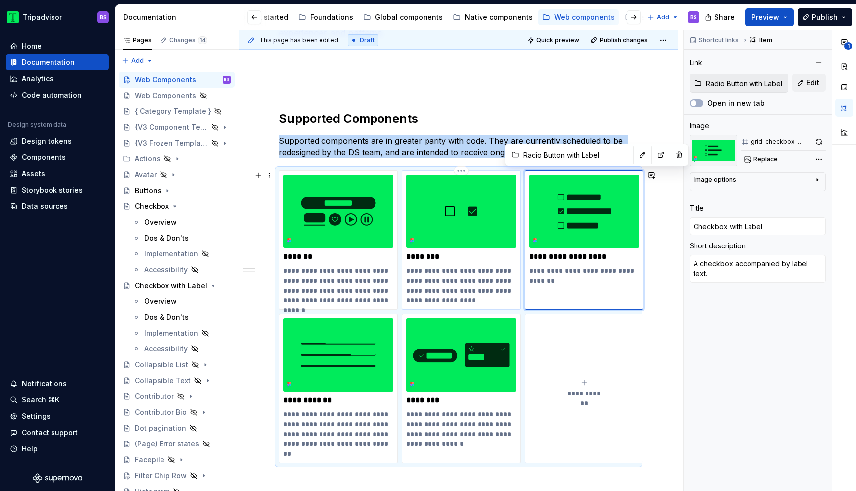
type textarea "*"
type input "Radio Button"
type input "Checkbox"
type textarea "An input for choosing from predefined options. When used alone, it gives a bina…"
type input "Radio Button"
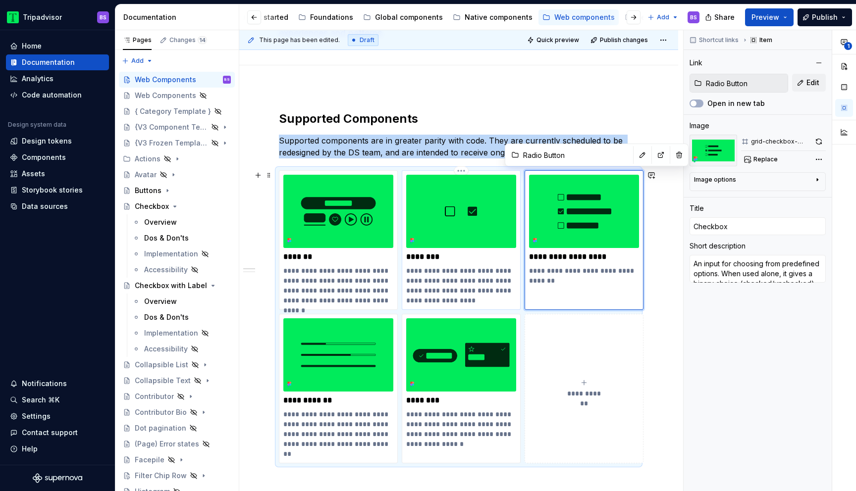
click at [471, 230] on img at bounding box center [461, 211] width 110 height 73
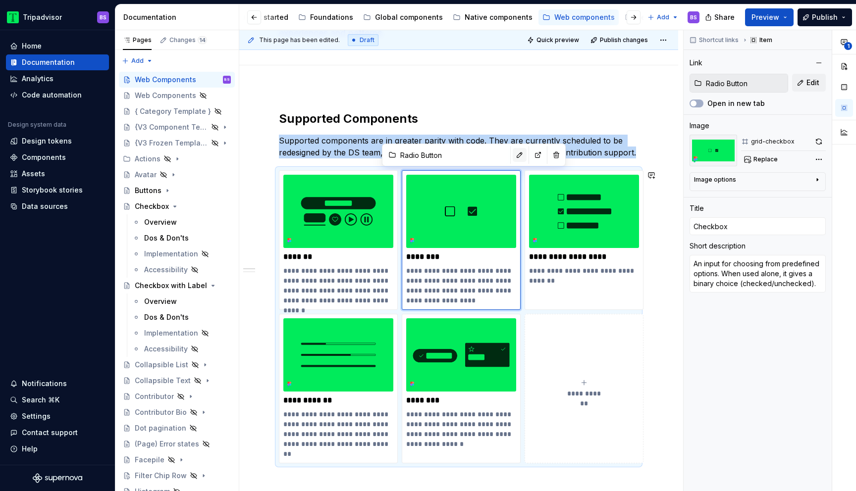
click at [513, 153] on button "button" at bounding box center [520, 155] width 14 height 14
type textarea "*"
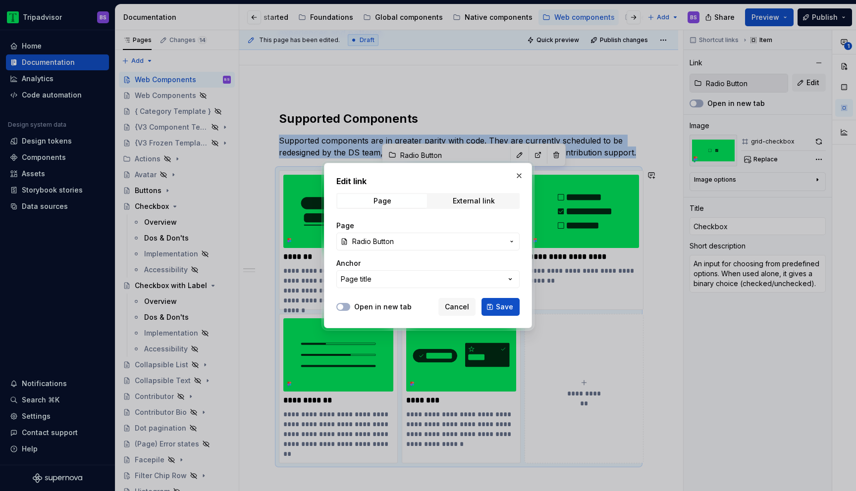
click at [474, 243] on span "Radio Button" at bounding box center [428, 242] width 152 height 10
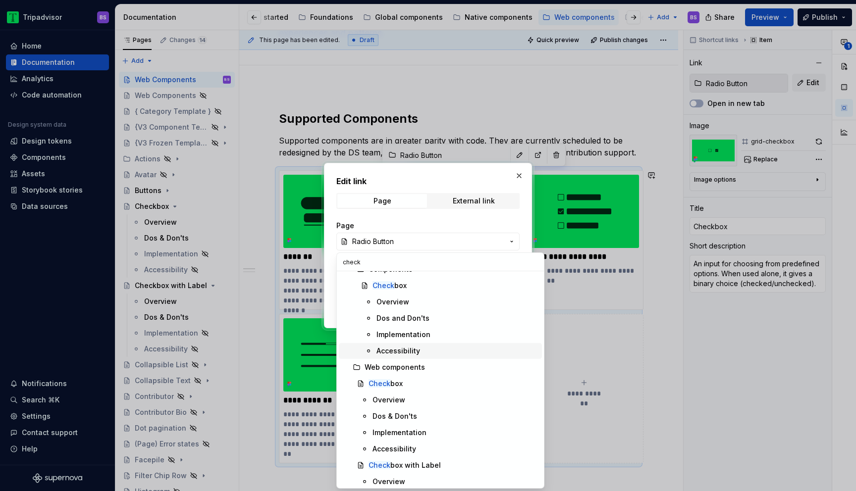
scroll to position [32, 0]
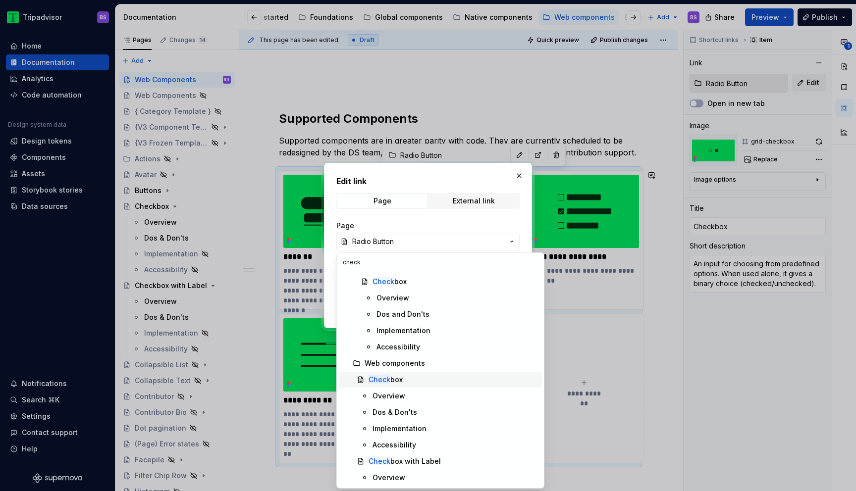
type input "check"
click at [419, 377] on div "Check box" at bounding box center [453, 380] width 169 height 10
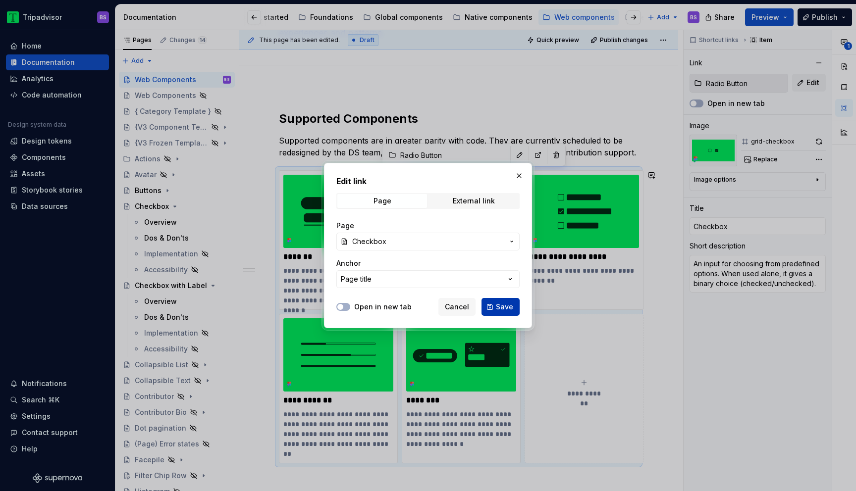
click at [503, 309] on span "Save" at bounding box center [504, 307] width 17 height 10
type textarea "*"
type input "Checkbox"
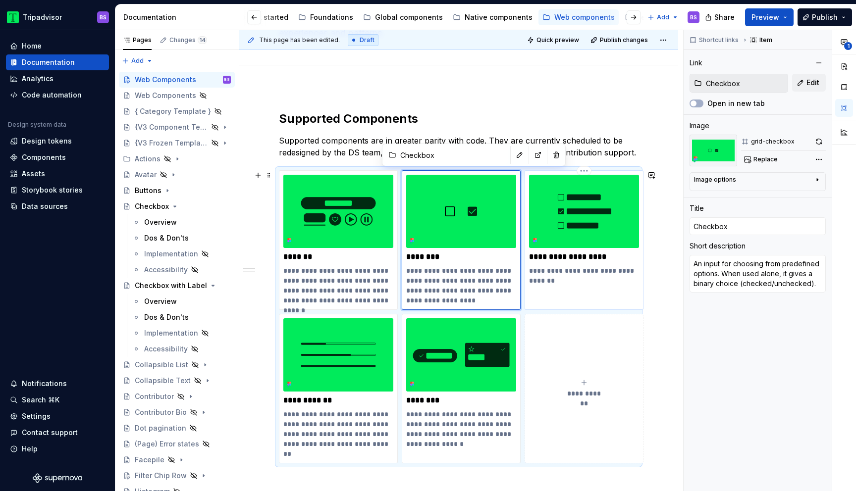
type textarea "*"
type input "Radio Button with Label"
type input "Checkbox with Label"
type textarea "A checkbox accompanied by label text."
type input "Radio Button with Label"
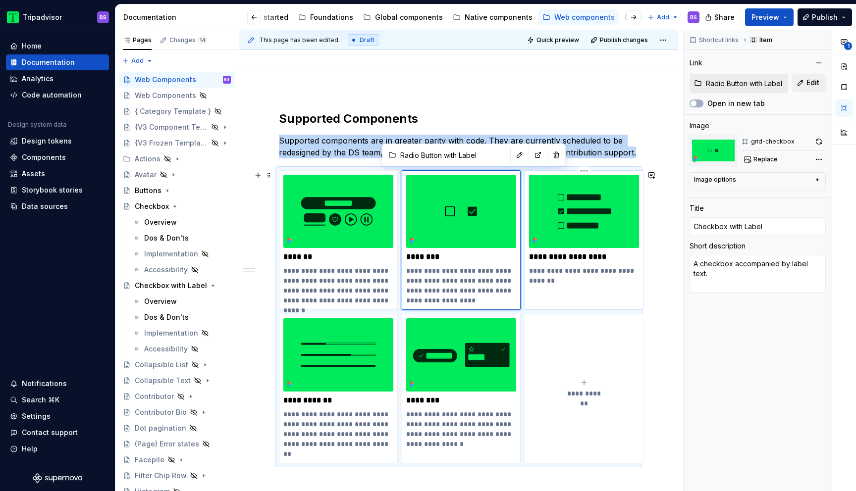
click at [573, 237] on img at bounding box center [584, 211] width 110 height 73
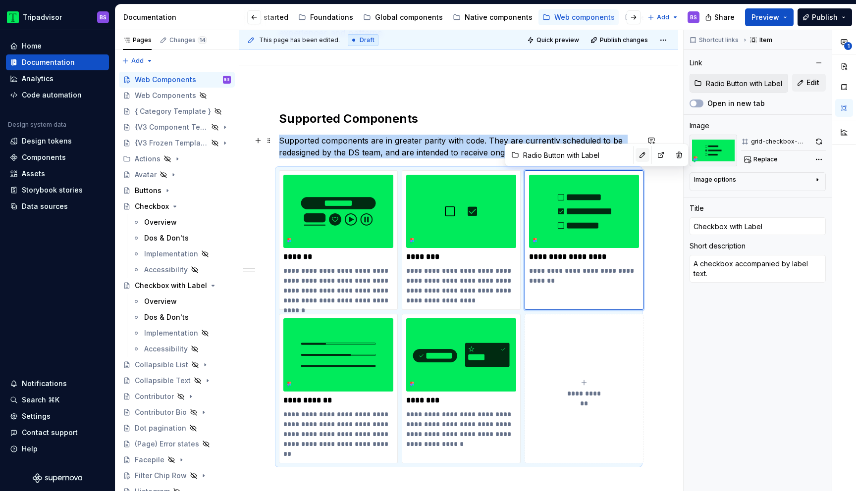
click at [636, 158] on button "button" at bounding box center [643, 155] width 14 height 14
type textarea "*"
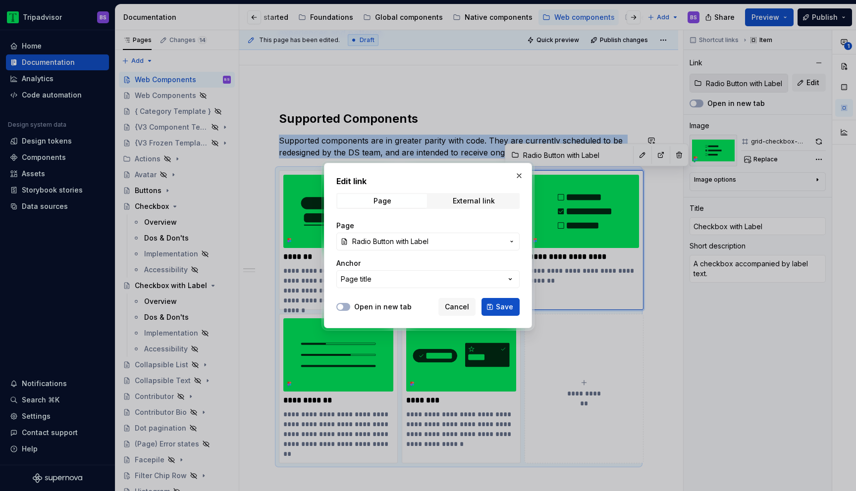
click at [425, 243] on span "Radio Button with Label" at bounding box center [390, 242] width 76 height 10
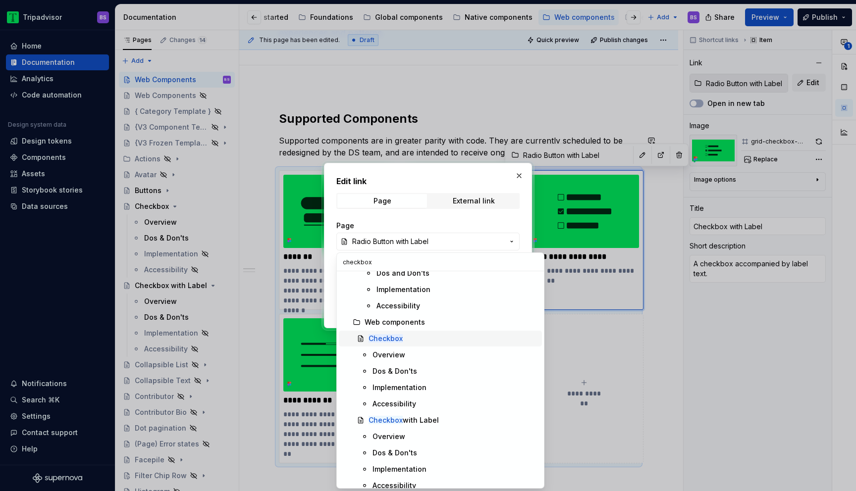
scroll to position [87, 0]
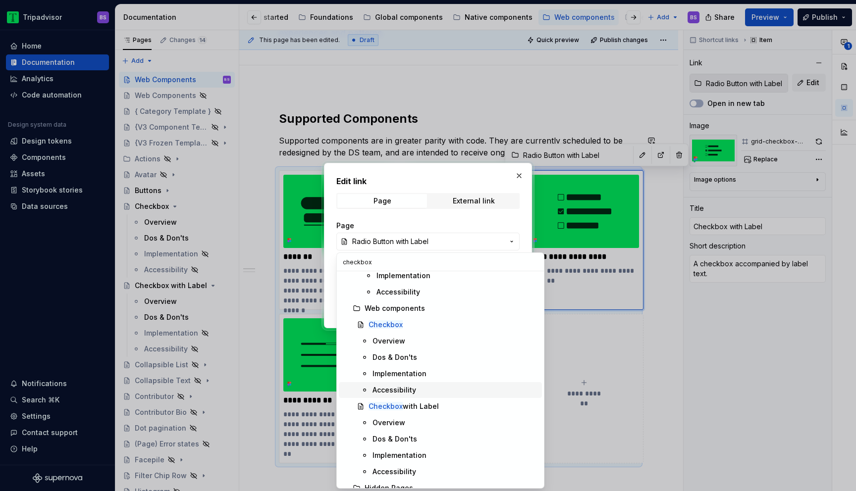
type input "checkbox"
click at [420, 404] on div "Checkbox with Label" at bounding box center [404, 407] width 70 height 10
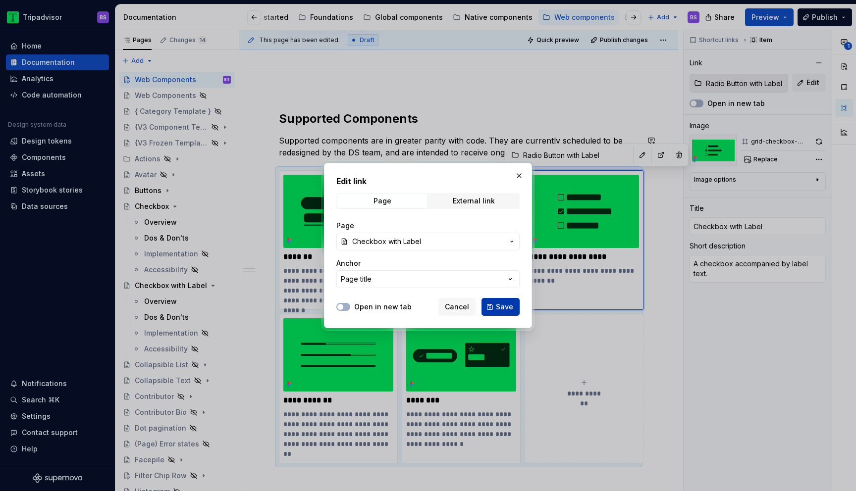
click at [506, 306] on span "Save" at bounding box center [504, 307] width 17 height 10
type textarea "*"
type input "Checkbox with Label"
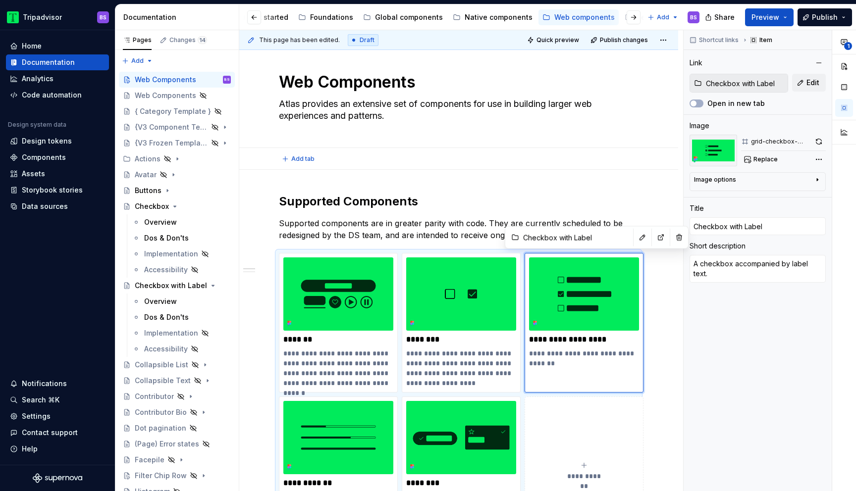
scroll to position [0, 0]
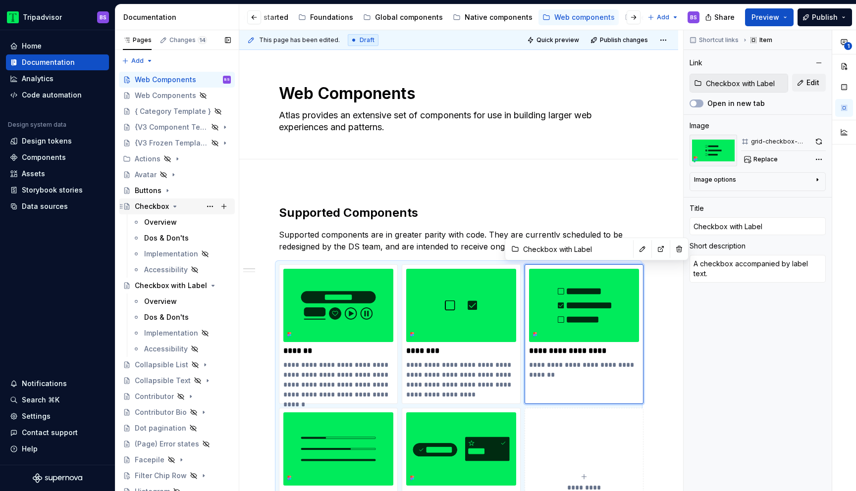
click at [174, 207] on icon "Page tree" at bounding box center [175, 206] width 2 height 1
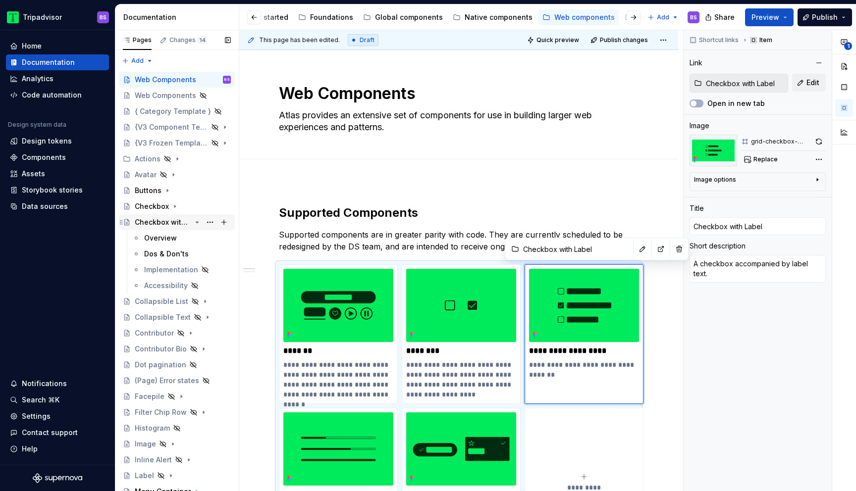
click at [198, 222] on icon "Page tree" at bounding box center [197, 222] width 2 height 1
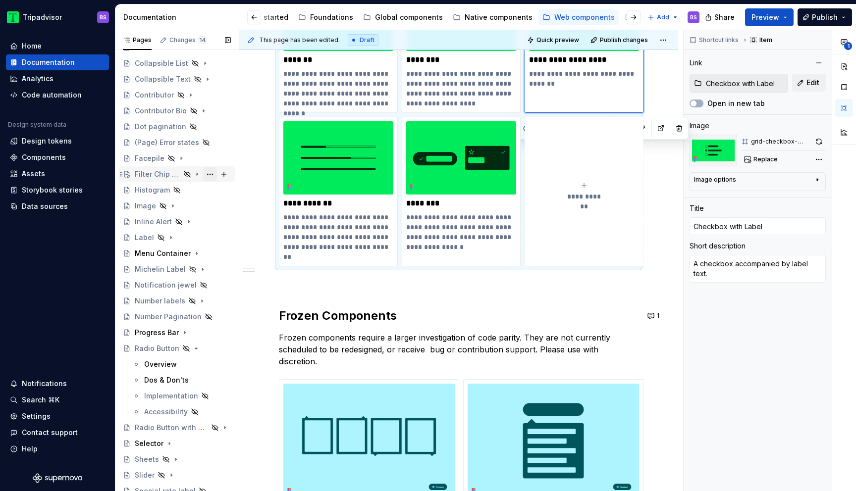
scroll to position [201, 0]
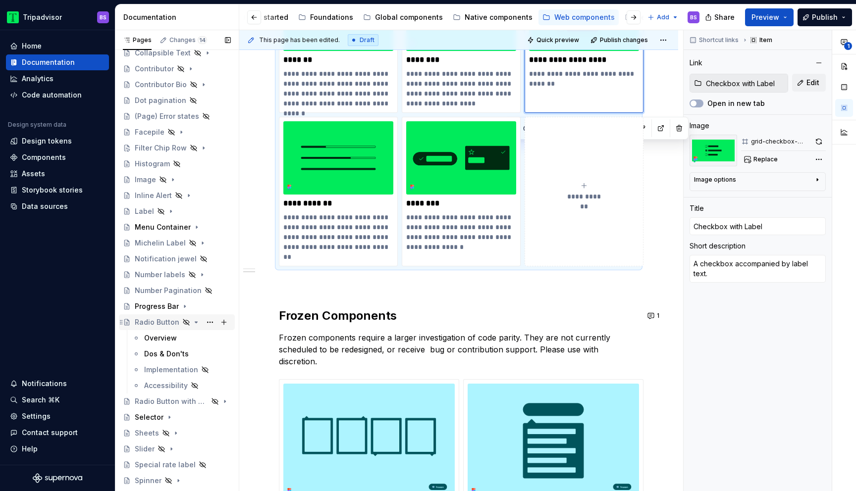
click at [192, 322] on icon "Page tree" at bounding box center [196, 323] width 8 height 8
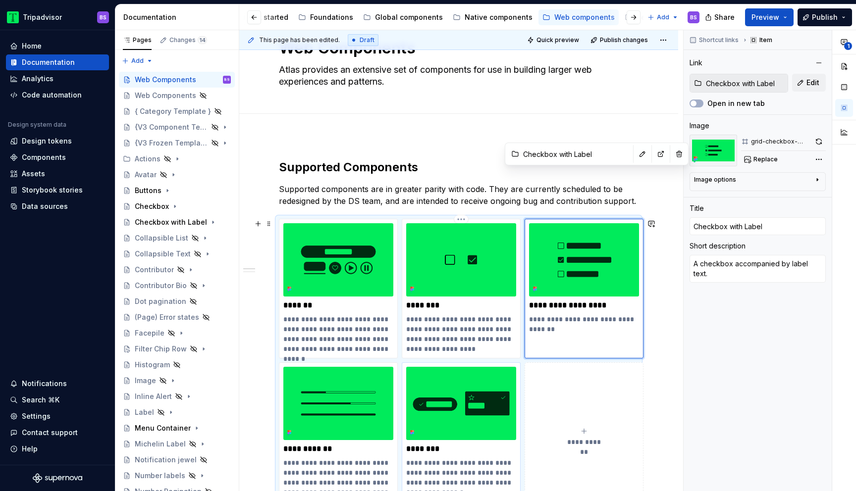
scroll to position [0, 0]
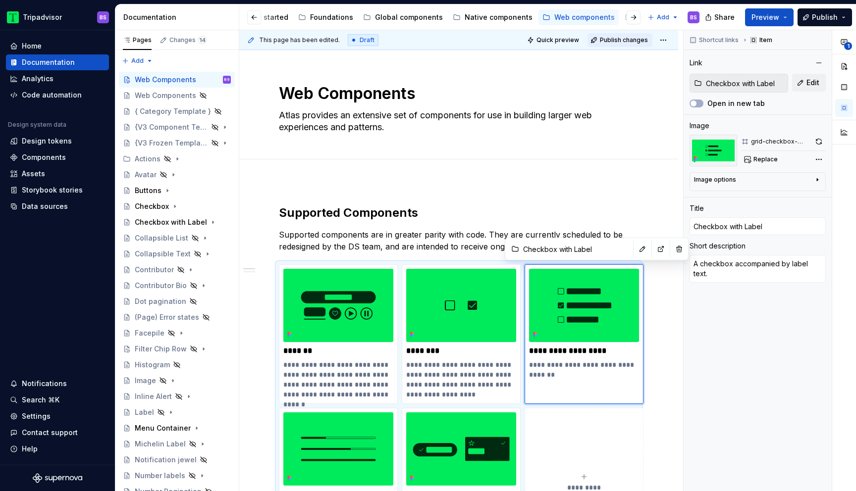
click at [636, 40] on span "Publish changes" at bounding box center [624, 40] width 48 height 8
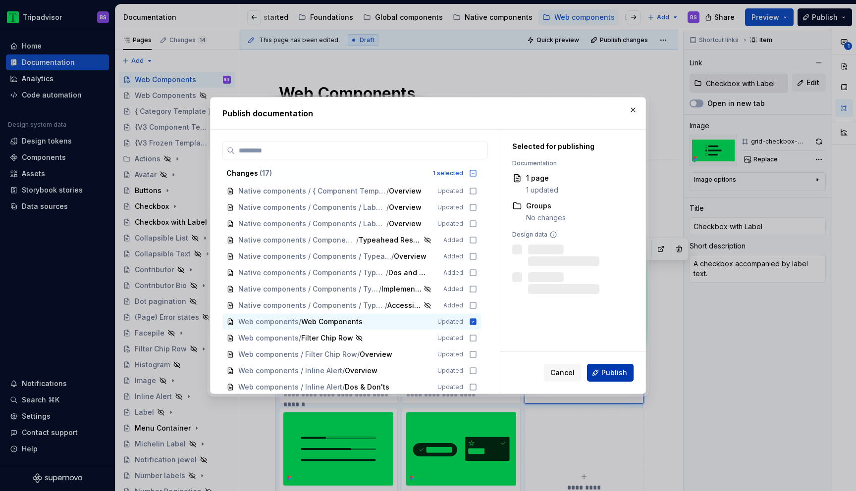
click at [612, 371] on span "Publish" at bounding box center [614, 373] width 26 height 10
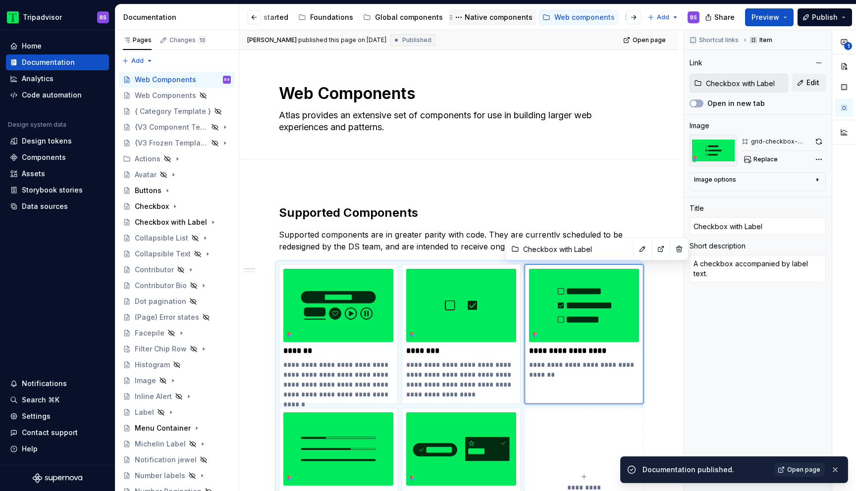
scroll to position [0, 130]
click at [470, 22] on div "Native components" at bounding box center [478, 17] width 80 height 12
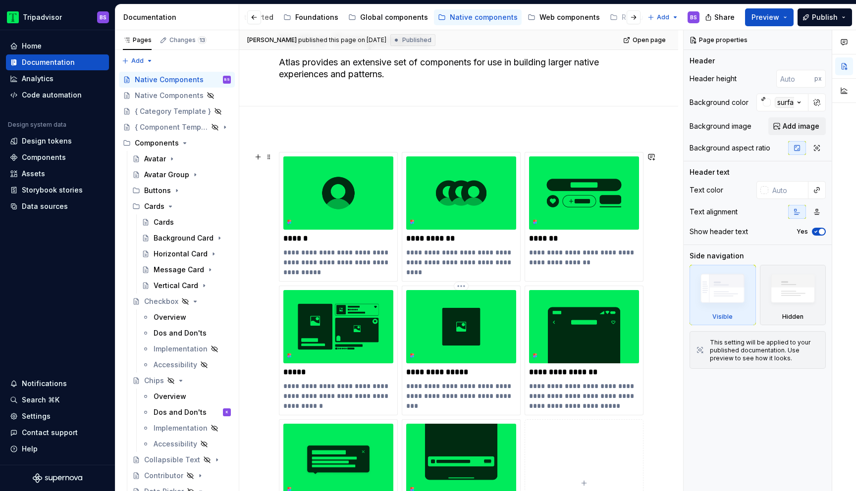
scroll to position [52, 0]
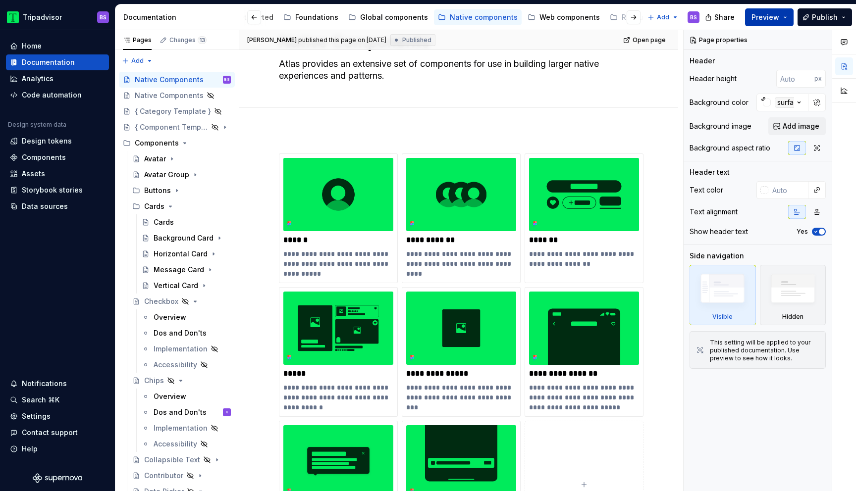
click at [783, 17] on button "Preview" at bounding box center [769, 17] width 49 height 18
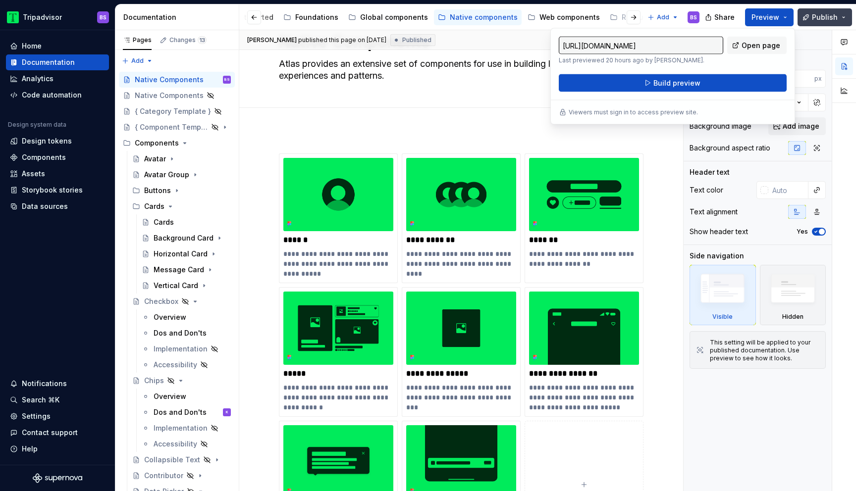
click at [841, 15] on button "Publish" at bounding box center [825, 17] width 54 height 18
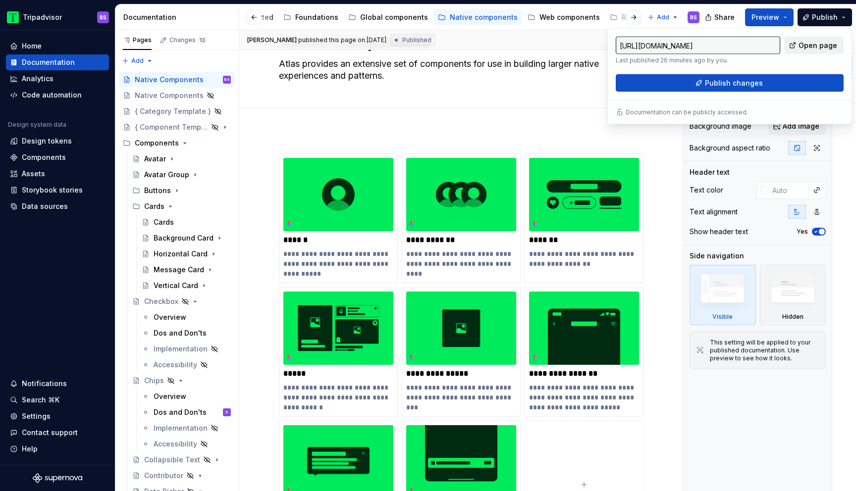
click at [818, 44] on span "Open page" at bounding box center [818, 46] width 39 height 10
type textarea "*"
